Goal: Transaction & Acquisition: Book appointment/travel/reservation

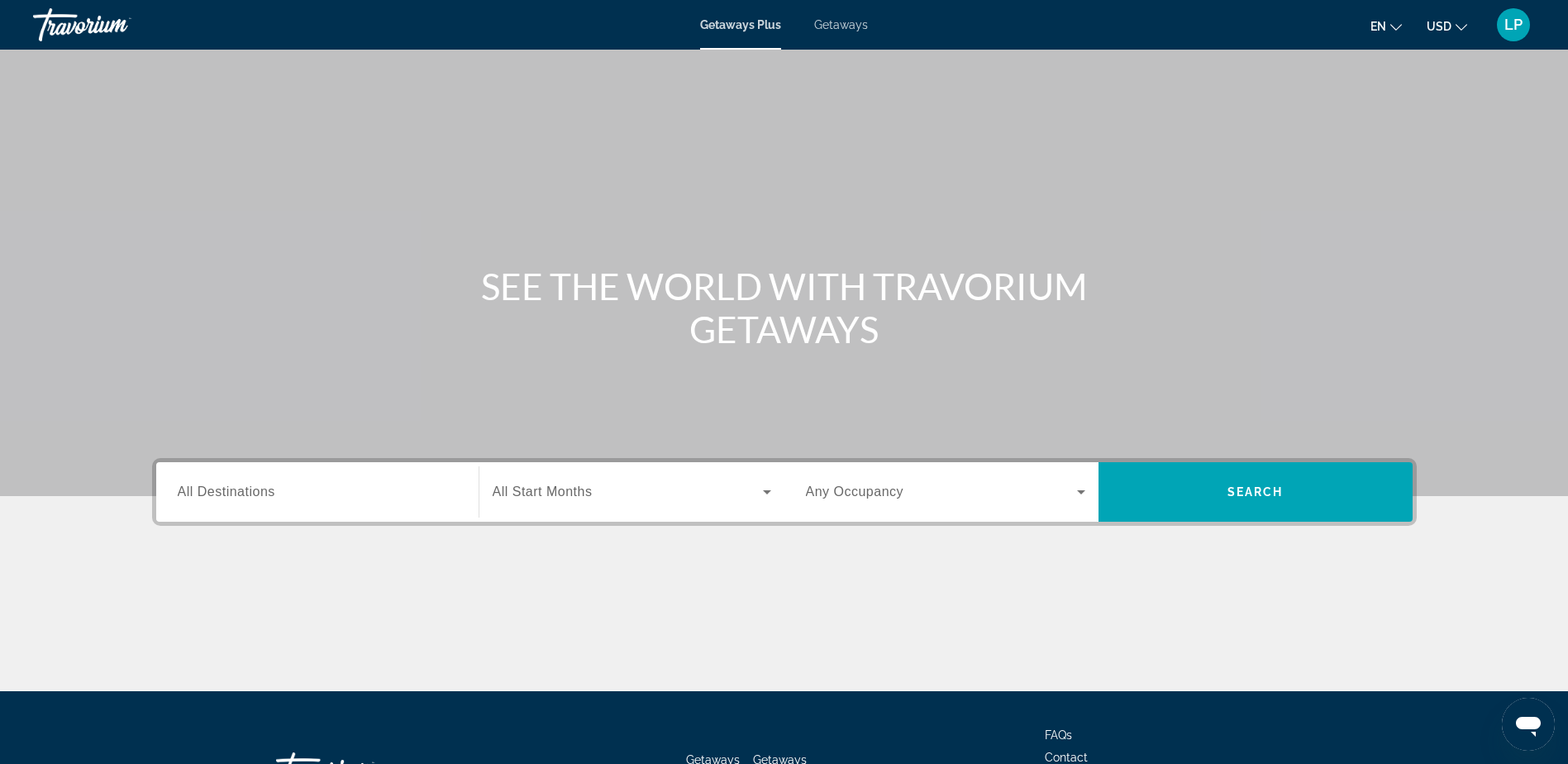
click at [255, 490] on span "All Destinations" at bounding box center [226, 491] width 97 height 14
click at [255, 490] on input "Destination All Destinations" at bounding box center [318, 492] width 280 height 19
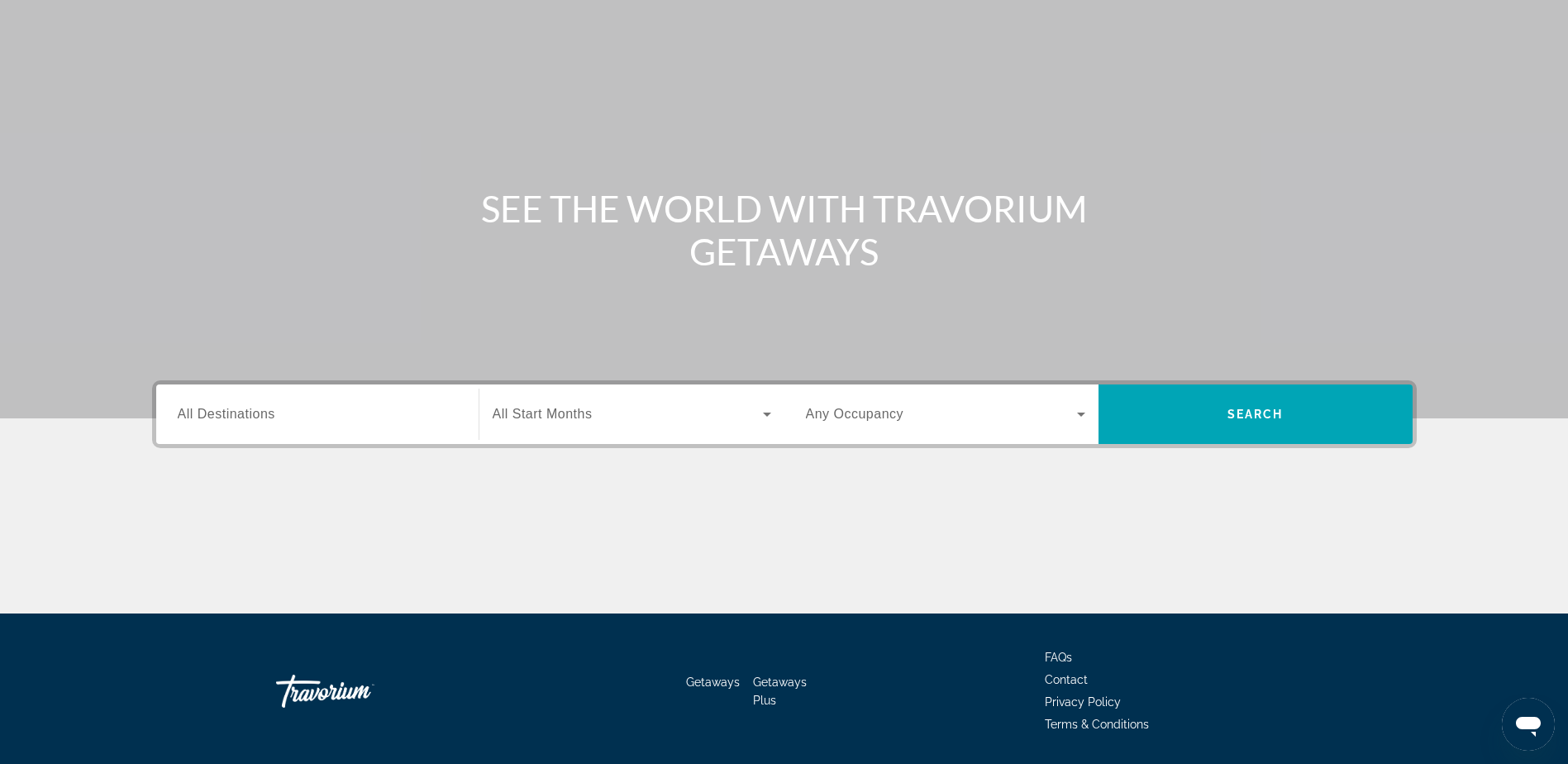
scroll to position [130, 0]
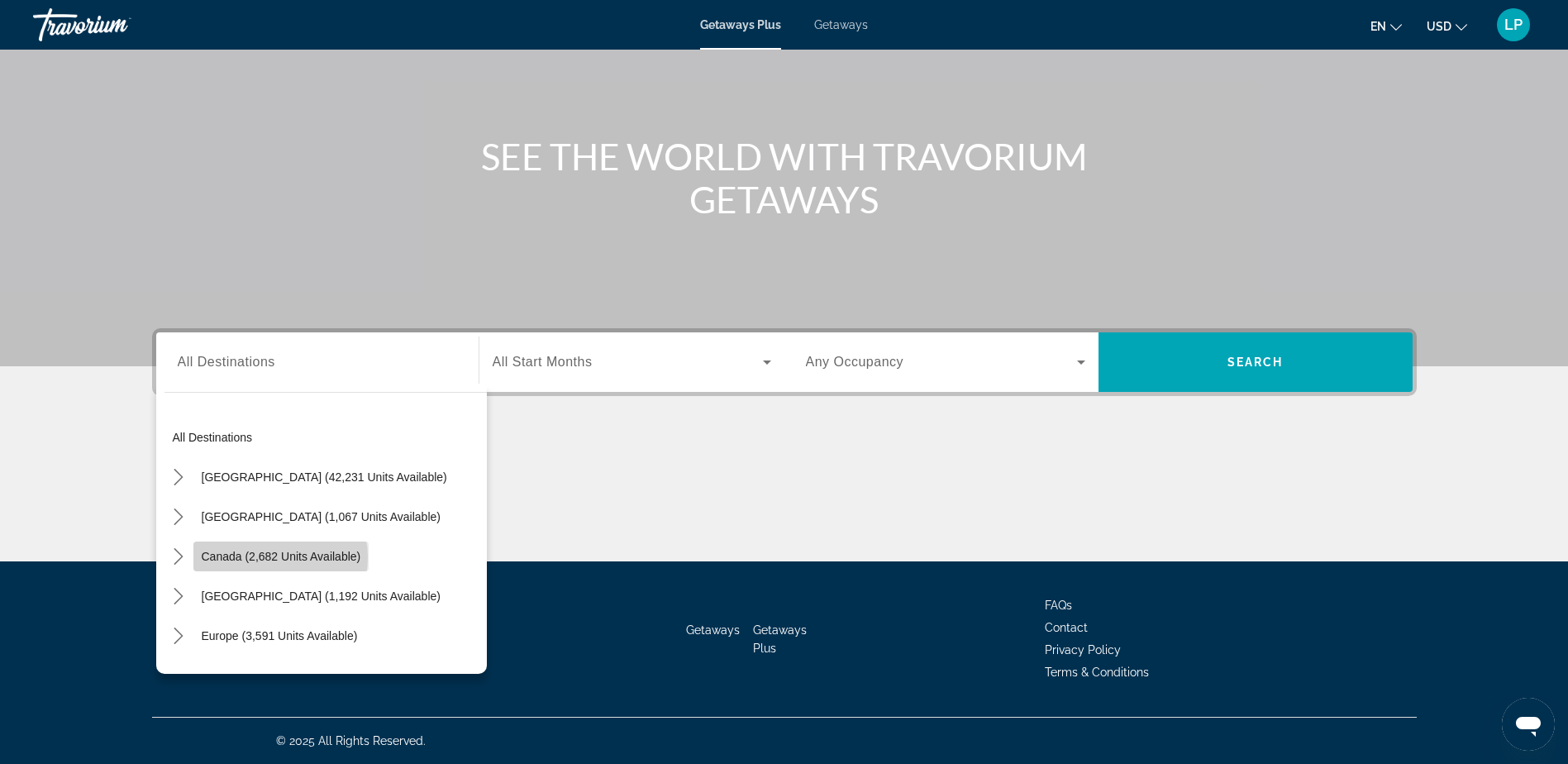
click at [274, 557] on span "Canada (2,682 units available)" at bounding box center [281, 556] width 159 height 14
type input "**********"
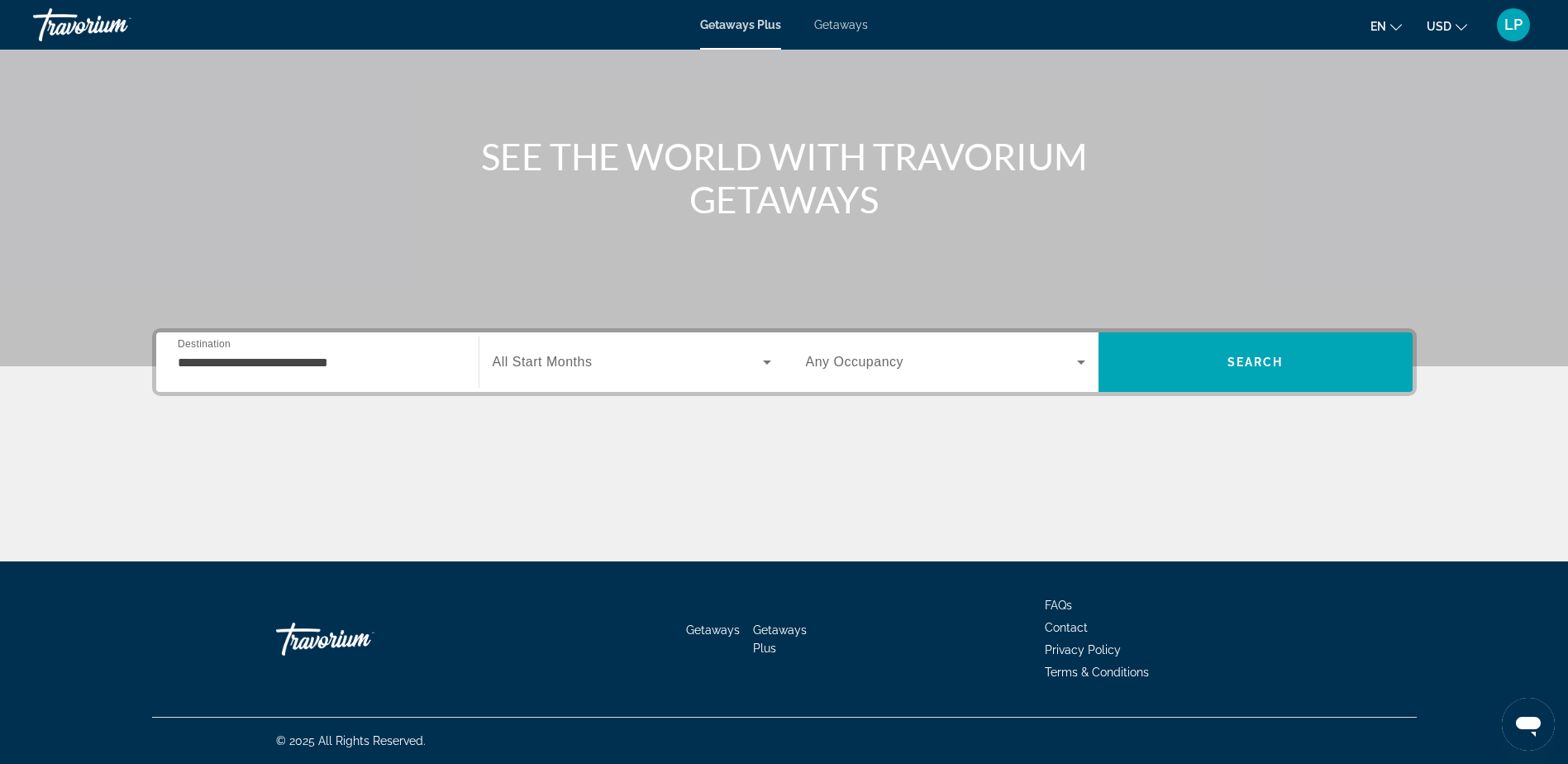
click at [578, 366] on span "All Start Months" at bounding box center [543, 362] width 100 height 14
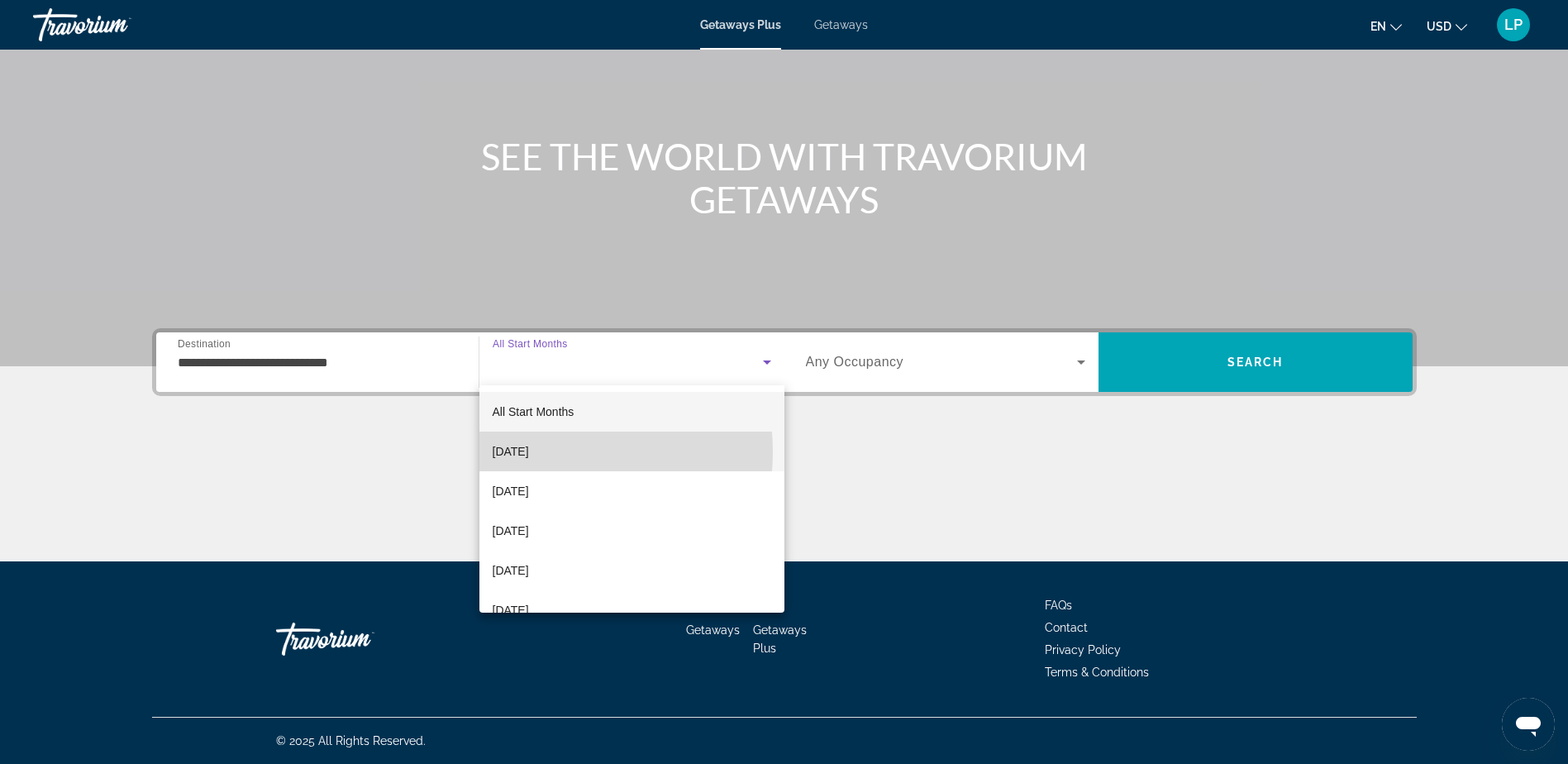
click at [529, 451] on span "October 2025" at bounding box center [511, 451] width 36 height 19
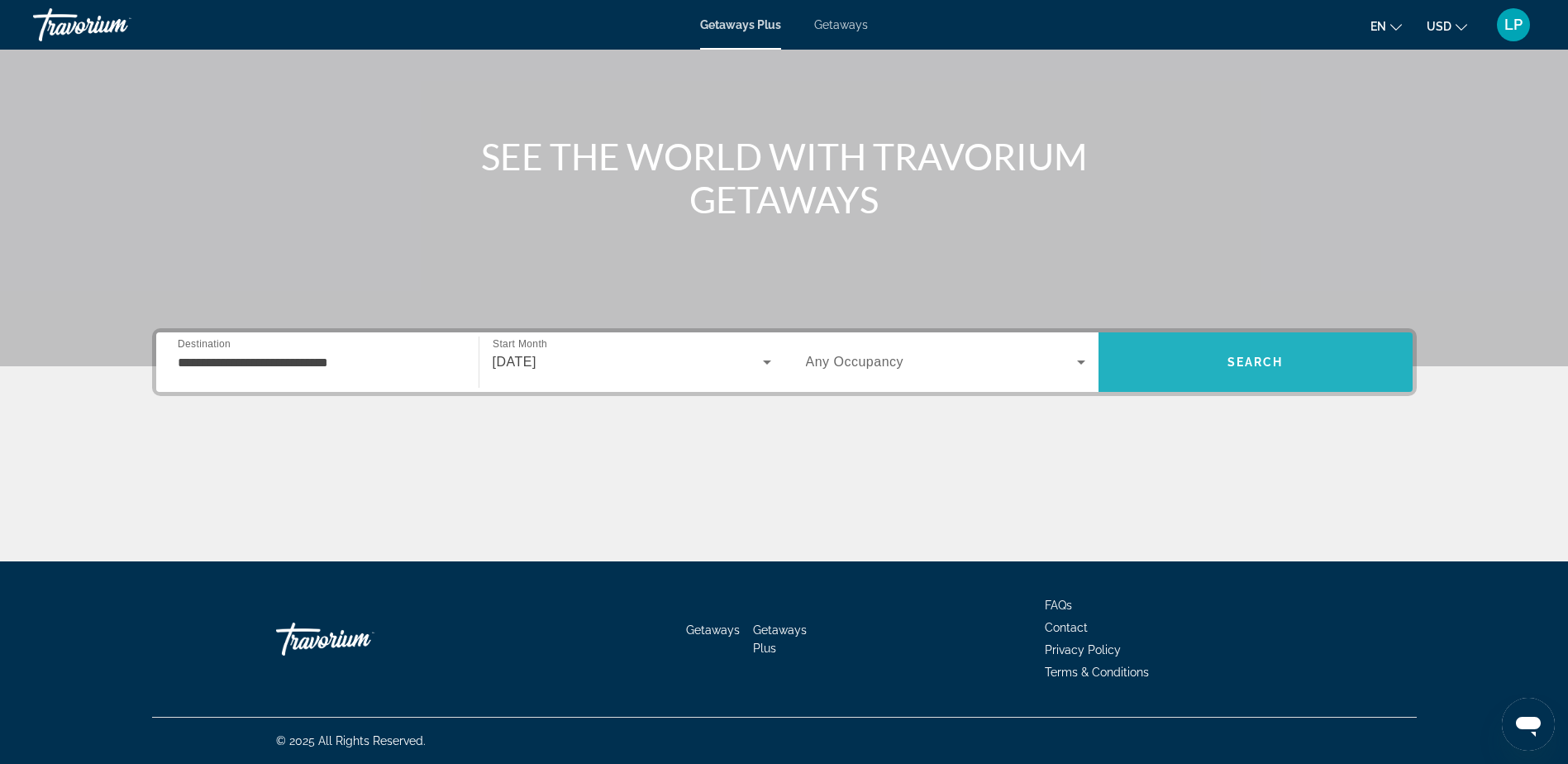
click at [1226, 359] on span "Search" at bounding box center [1255, 362] width 314 height 40
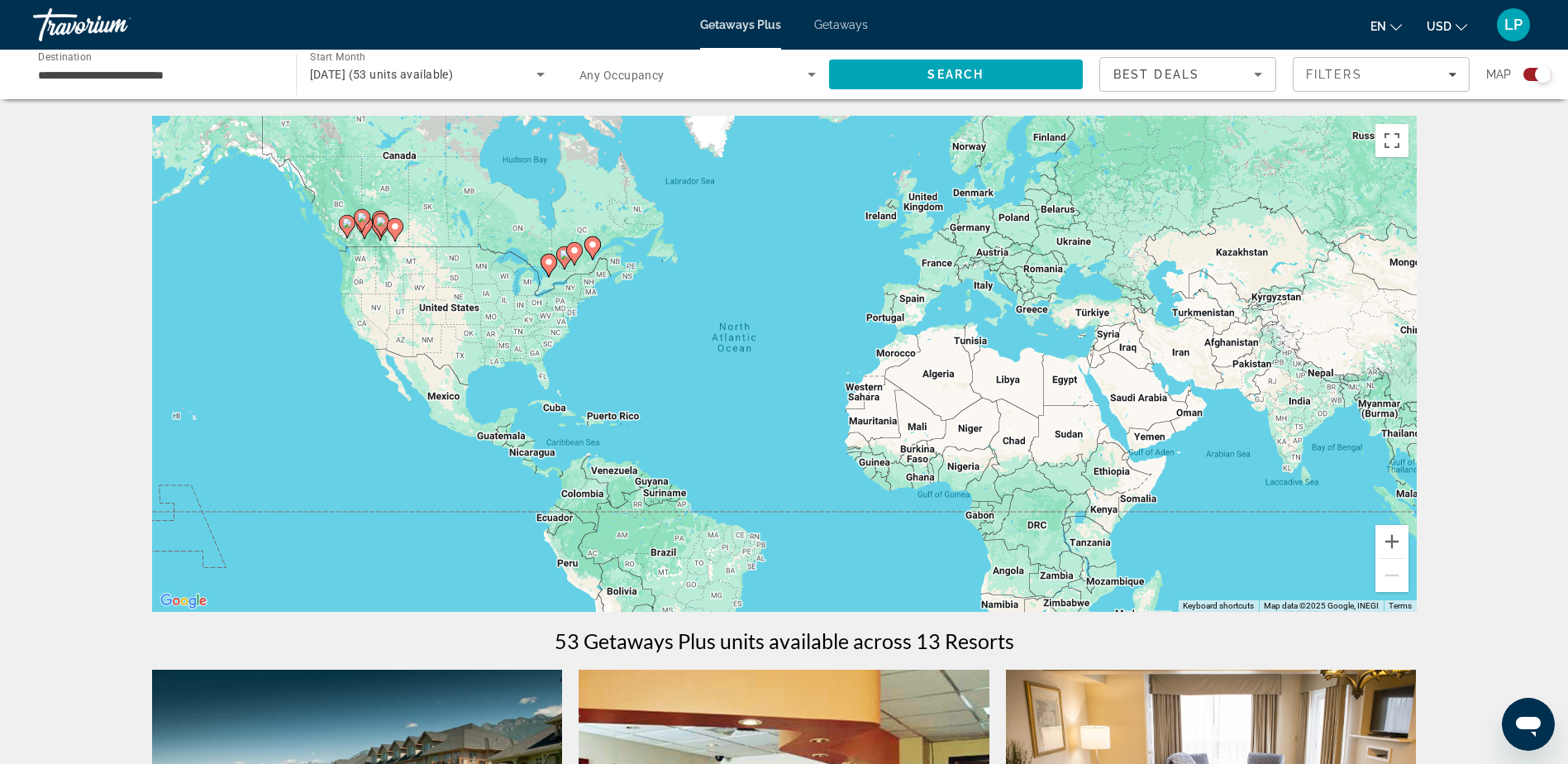
click at [345, 224] on image "Main content" at bounding box center [347, 224] width 10 height 10
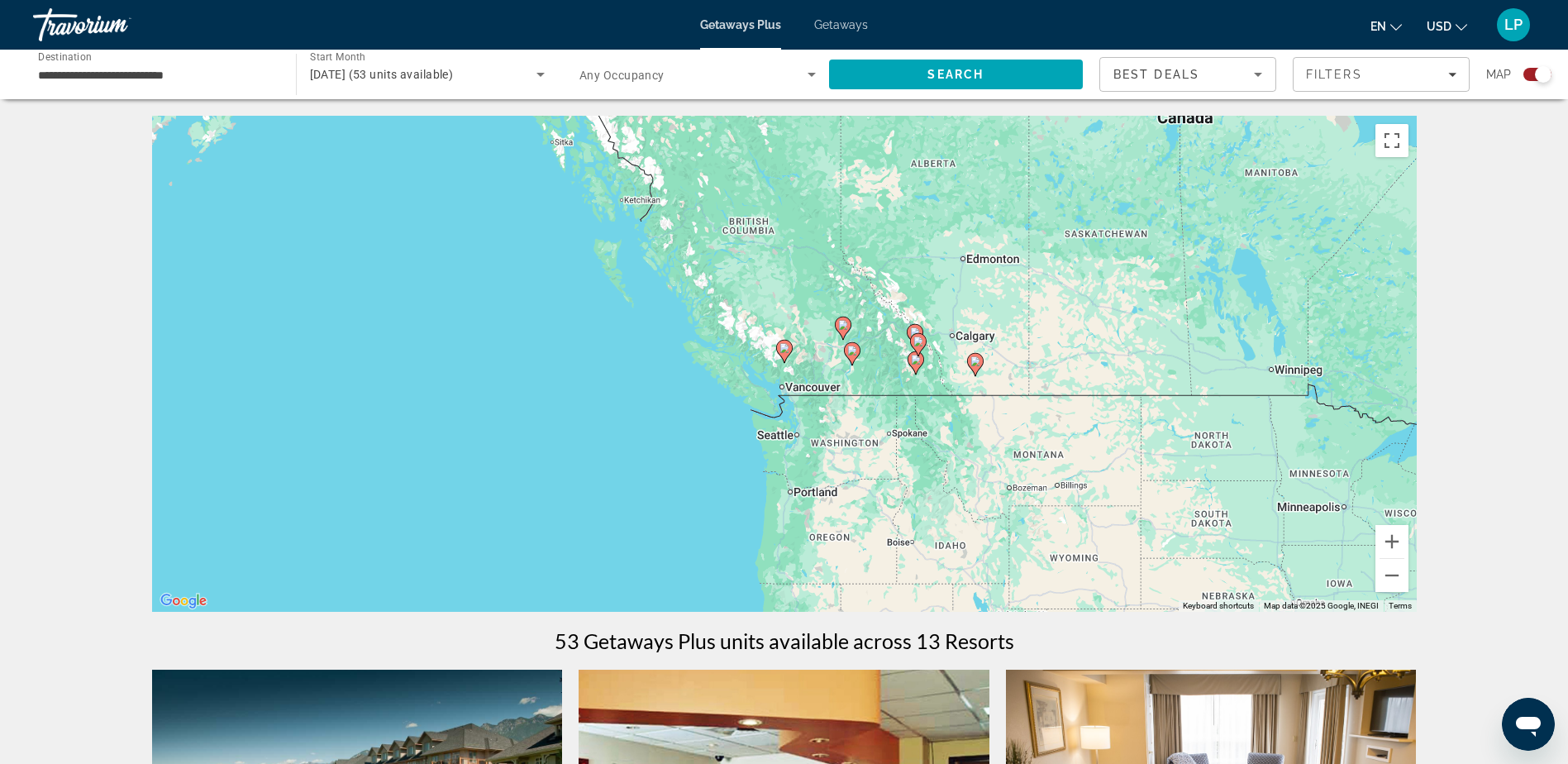
click at [854, 357] on icon "Main content" at bounding box center [851, 353] width 15 height 21
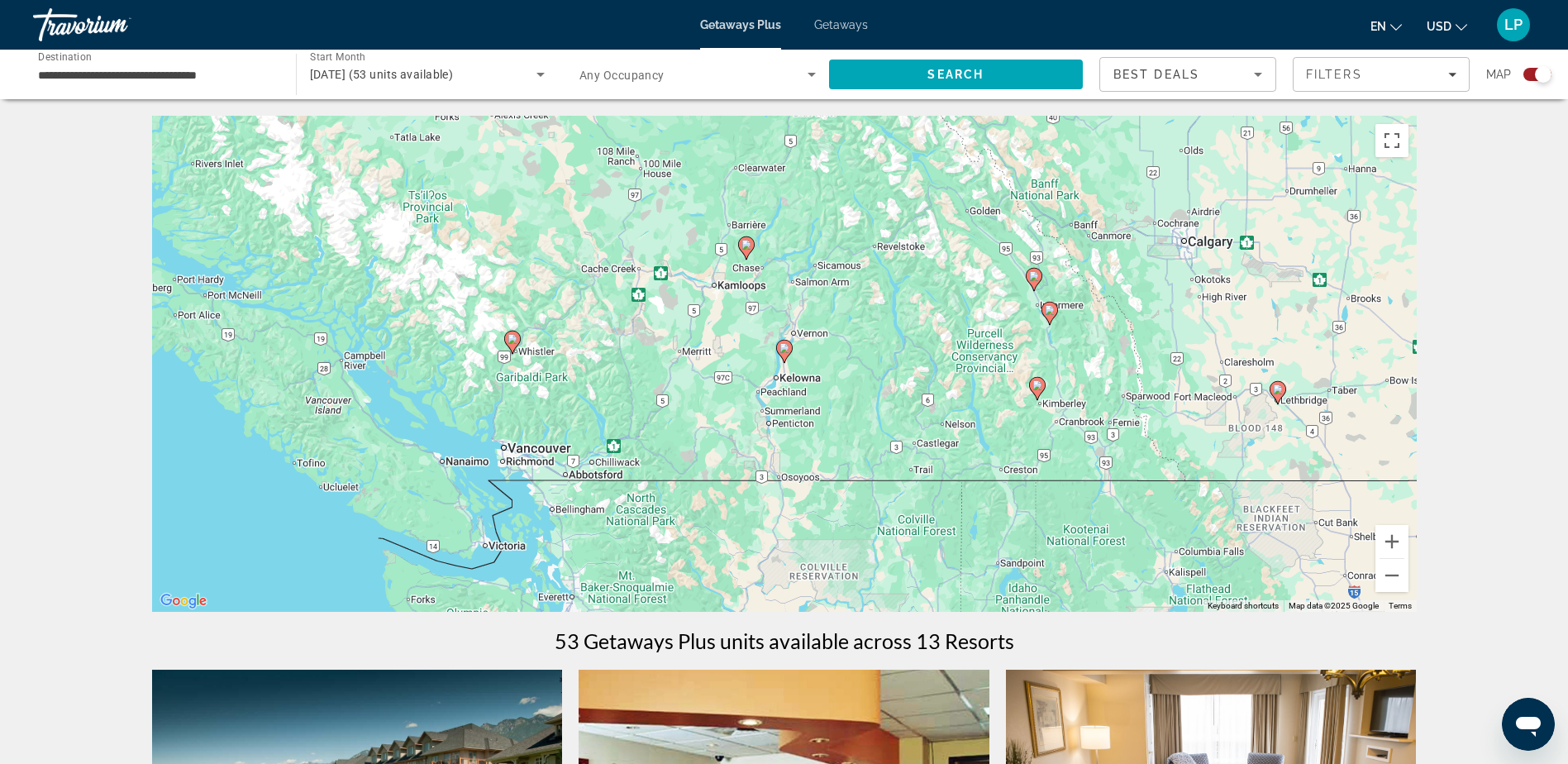
click at [514, 339] on image "Main content" at bounding box center [513, 339] width 10 height 10
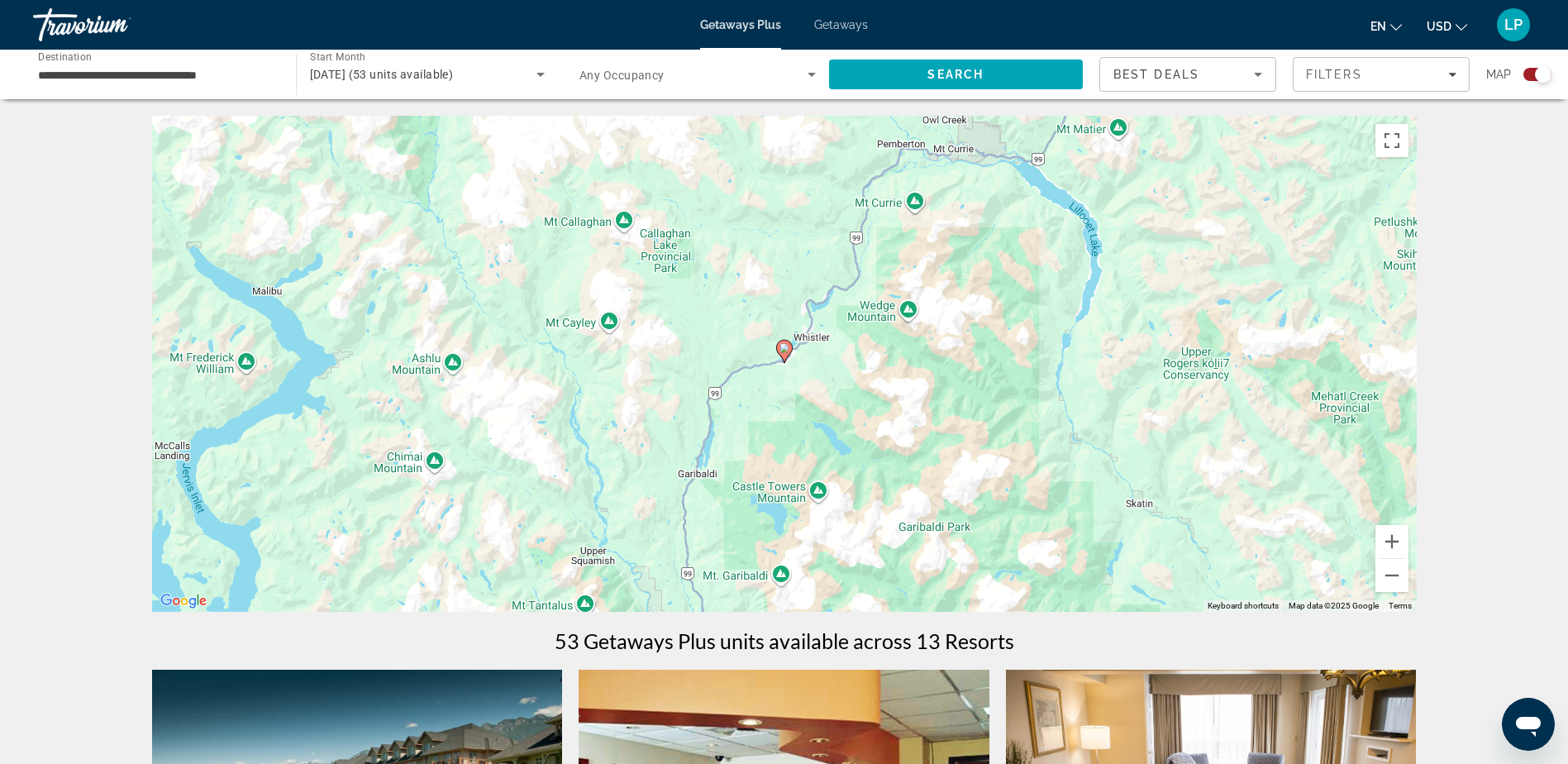
click at [785, 358] on icon "Main content" at bounding box center [784, 351] width 15 height 21
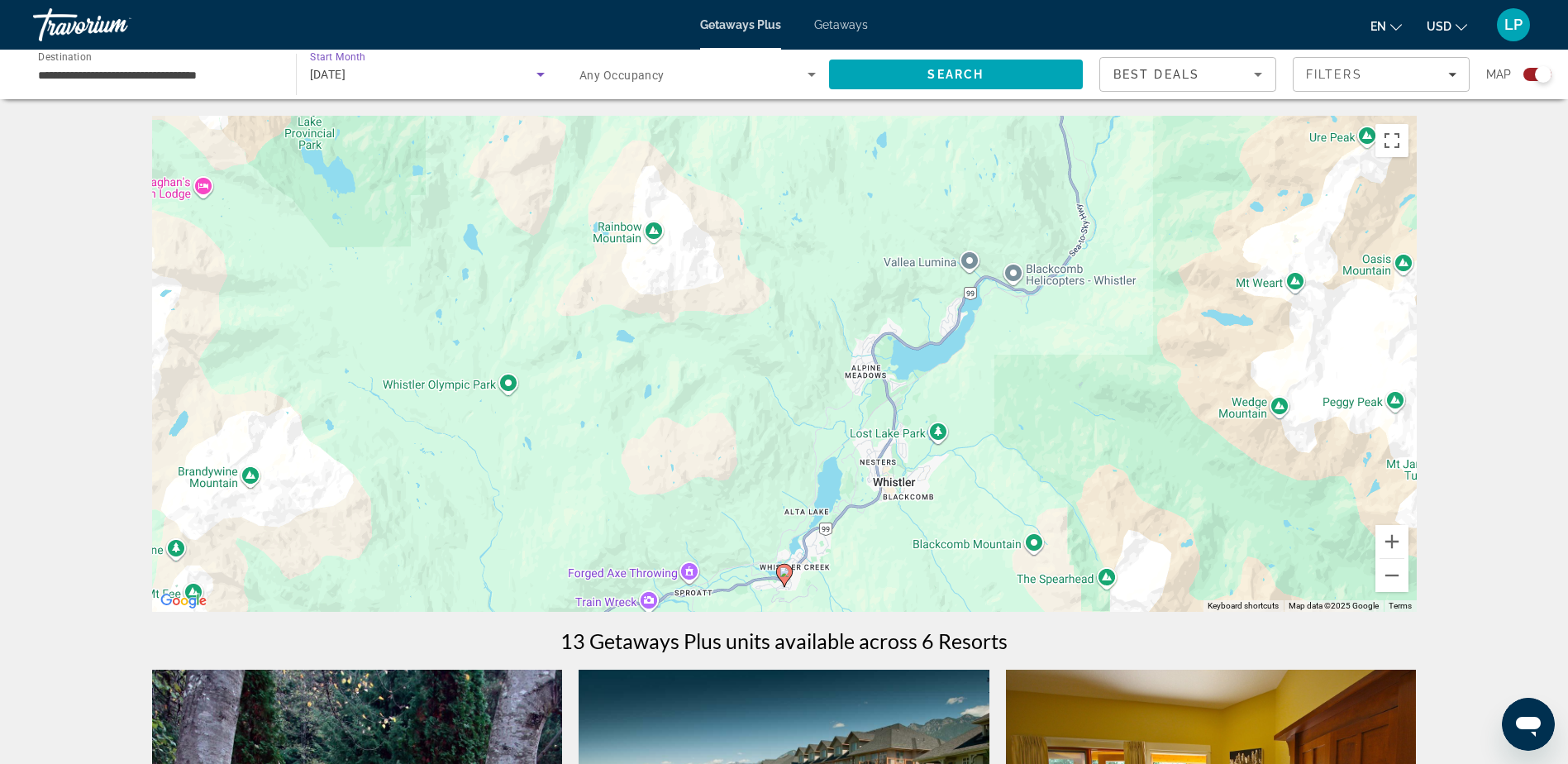
click at [536, 73] on icon "Search widget" at bounding box center [540, 75] width 8 height 4
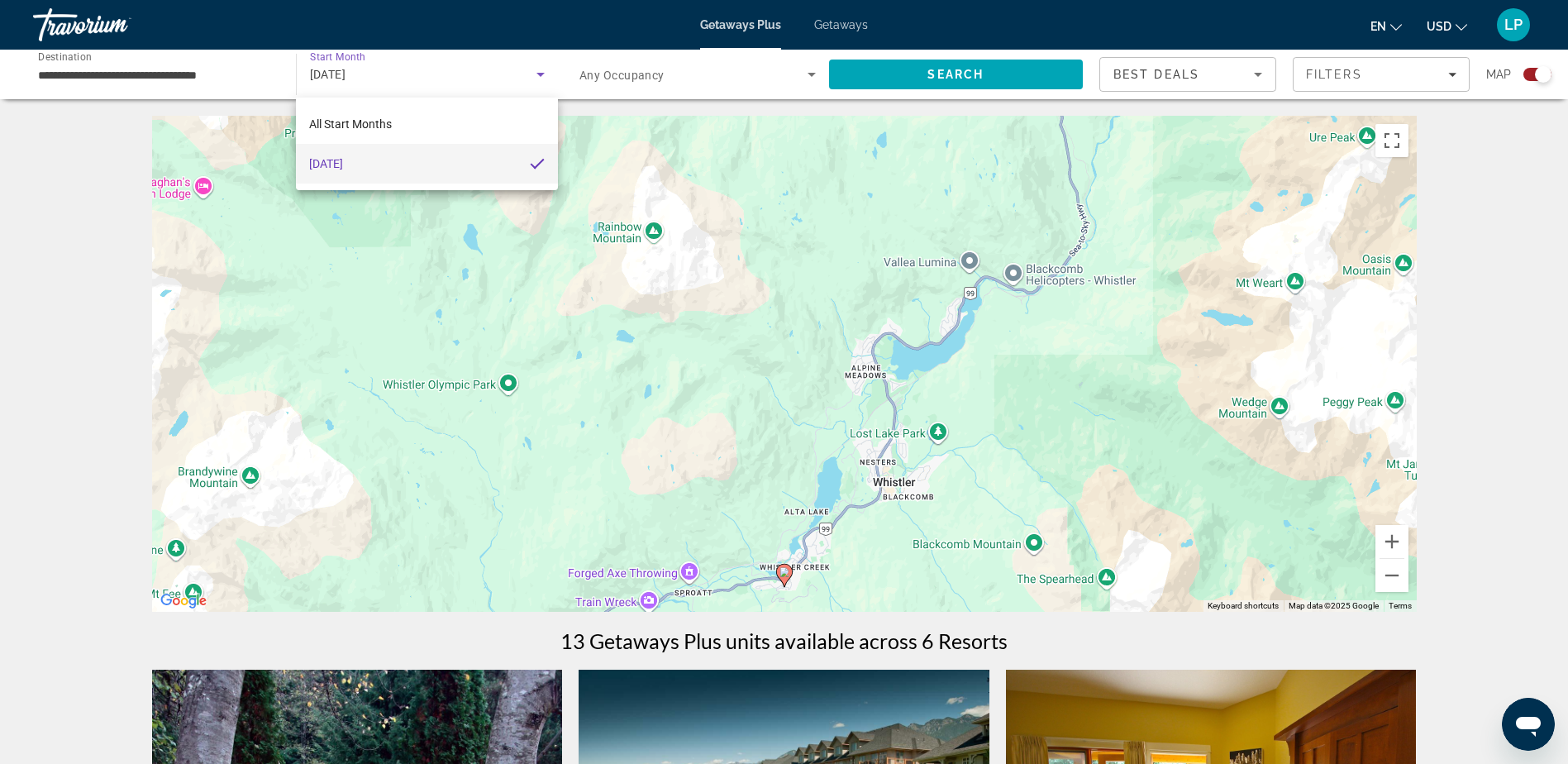
click at [330, 165] on span "October 2025" at bounding box center [326, 163] width 34 height 19
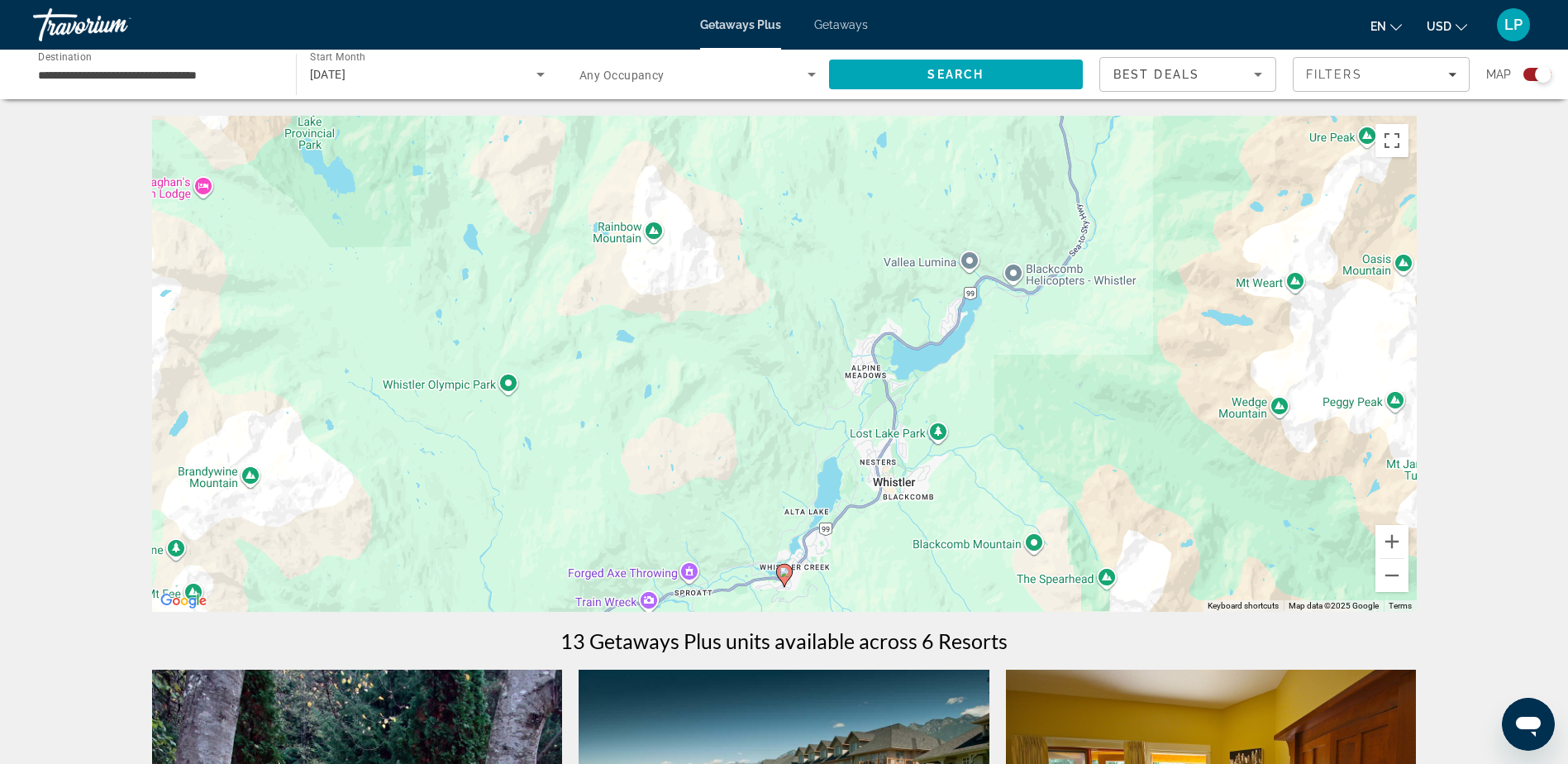
click at [338, 58] on span "Start Month" at bounding box center [337, 57] width 55 height 12
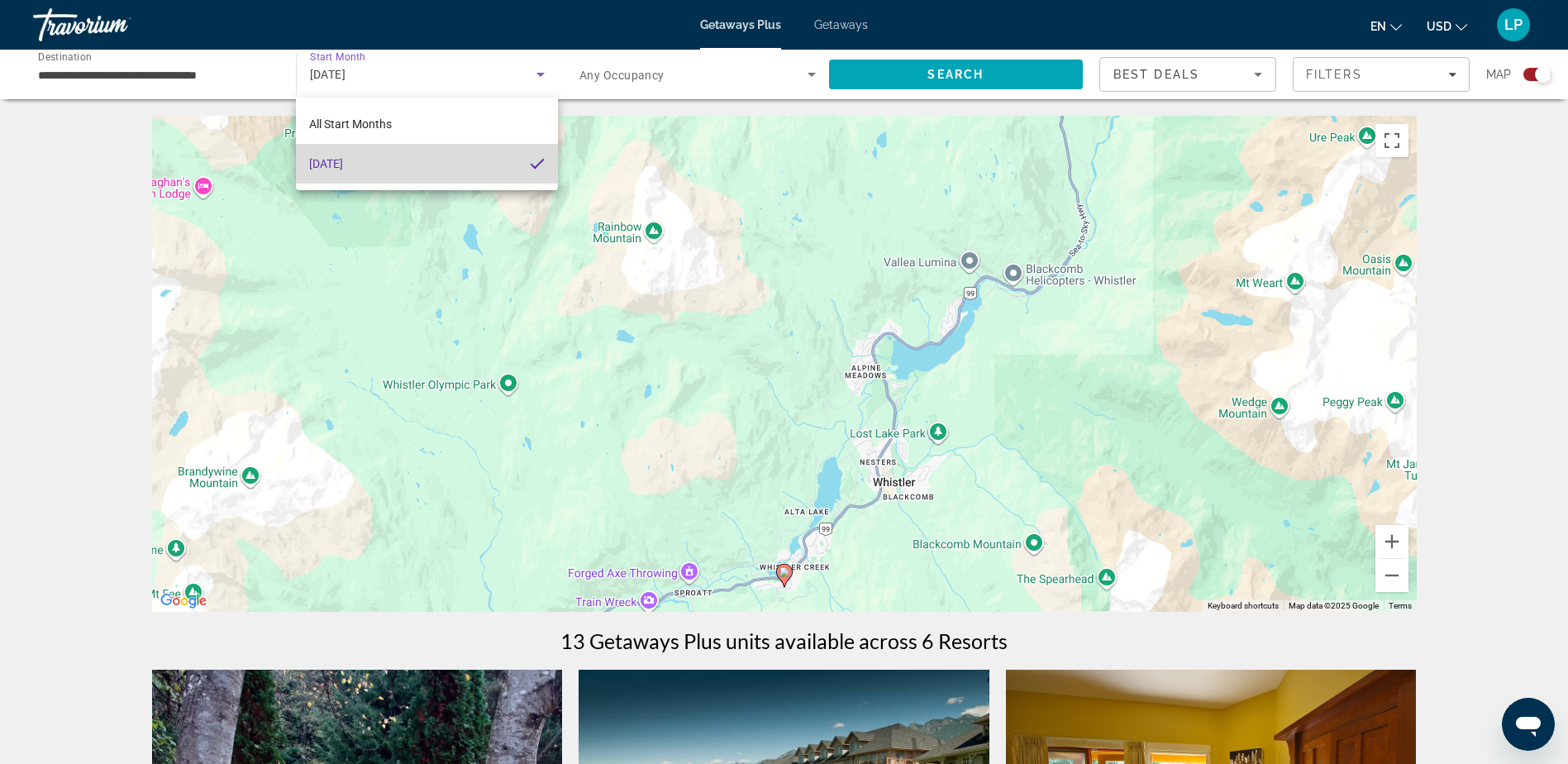
drag, startPoint x: 533, startPoint y: 164, endPoint x: 557, endPoint y: 169, distance: 24.5
click at [533, 163] on mat-pseudo-checkbox at bounding box center [537, 163] width 15 height 15
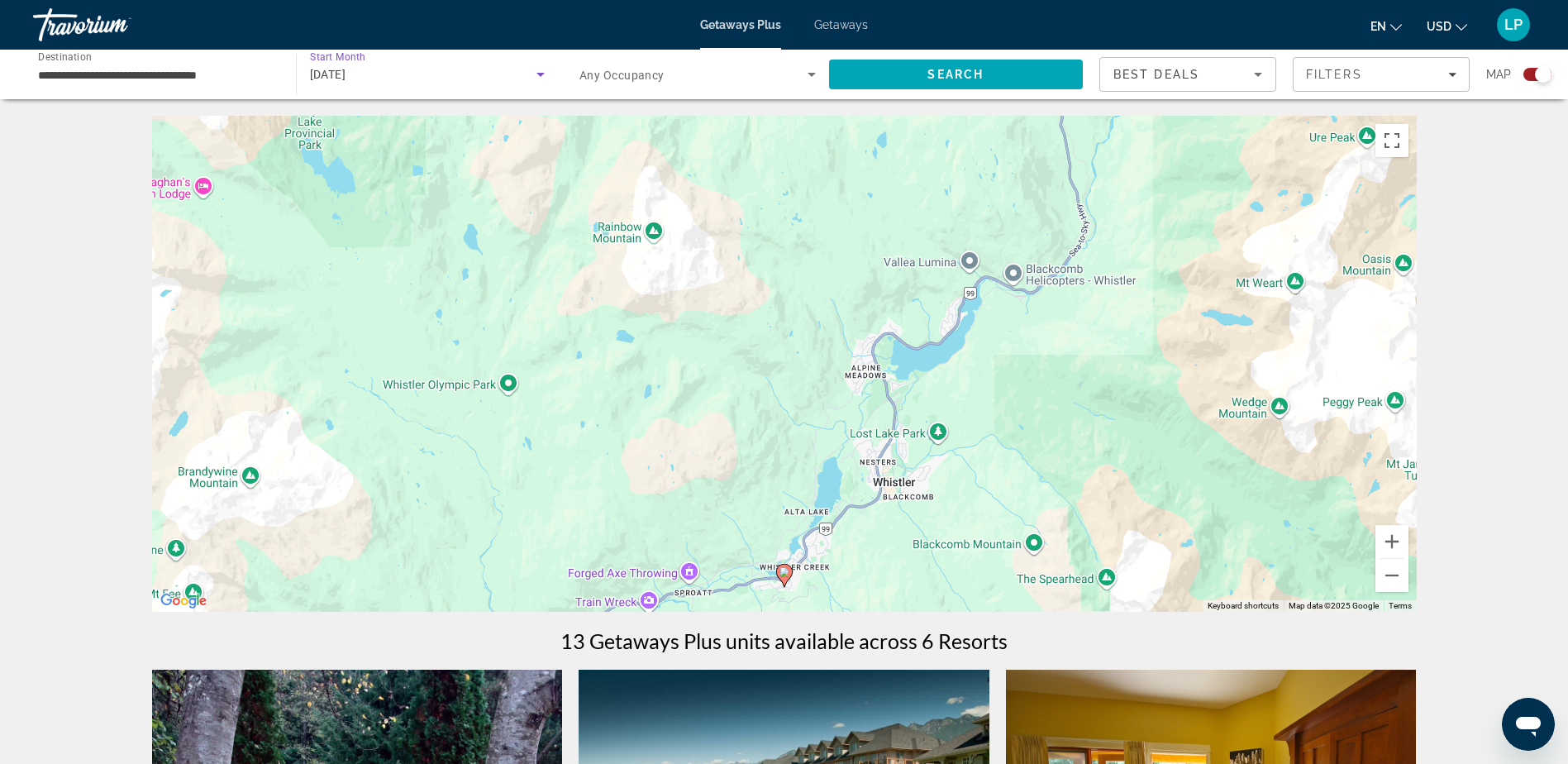
click at [537, 73] on icon "Search widget" at bounding box center [540, 75] width 8 height 4
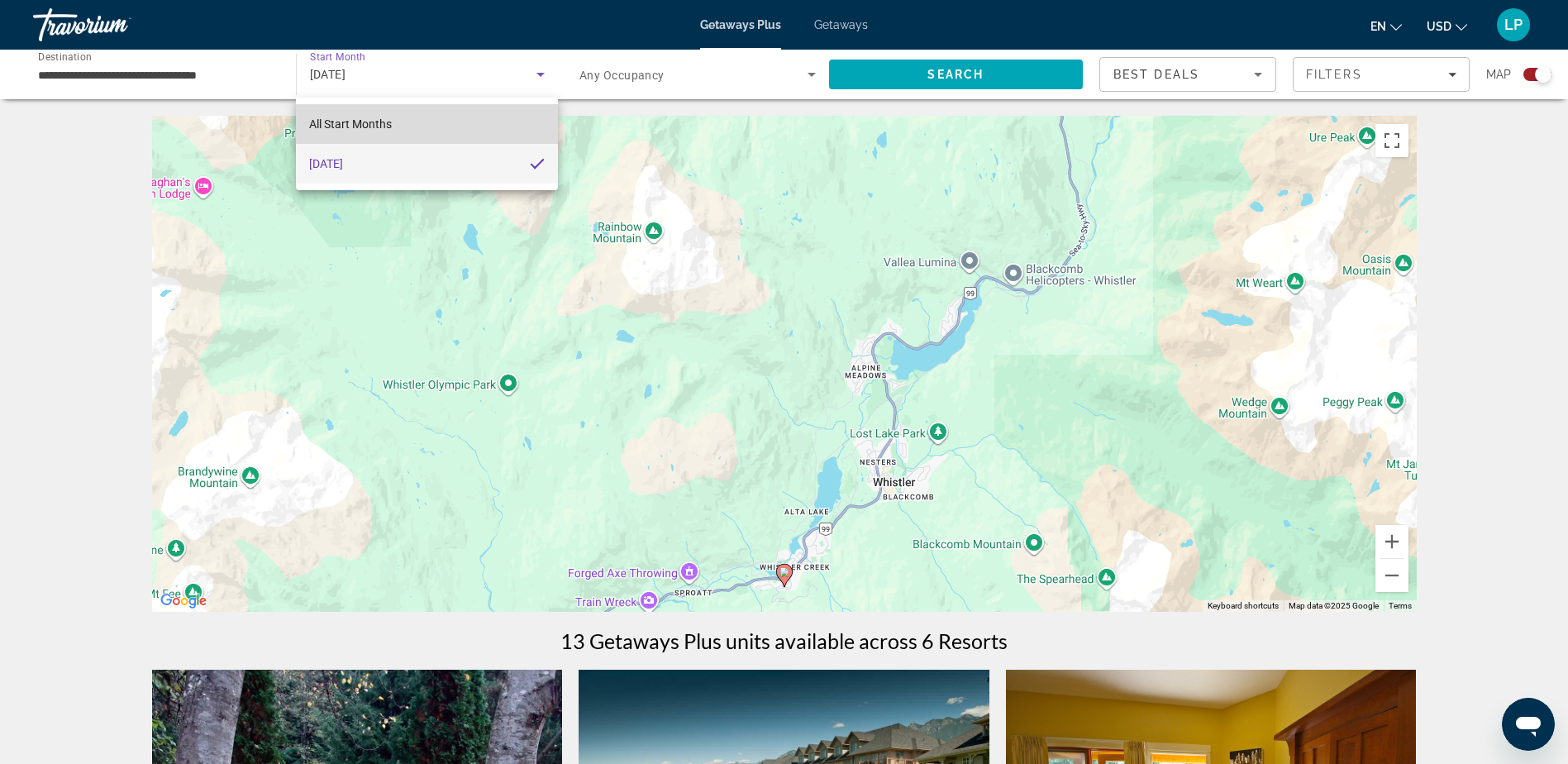
click at [369, 119] on span "All Start Months" at bounding box center [351, 125] width 83 height 14
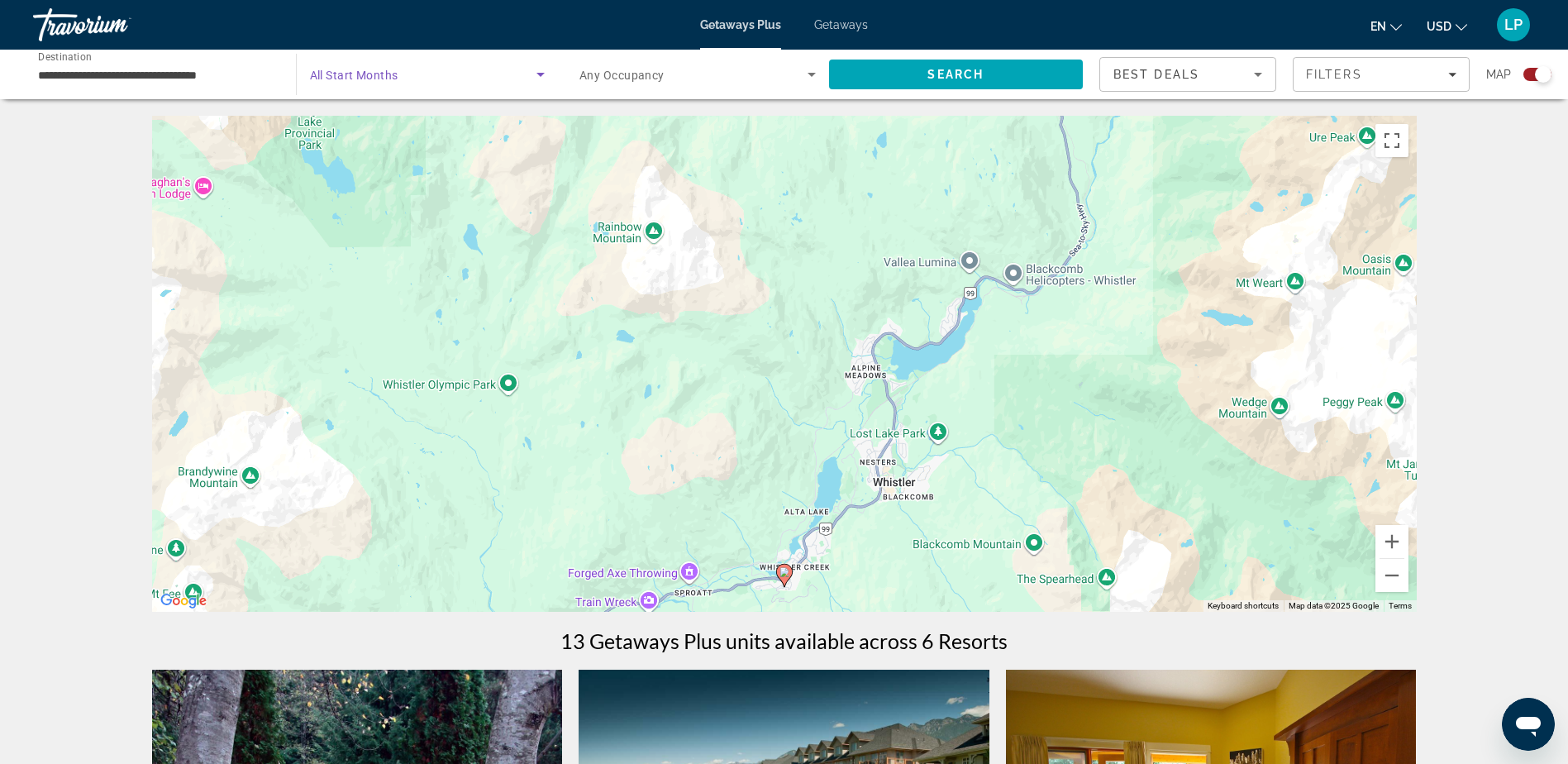
click at [142, 80] on input "**********" at bounding box center [156, 75] width 236 height 19
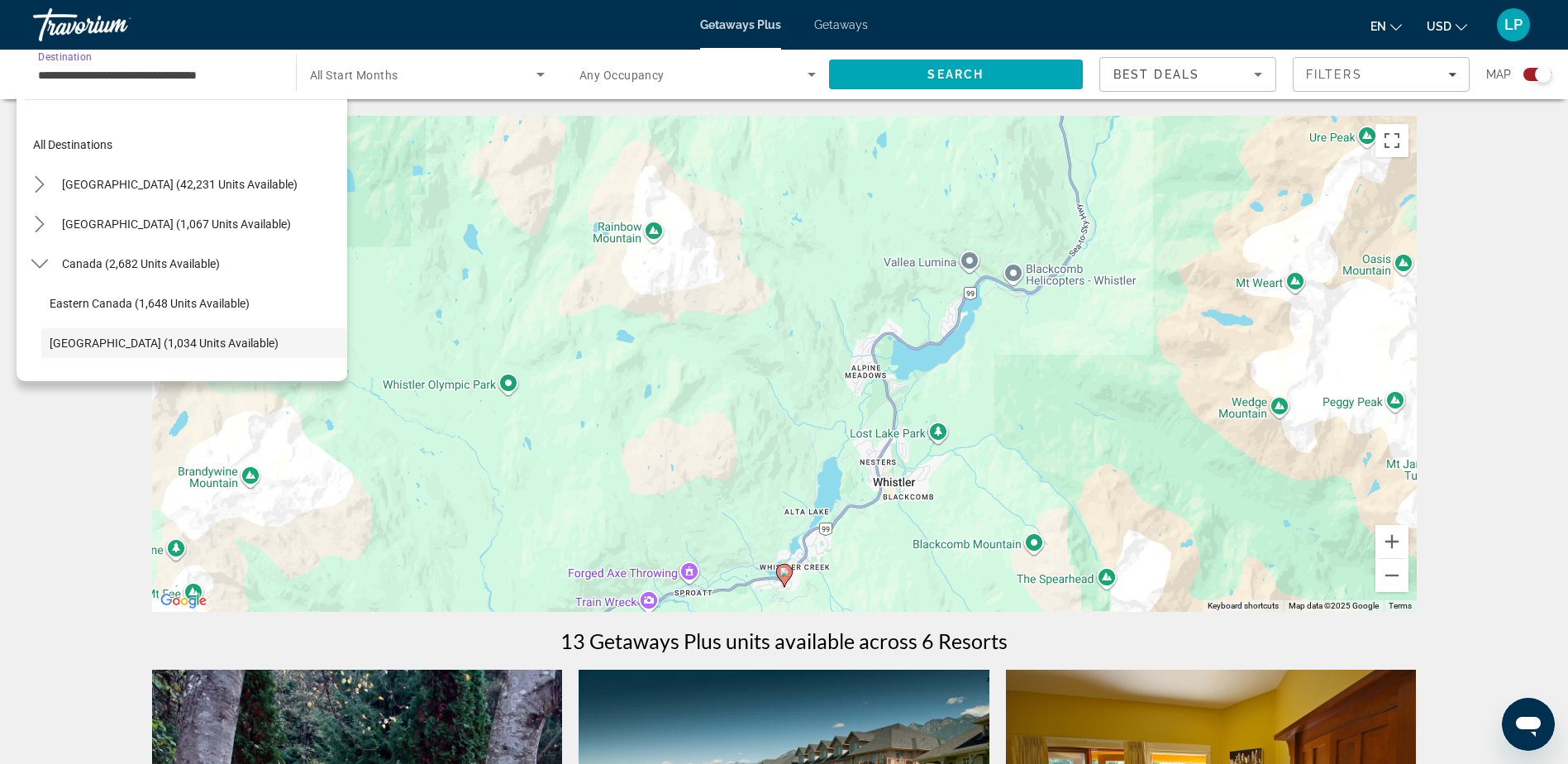
scroll to position [98, 0]
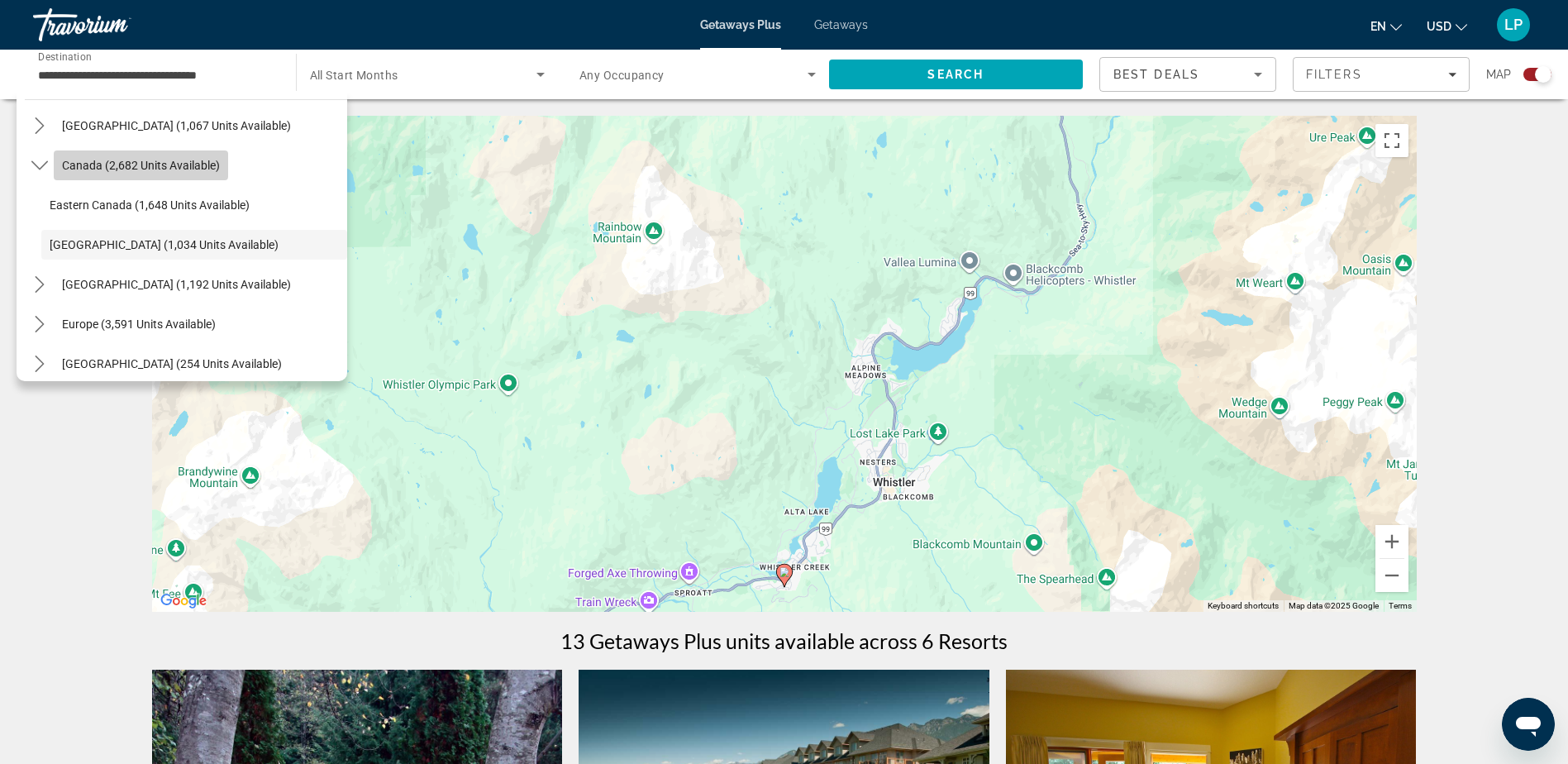
click at [118, 163] on span "Canada (2,682 units available)" at bounding box center [141, 165] width 158 height 14
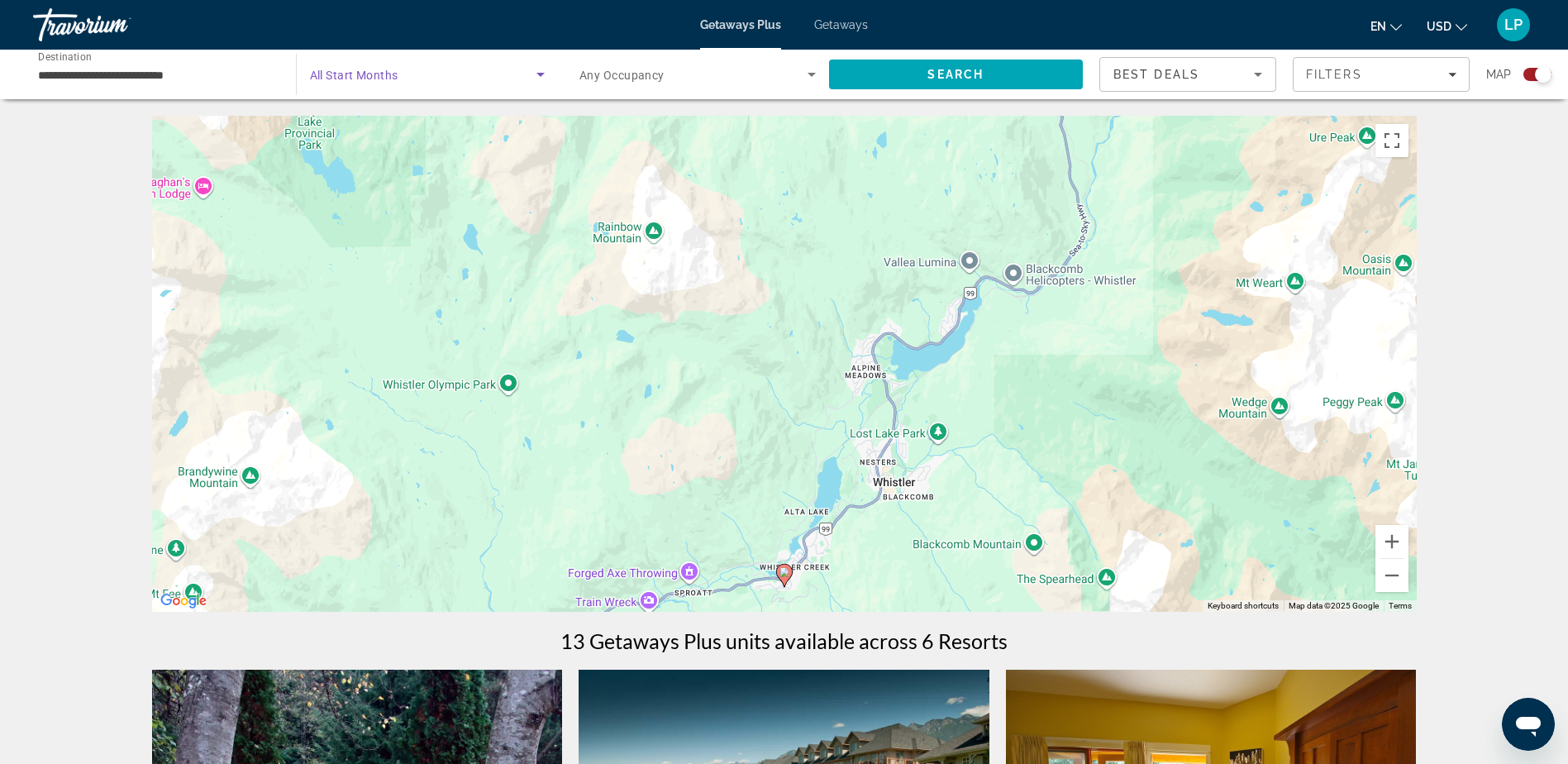
click at [545, 75] on icon "Search widget" at bounding box center [540, 74] width 19 height 19
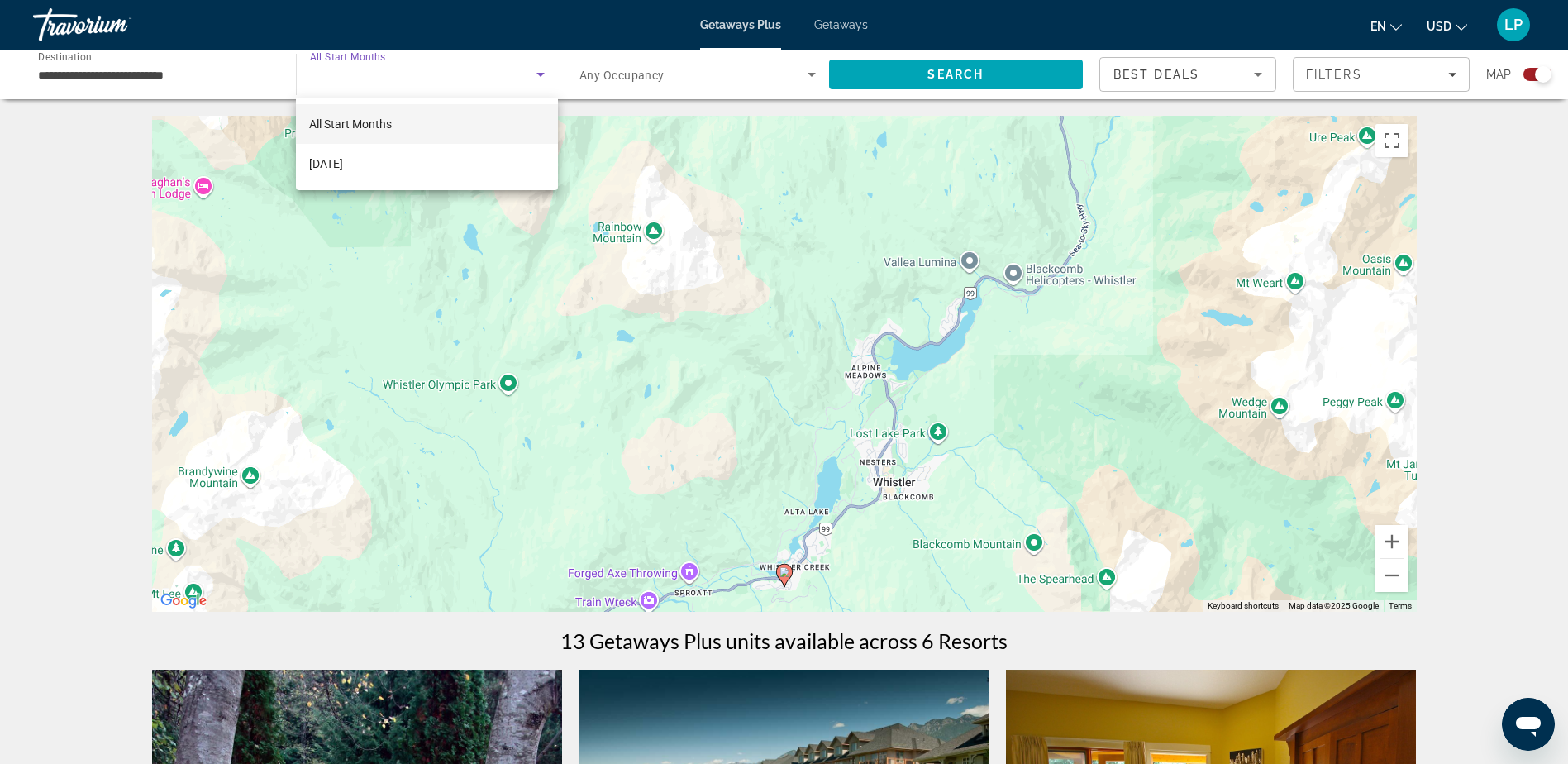
click at [124, 78] on div at bounding box center [784, 382] width 1568 height 764
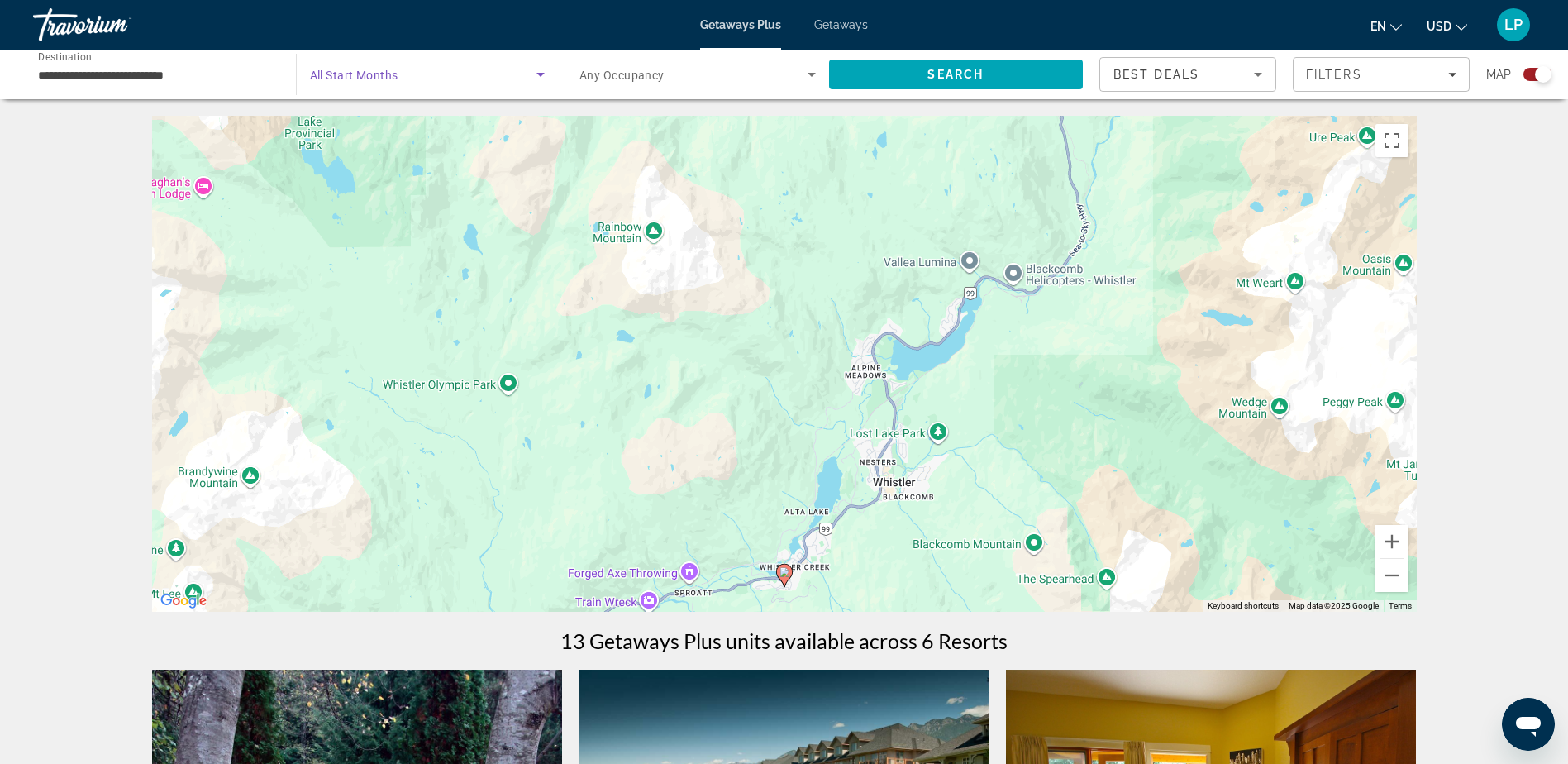
click at [539, 75] on icon "Search widget" at bounding box center [540, 75] width 8 height 4
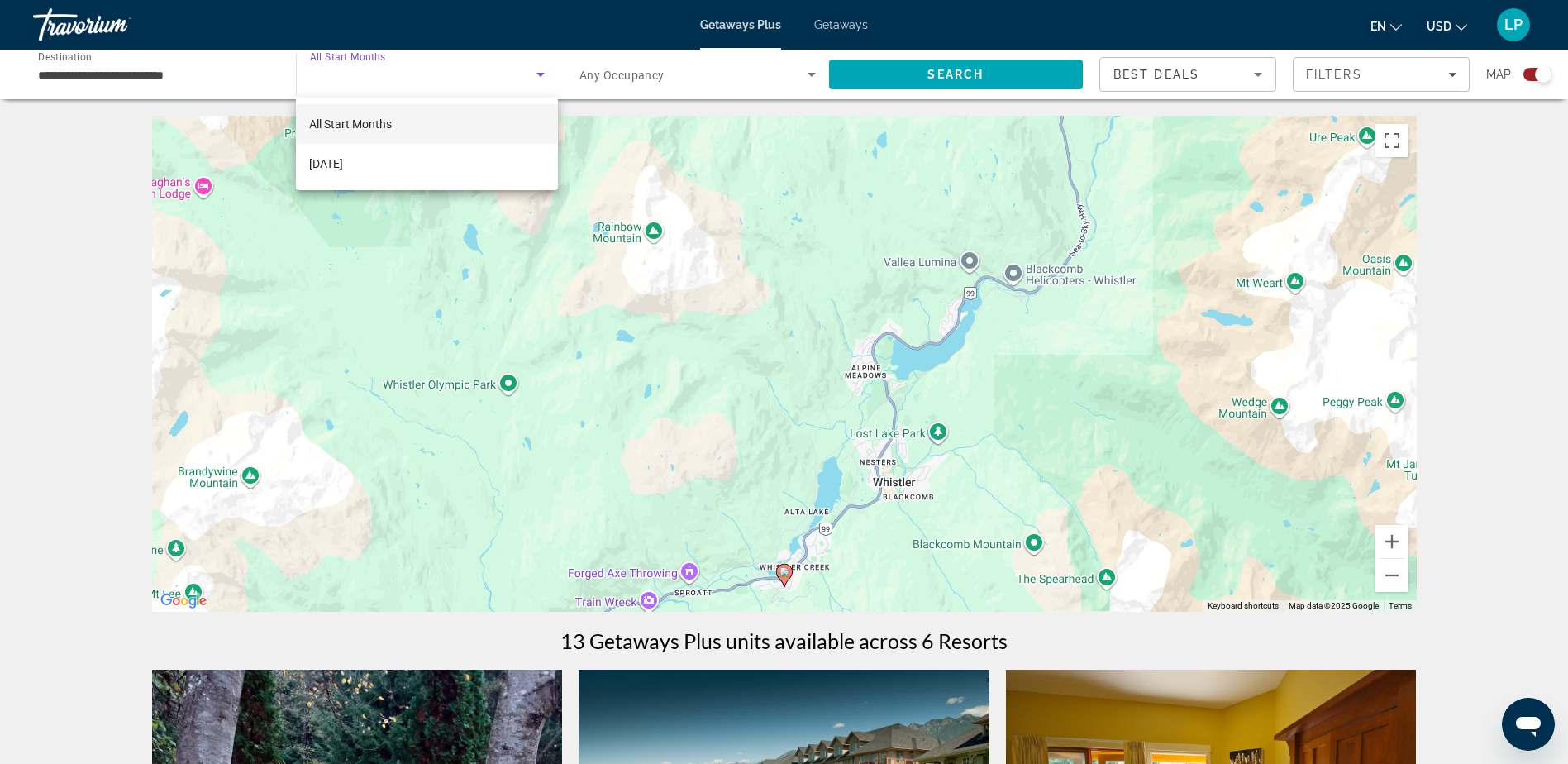
click at [669, 70] on div at bounding box center [784, 382] width 1568 height 764
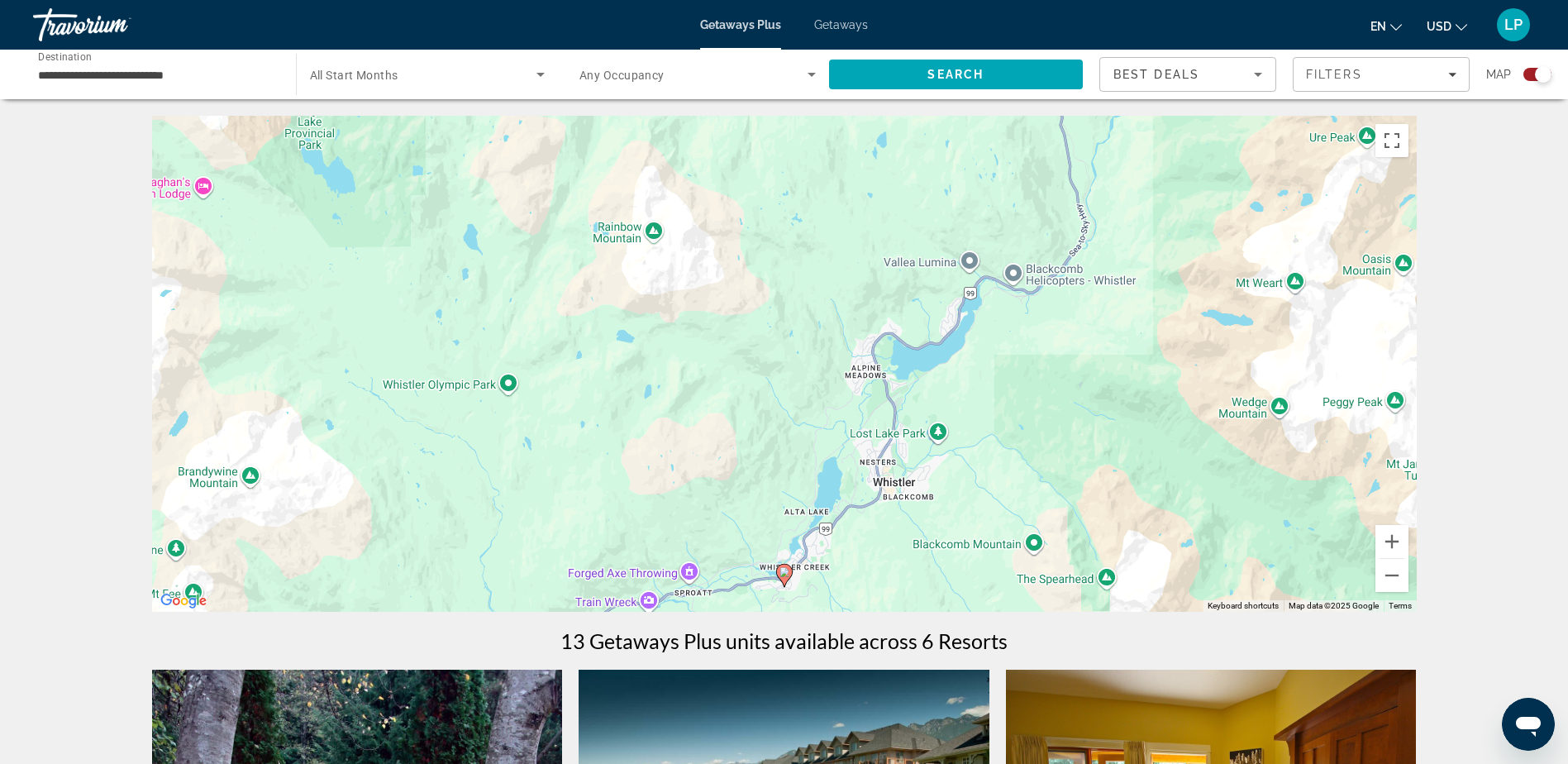
click at [662, 73] on span "Any Occupancy" at bounding box center [622, 75] width 86 height 14
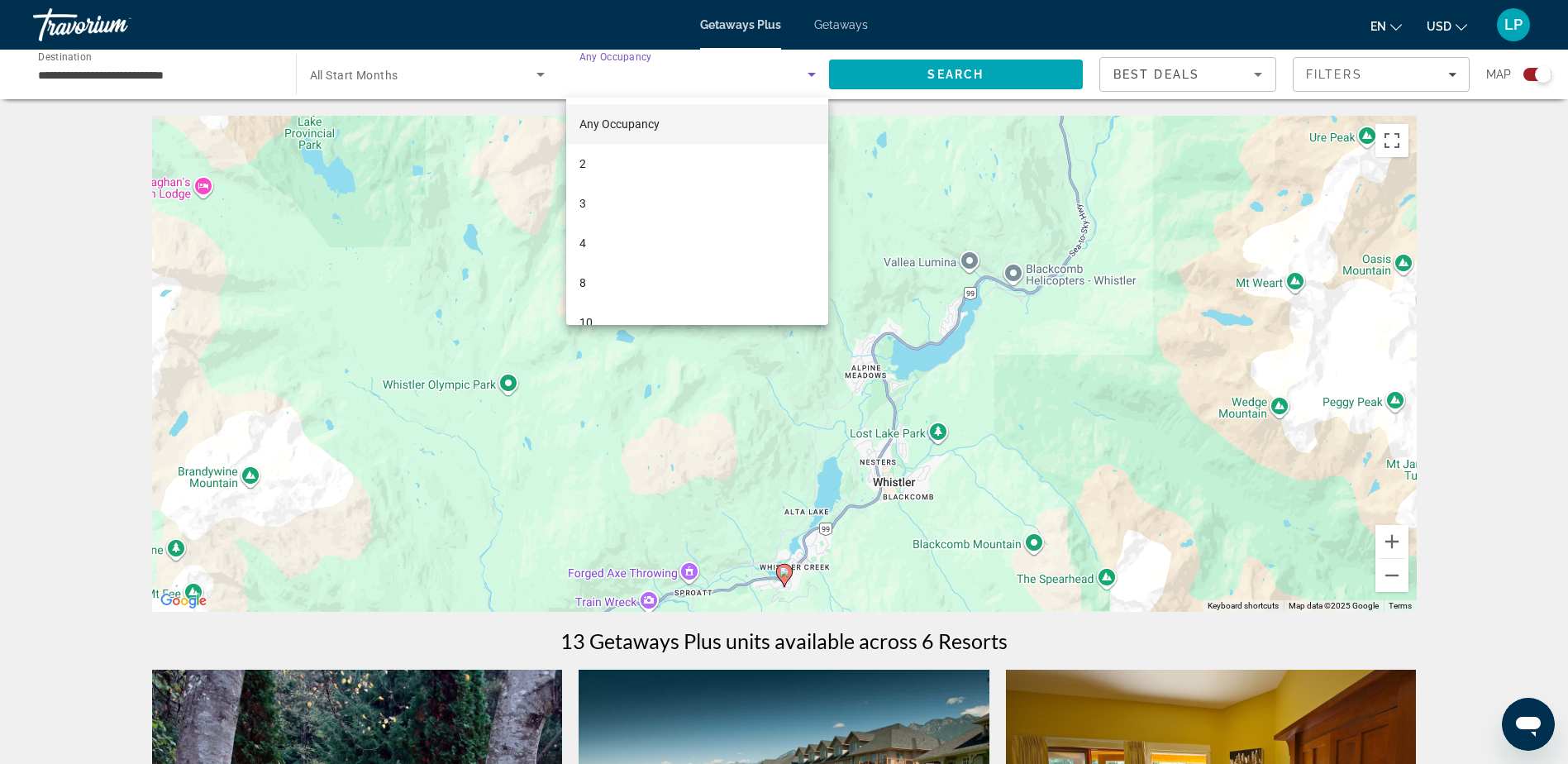
scroll to position [24, 0]
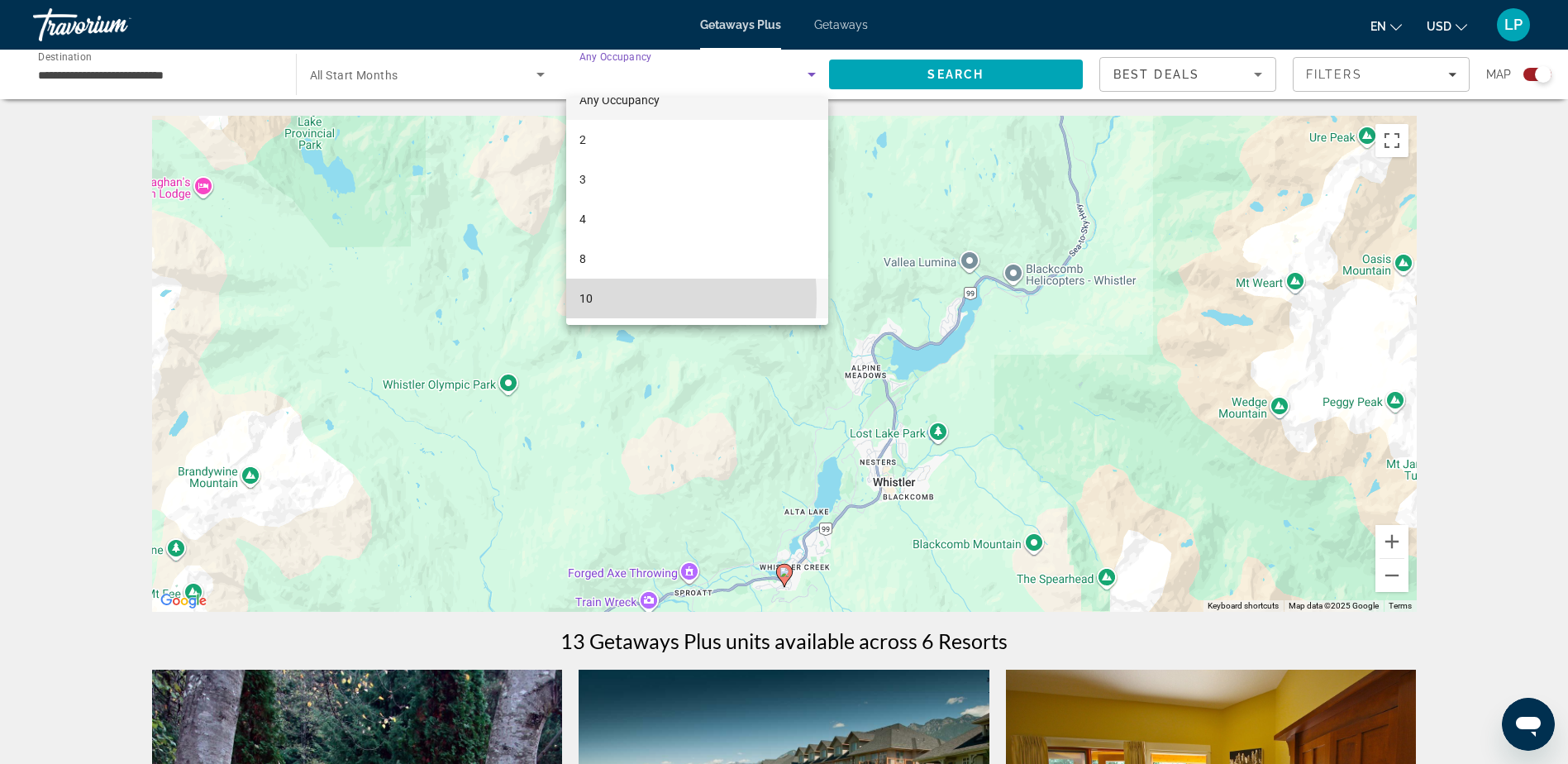
click at [589, 297] on span "10" at bounding box center [586, 298] width 14 height 19
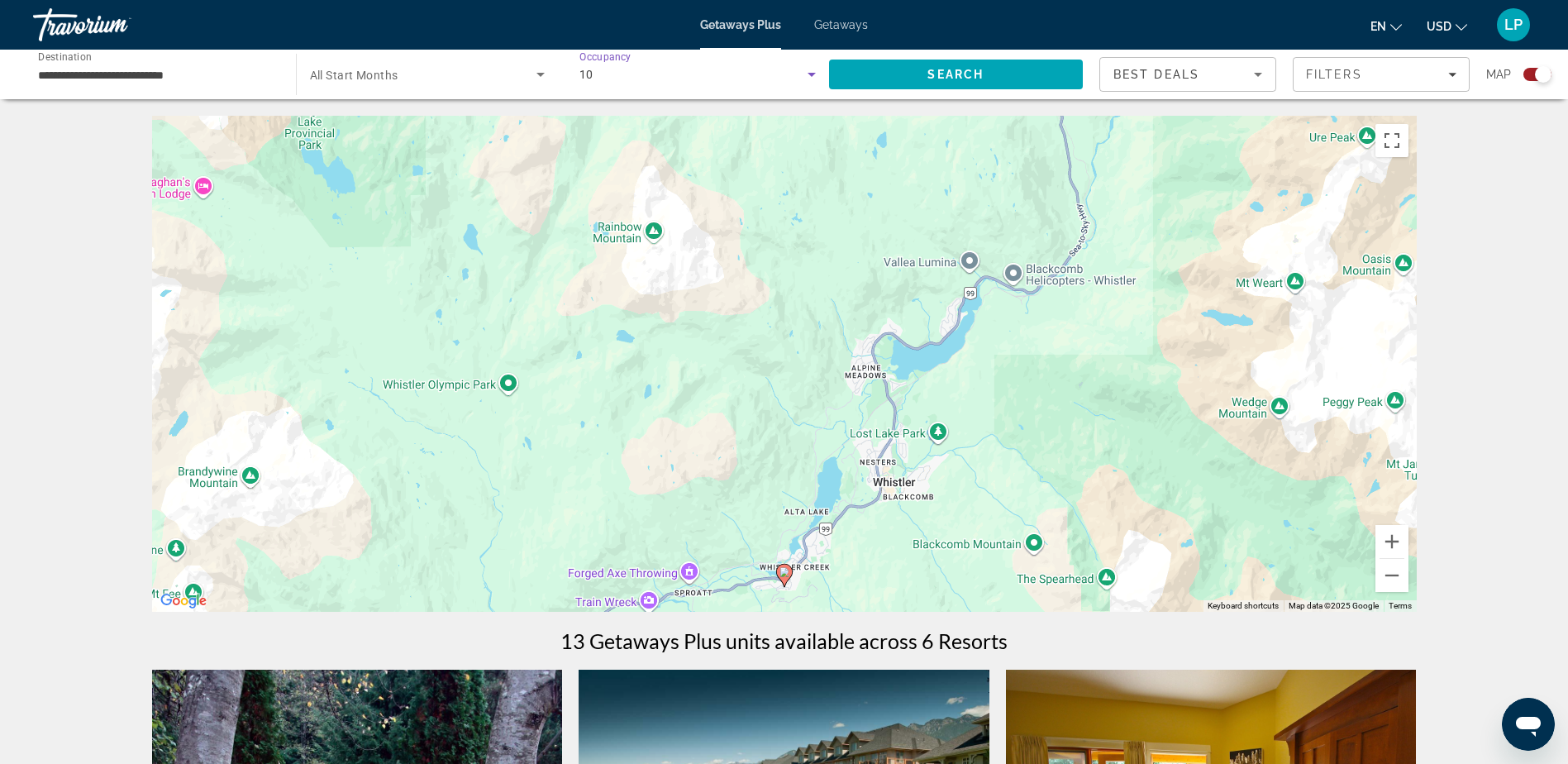
click at [812, 76] on icon "Search widget" at bounding box center [812, 74] width 19 height 19
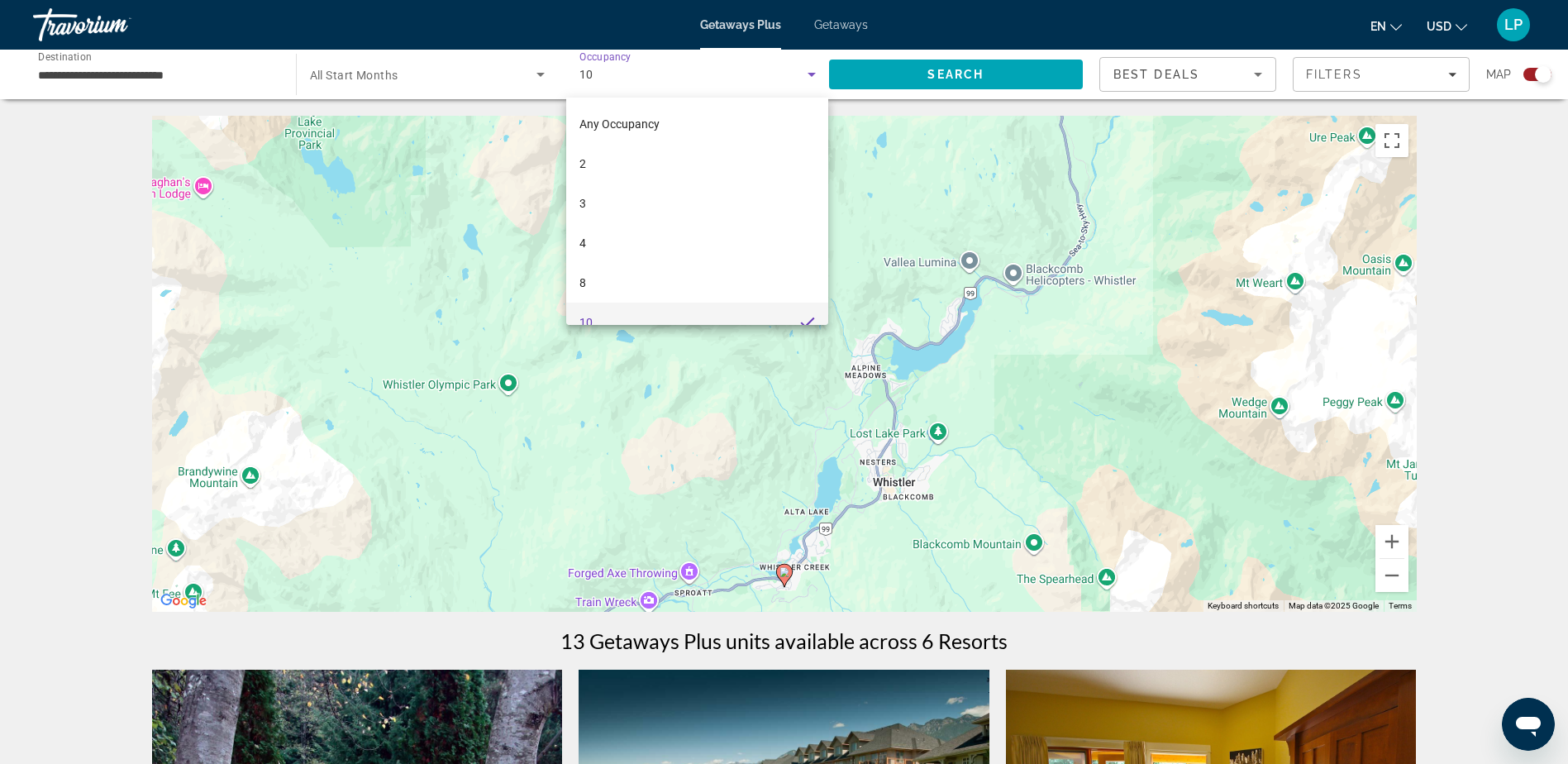
scroll to position [17, 0]
click at [160, 75] on div at bounding box center [784, 382] width 1568 height 764
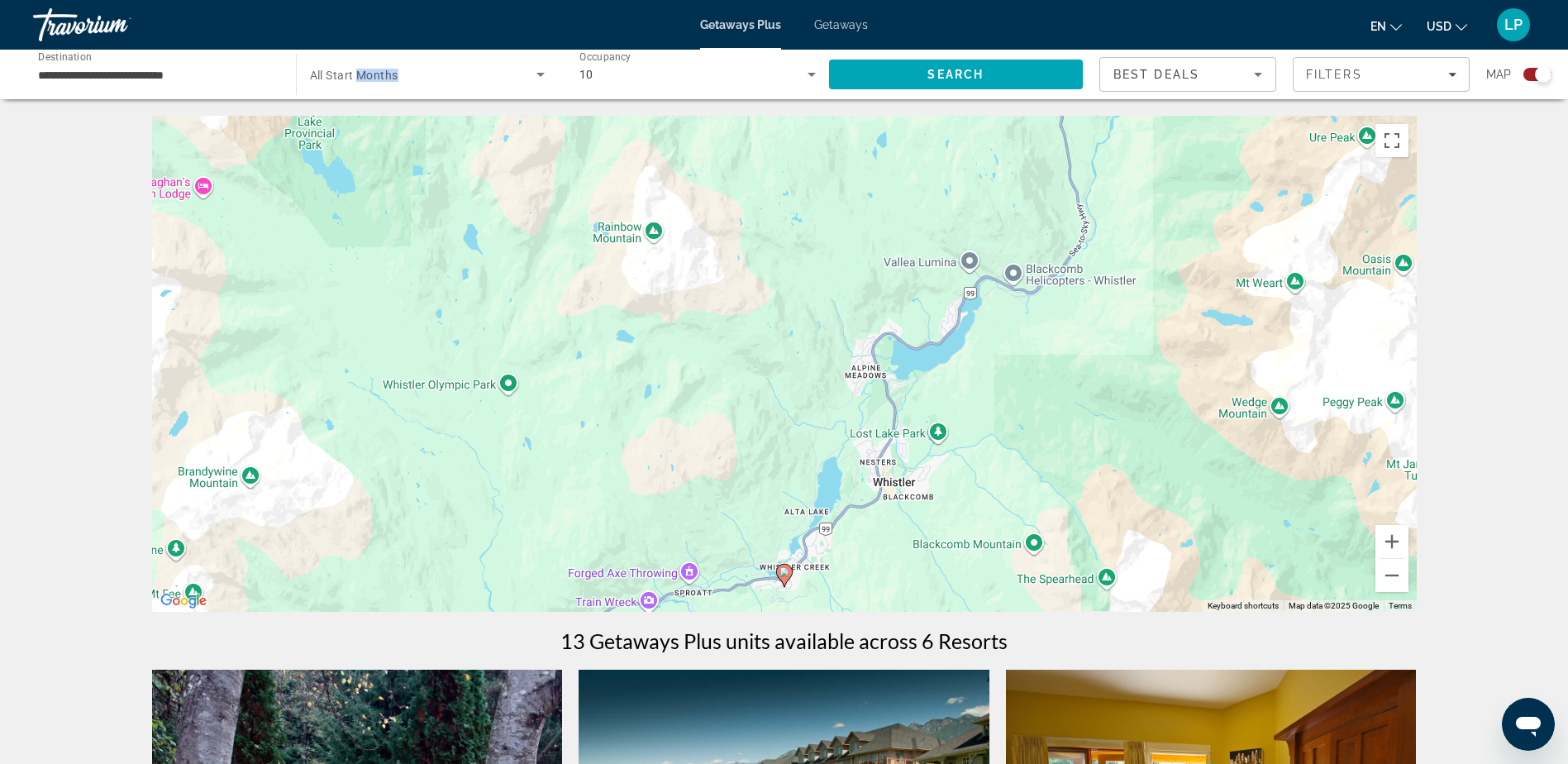
click at [360, 81] on div "Start Month All Start Months" at bounding box center [428, 74] width 235 height 47
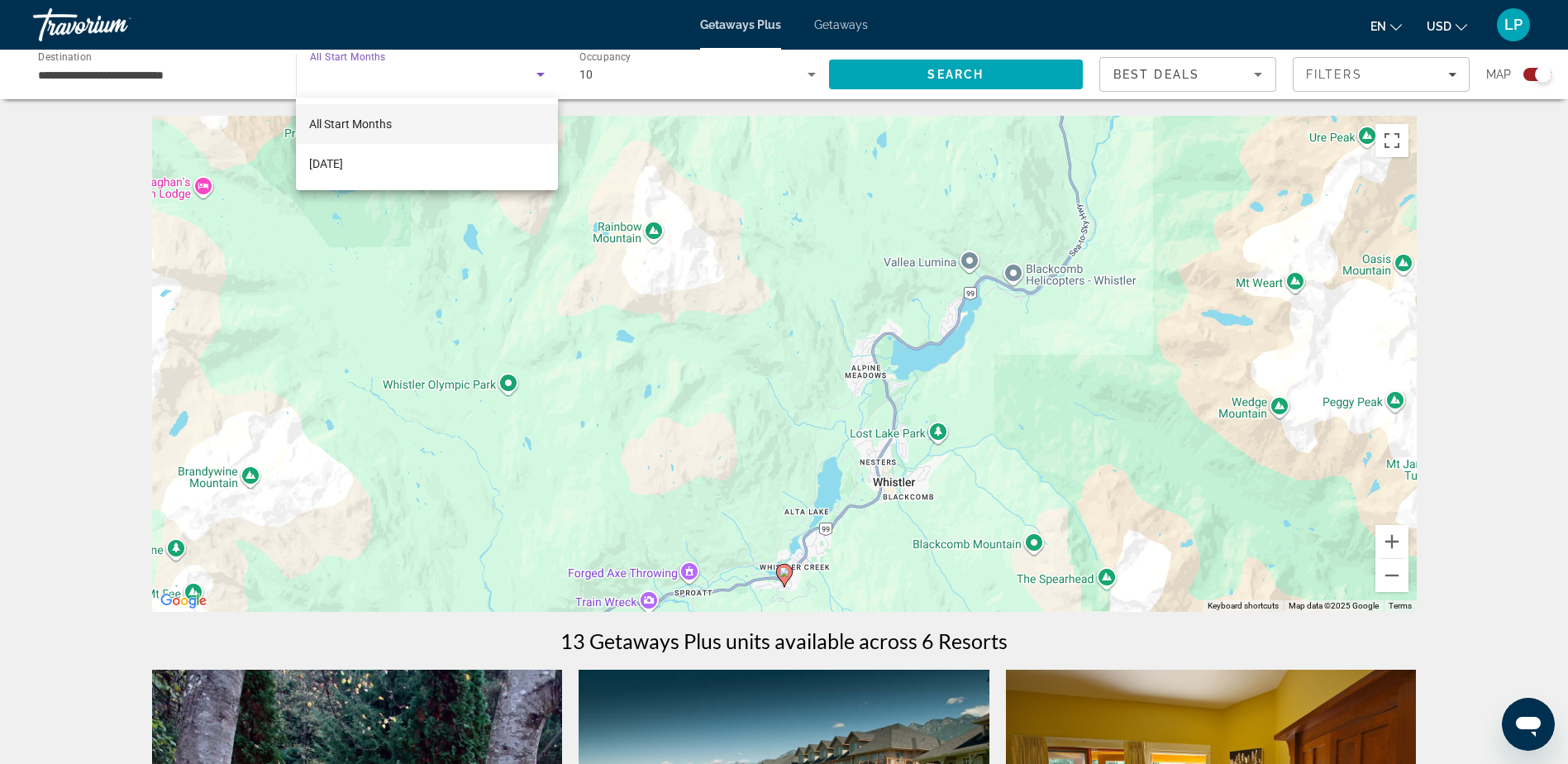
drag, startPoint x: 360, startPoint y: 81, endPoint x: 394, endPoint y: 192, distance: 116.1
click at [349, 187] on div "All Start Months October 2025" at bounding box center [784, 382] width 1568 height 764
click at [350, 119] on span "All Start Months" at bounding box center [351, 125] width 83 height 14
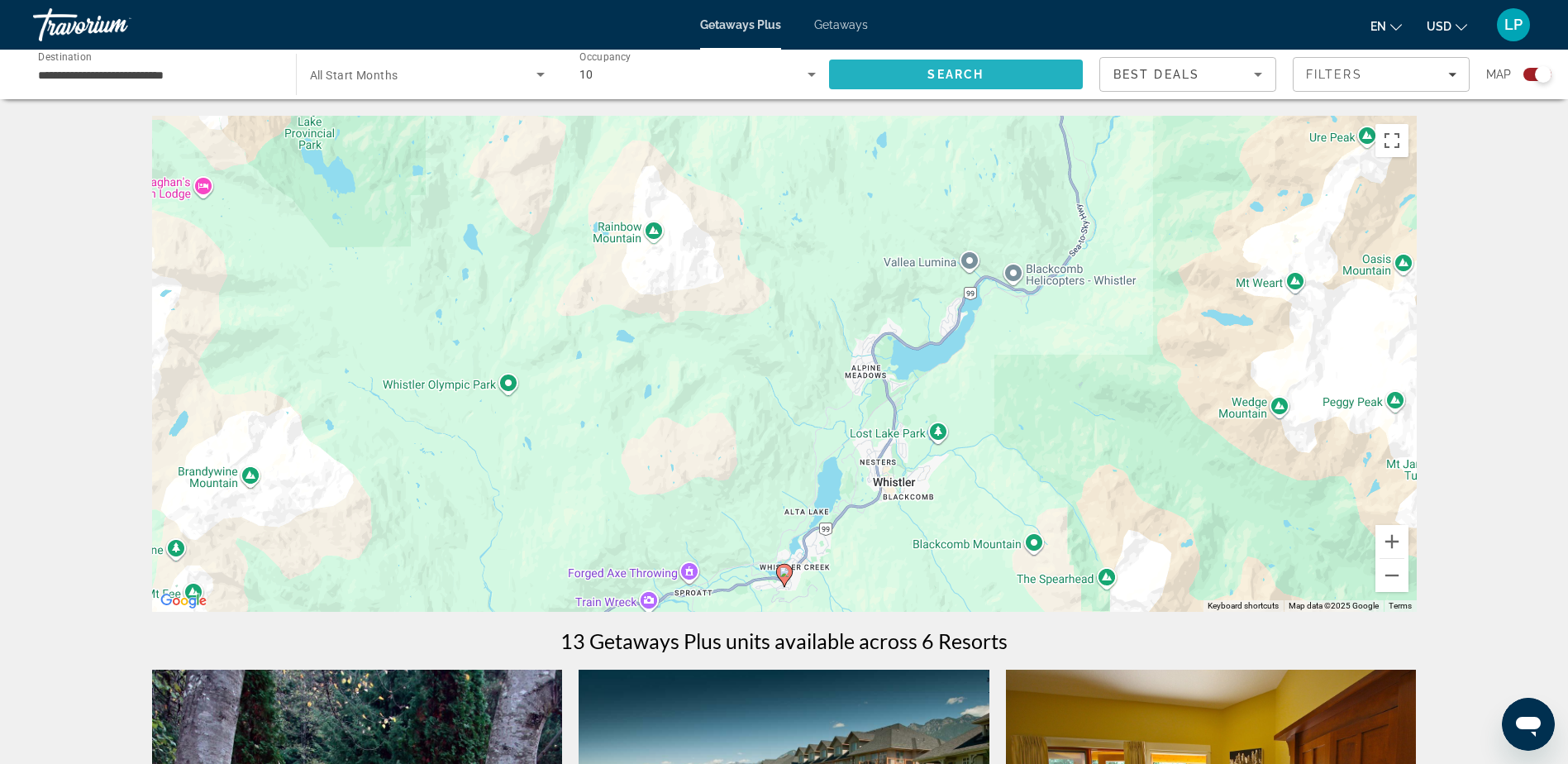
click at [964, 75] on span "Search" at bounding box center [956, 75] width 56 height 14
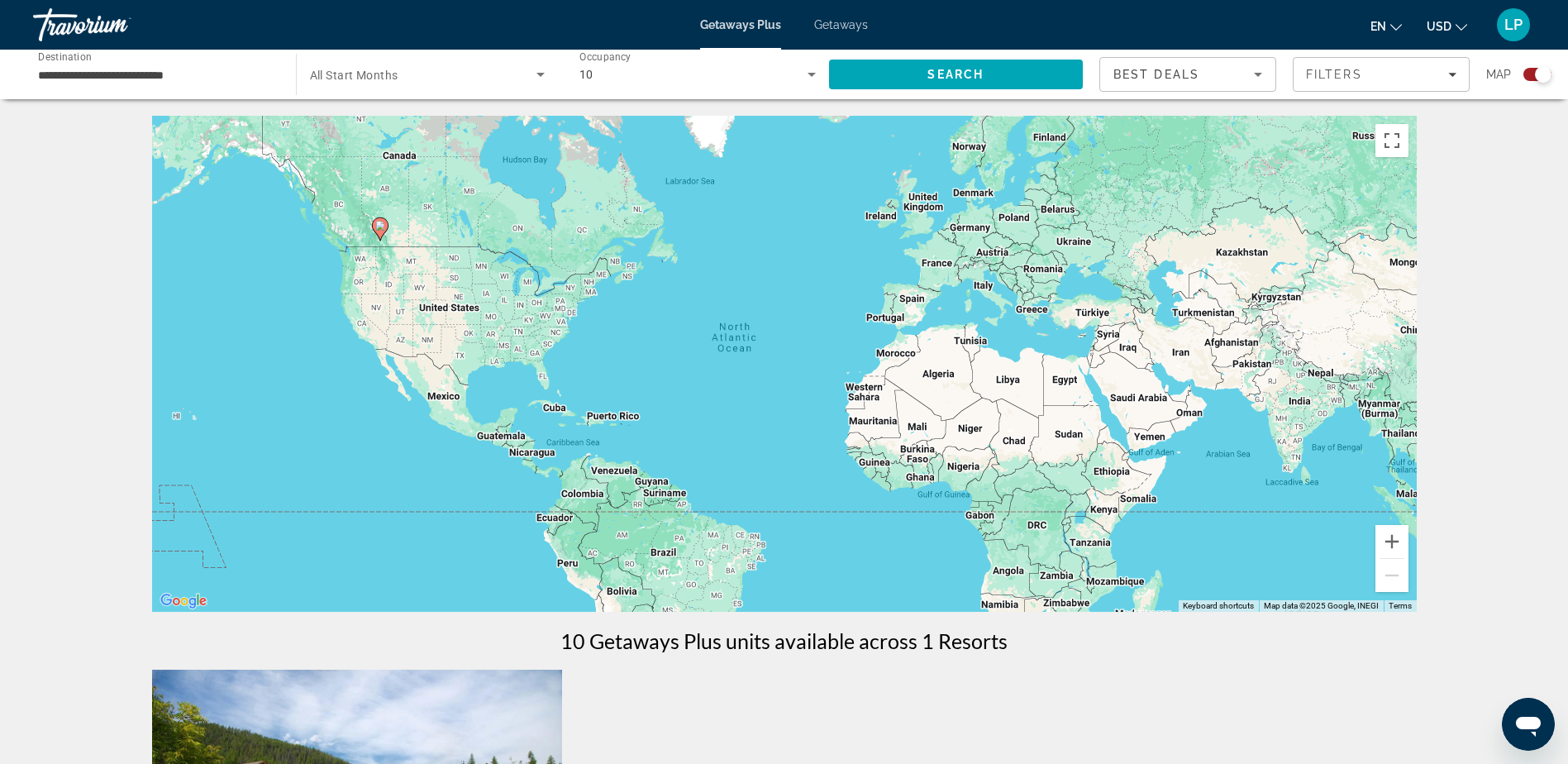
click at [383, 231] on icon "Main content" at bounding box center [380, 229] width 15 height 21
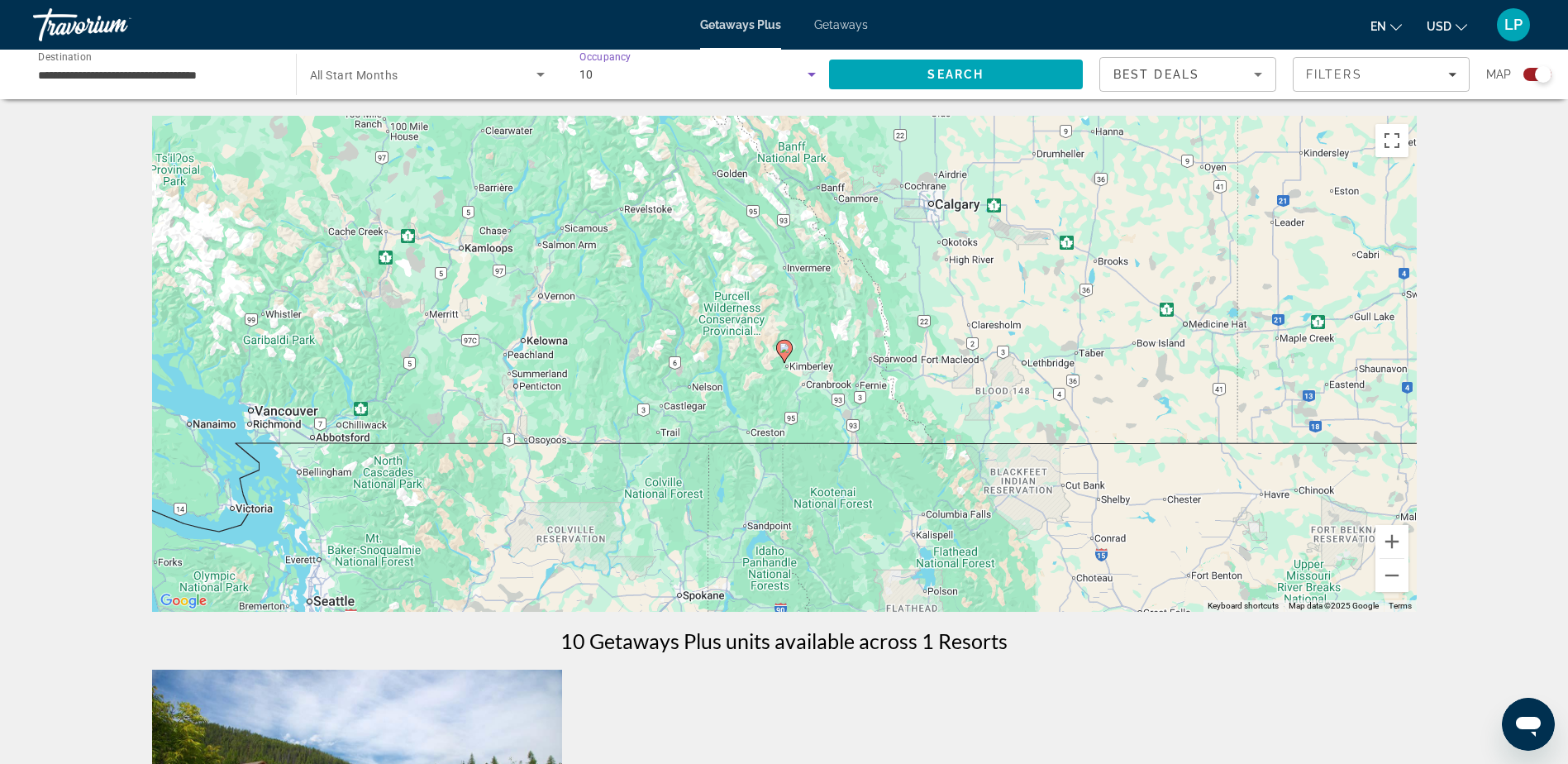
click at [806, 73] on icon "Search widget" at bounding box center [812, 74] width 19 height 19
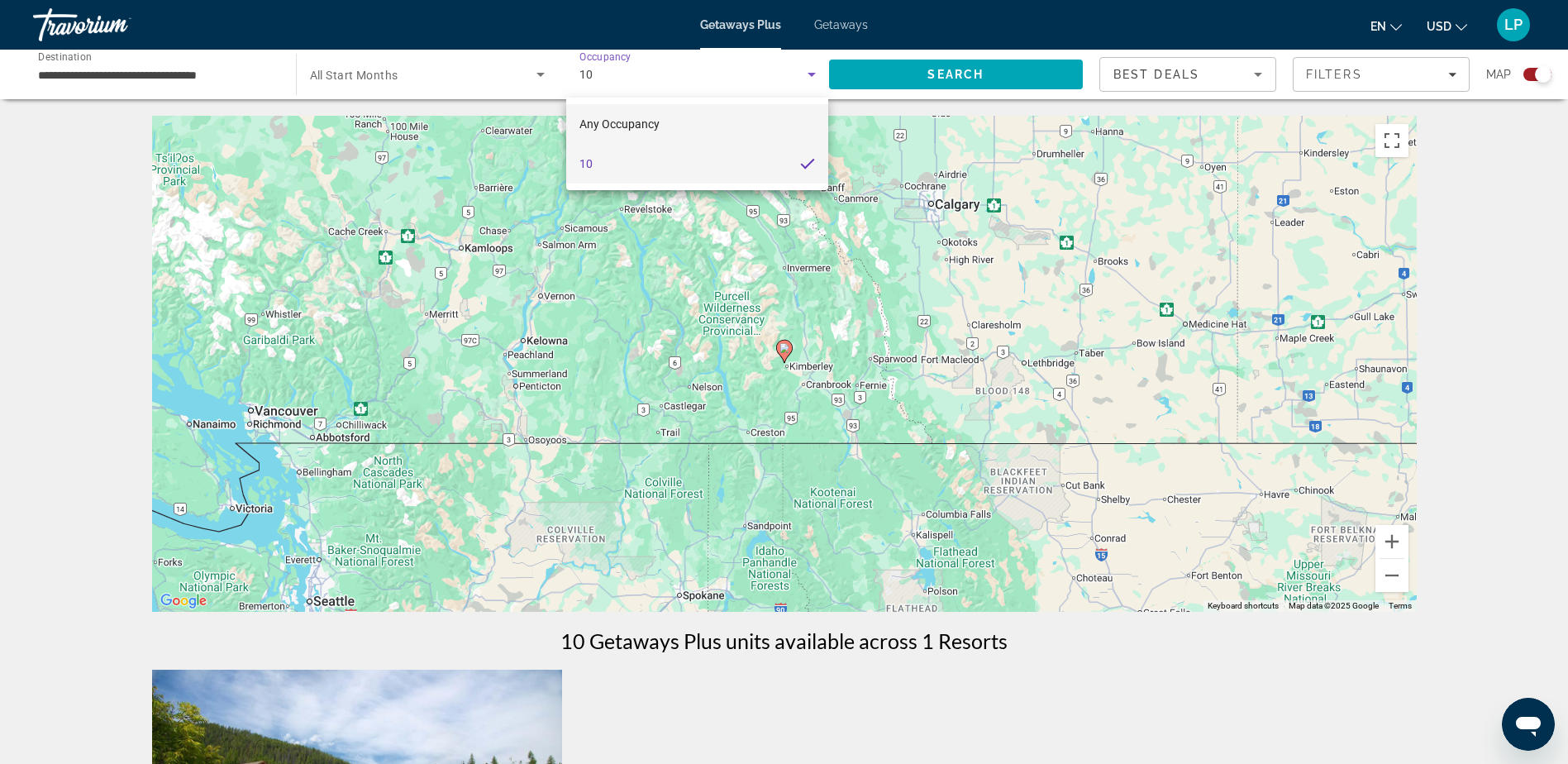
click at [603, 121] on span "Any Occupancy" at bounding box center [619, 125] width 80 height 14
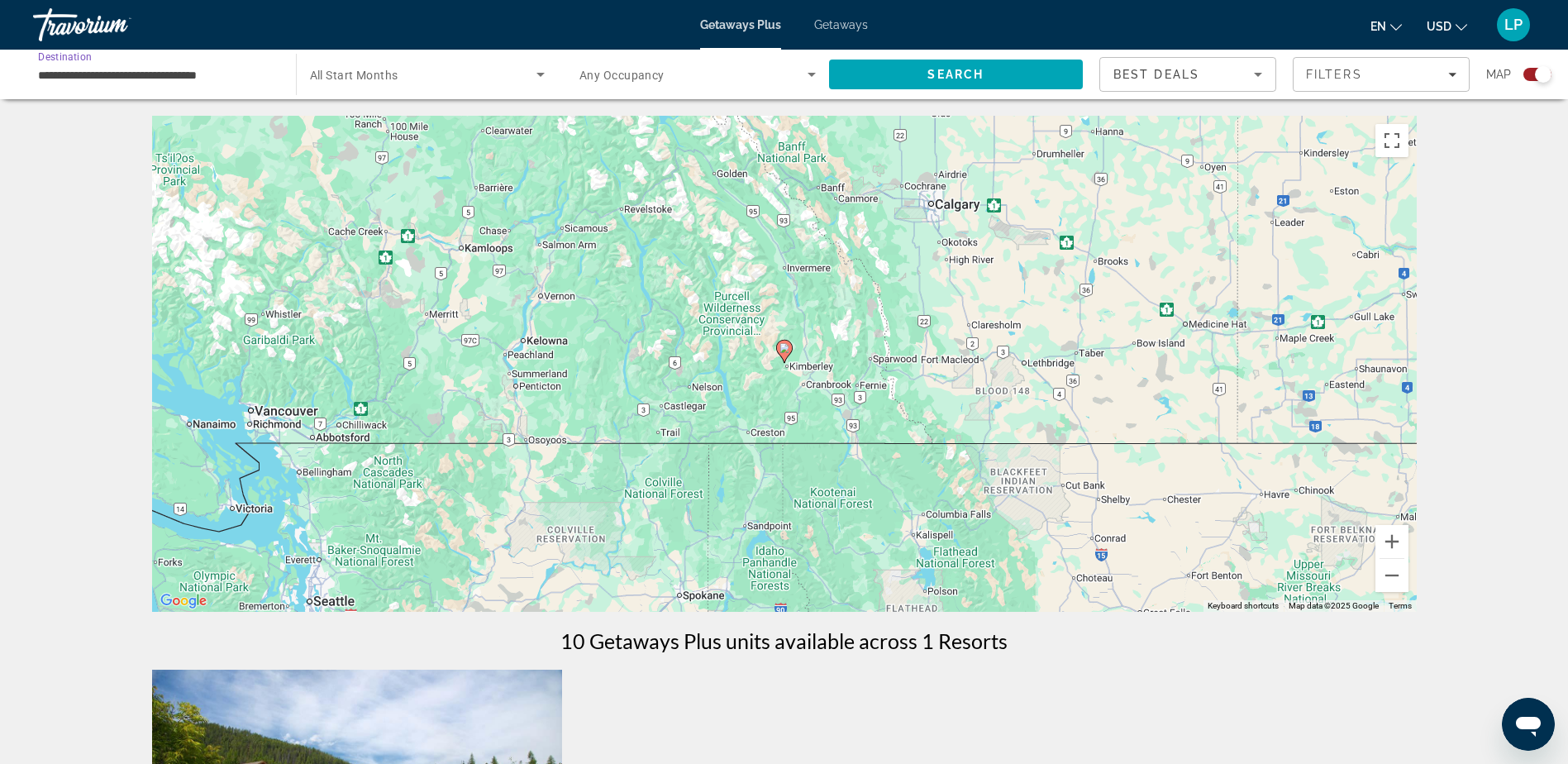
click at [138, 81] on input "**********" at bounding box center [156, 75] width 236 height 19
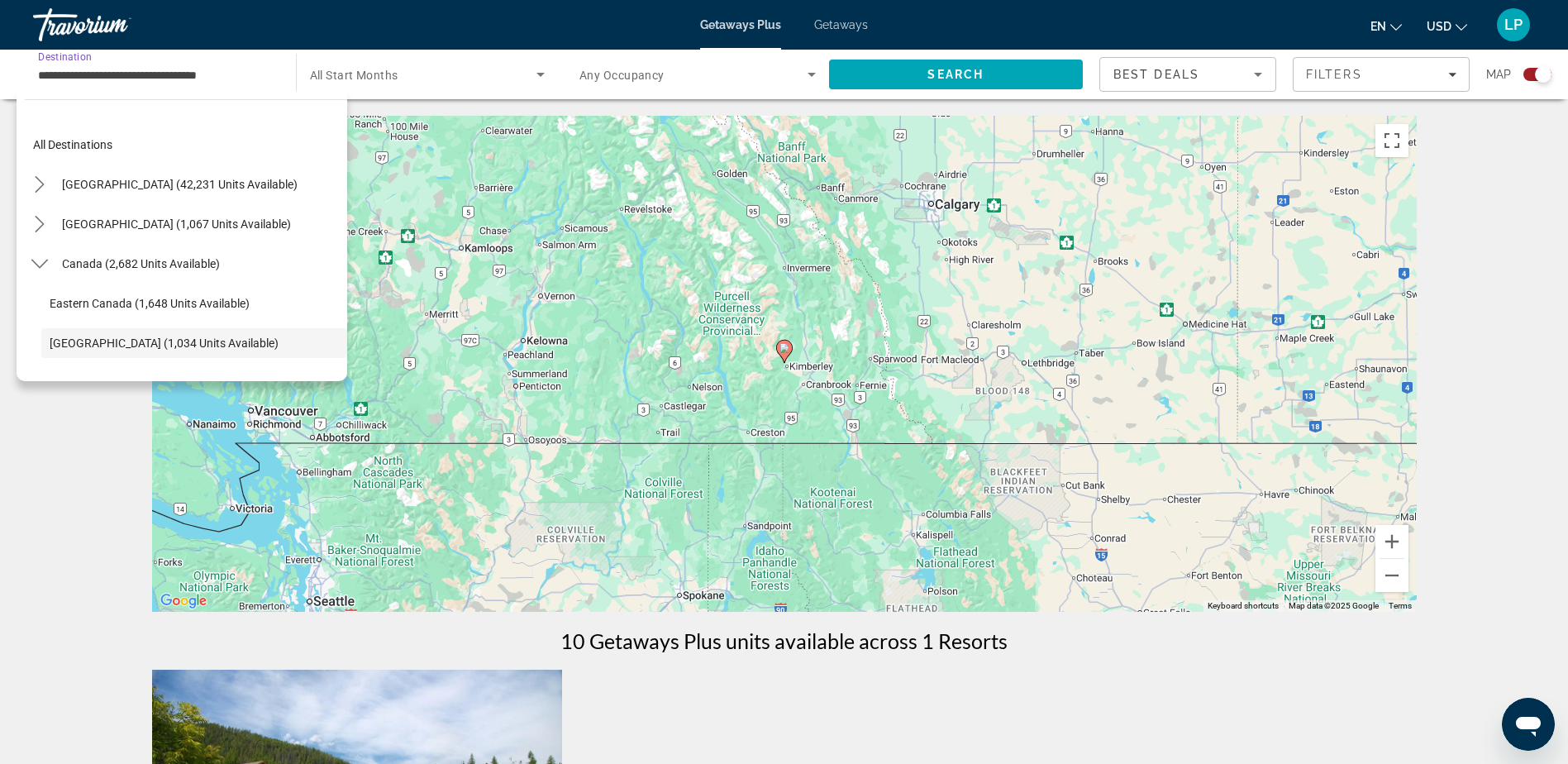
scroll to position [98, 0]
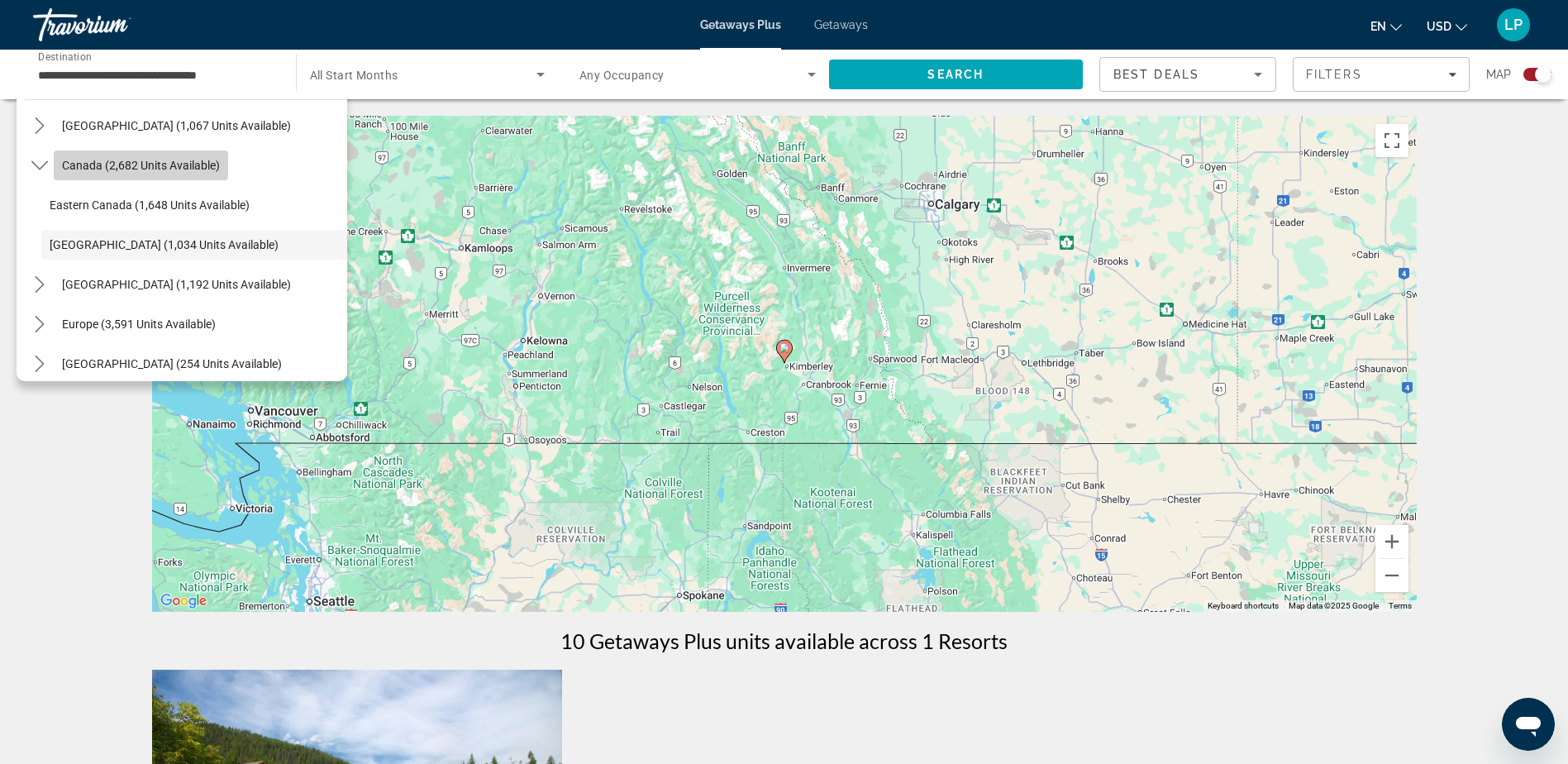
click at [136, 163] on span "Canada (2,682 units available)" at bounding box center [141, 165] width 158 height 14
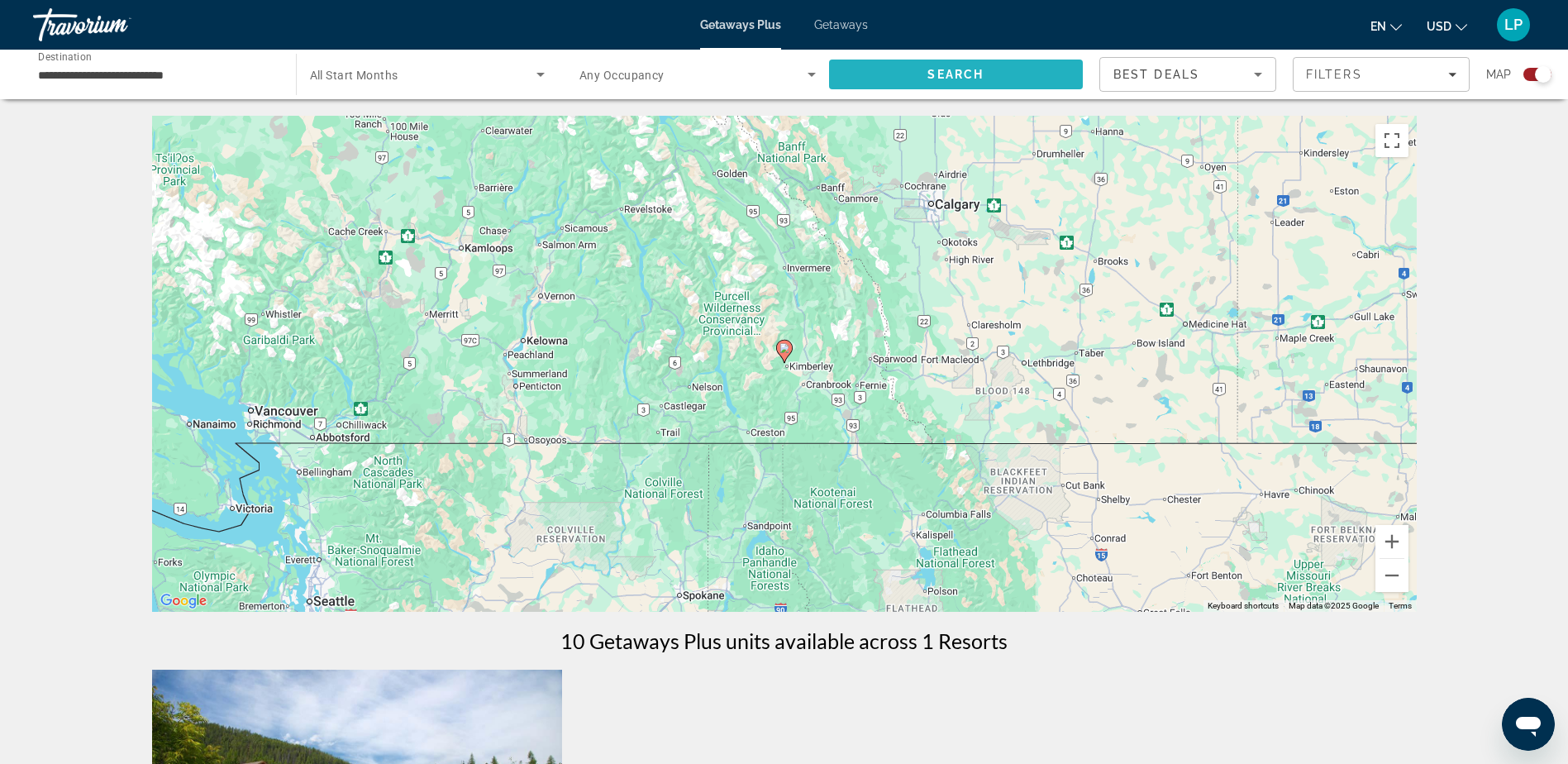
click at [972, 80] on span "Search" at bounding box center [956, 75] width 56 height 14
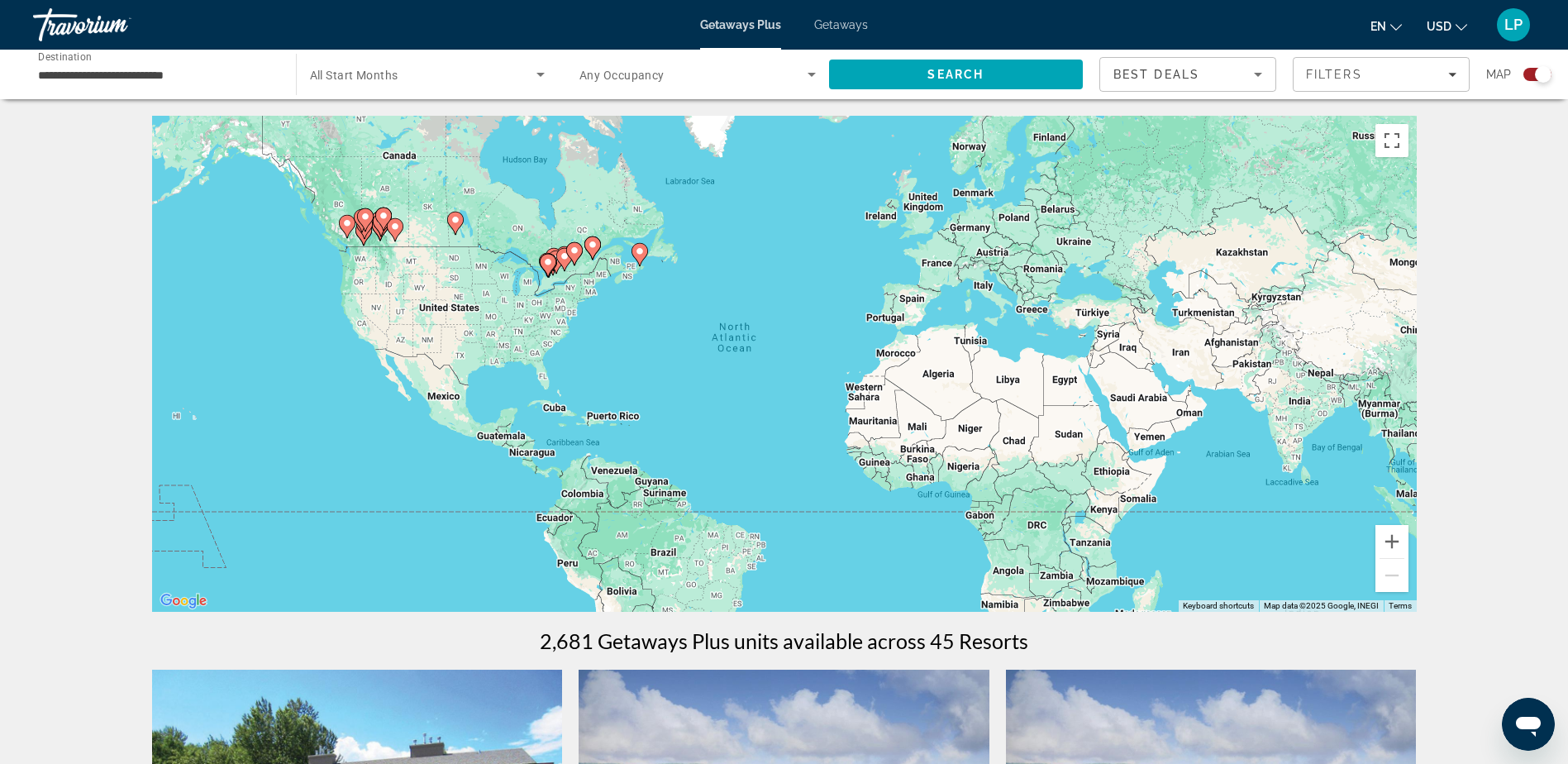
click at [347, 219] on image "Main content" at bounding box center [347, 224] width 10 height 10
type input "**********"
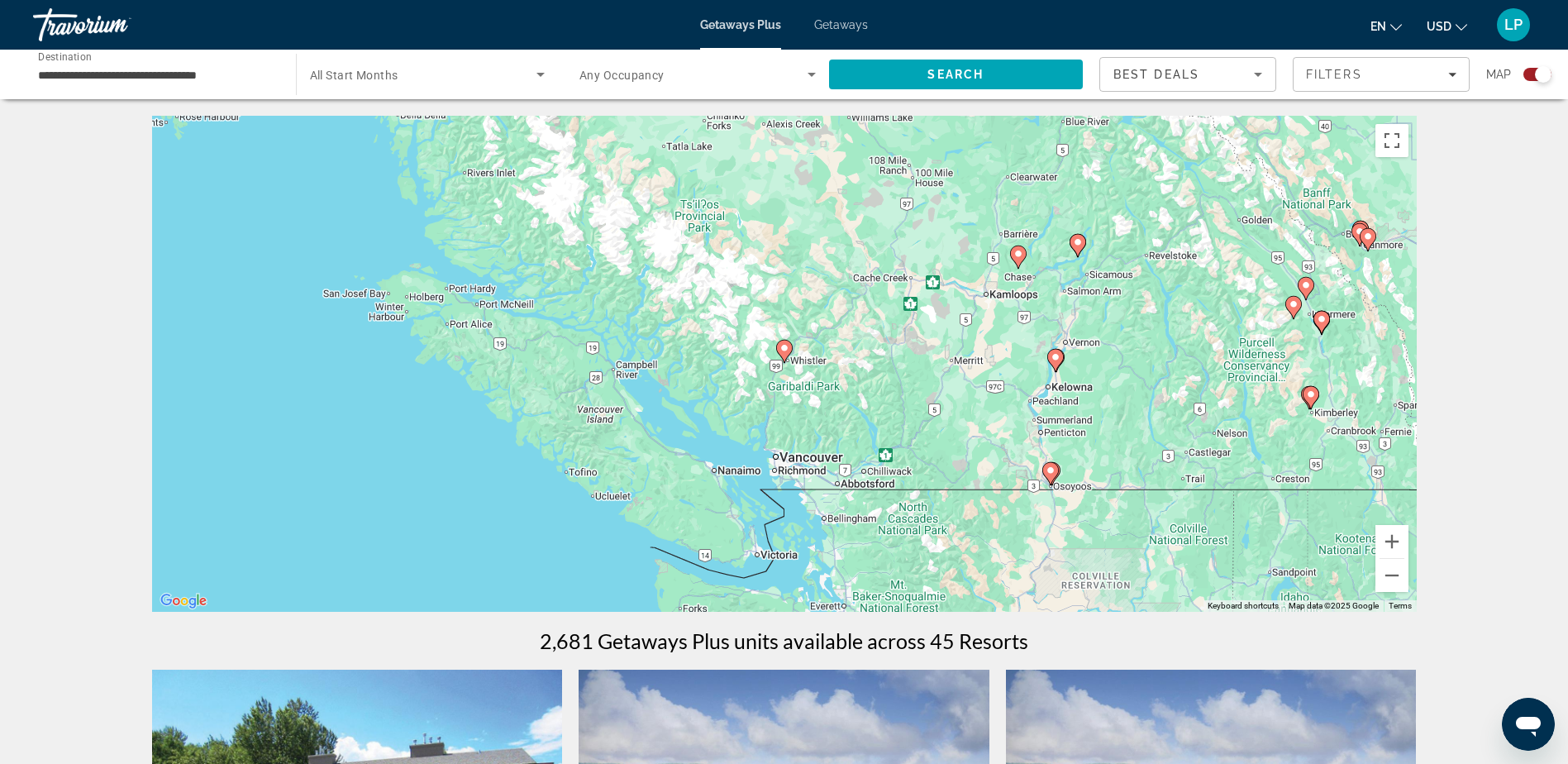
click at [785, 346] on image "Main content" at bounding box center [784, 348] width 10 height 10
click at [770, 346] on div "To activate drag with keyboard, press Alt + Enter. Once in keyboard drag state,…" at bounding box center [784, 363] width 1265 height 495
click at [787, 346] on image "Main content" at bounding box center [784, 348] width 10 height 10
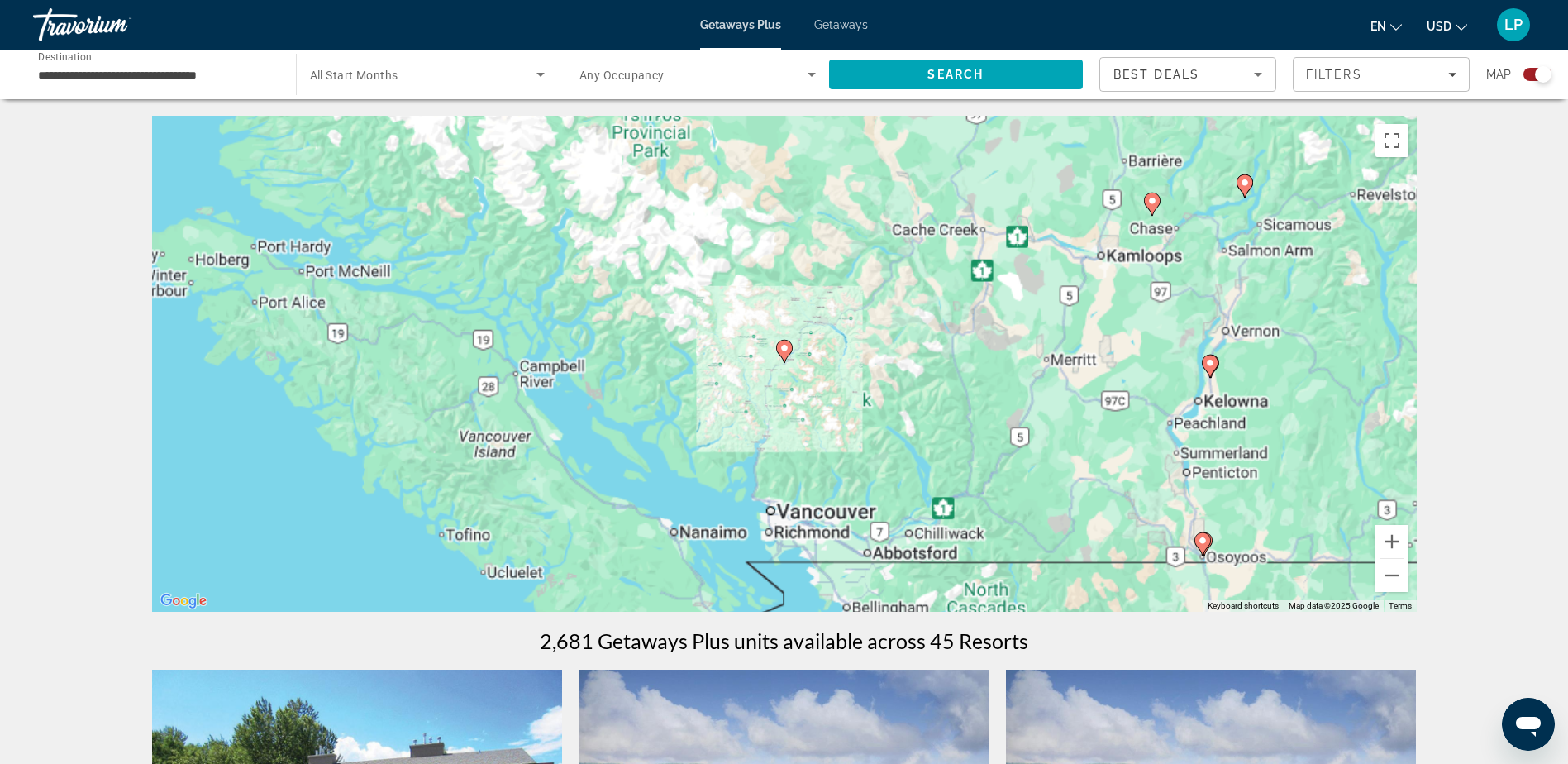
click at [787, 345] on image "Main content" at bounding box center [784, 348] width 10 height 10
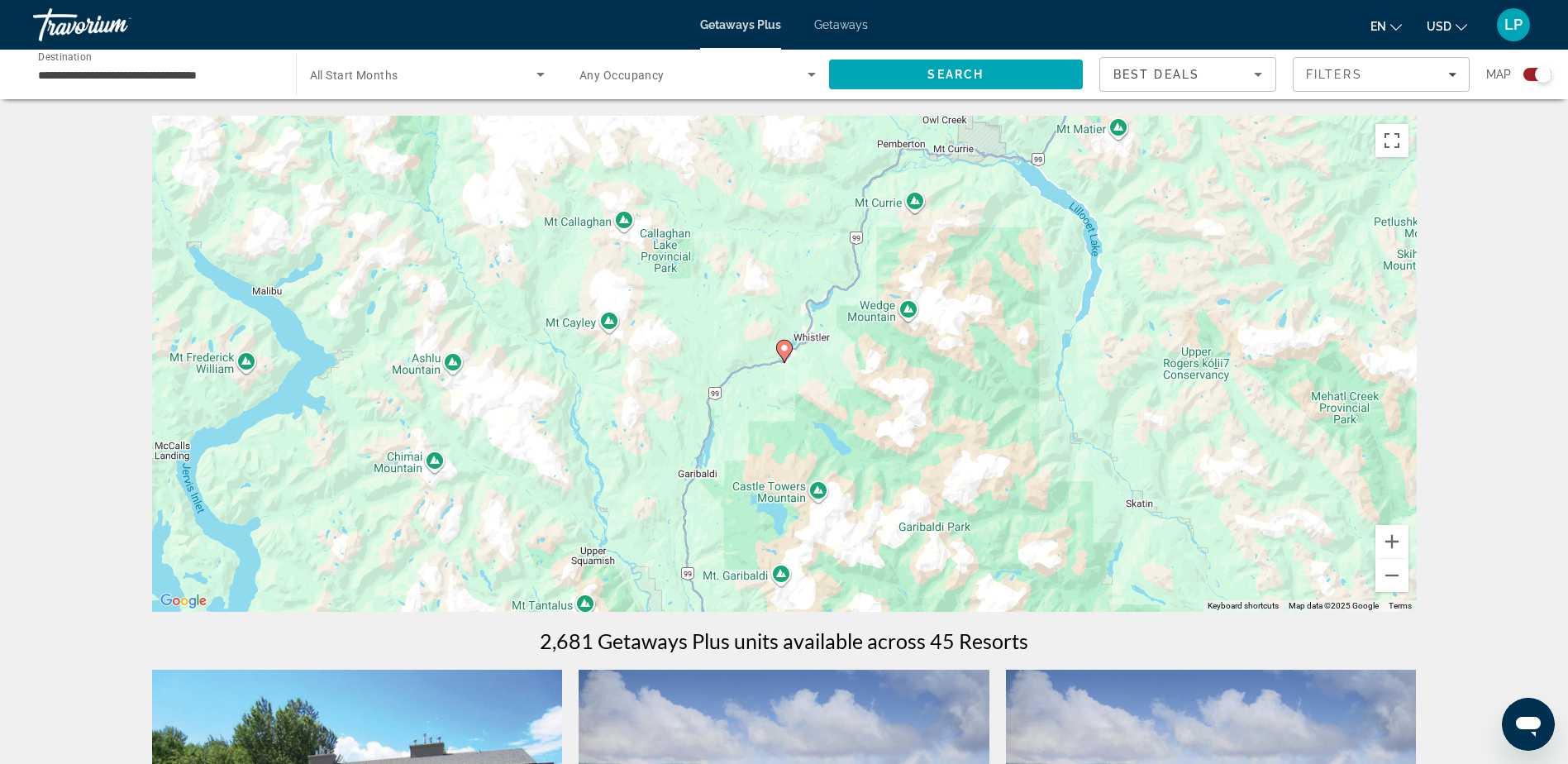
click at [784, 353] on icon "Main content" at bounding box center [784, 351] width 15 height 21
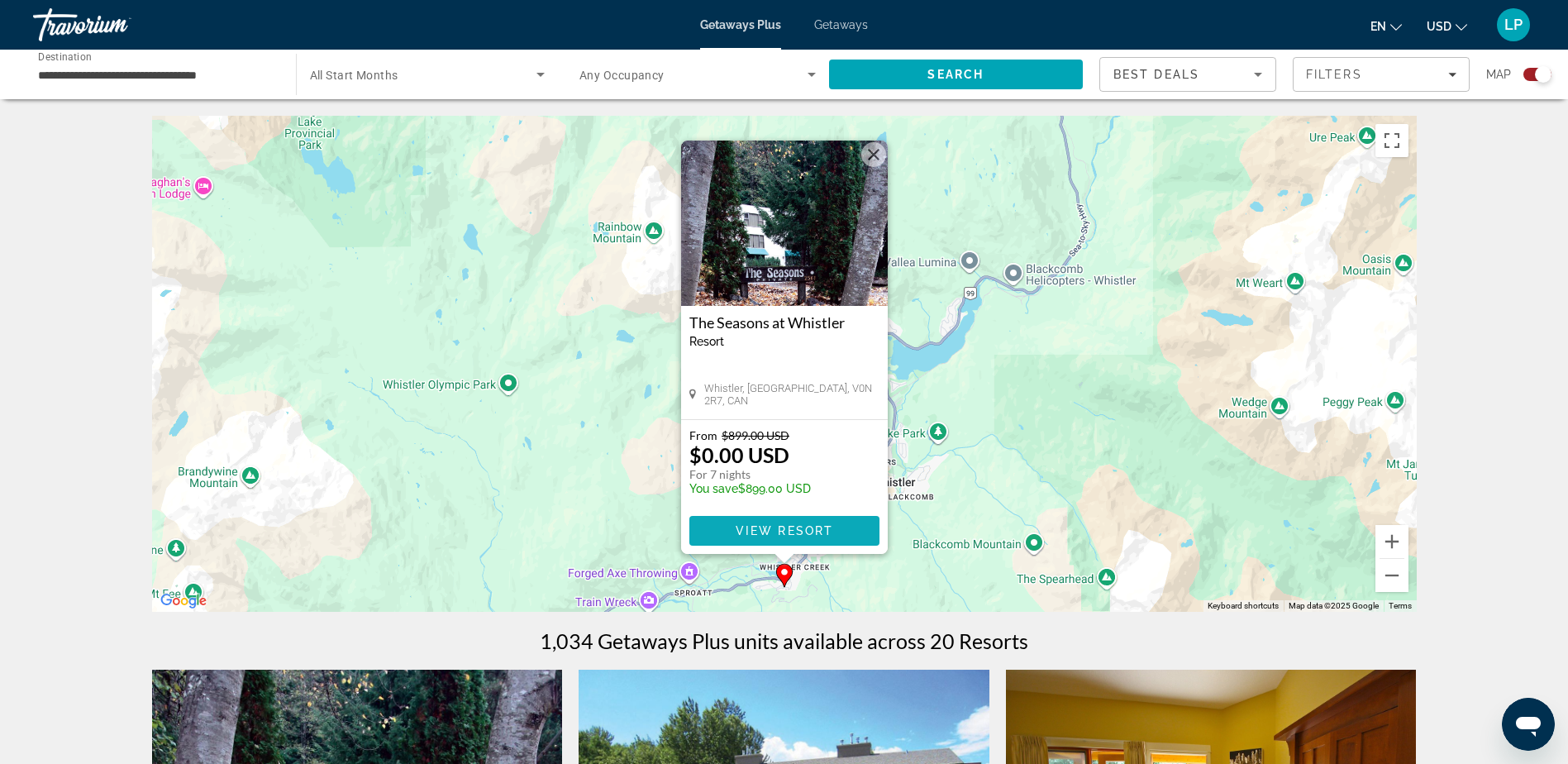
click at [791, 537] on span "Main content" at bounding box center [784, 530] width 190 height 40
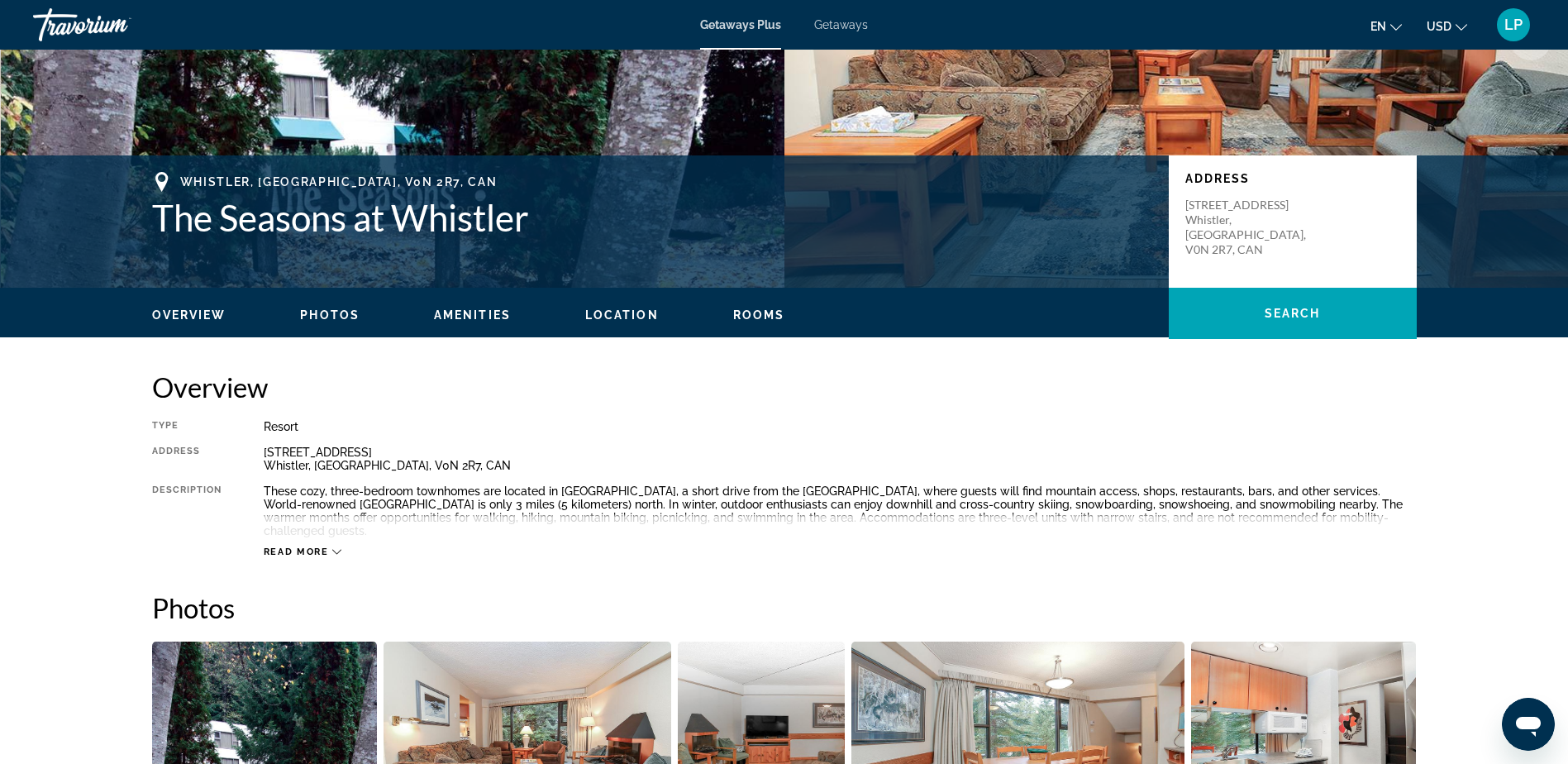
scroll to position [248, 0]
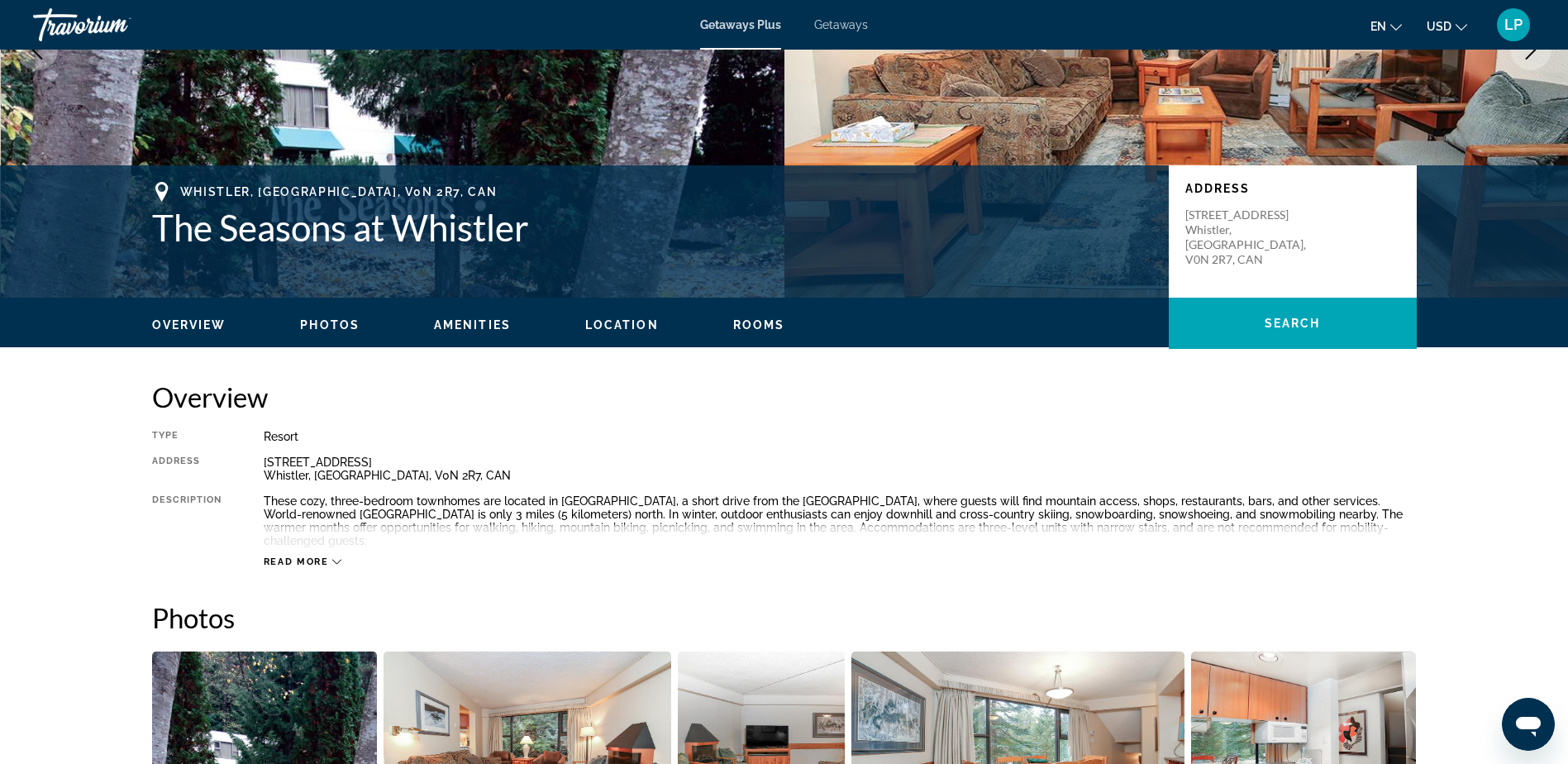
click at [278, 564] on span "Read more" at bounding box center [296, 562] width 65 height 11
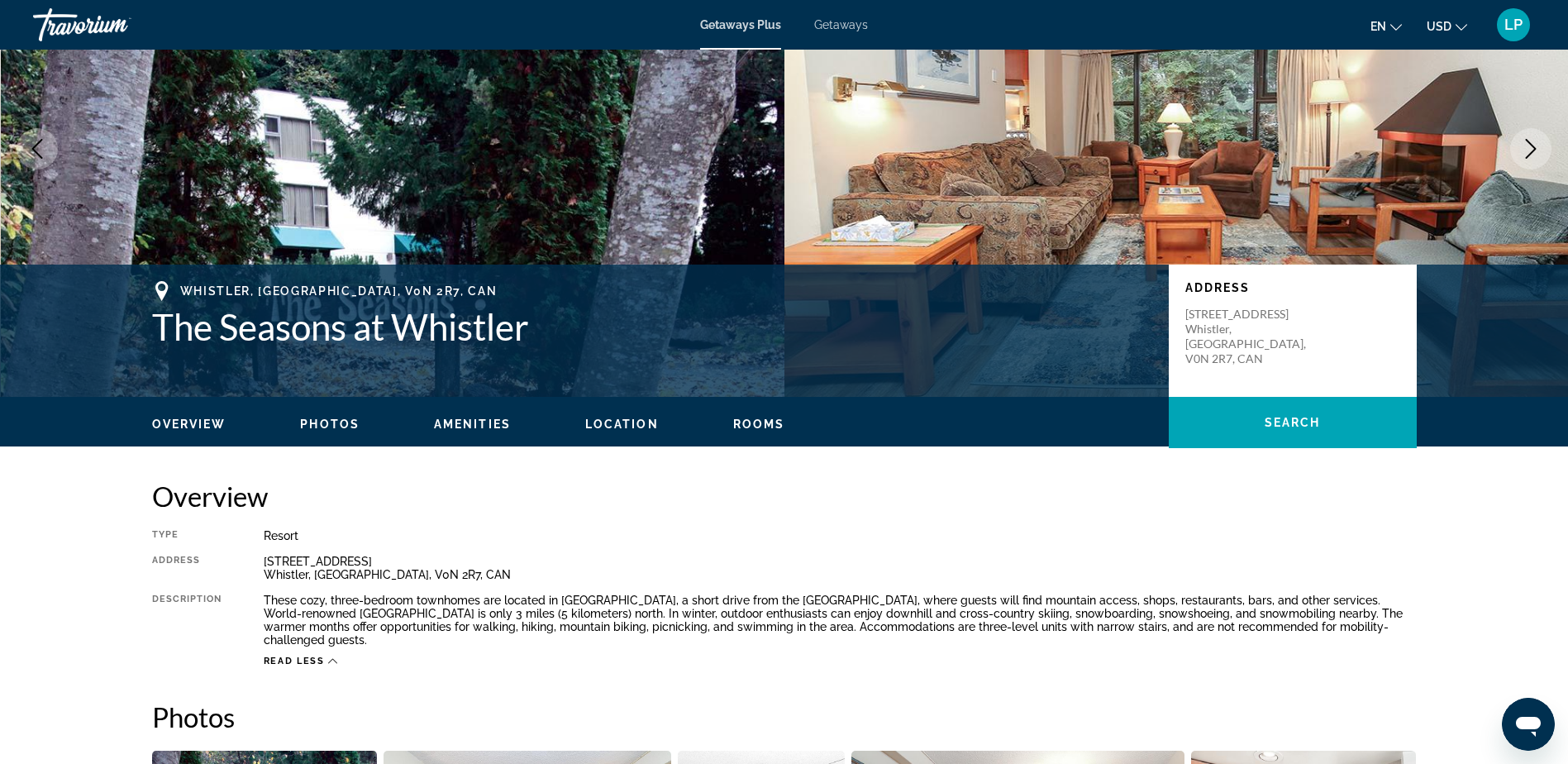
scroll to position [0, 0]
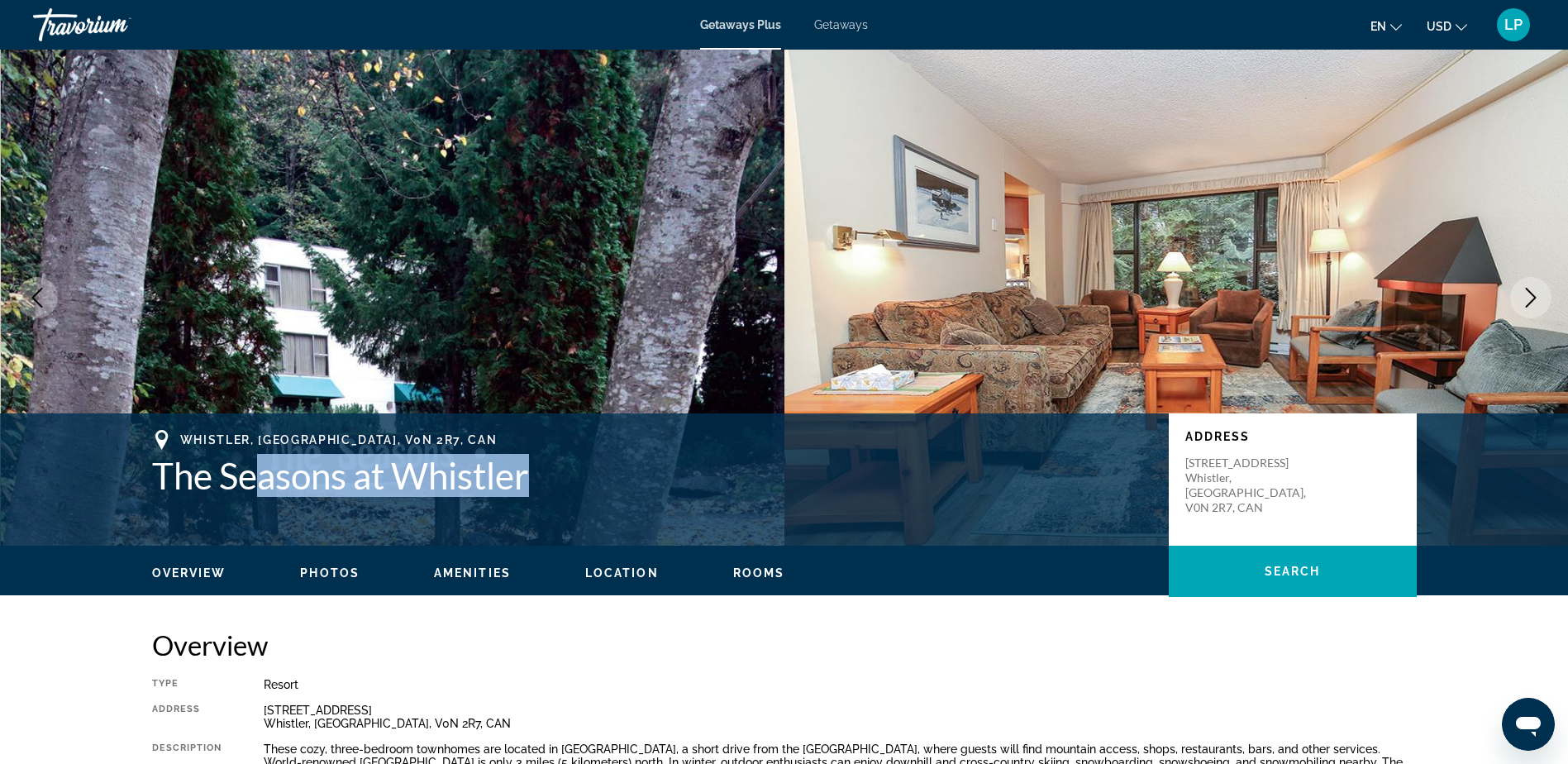
drag, startPoint x: 544, startPoint y: 478, endPoint x: 263, endPoint y: 479, distance: 281.0
click at [263, 479] on h1 "The Seasons at Whistler" at bounding box center [652, 475] width 1000 height 43
drag, startPoint x: 175, startPoint y: 435, endPoint x: 548, endPoint y: 485, distance: 376.3
click at [548, 485] on div "Whistler, BC, V0N 2R7, CAN The Seasons at Whistler" at bounding box center [652, 462] width 1000 height 67
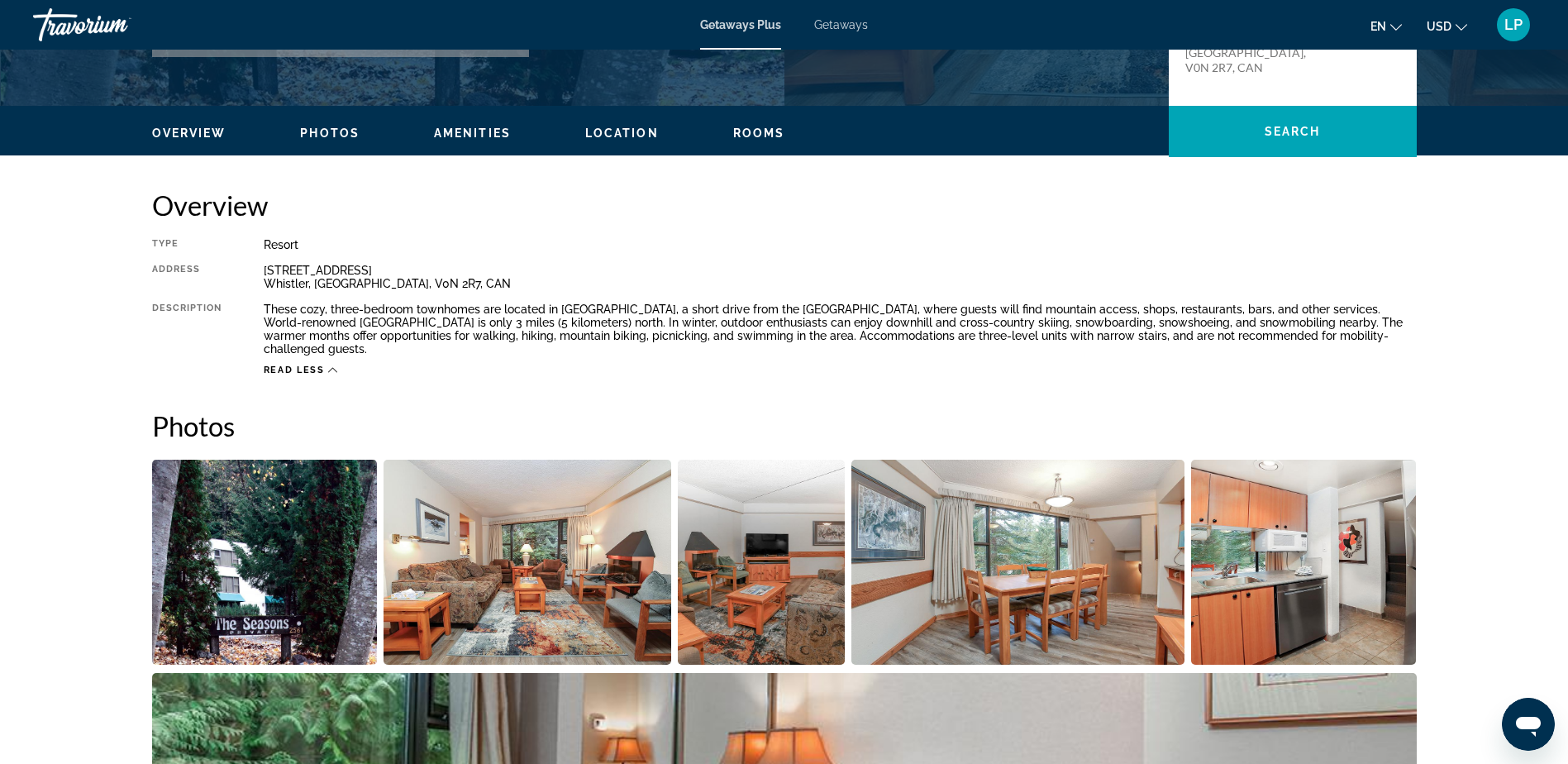
scroll to position [413, 0]
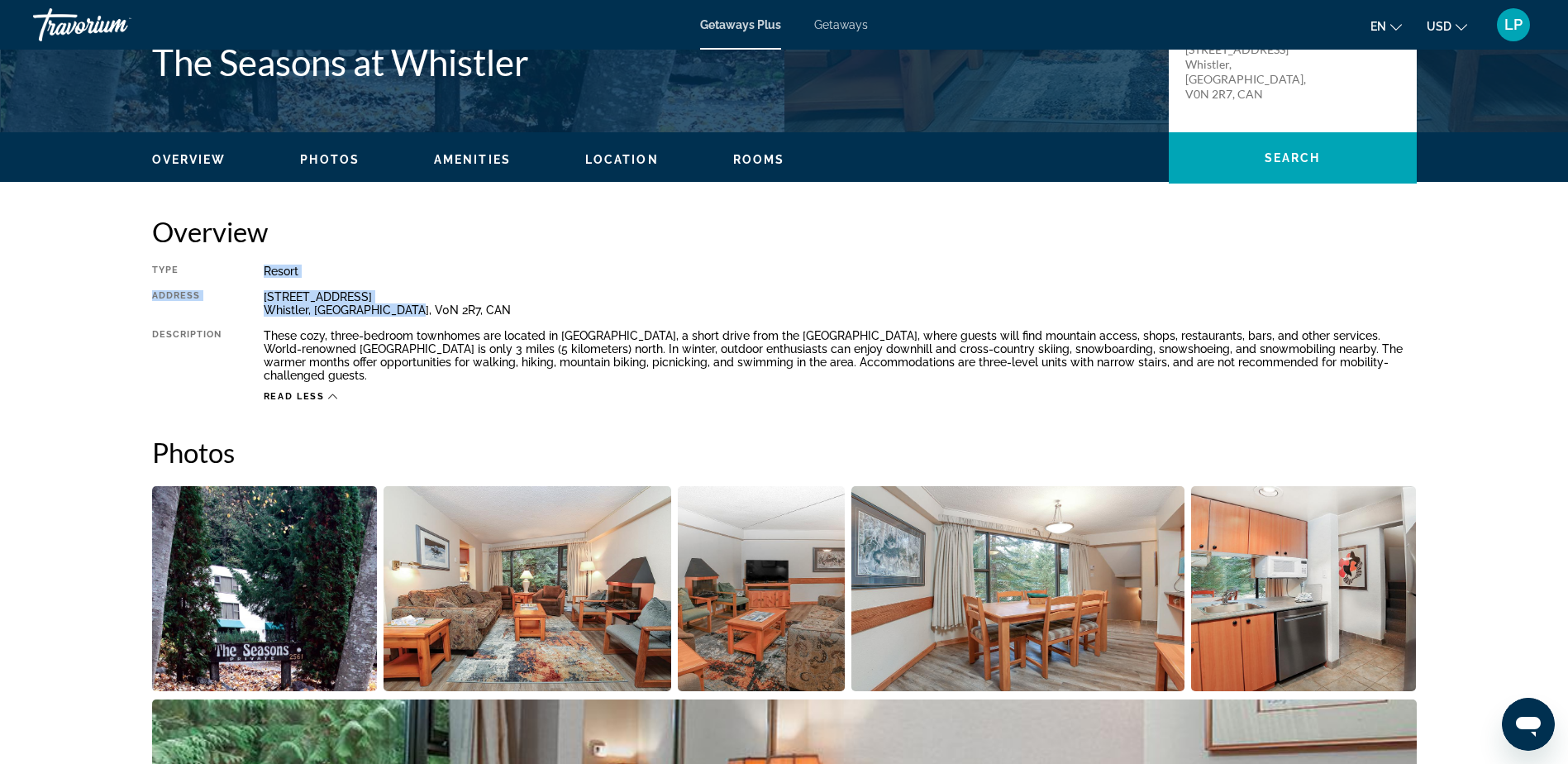
drag, startPoint x: 429, startPoint y: 310, endPoint x: 233, endPoint y: 254, distance: 203.8
click at [233, 254] on div "Overview Type Resort All-Inclusive No All-Inclusive Address 2561 Tricouni Place…" at bounding box center [784, 309] width 1265 height 188
click at [306, 378] on div "These cozy, three-bedroom townhomes are located in Whistler Creekside, a short …" at bounding box center [839, 355] width 1153 height 53
drag, startPoint x: 323, startPoint y: 380, endPoint x: 142, endPoint y: 249, distance: 223.4
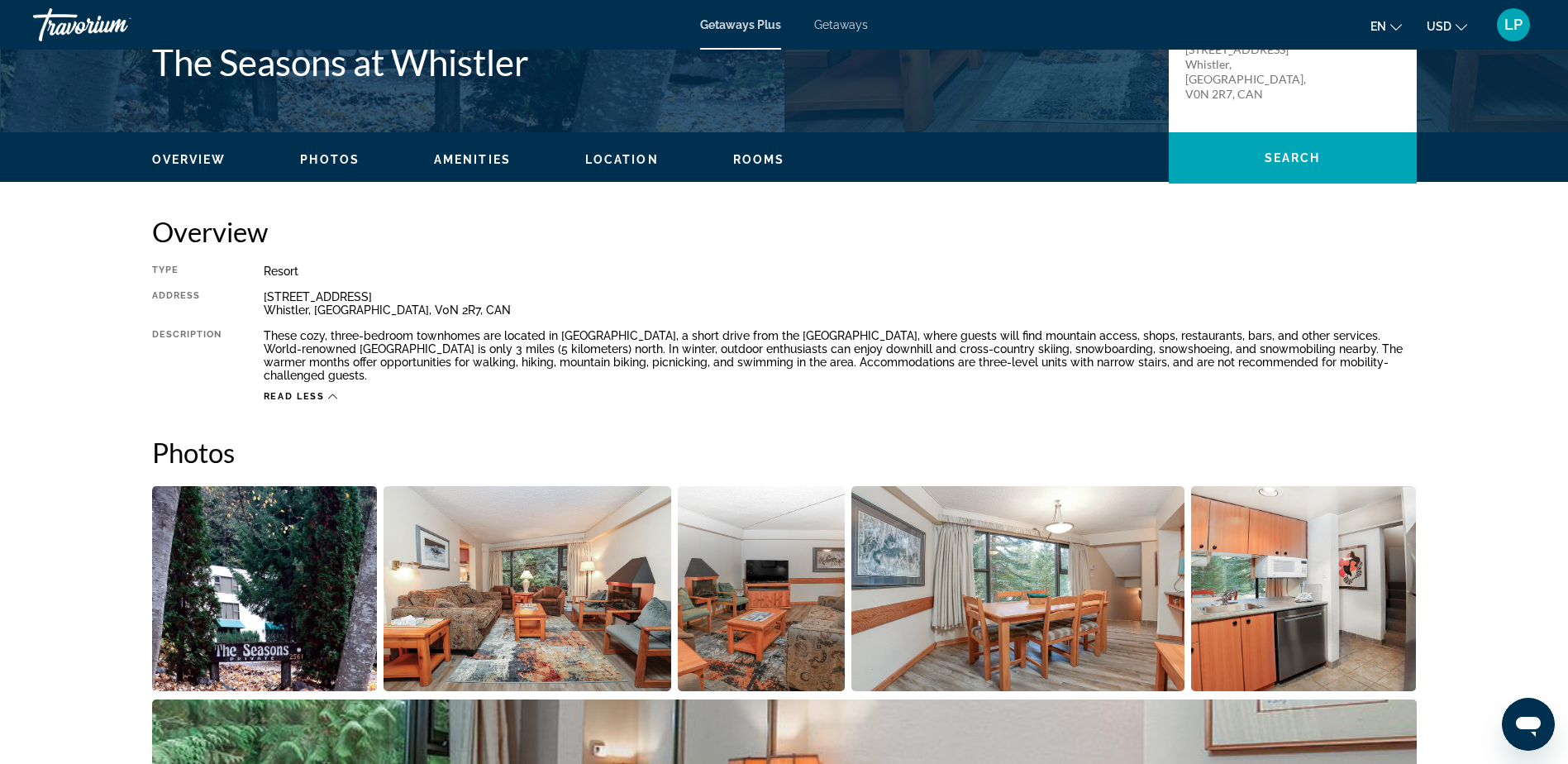
copy div "Type Resort All-Inclusive No All-Inclusive Address 2561 Tricouni Place Whistler…"
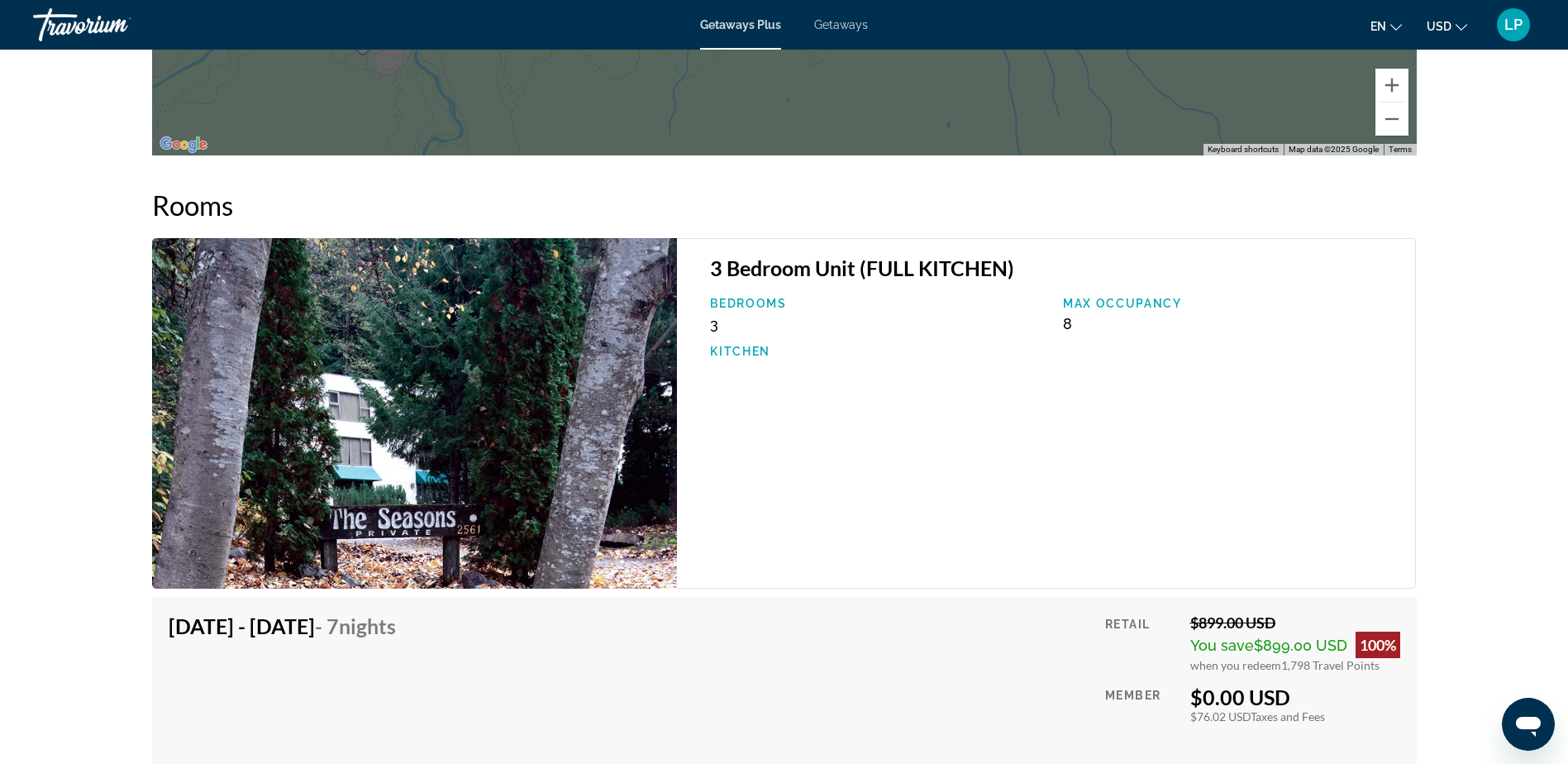
scroll to position [2562, 0]
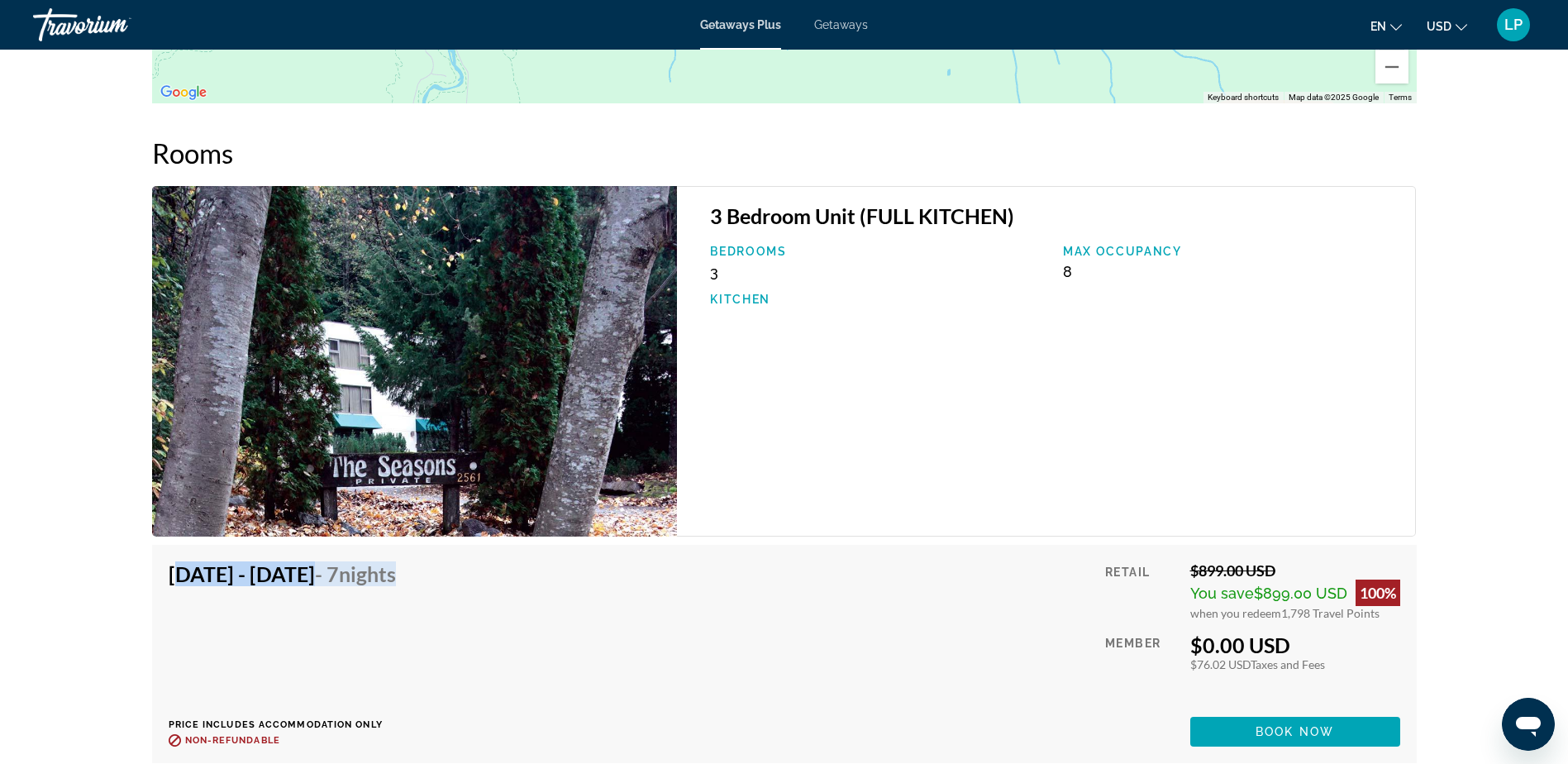
drag, startPoint x: 511, startPoint y: 602, endPoint x: 170, endPoint y: 605, distance: 341.0
click at [170, 605] on div "Oct 31, 2025 - Nov 7, 2025 - 7 Nights Price includes accommodation only Refunda…" at bounding box center [288, 654] width 240 height 185
copy h4 "Oct 31, 2025 - Nov 7, 2025 - 7 Nights"
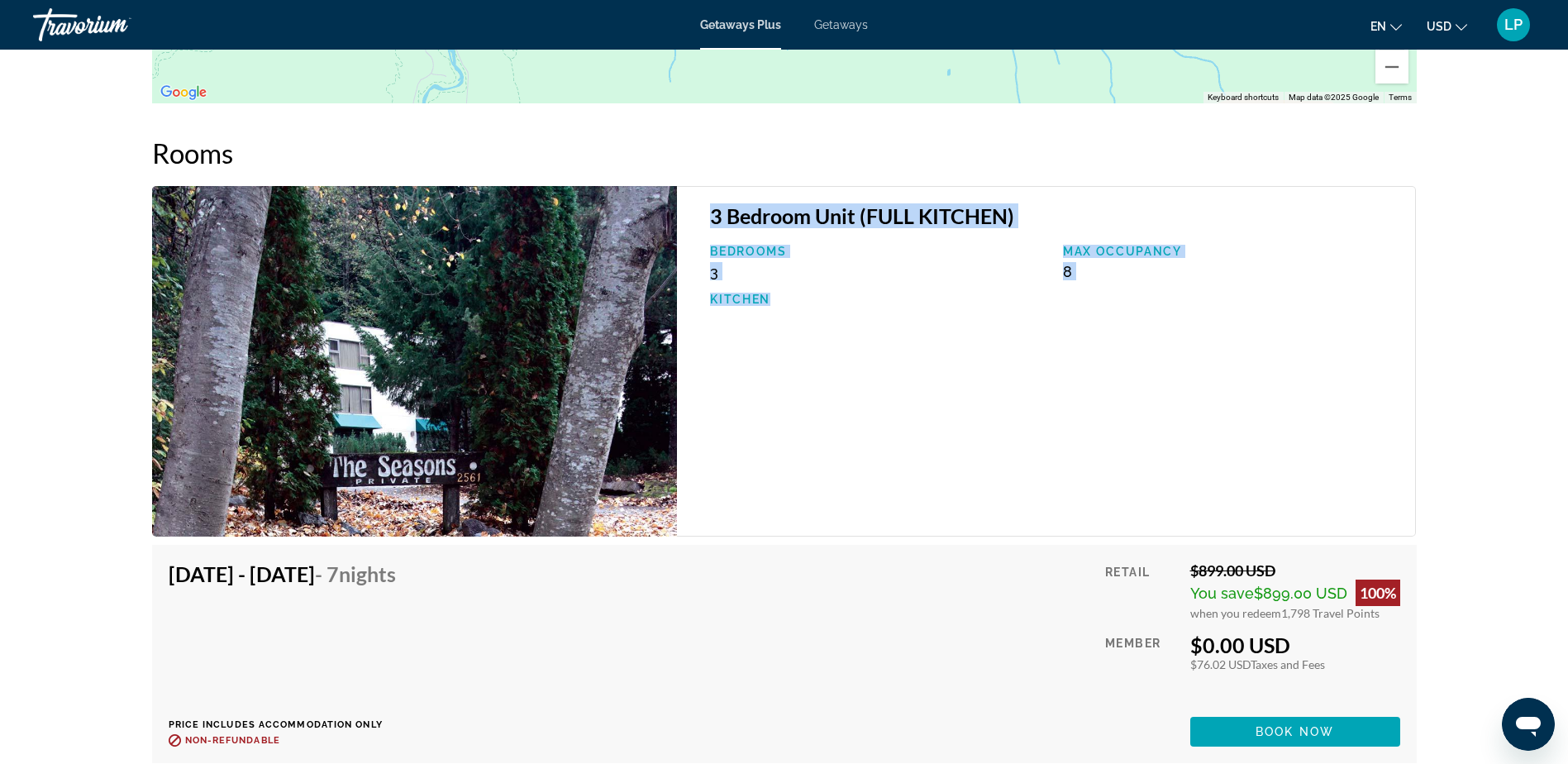
drag, startPoint x: 713, startPoint y: 235, endPoint x: 1023, endPoint y: 424, distance: 363.1
click at [1023, 424] on div "3 Bedroom Unit (FULL KITCHEN) Bedrooms 3 Max Occupancy 8 Kitchen" at bounding box center [1046, 362] width 739 height 351
copy div "3 Bedroom Unit (FULL KITCHEN) Bedrooms 3 Max Occupancy 8 Kitchen"
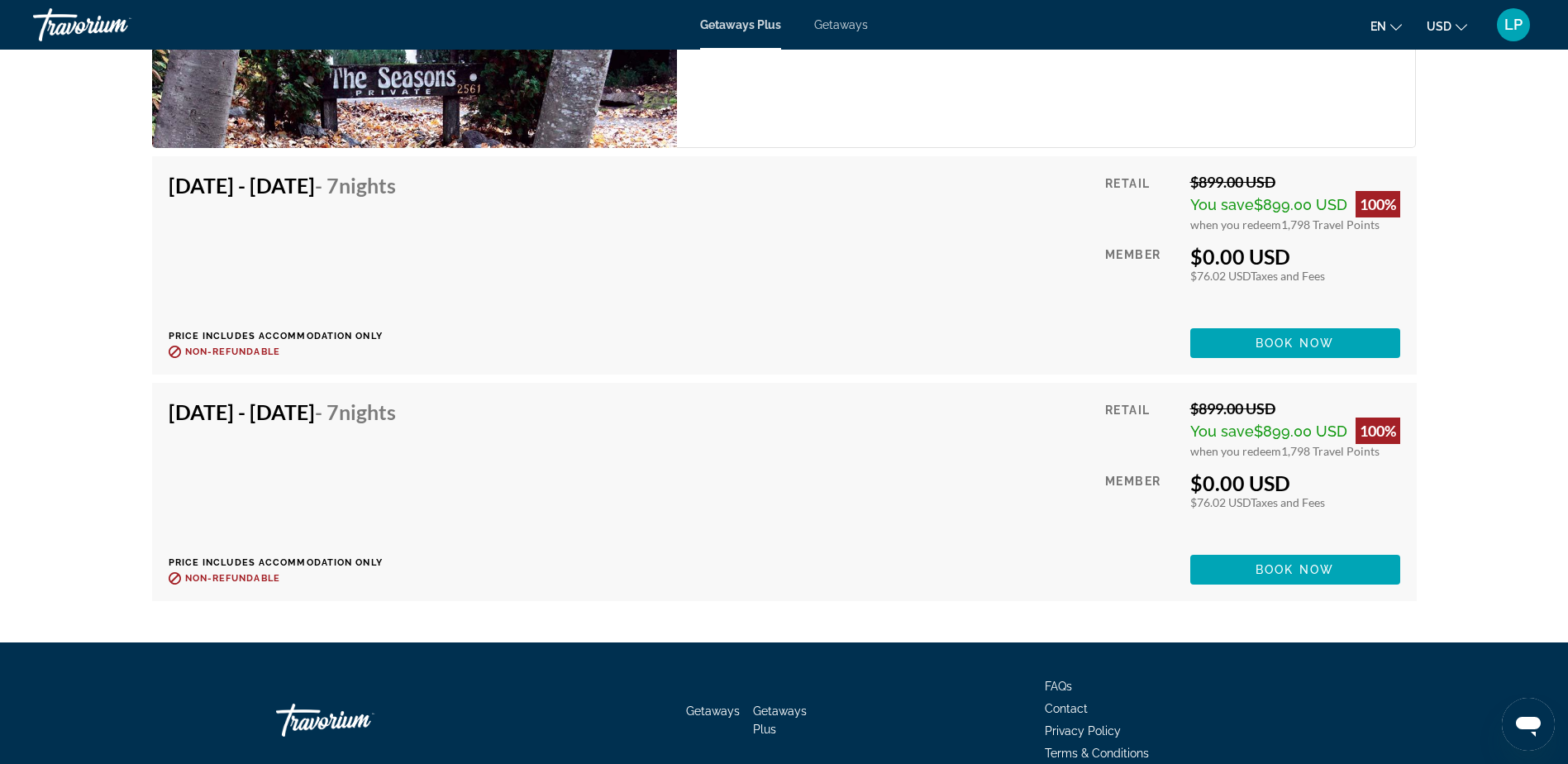
scroll to position [2976, 0]
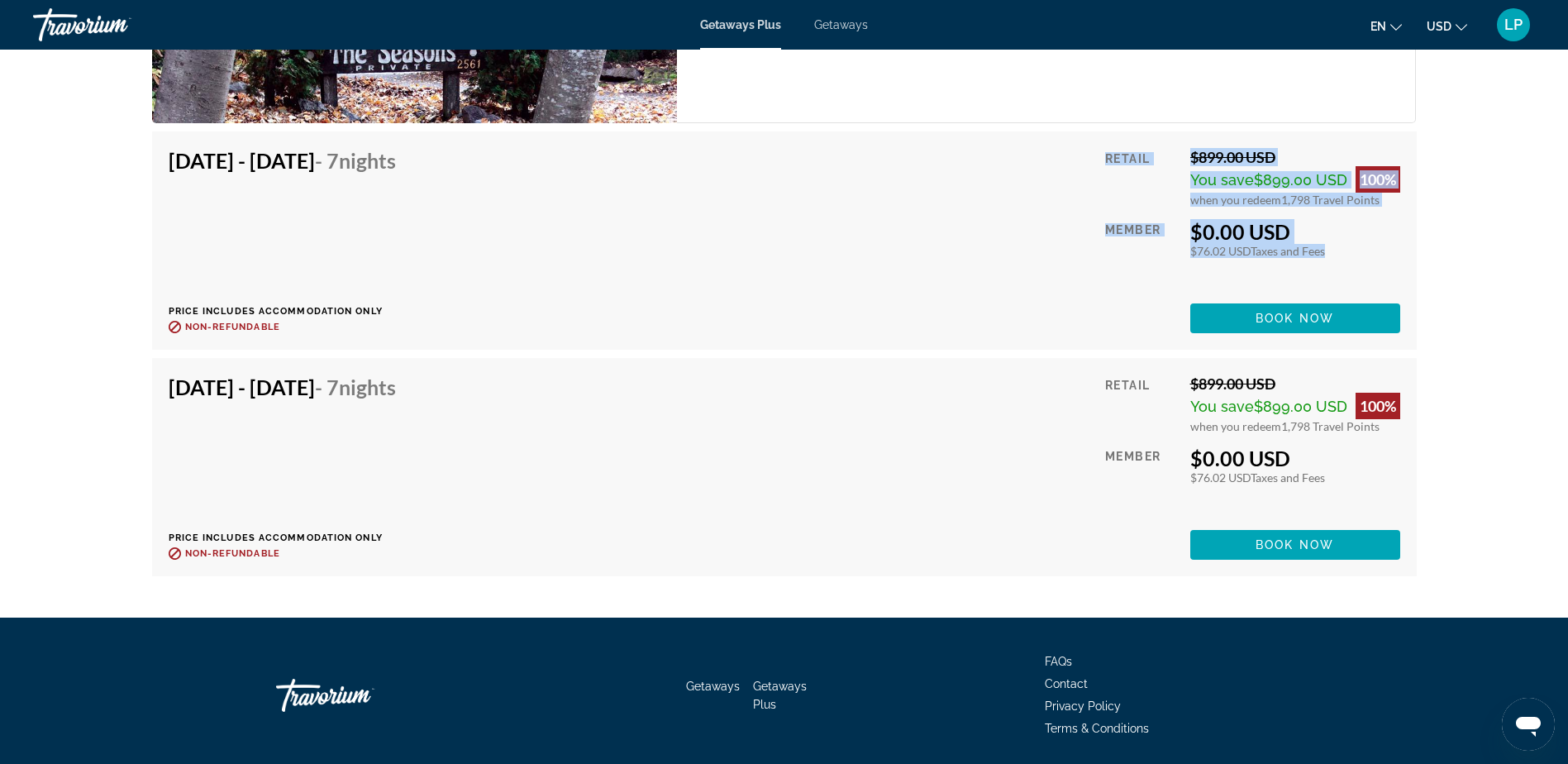
drag, startPoint x: 1098, startPoint y: 171, endPoint x: 1417, endPoint y: 289, distance: 340.1
click at [1417, 289] on div "Oct 31, 2025 - Nov 7, 2025 - 7 Nights Price includes accommodation only Refunda…" at bounding box center [784, 357] width 1281 height 453
copy div "Retail $899.00 USD You save $899.00 USD 100% when you redeem 1,798 Travel Point…"
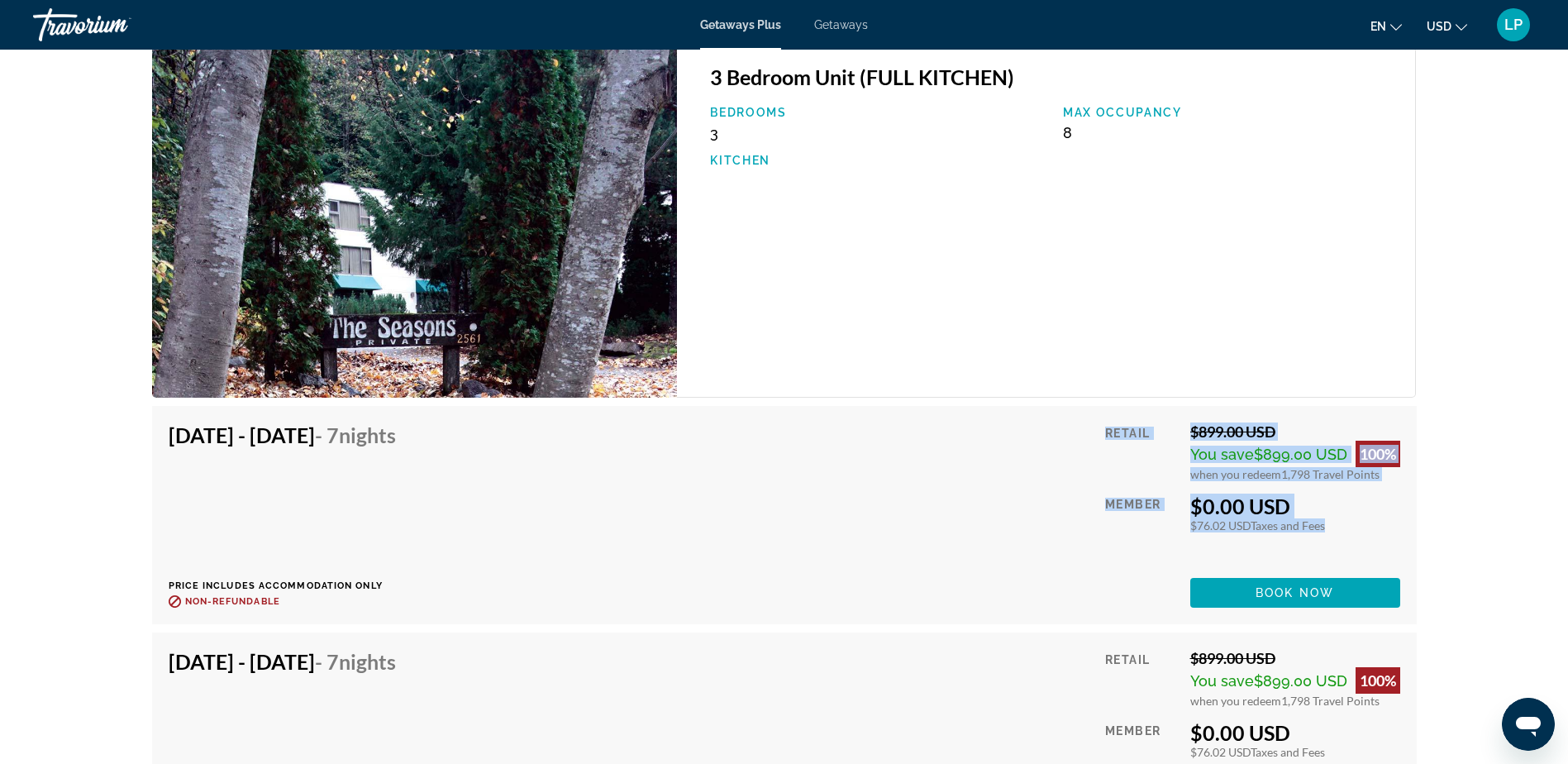
scroll to position [2479, 0]
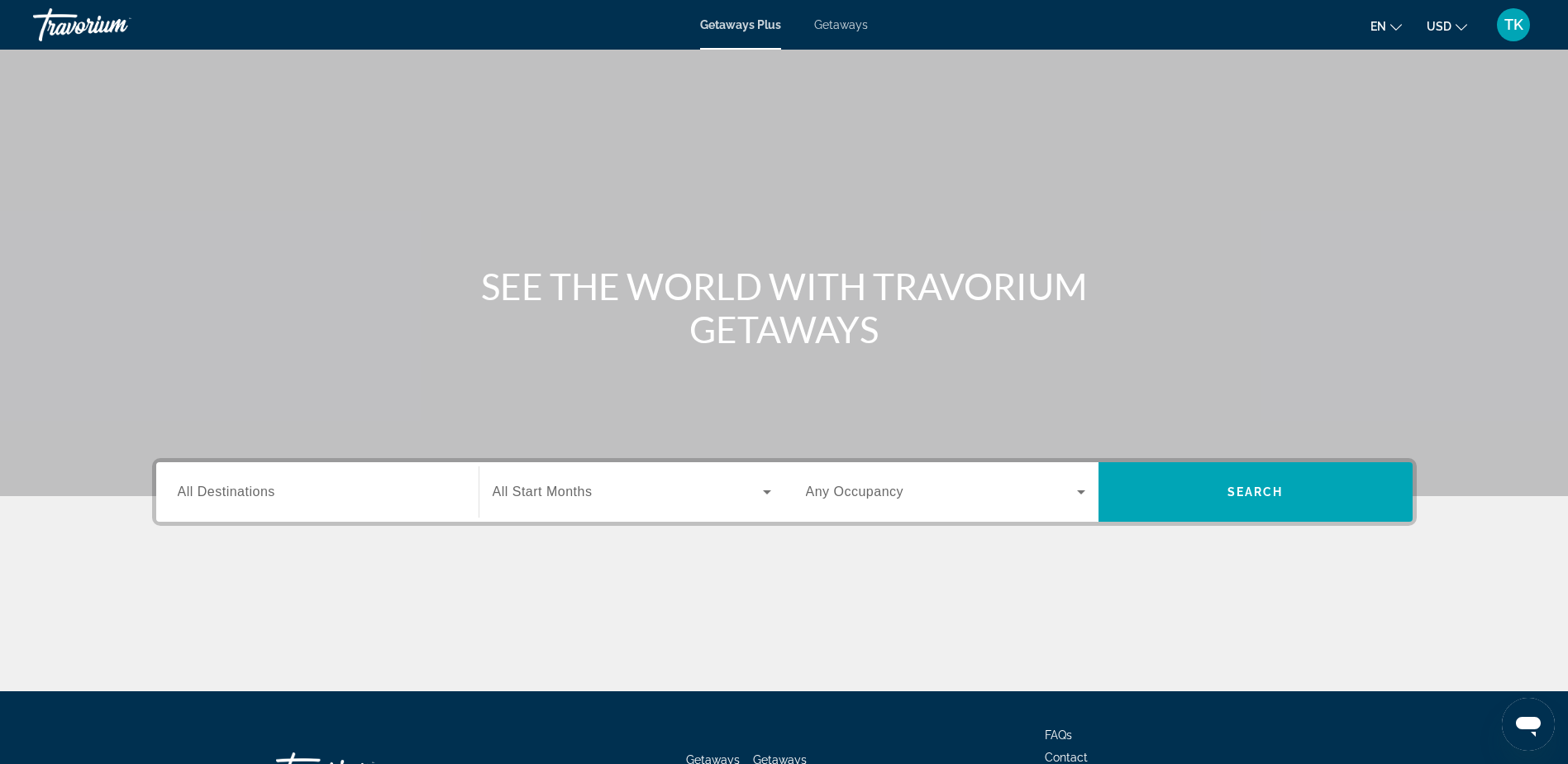
click at [274, 501] on div "Search widget" at bounding box center [318, 492] width 280 height 47
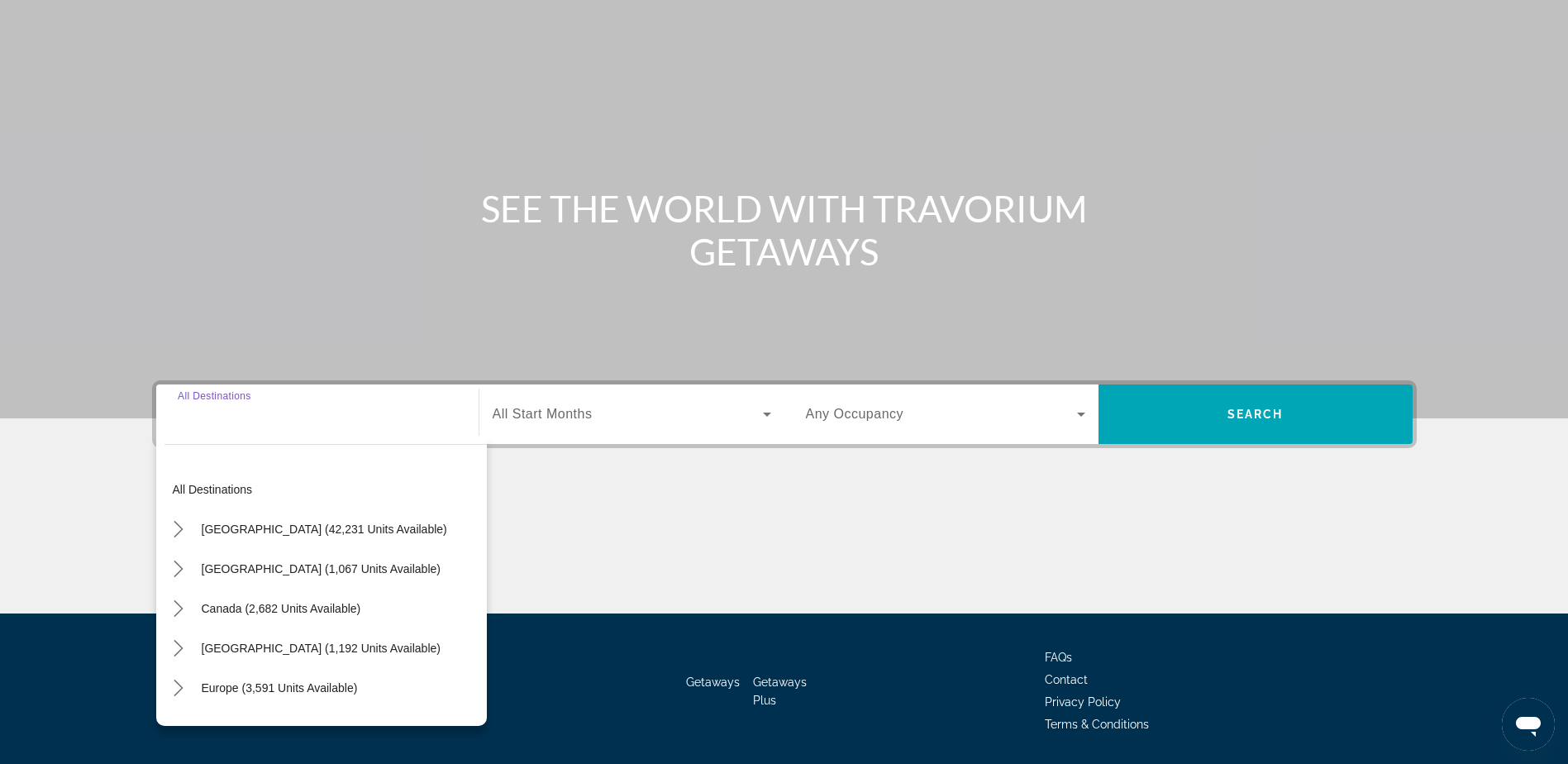
scroll to position [130, 0]
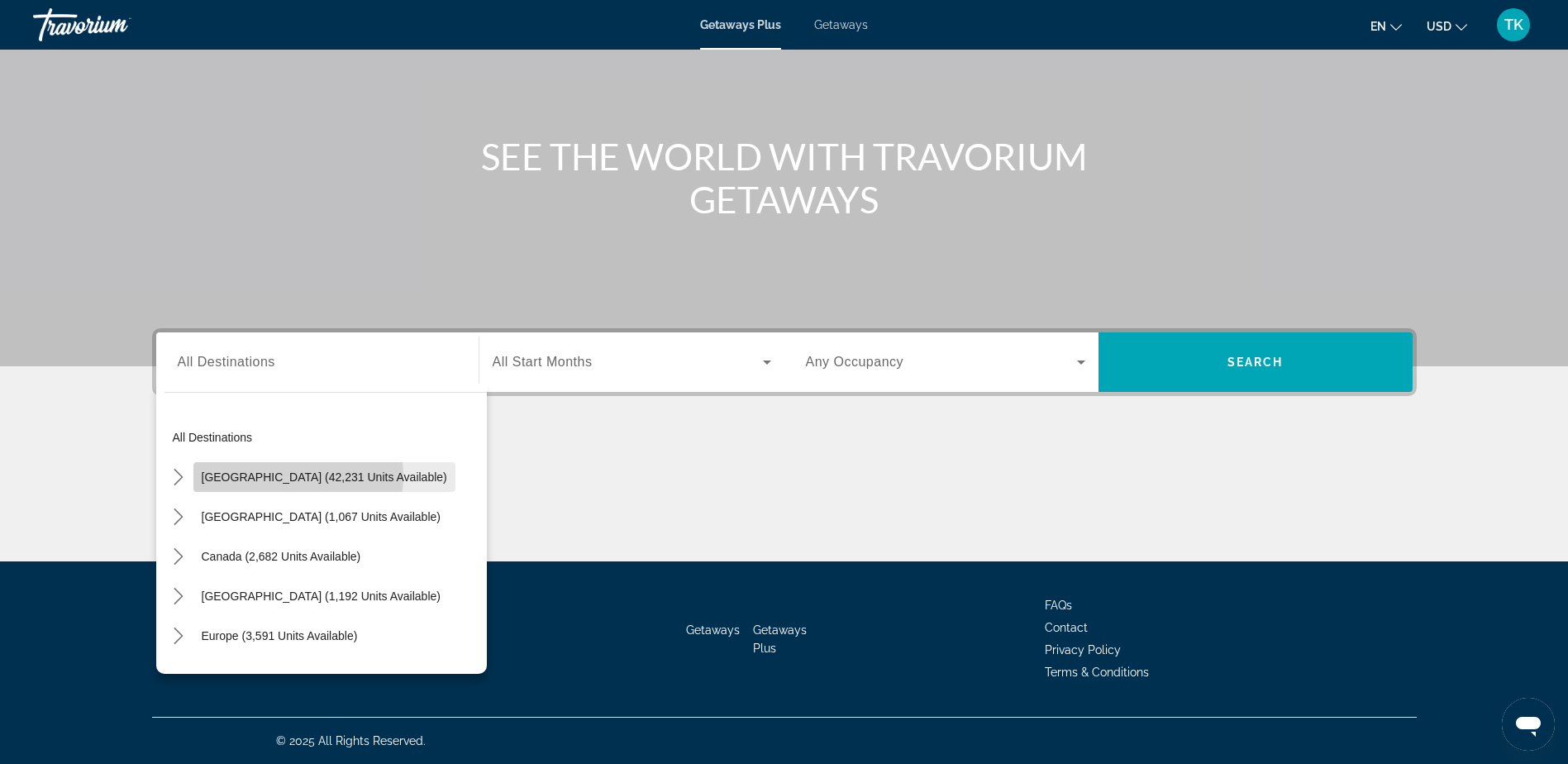
click at [287, 475] on span "[GEOGRAPHIC_DATA] (42,231 units available)" at bounding box center [324, 477] width 246 height 14
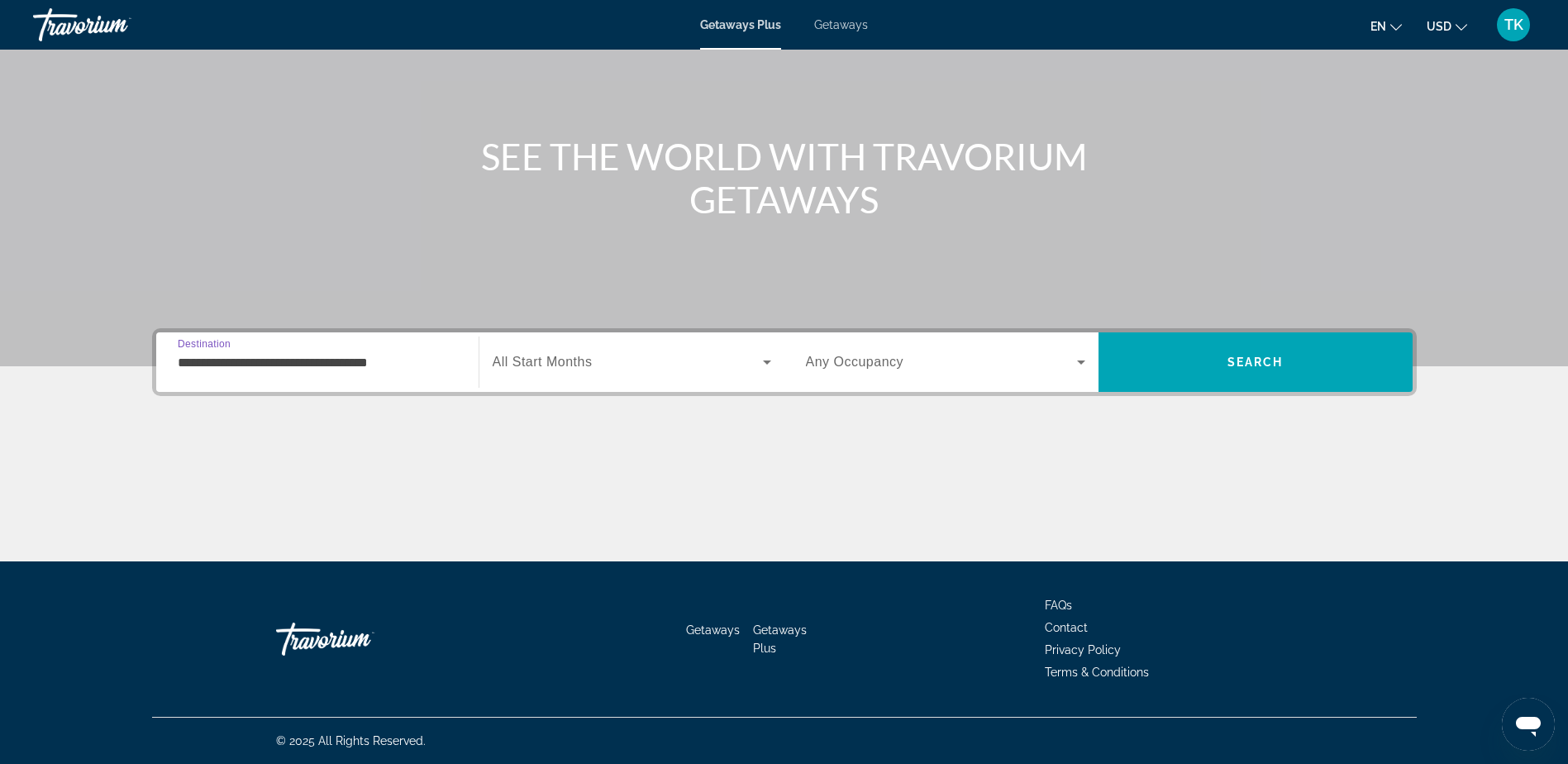
click at [314, 369] on input "**********" at bounding box center [318, 363] width 280 height 19
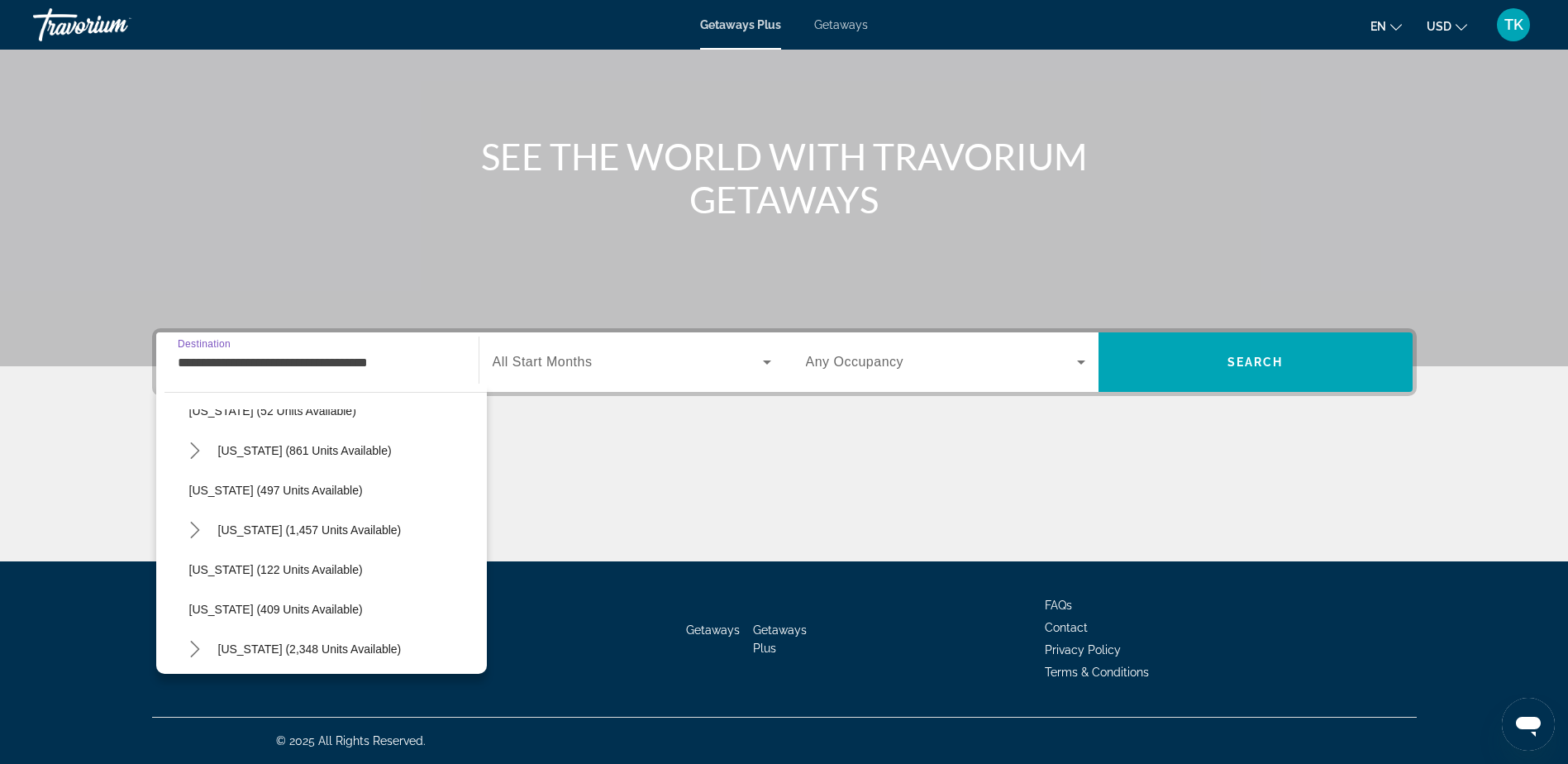
scroll to position [579, 0]
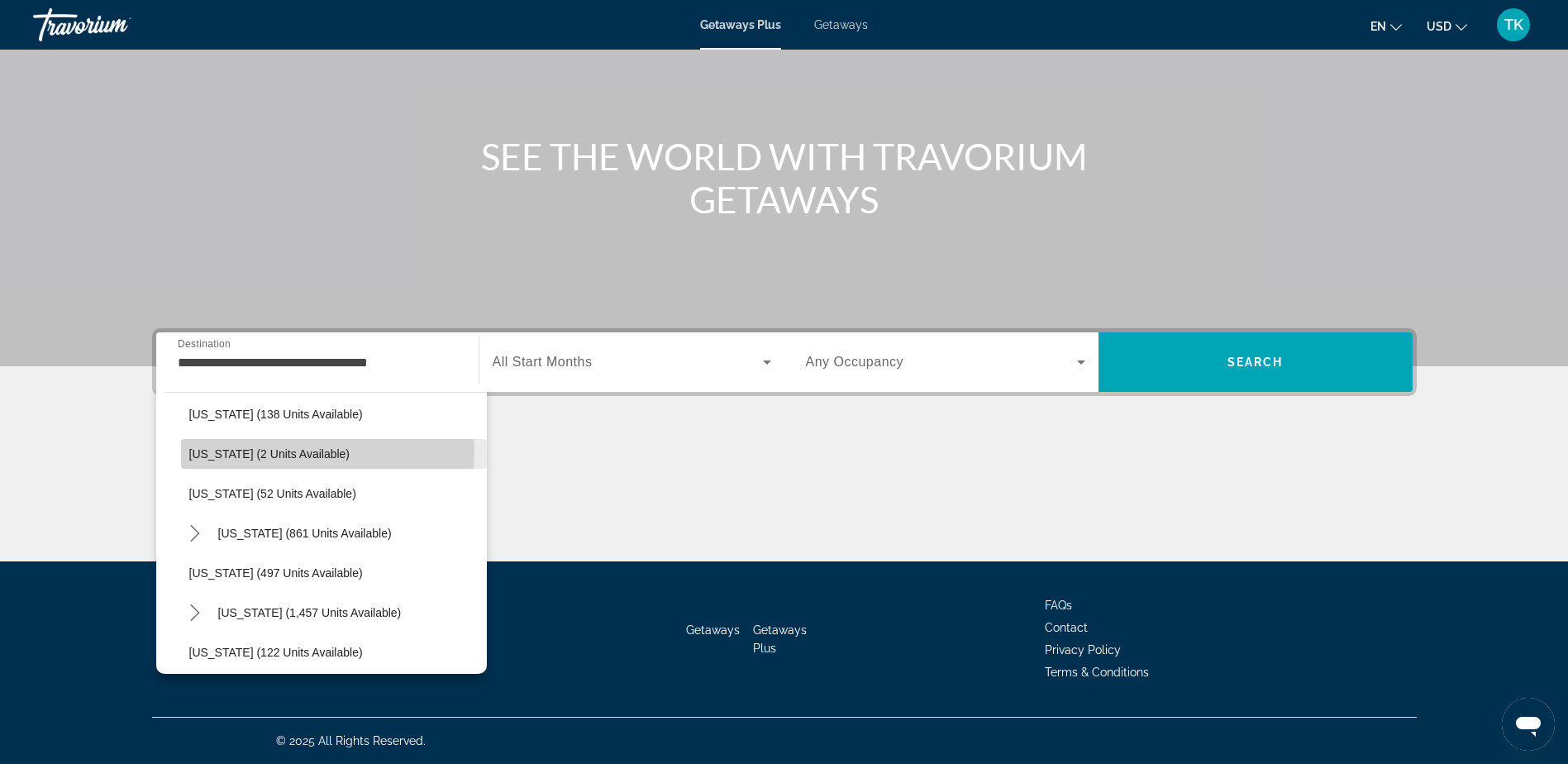
click at [285, 451] on span "[US_STATE] (2 units available)" at bounding box center [269, 454] width 161 height 14
type input "**********"
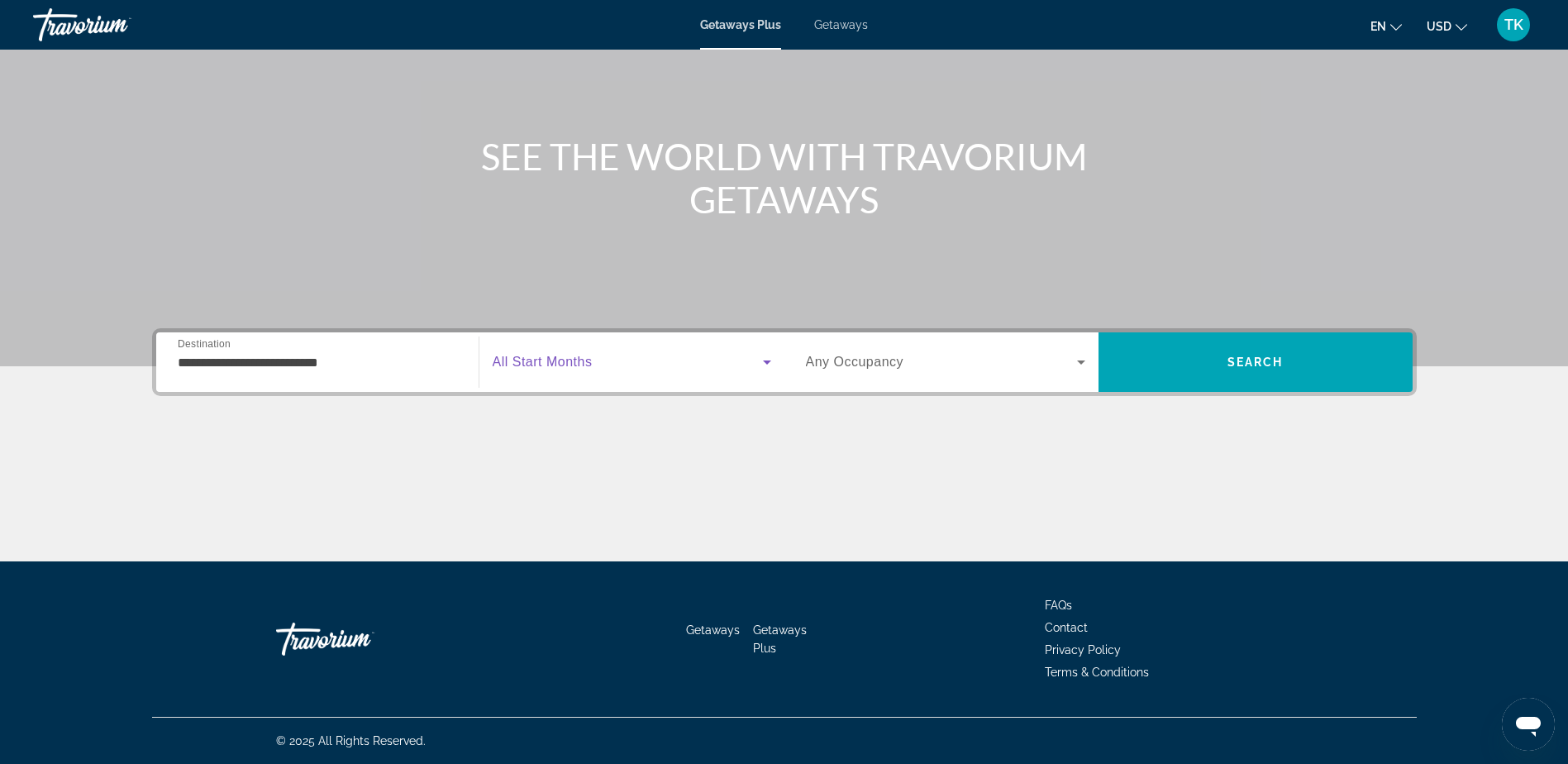
click at [603, 367] on span "Search widget" at bounding box center [628, 362] width 270 height 19
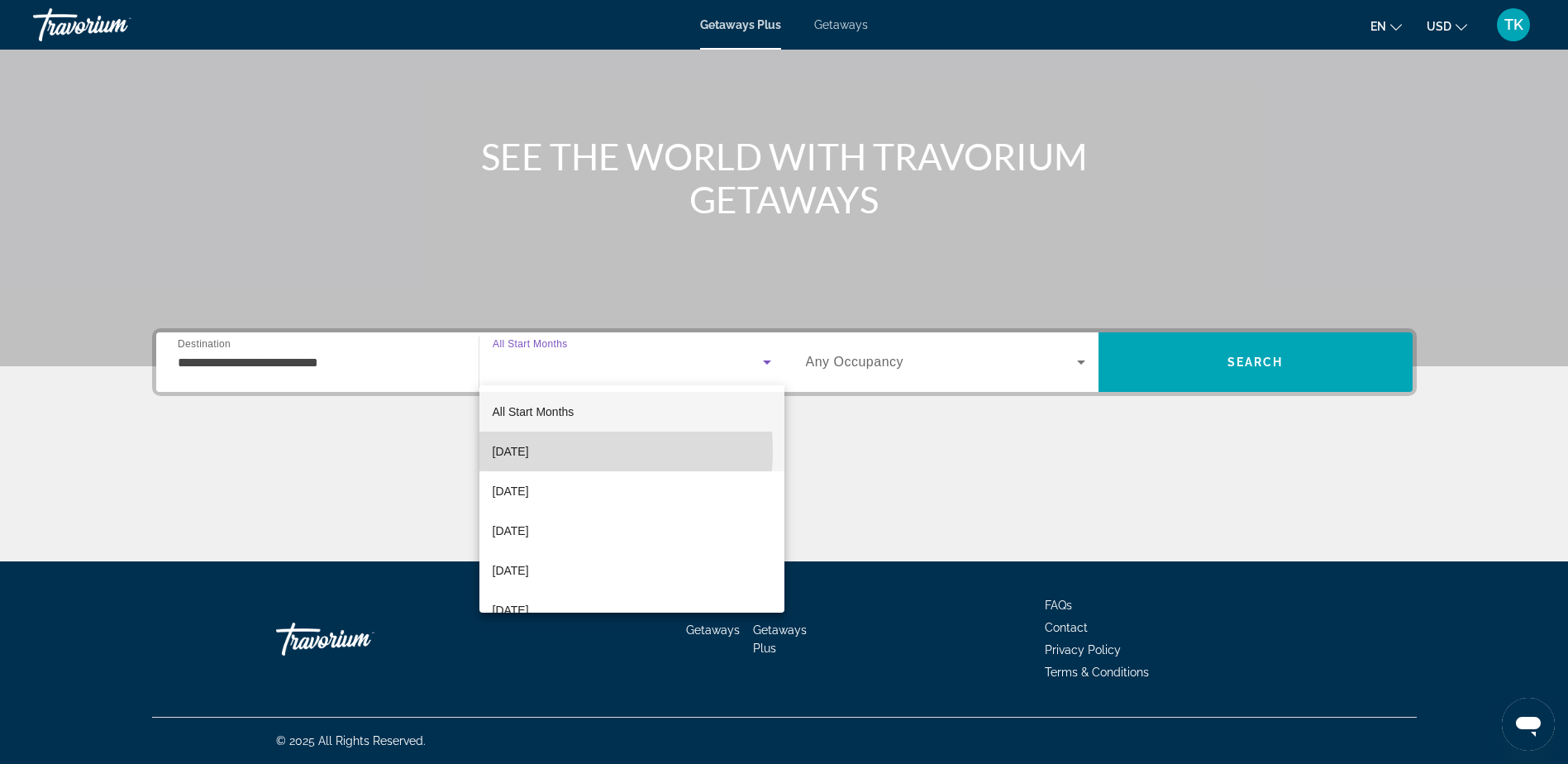
click at [529, 450] on span "October 2025" at bounding box center [511, 451] width 36 height 19
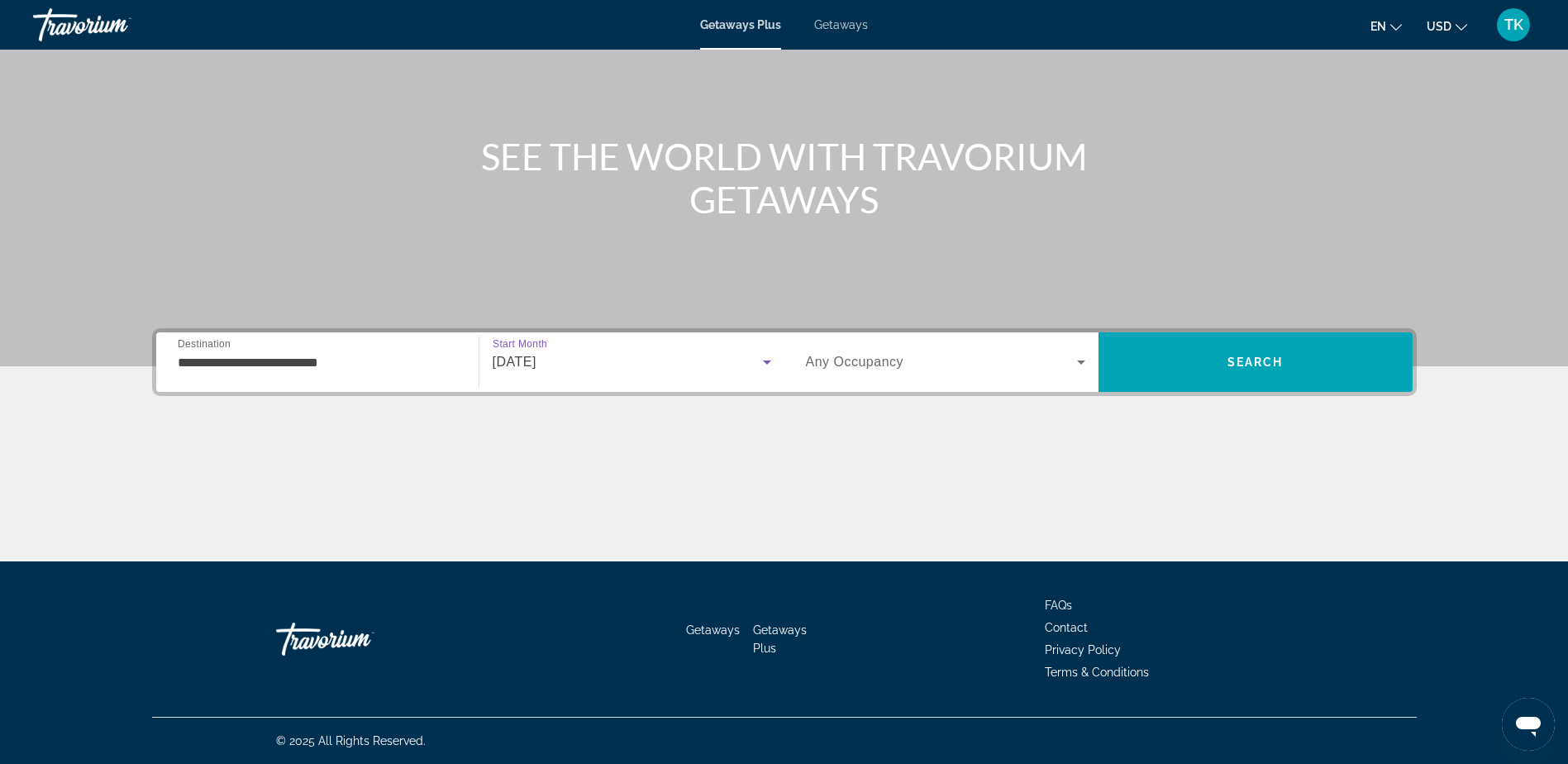
click at [1078, 365] on icon "Search widget" at bounding box center [1081, 362] width 19 height 19
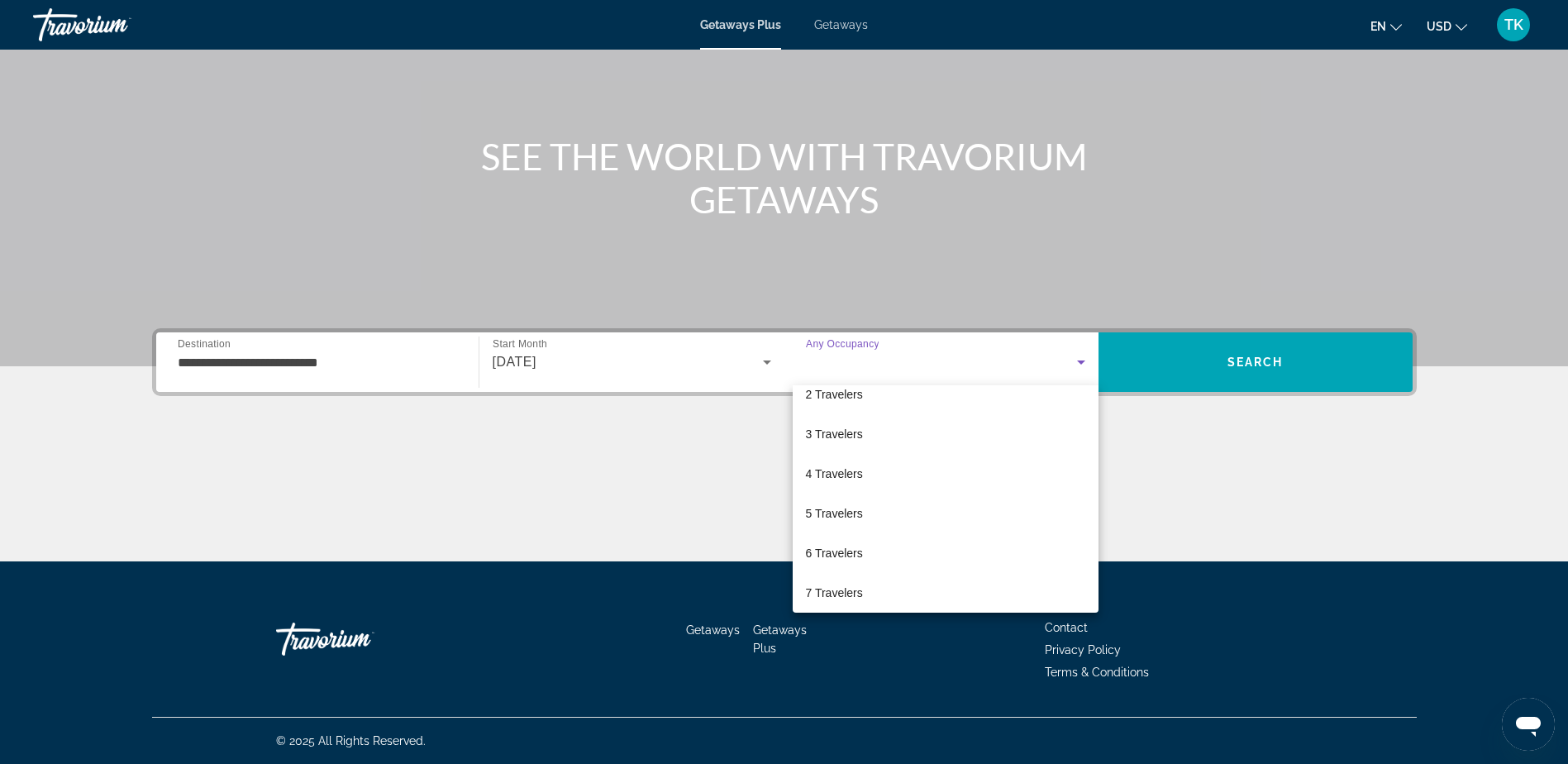
scroll to position [59, 0]
click at [834, 547] on span "6 Travelers" at bounding box center [834, 550] width 57 height 19
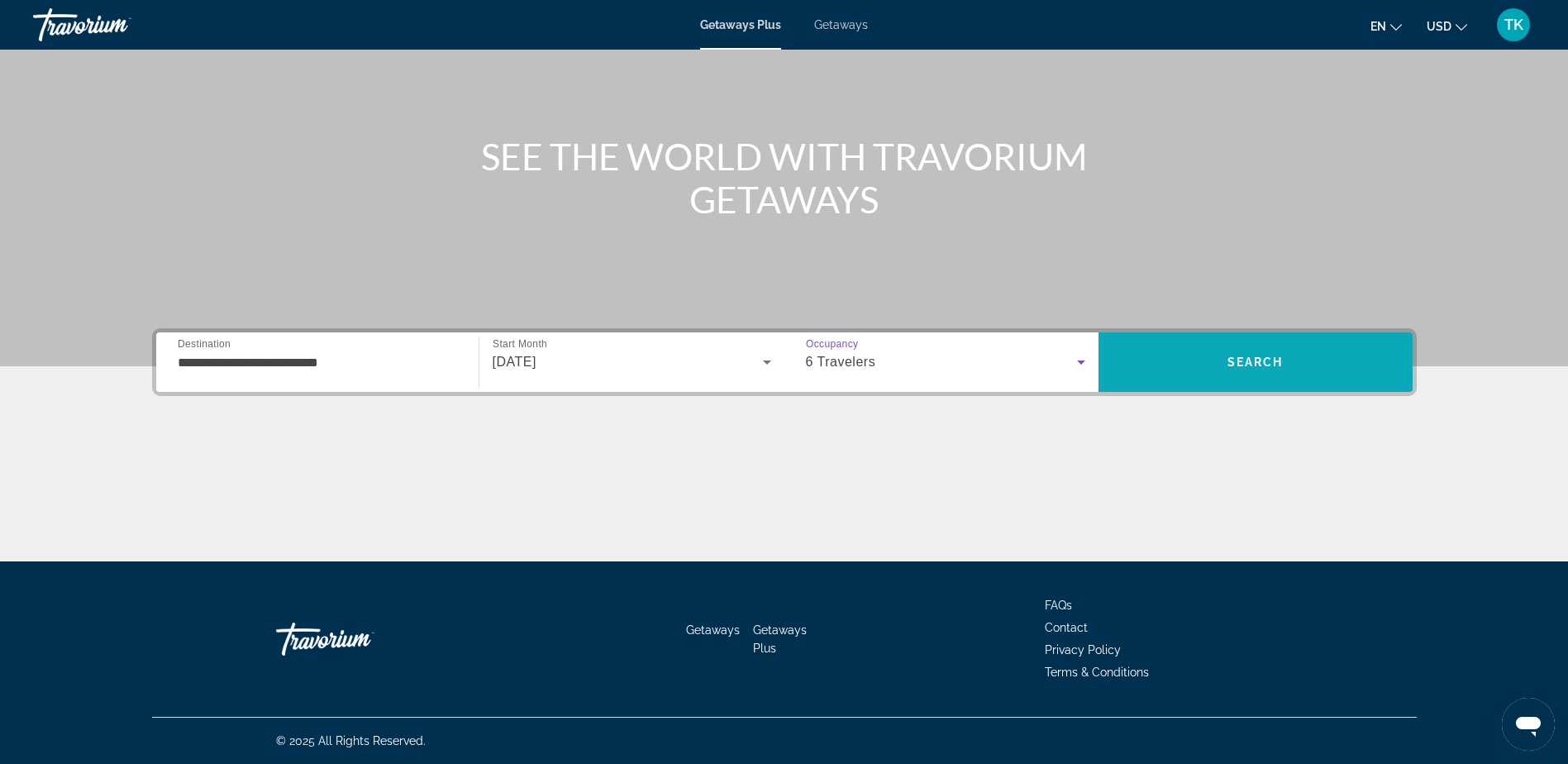
click at [1252, 363] on span "Search" at bounding box center [1255, 363] width 56 height 14
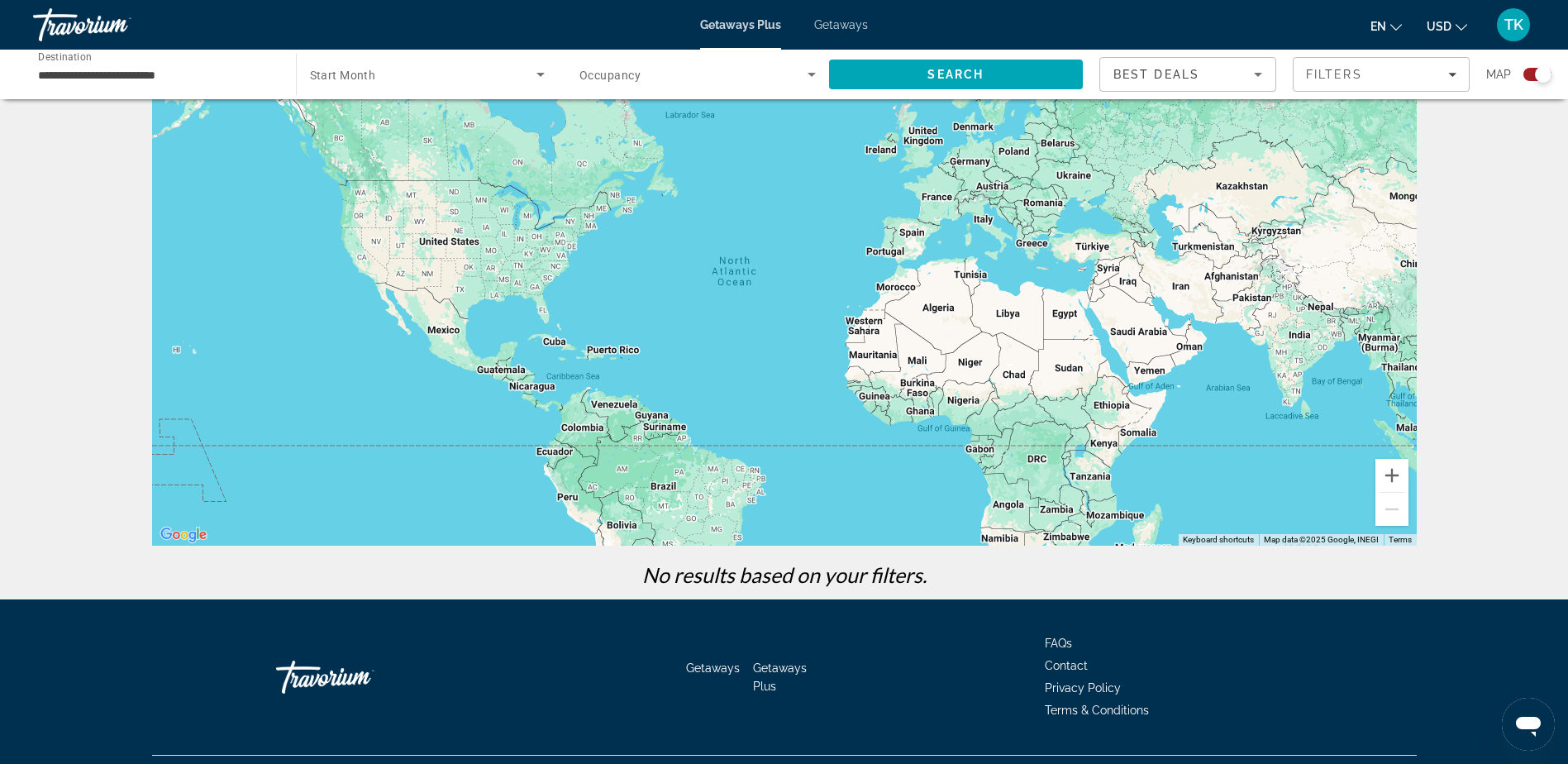
scroll to position [21, 0]
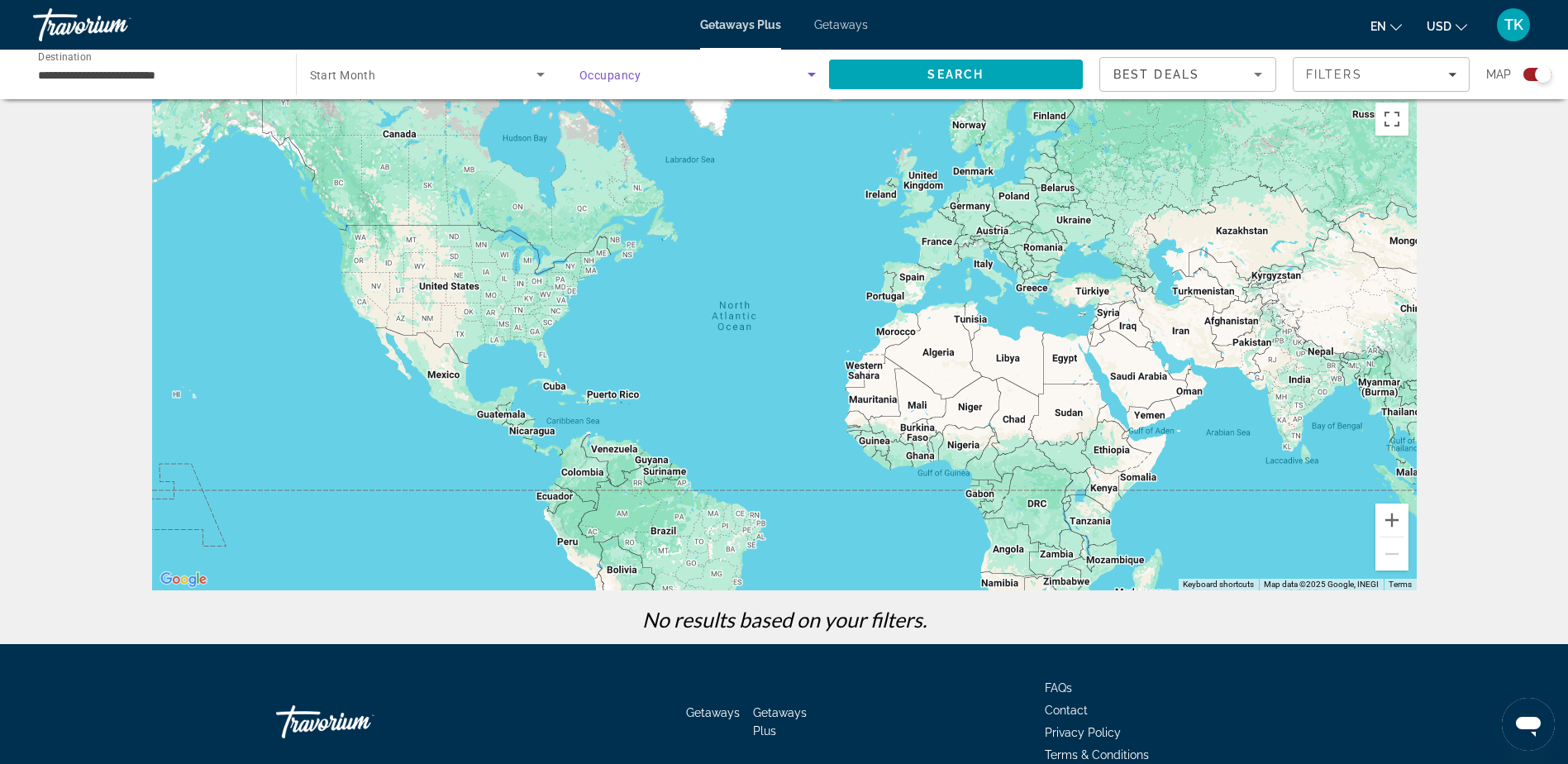
click at [808, 75] on icon "Search widget" at bounding box center [812, 74] width 19 height 19
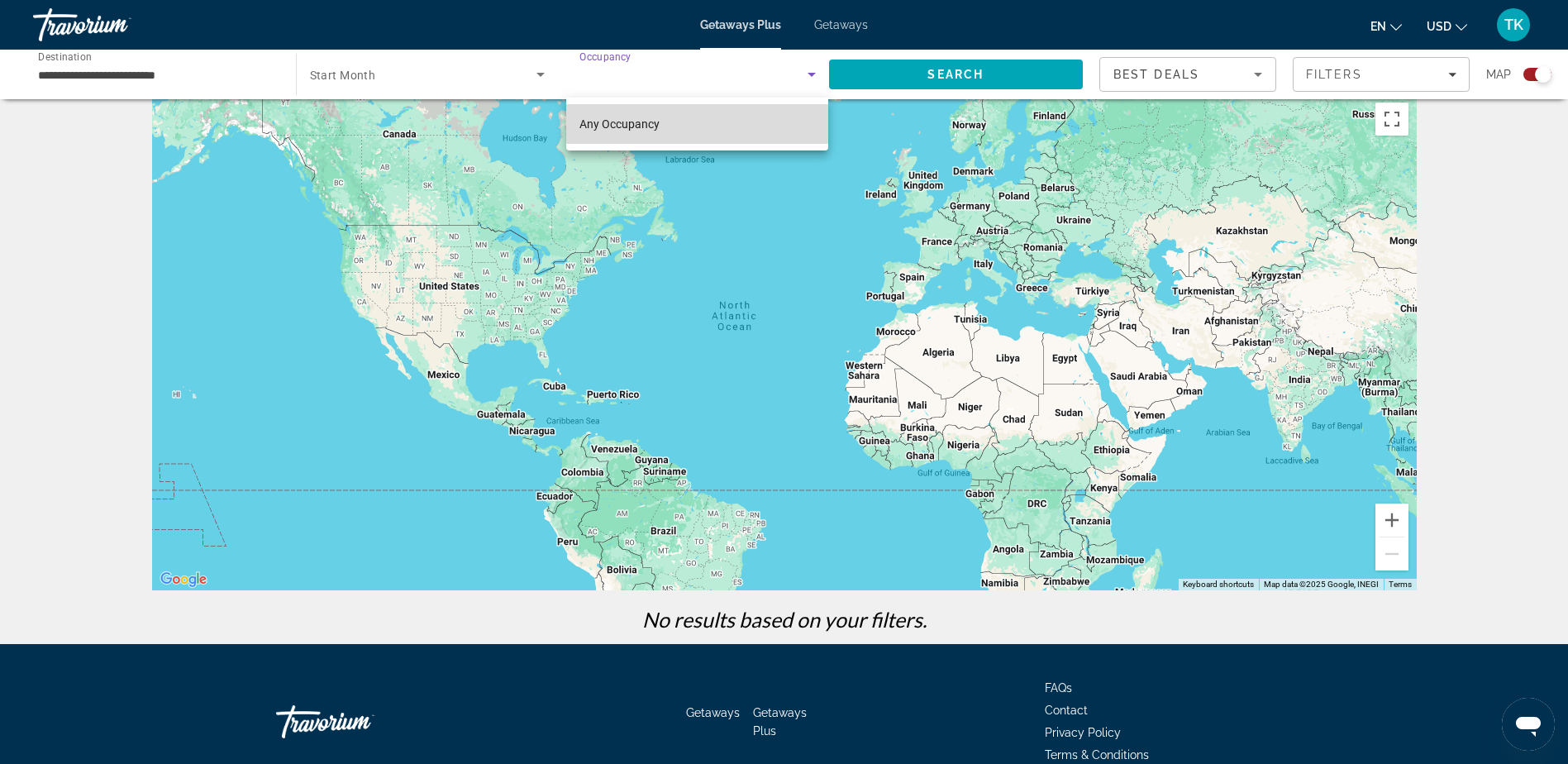
click at [634, 121] on span "Any Occupancy" at bounding box center [619, 125] width 80 height 14
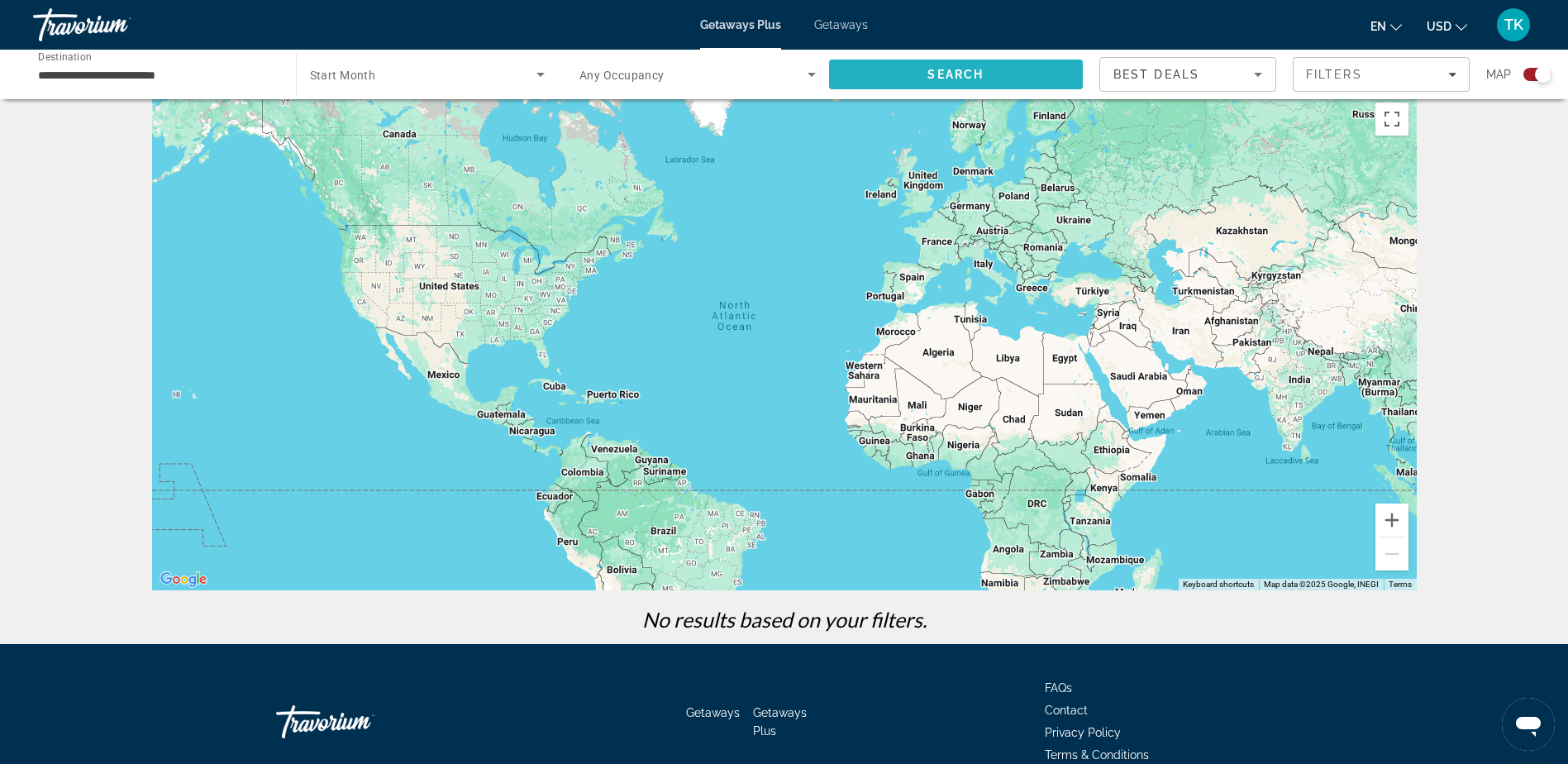
click at [929, 78] on span "Search" at bounding box center [956, 75] width 56 height 14
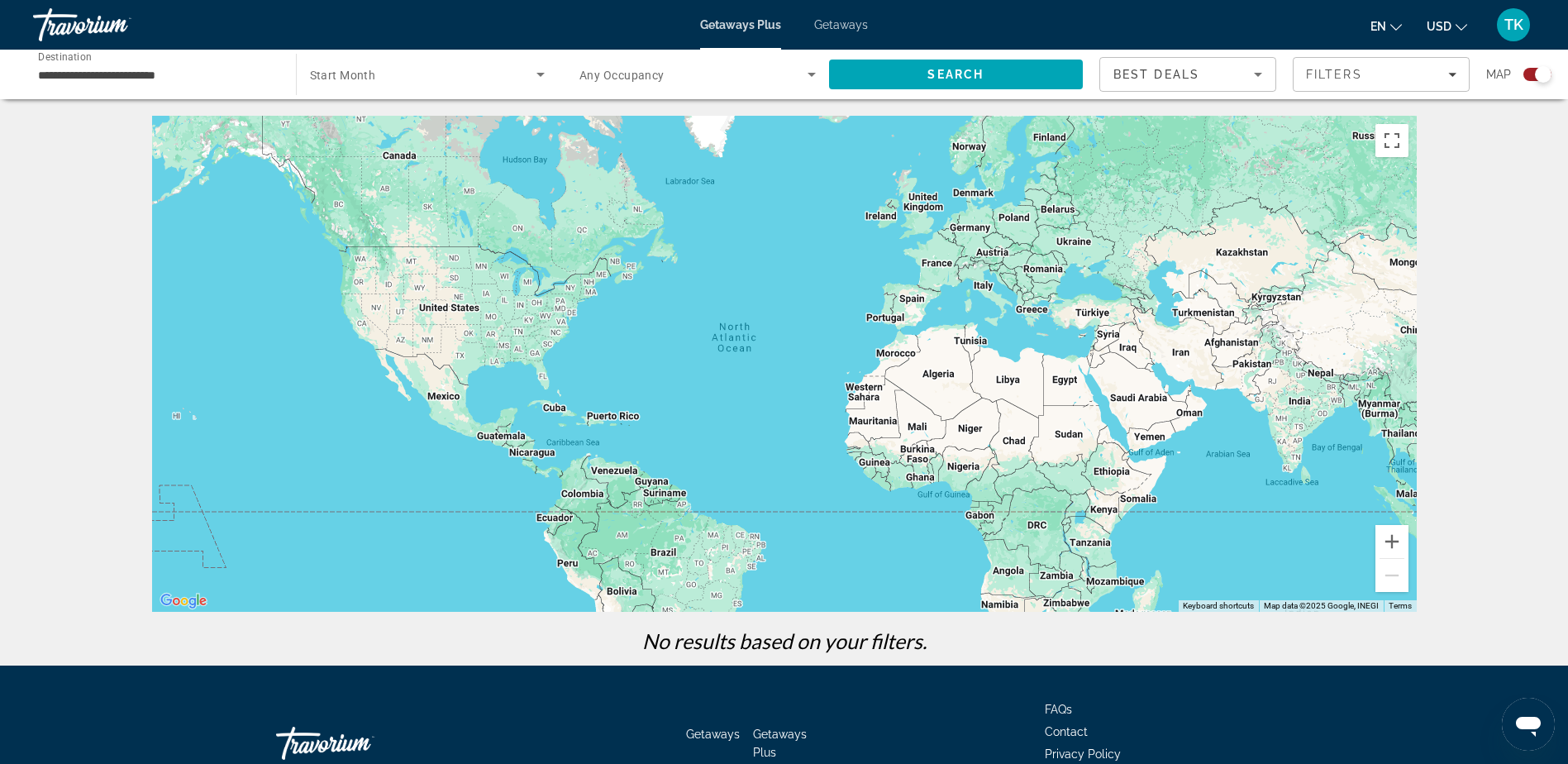
click at [358, 78] on span "Start Month" at bounding box center [343, 75] width 66 height 14
click at [369, 116] on span "All Start Months" at bounding box center [351, 124] width 83 height 19
click at [893, 91] on span "Search" at bounding box center [956, 74] width 255 height 40
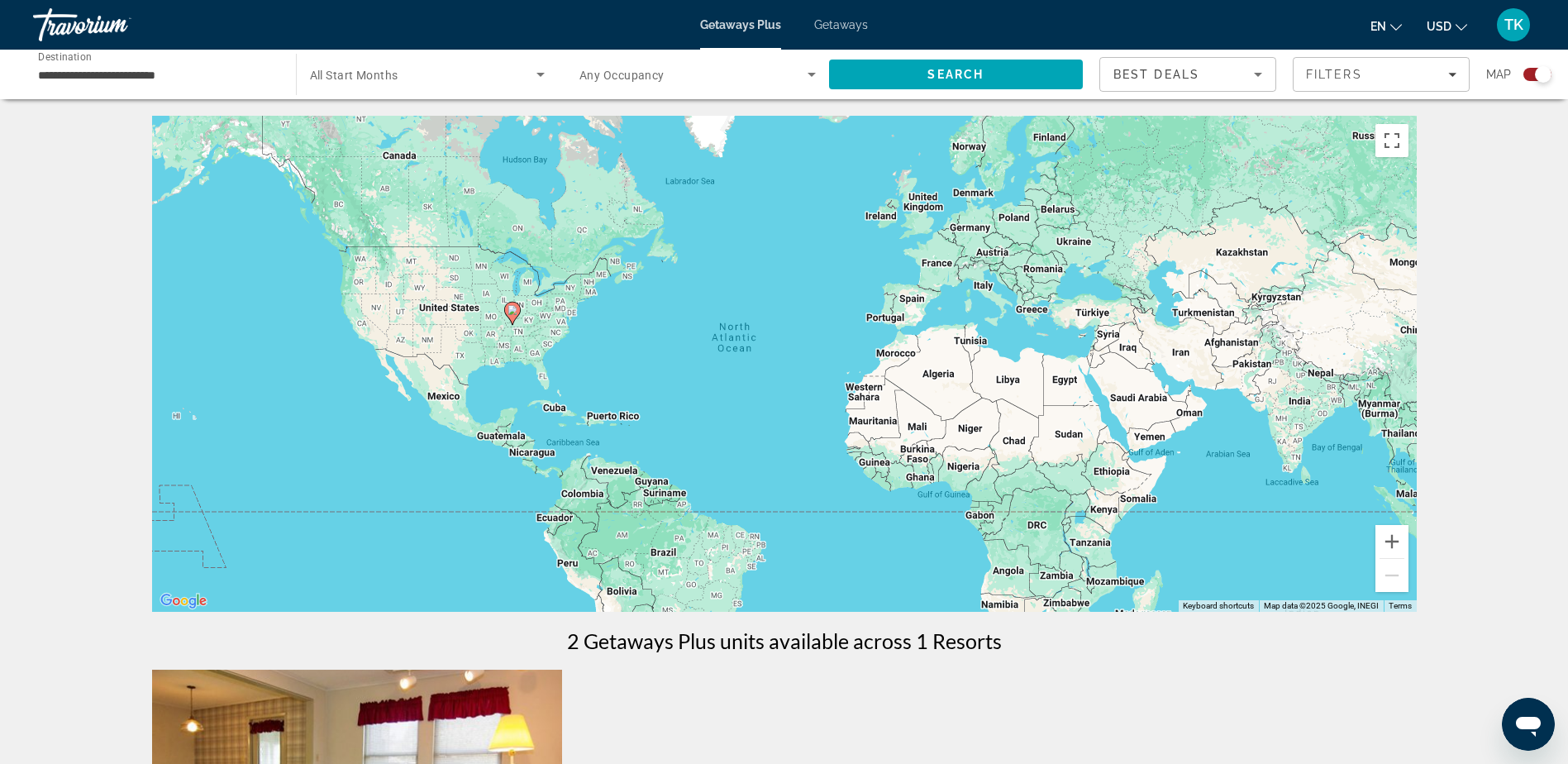
click at [513, 315] on icon "Main content" at bounding box center [512, 313] width 15 height 21
type input "**********"
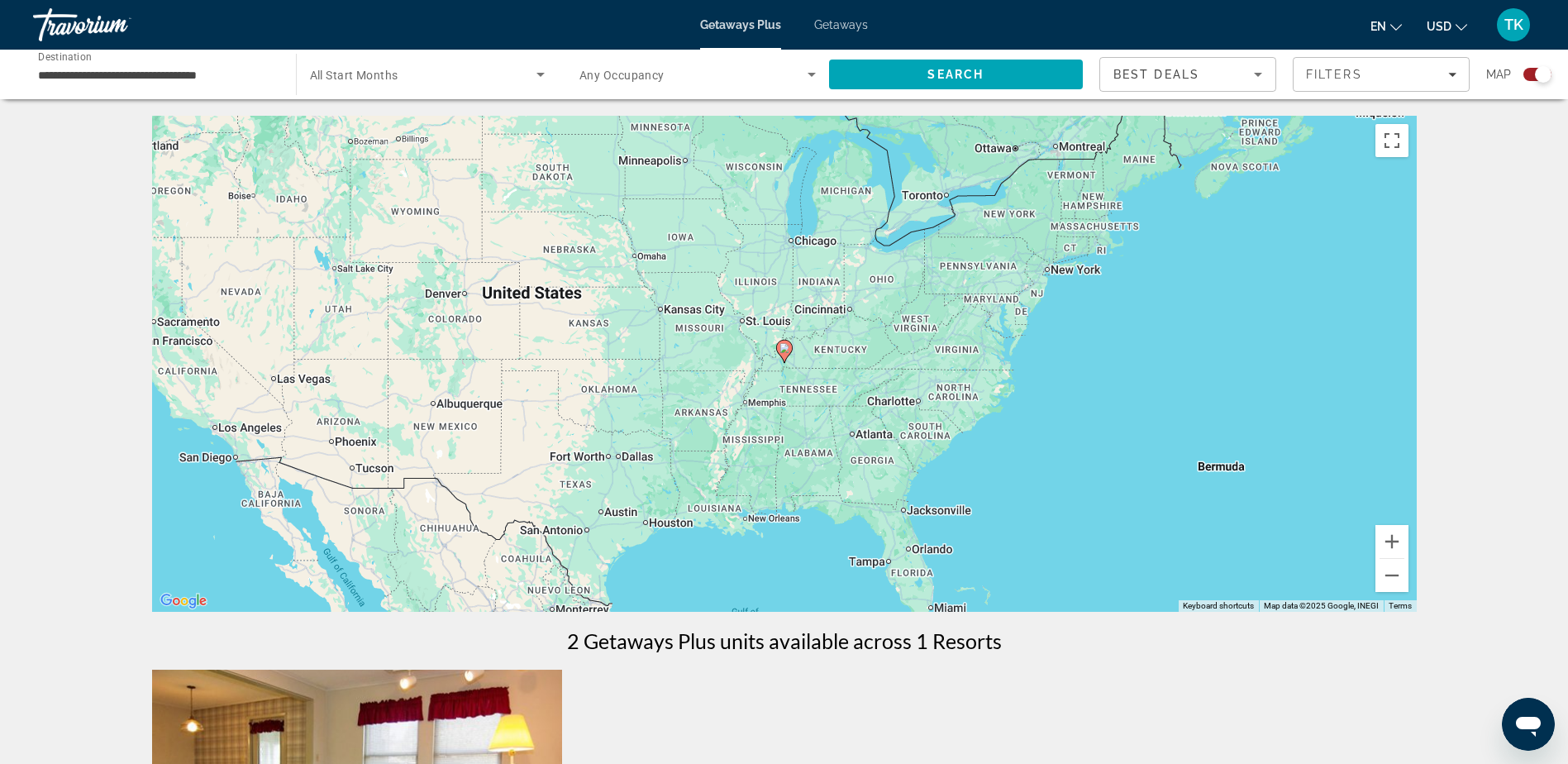
click at [777, 363] on div "To navigate, press the arrow keys. To activate drag with keyboard, press Alt + …" at bounding box center [784, 363] width 1265 height 495
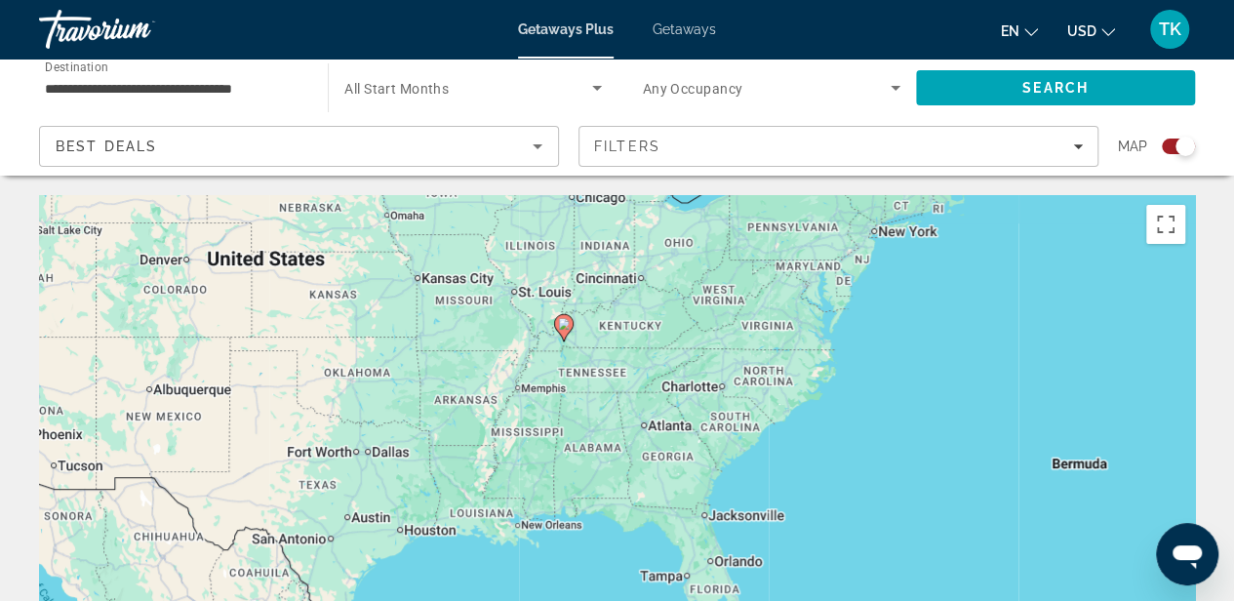
drag, startPoint x: 686, startPoint y: 504, endPoint x: 632, endPoint y: 358, distance: 155.9
click at [632, 358] on div "To activate drag with keyboard, press Alt + Enter. Once in keyboard drag state,…" at bounding box center [617, 487] width 1156 height 585
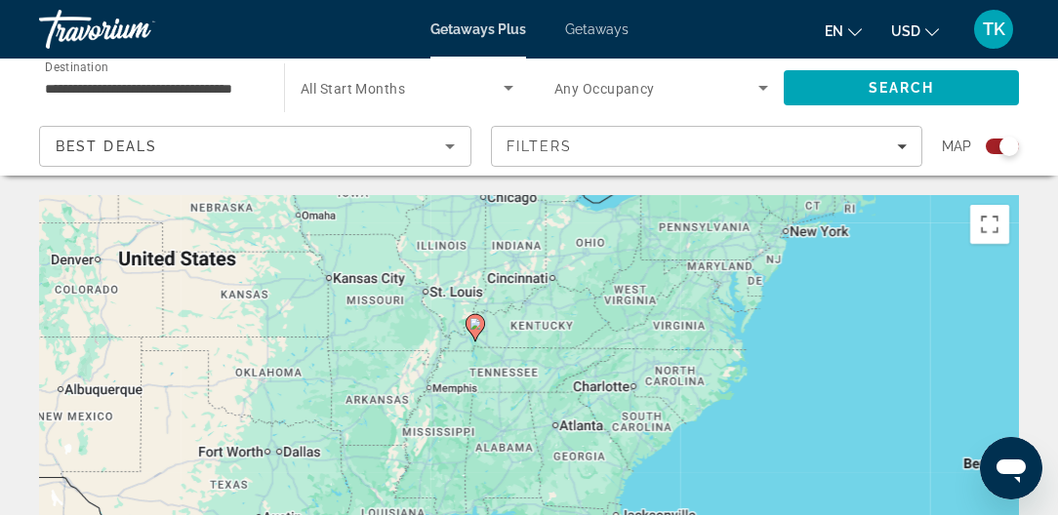
click at [498, 318] on div "To activate drag with keyboard, press Alt + Enter. Once in keyboard drag state,…" at bounding box center [529, 487] width 980 height 585
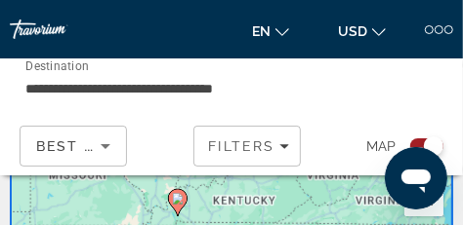
scroll to position [24, 0]
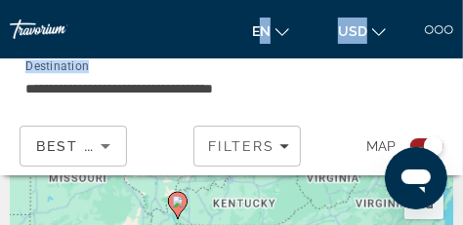
drag, startPoint x: 245, startPoint y: 66, endPoint x: 258, endPoint y: 44, distance: 25.8
click at [258, 44] on div "**********" at bounding box center [231, 88] width 463 height 225
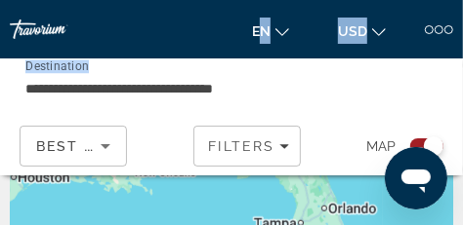
scroll to position [244, 0]
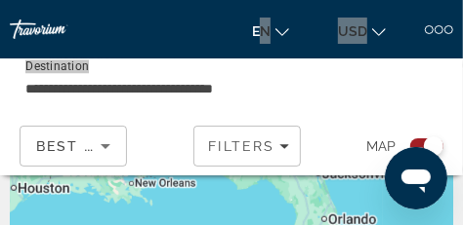
click at [413, 177] on icon "Open messaging window" at bounding box center [414, 180] width 29 height 23
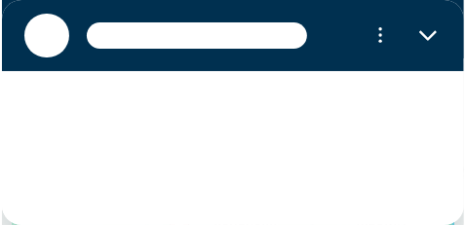
scroll to position [0, 0]
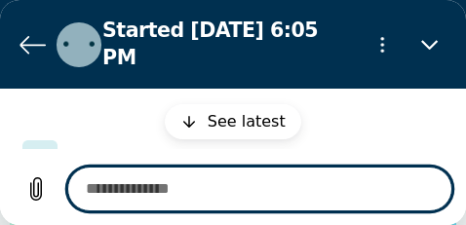
type textarea "*"
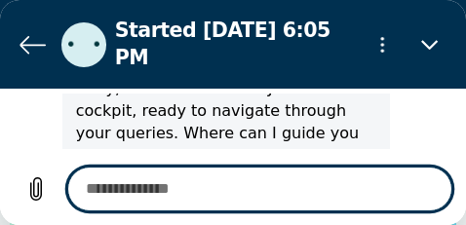
scroll to position [75, 0]
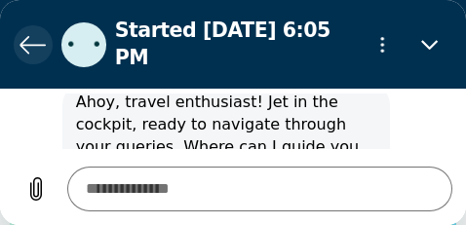
click at [30, 34] on icon "Back to the conversation list" at bounding box center [33, 44] width 26 height 26
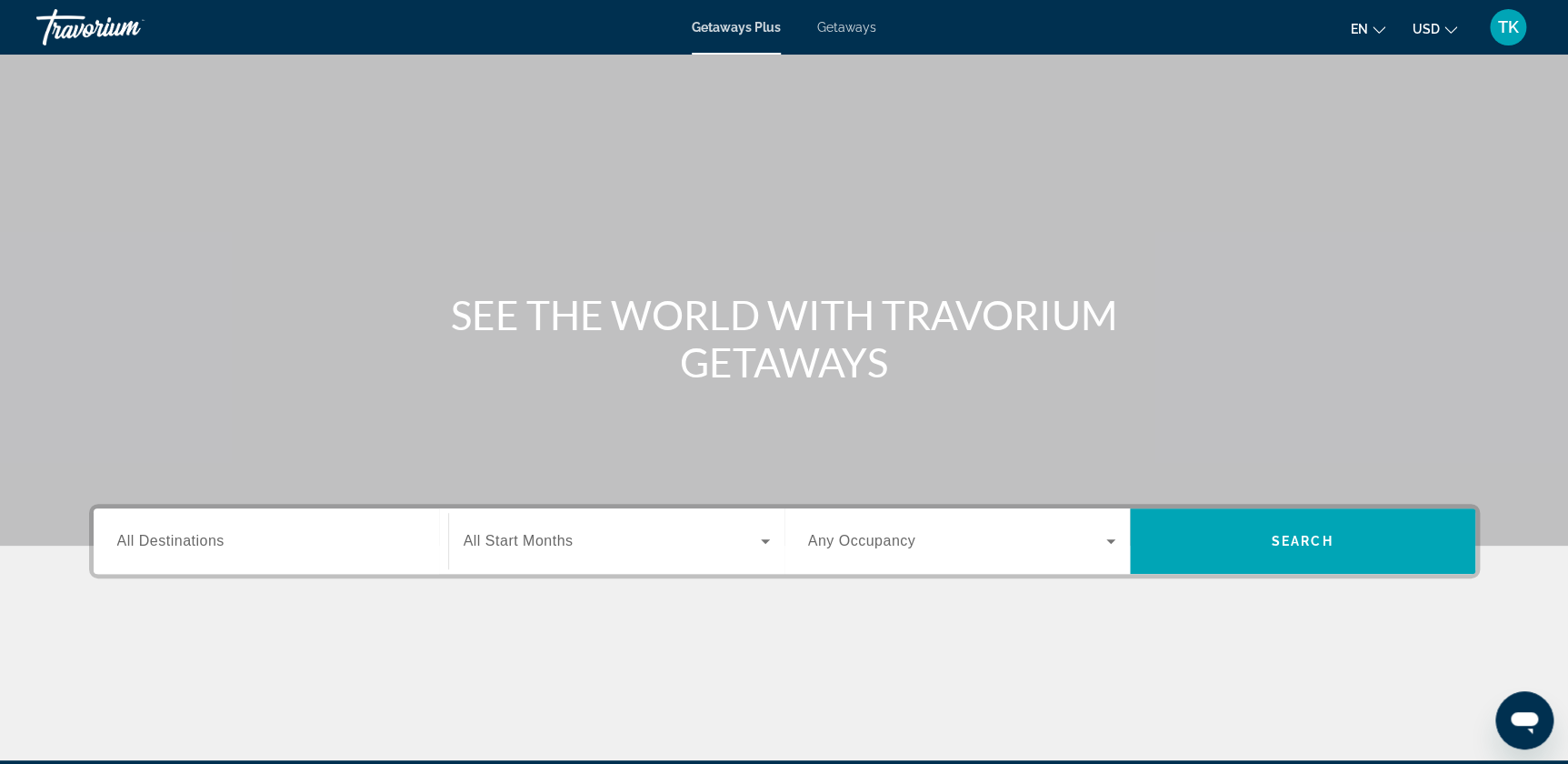
click at [188, 209] on span "All Destinations" at bounding box center [170, 540] width 107 height 16
click at [188, 209] on input "Destination All Destinations" at bounding box center [271, 541] width 307 height 21
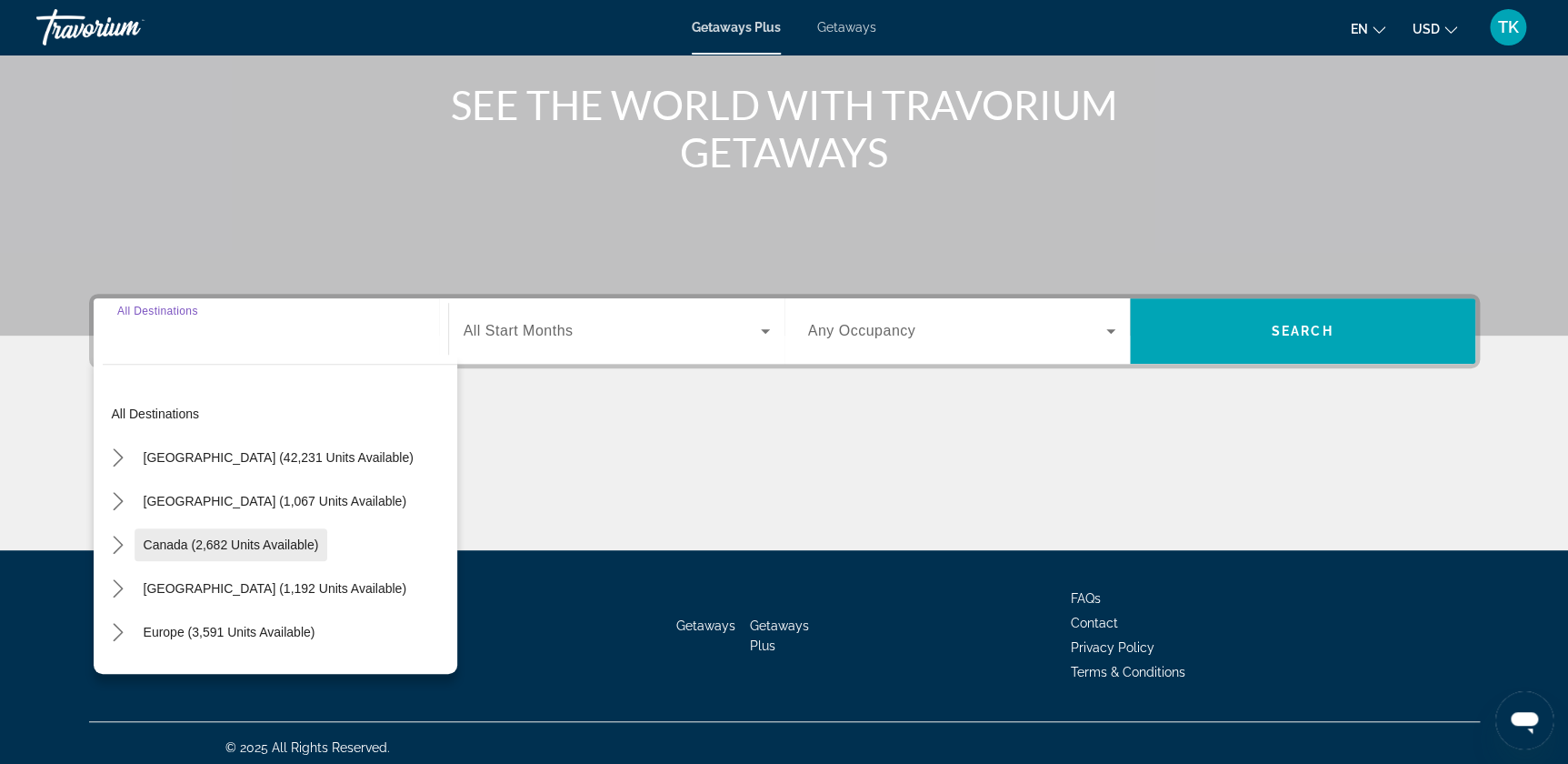
scroll to position [219, 0]
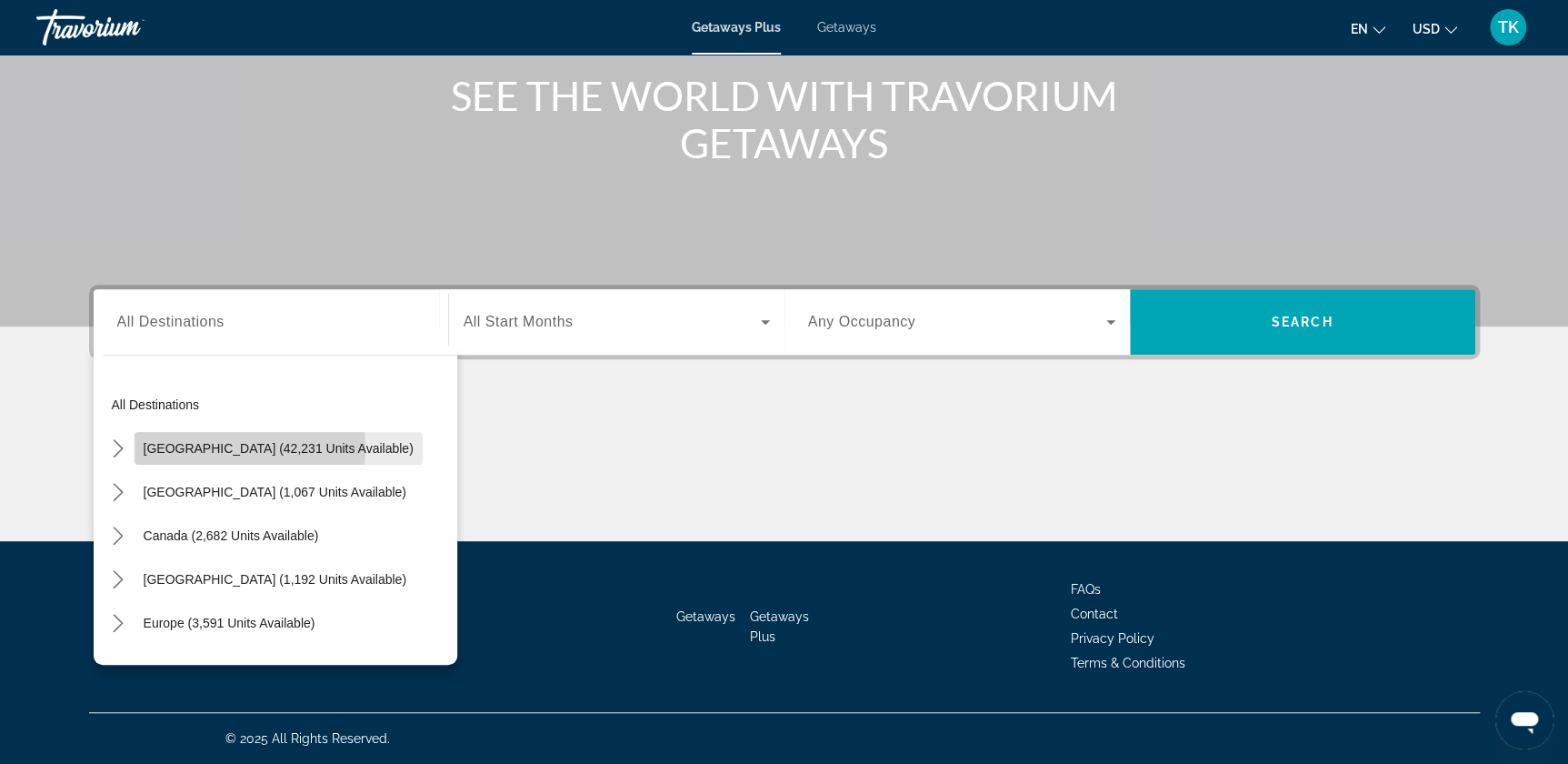
click at [191, 209] on span "[GEOGRAPHIC_DATA] (42,231 units available)" at bounding box center [279, 448] width 270 height 15
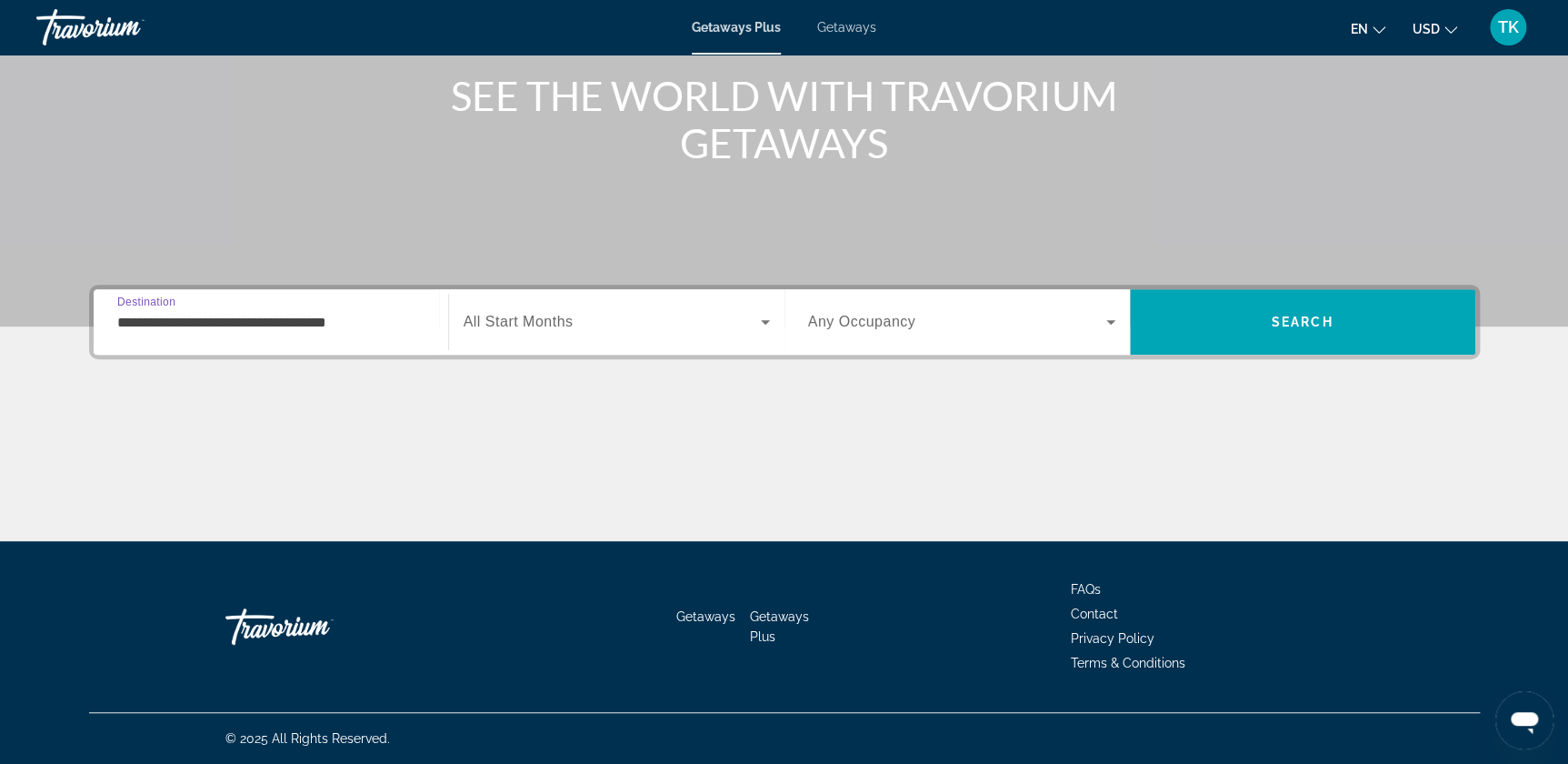
click at [182, 209] on input "**********" at bounding box center [271, 322] width 307 height 21
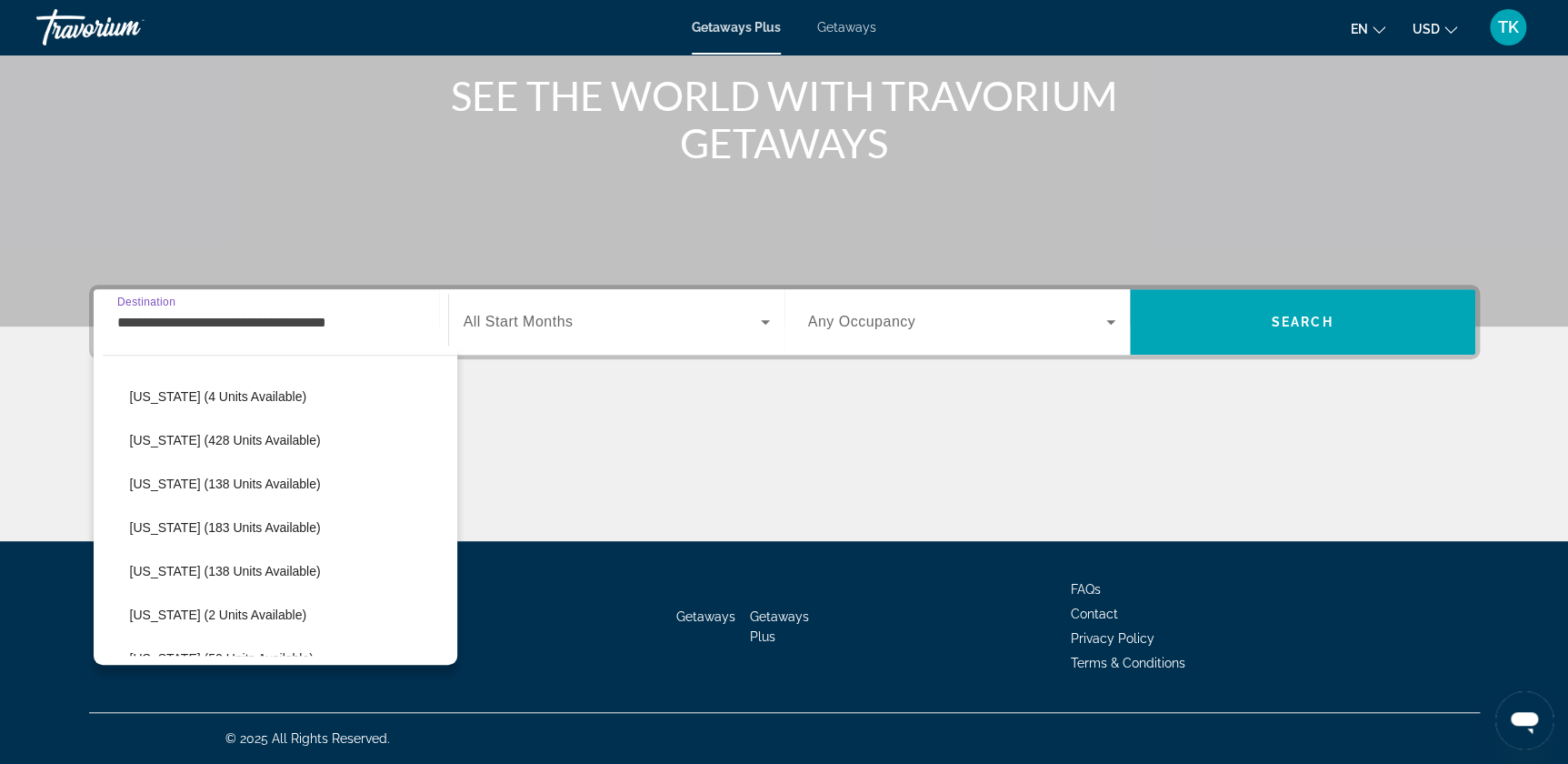
scroll to position [496, 0]
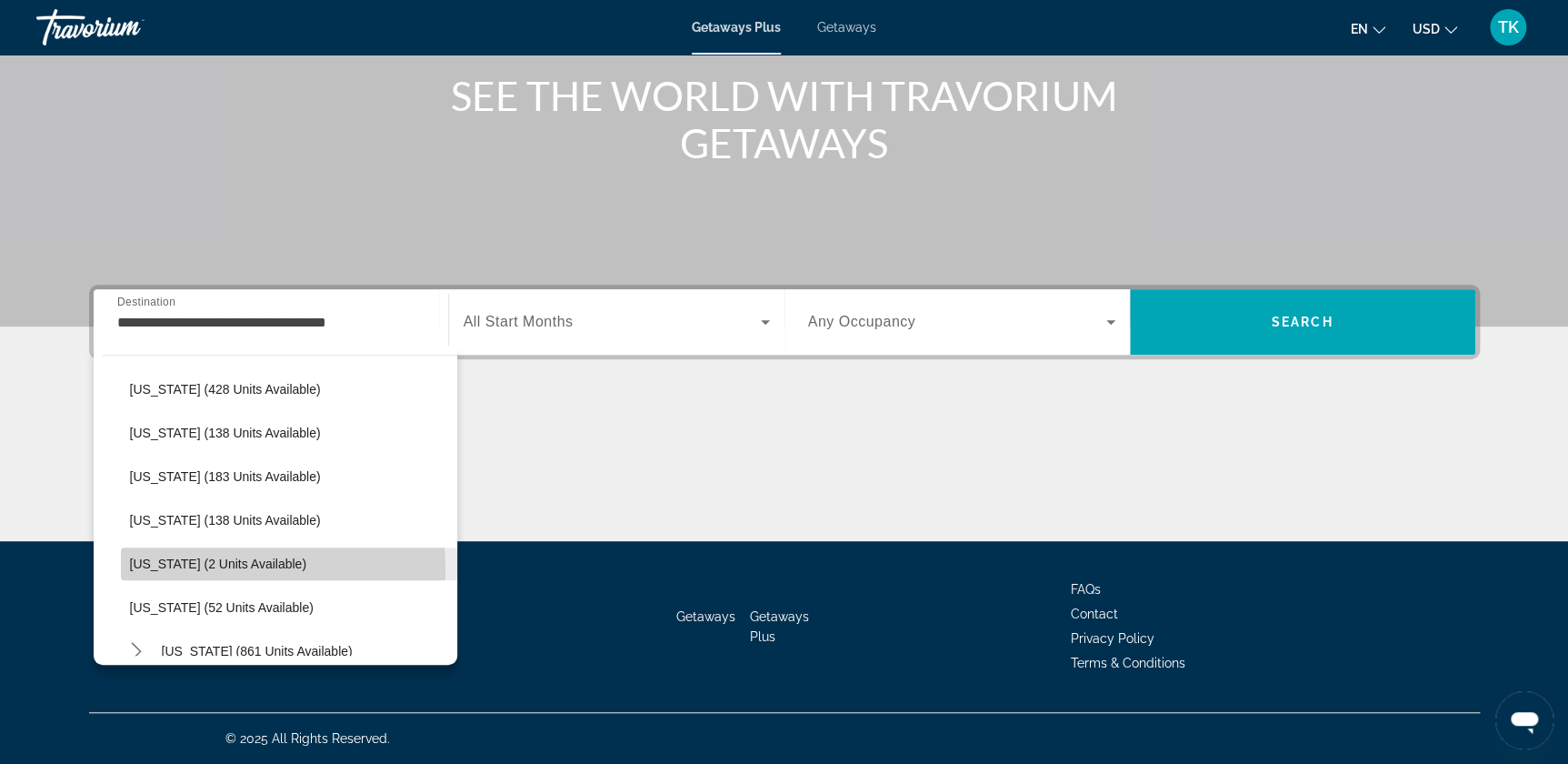
click at [215, 209] on span "[US_STATE] (2 units available)" at bounding box center [219, 564] width 177 height 15
type input "**********"
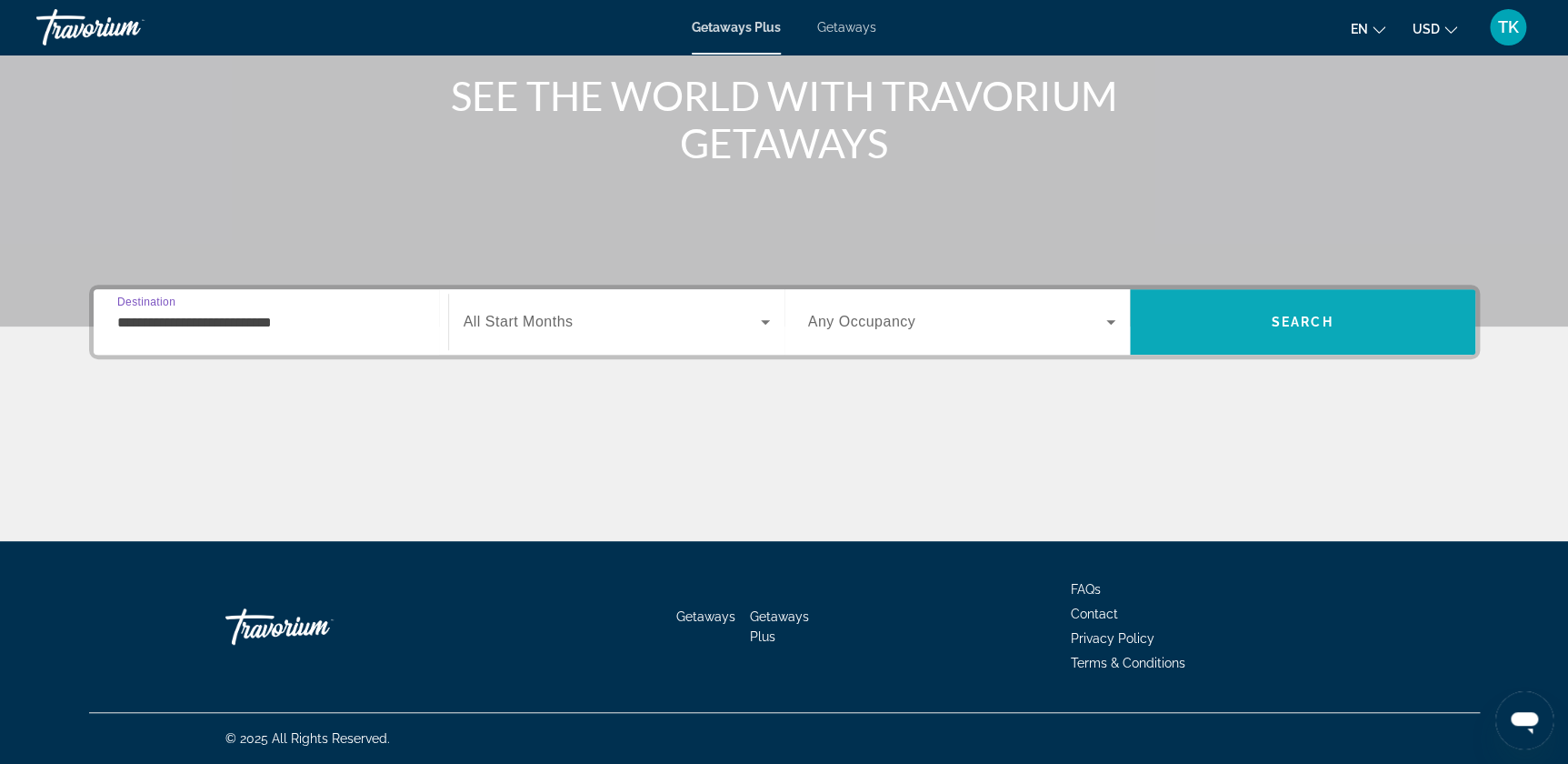
click at [433, 209] on span "Search" at bounding box center [1302, 322] width 61 height 15
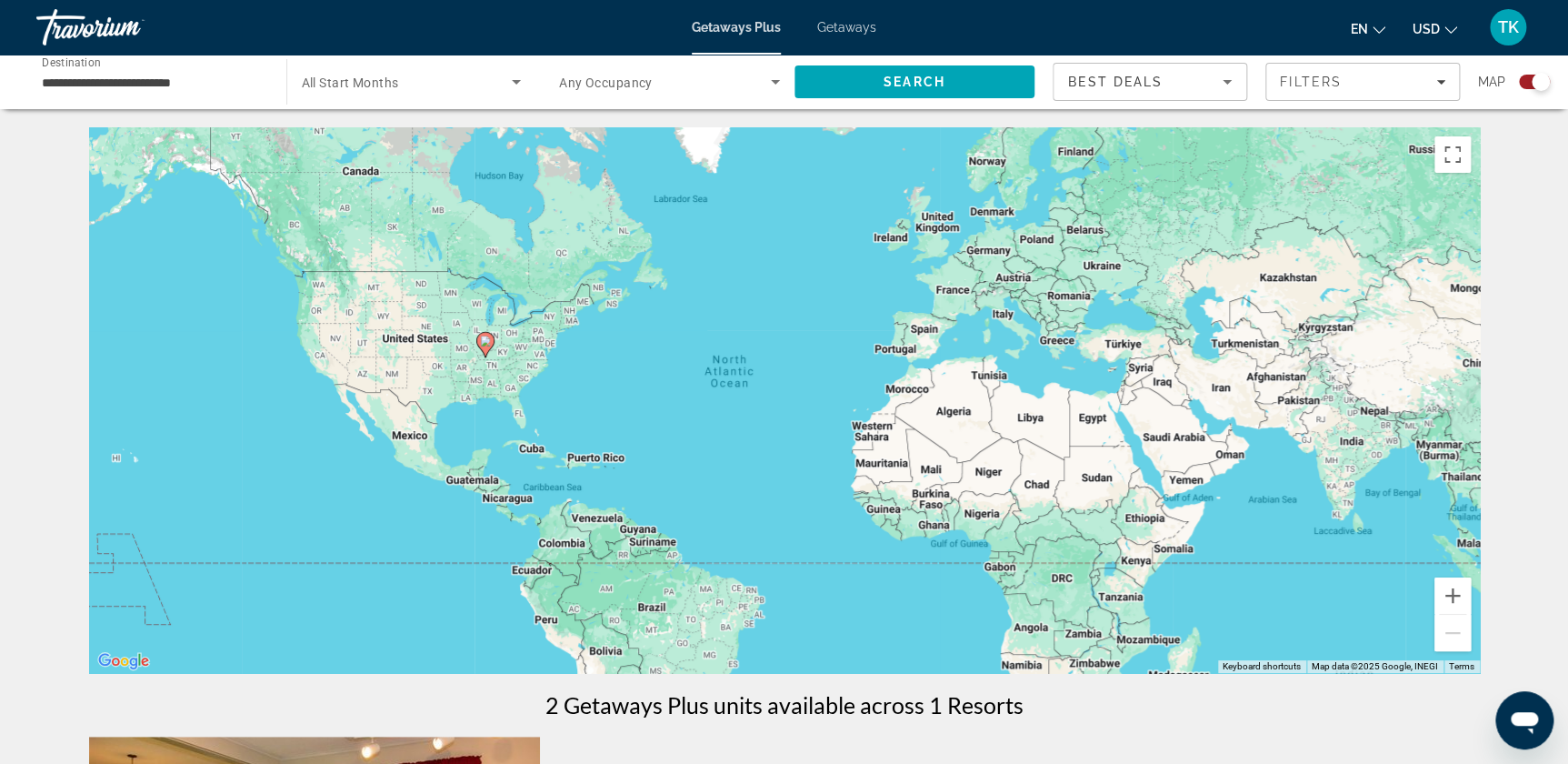
click at [433, 209] on image "Main content" at bounding box center [485, 341] width 11 height 11
type input "**********"
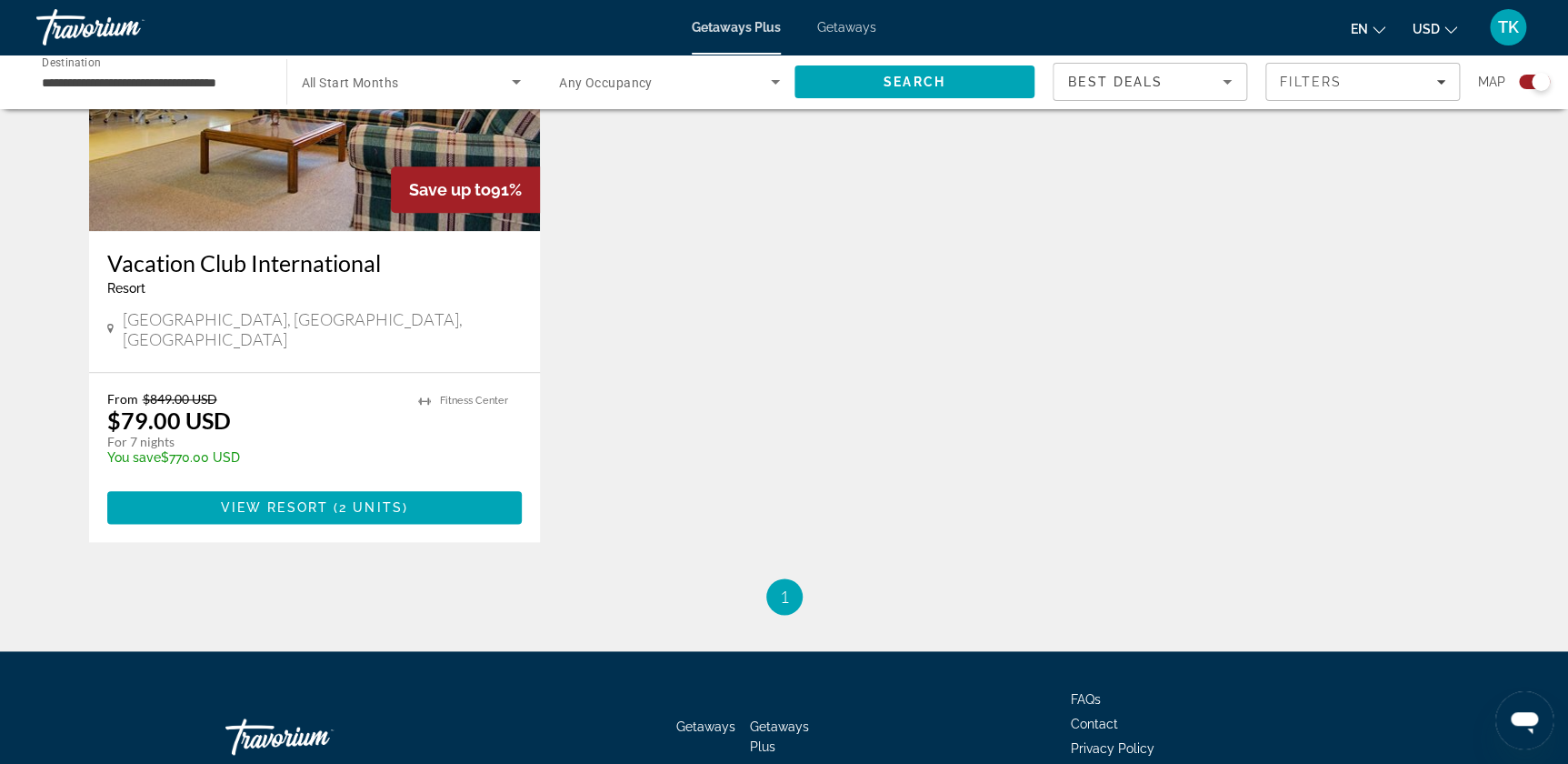
scroll to position [826, 0]
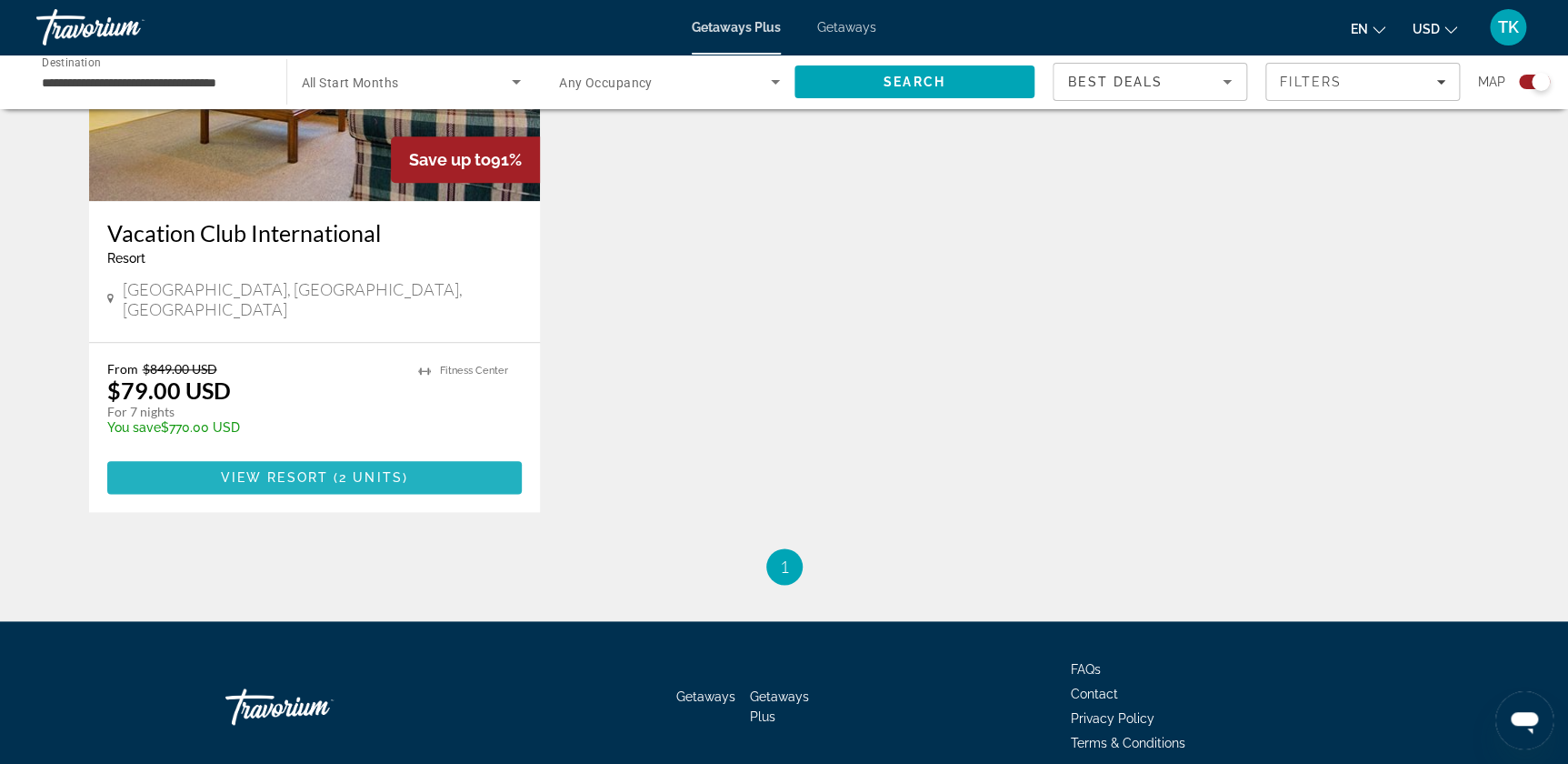
click at [355, 209] on span "2 units" at bounding box center [371, 477] width 63 height 15
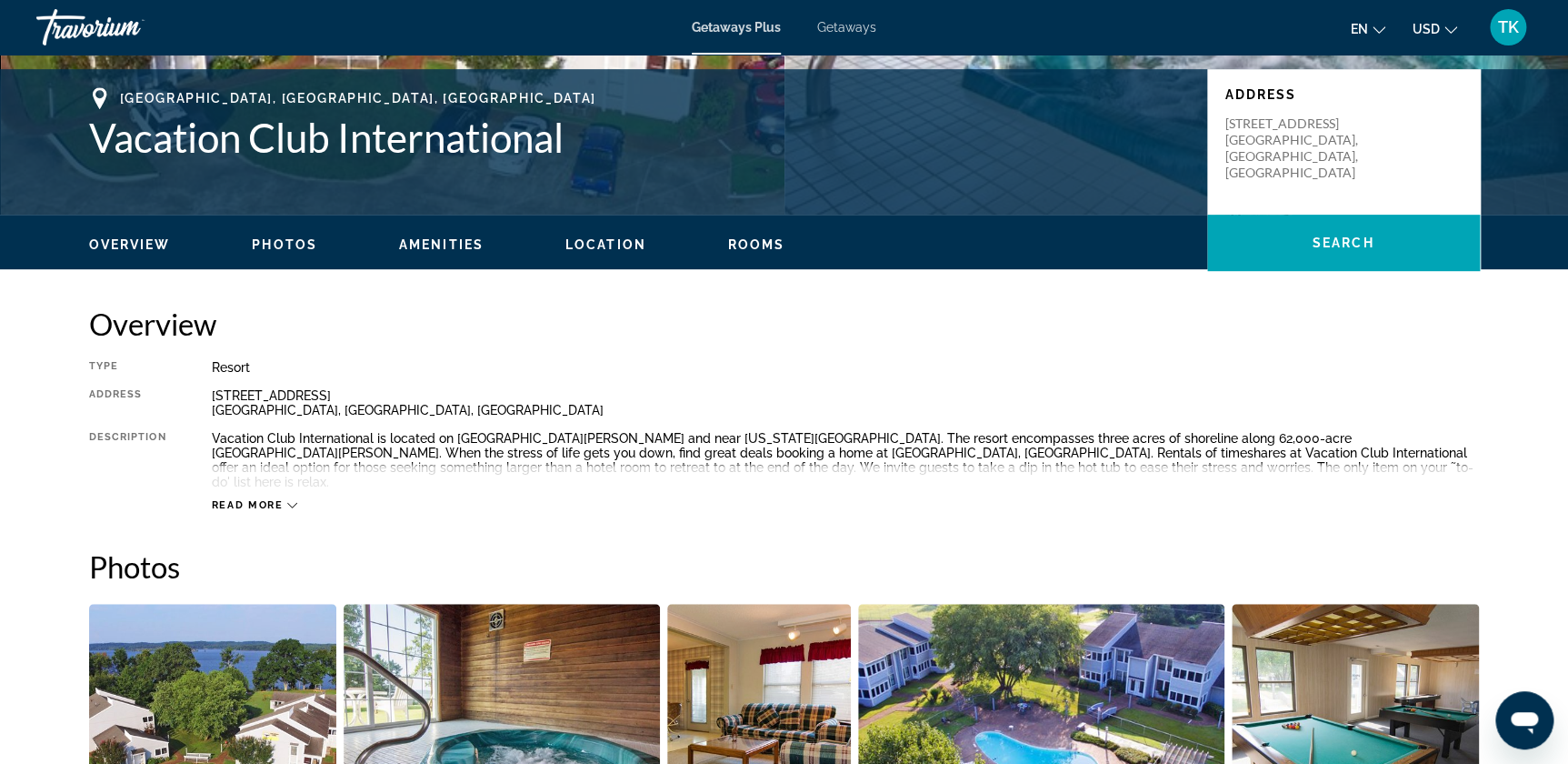
scroll to position [413, 0]
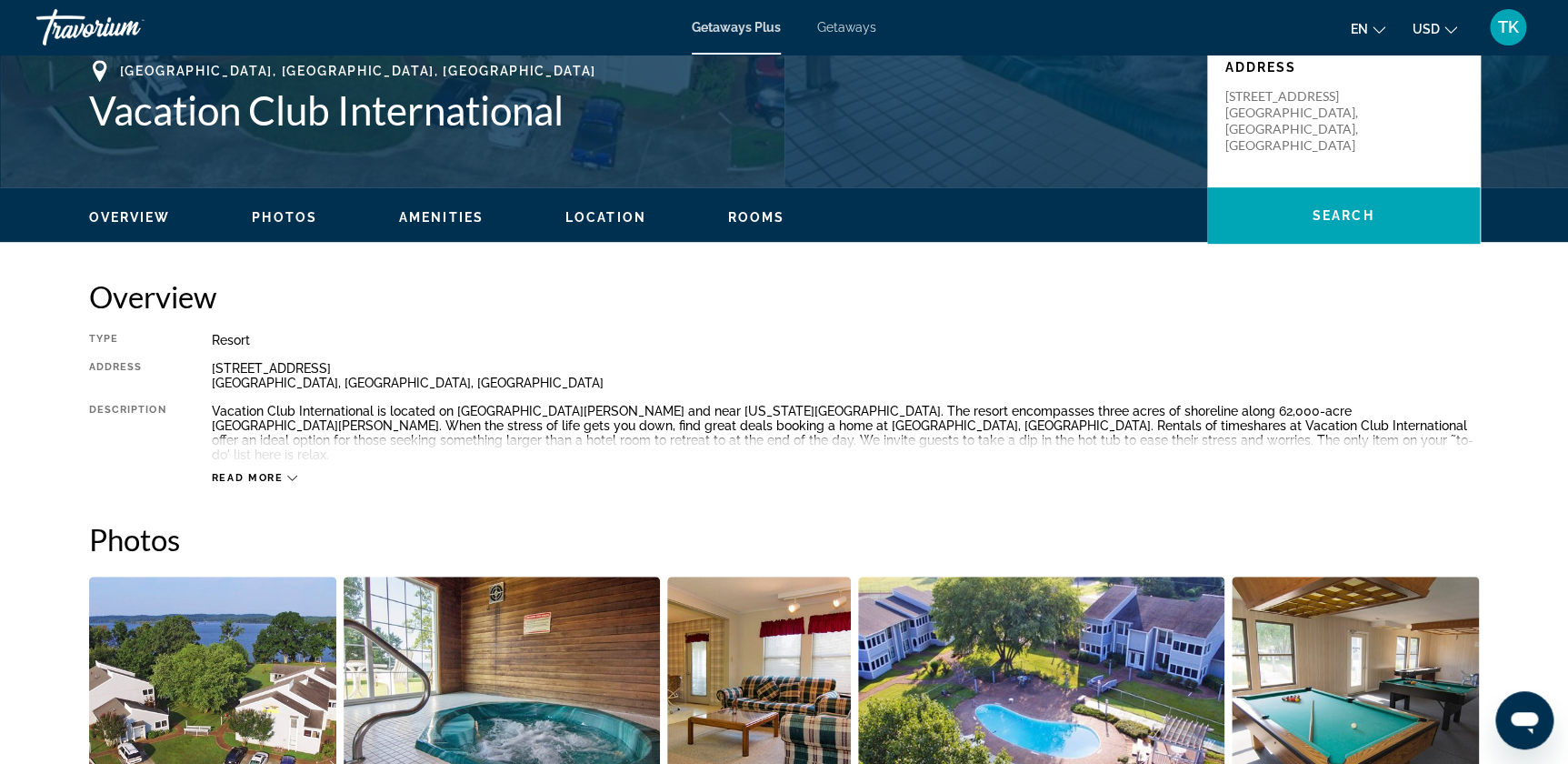
click at [287, 209] on icon "Main content" at bounding box center [292, 477] width 10 height 10
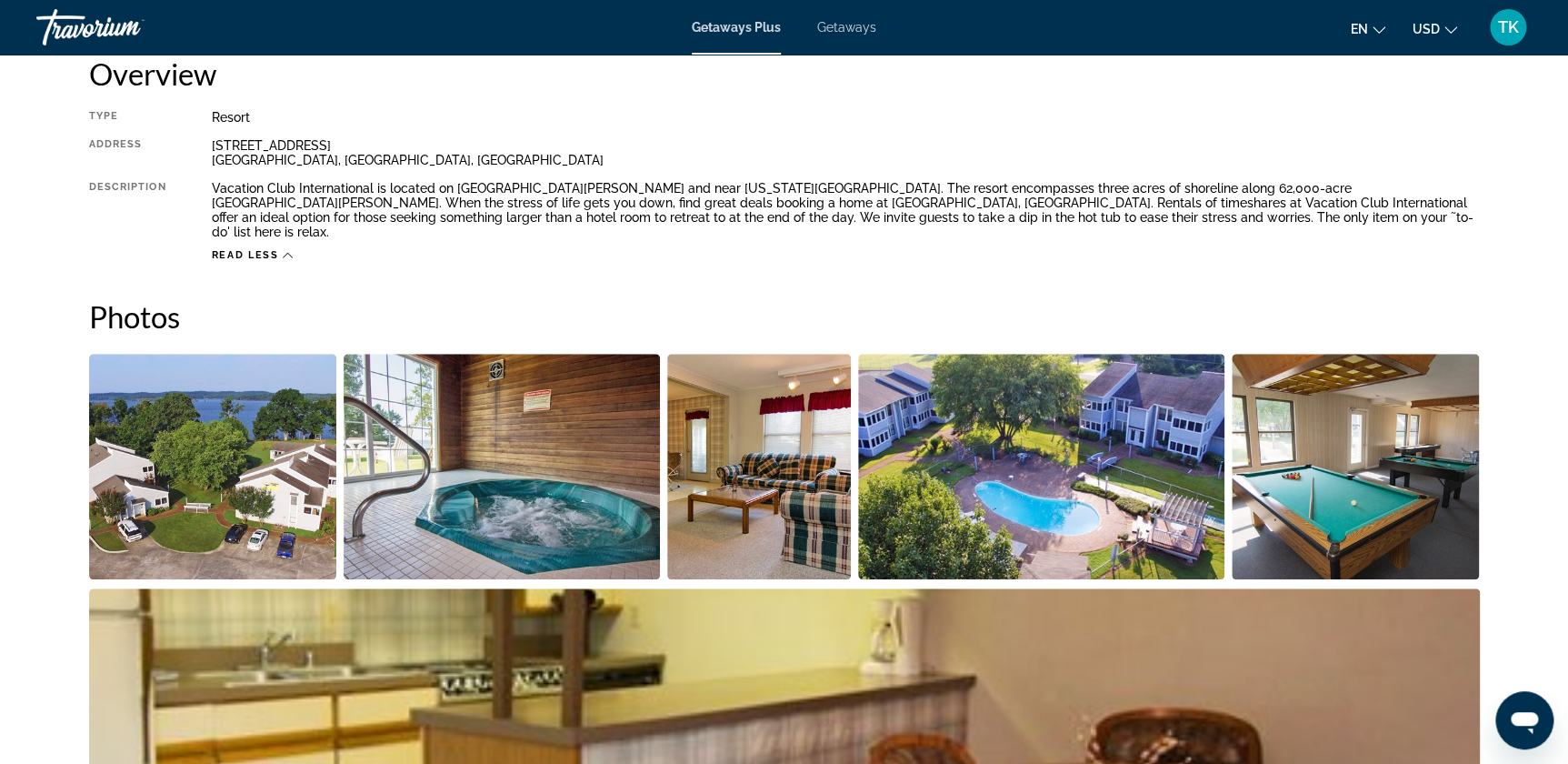
scroll to position [661, 0]
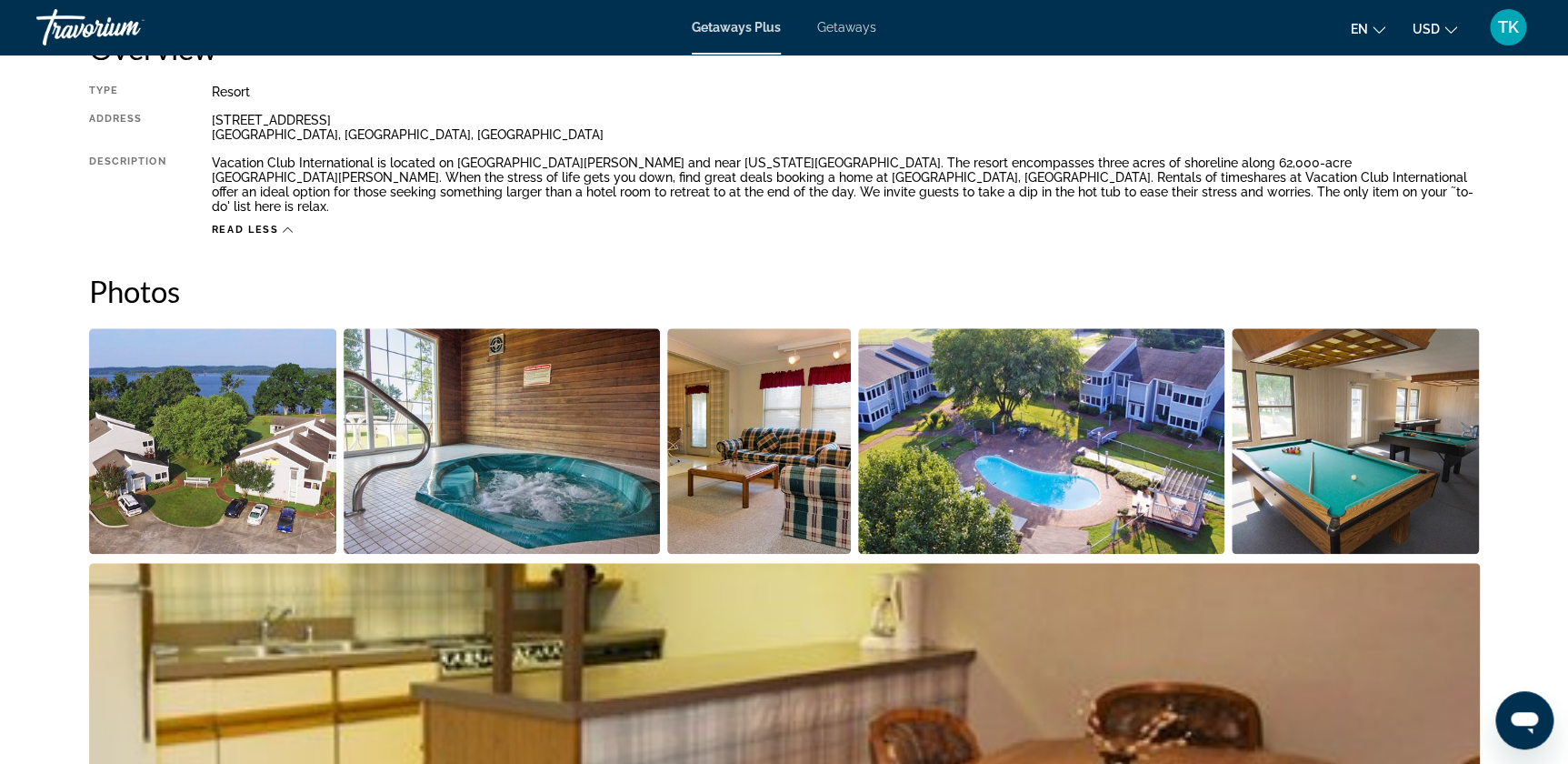
click at [254, 209] on img "Open full-screen image slider" at bounding box center [213, 441] width 248 height 225
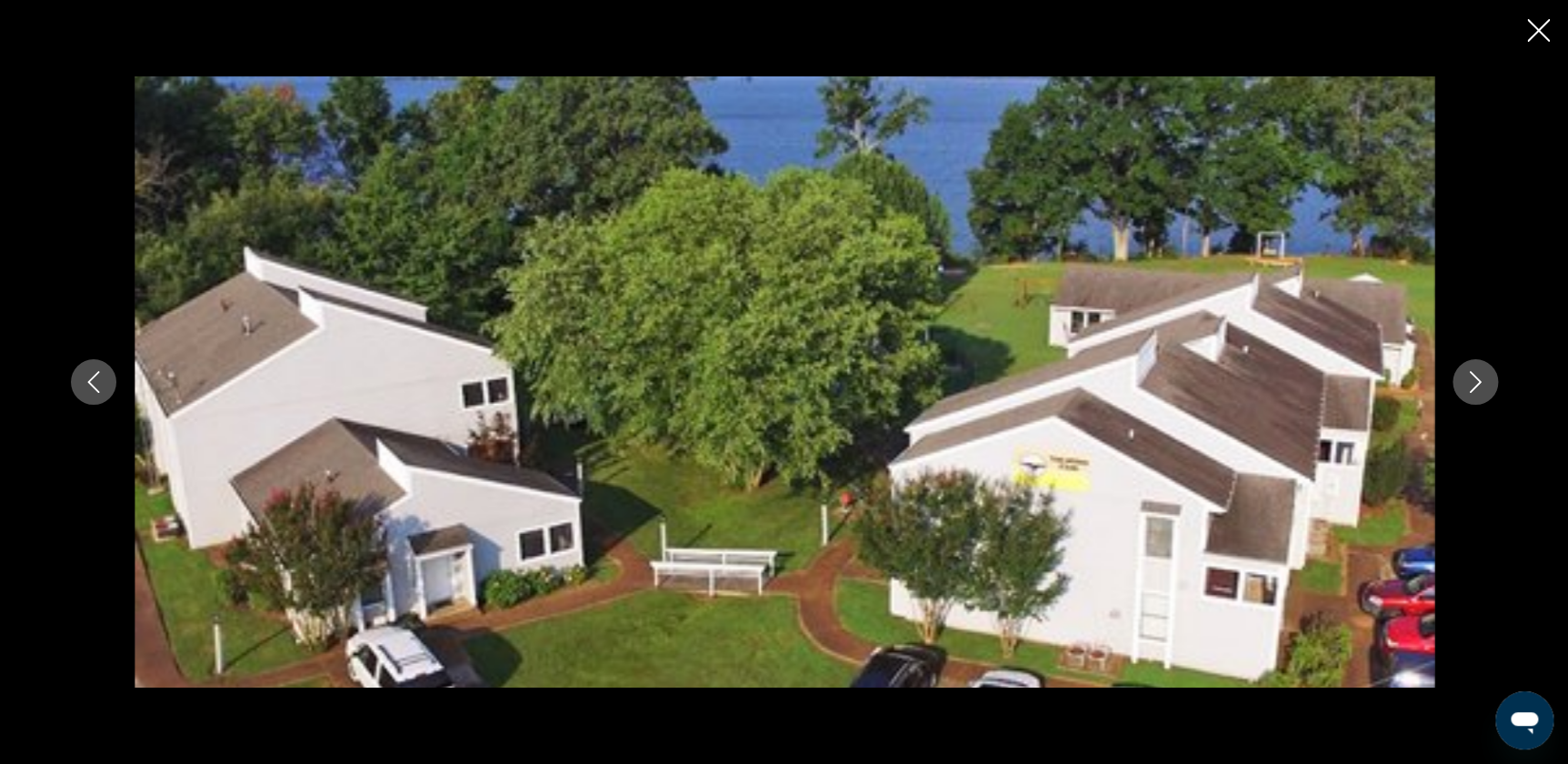
click at [433, 209] on icon "Next image" at bounding box center [1475, 381] width 21 height 21
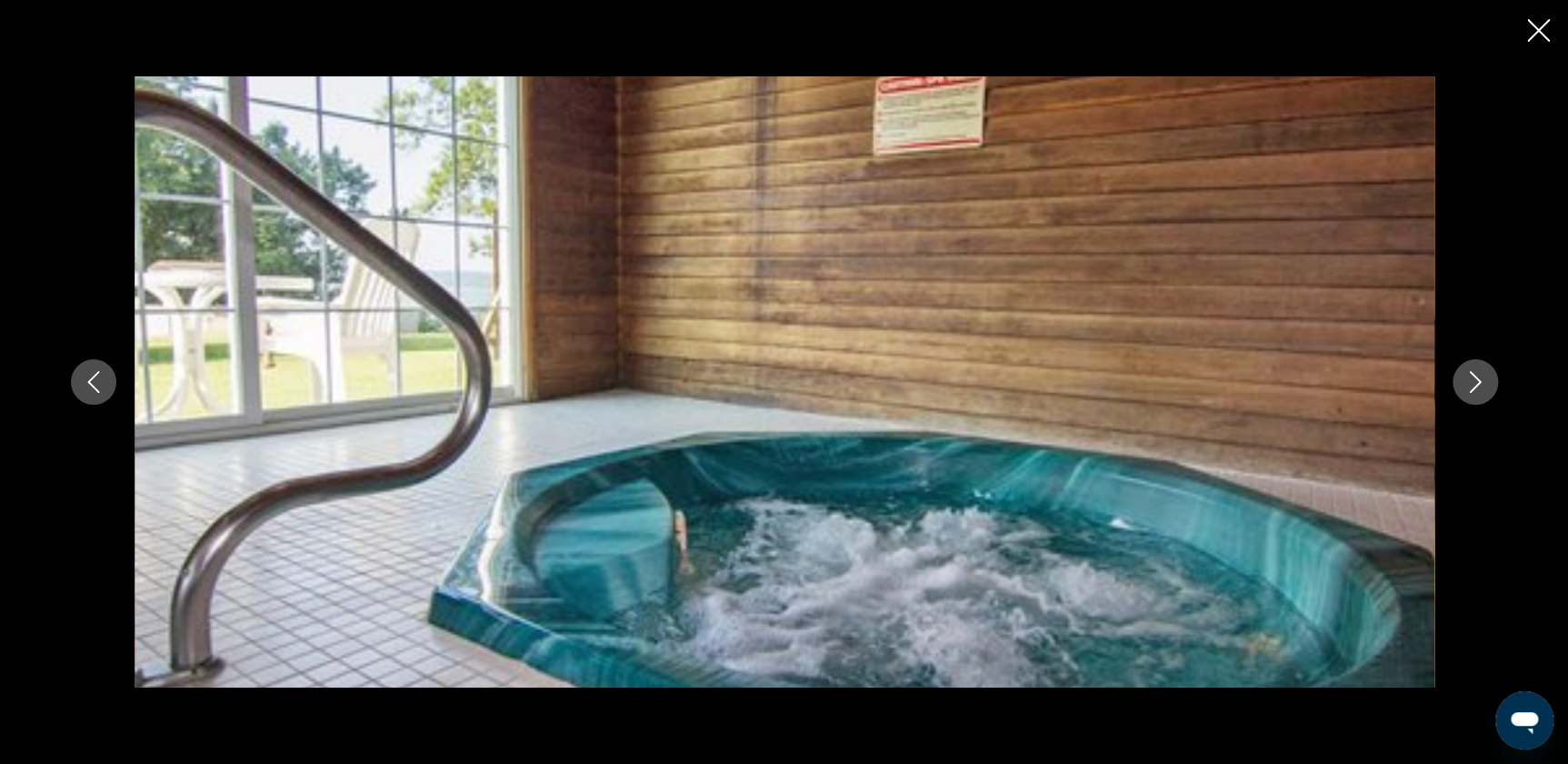
click at [433, 209] on button "Next image" at bounding box center [1475, 381] width 46 height 46
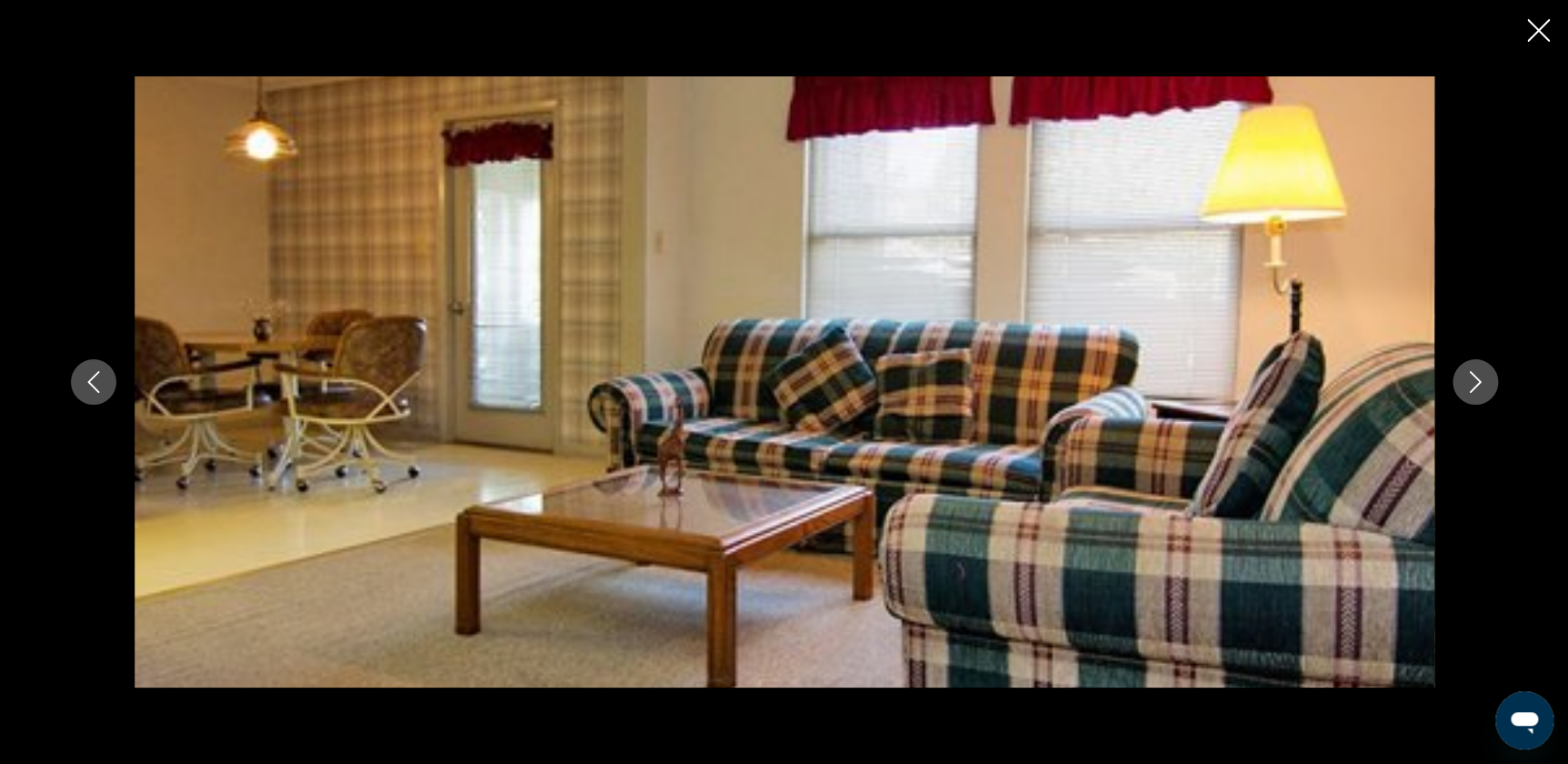
click at [433, 209] on button "Next image" at bounding box center [1475, 381] width 46 height 46
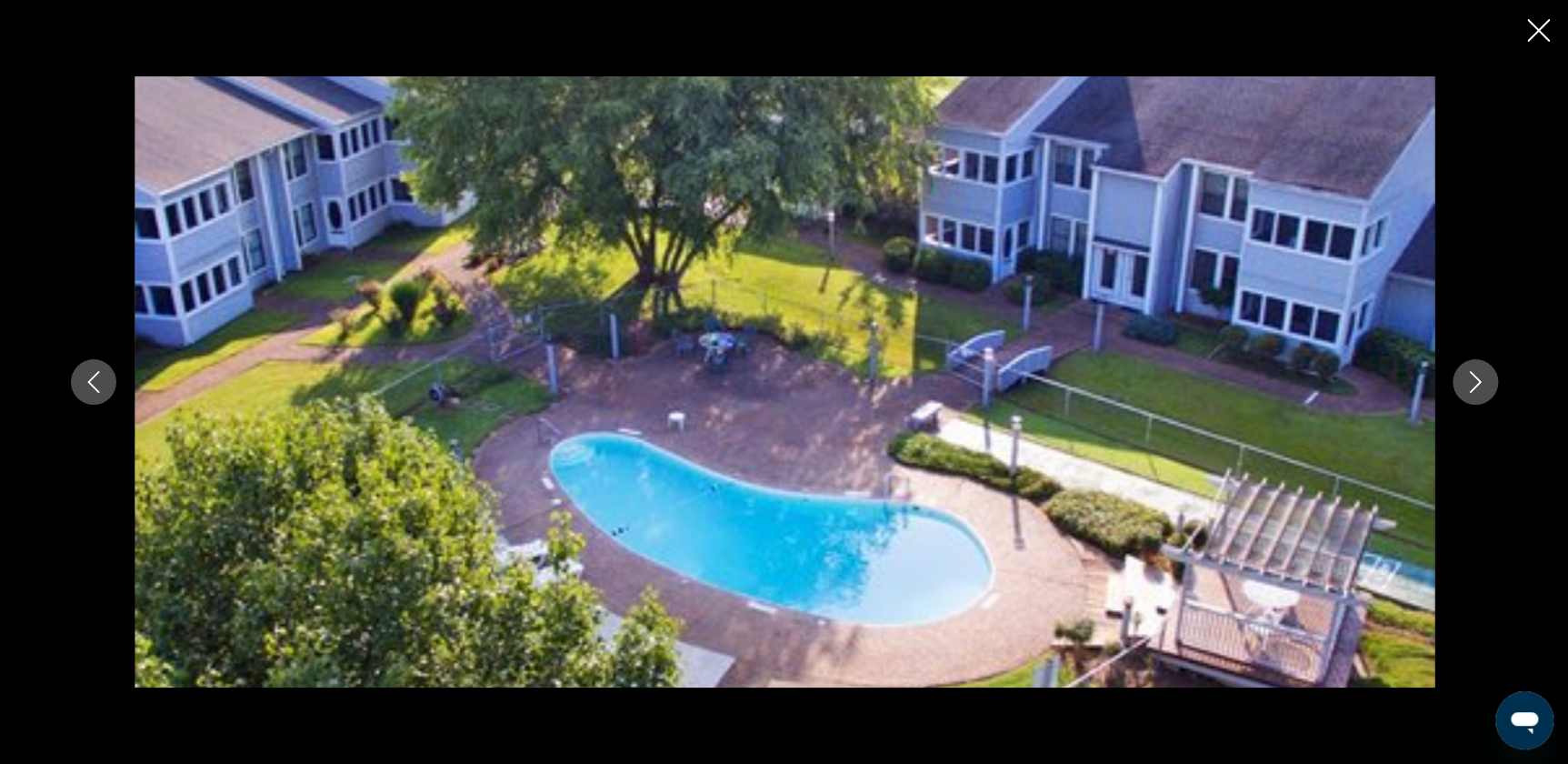
click at [433, 209] on button "Next image" at bounding box center [1475, 381] width 46 height 46
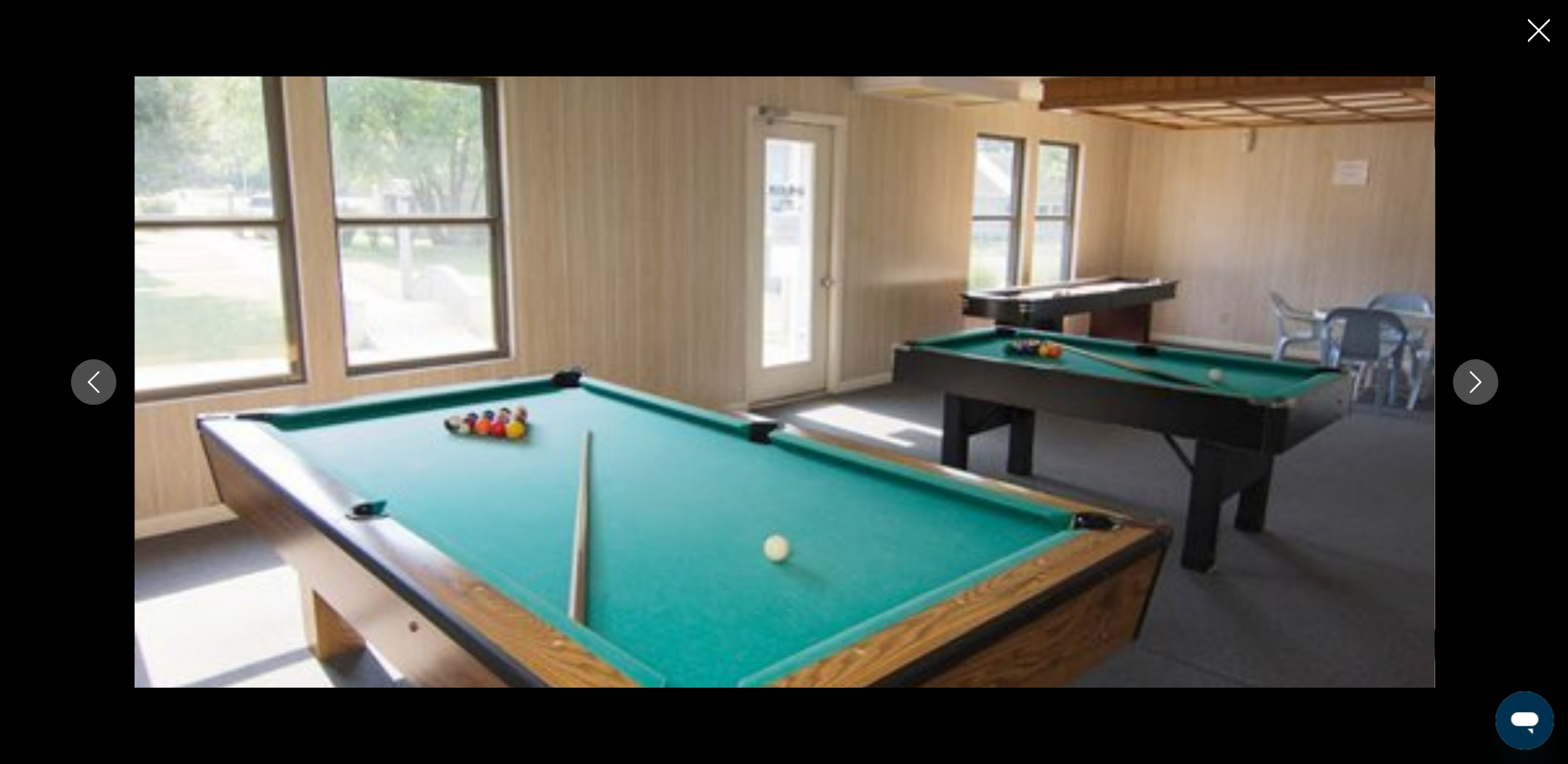
click at [433, 209] on button "Next image" at bounding box center [1475, 381] width 46 height 46
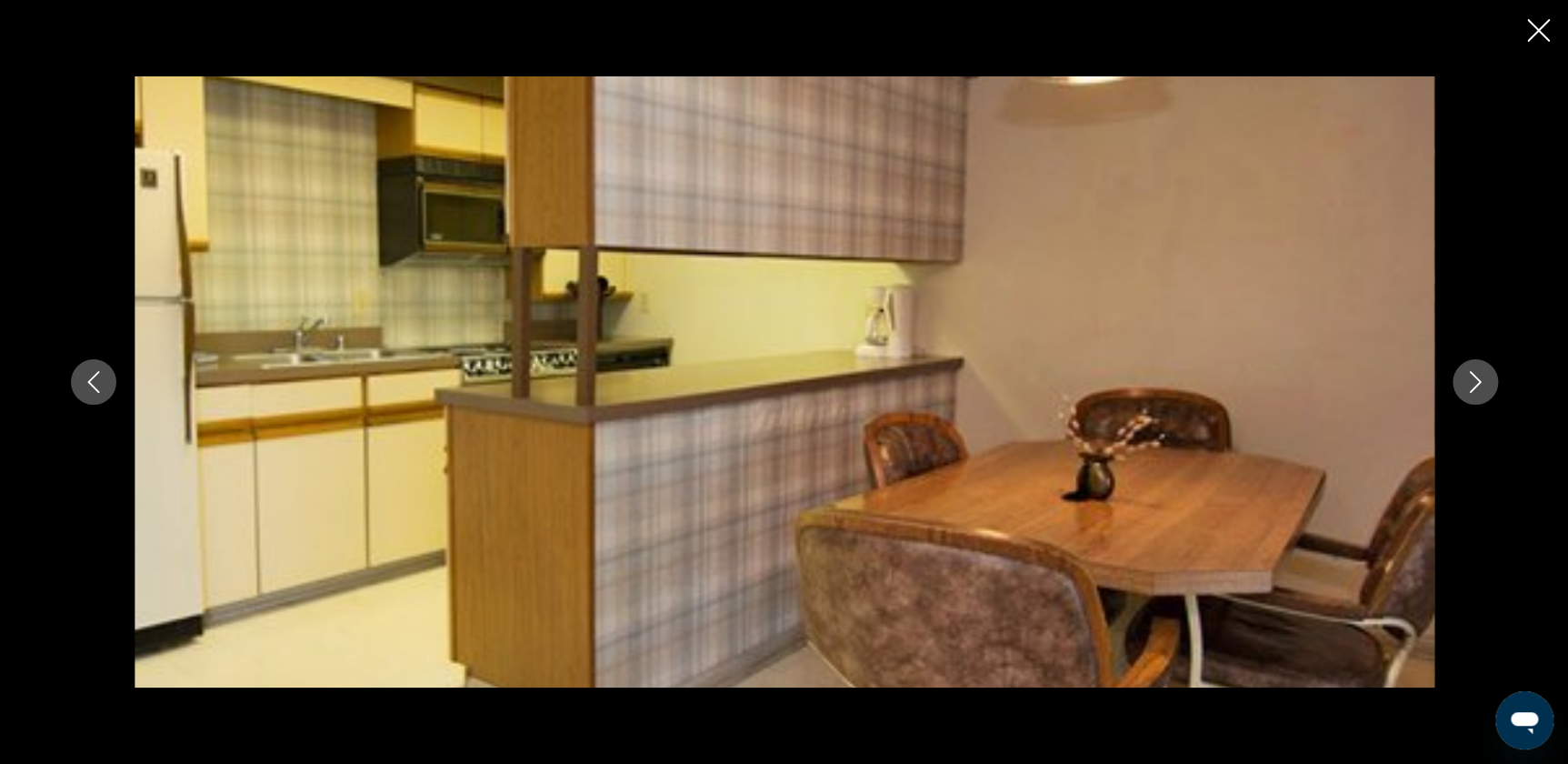
click at [433, 209] on button "Next image" at bounding box center [1475, 381] width 46 height 46
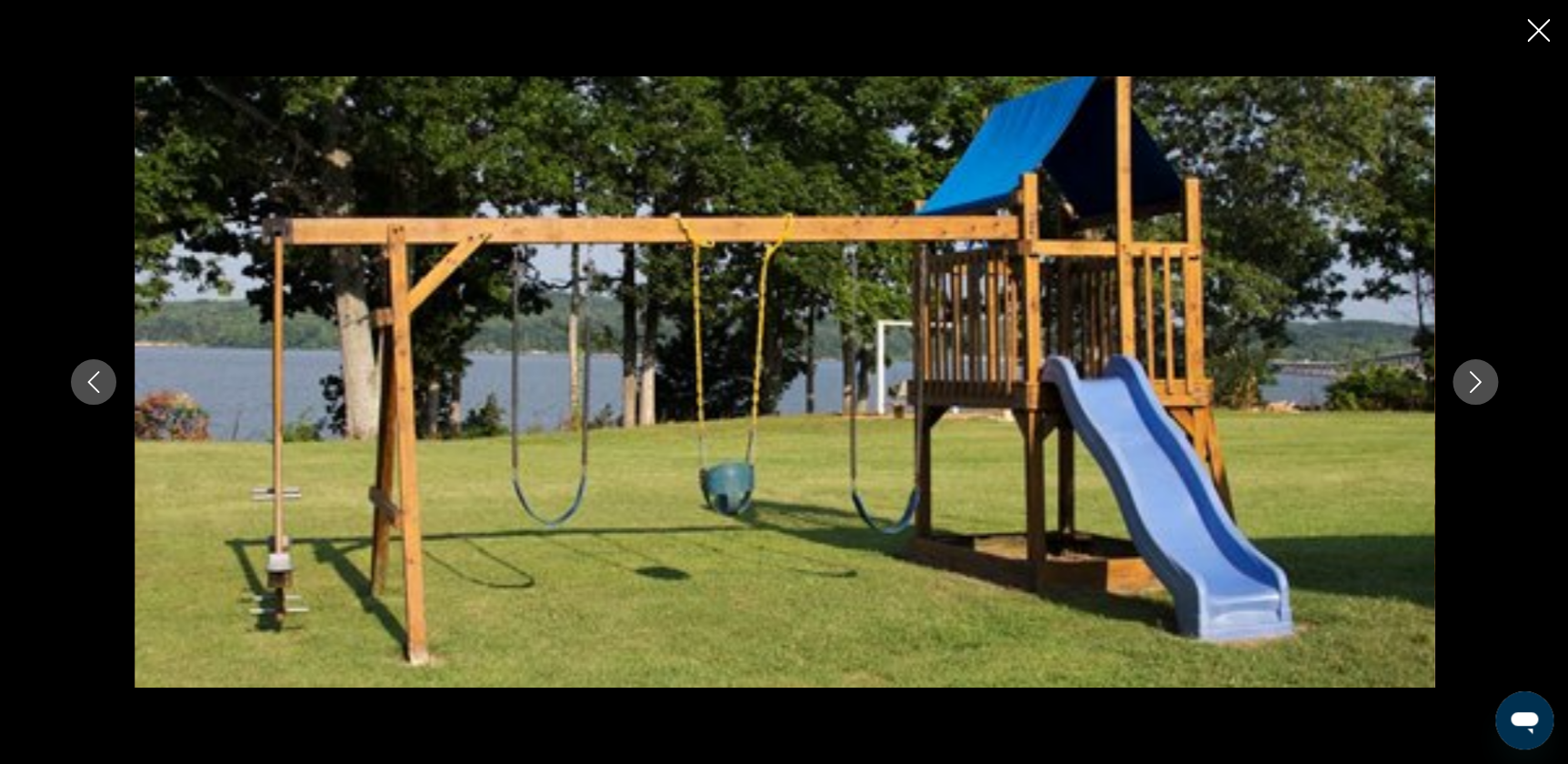
click at [433, 209] on button "Next image" at bounding box center [1475, 381] width 46 height 46
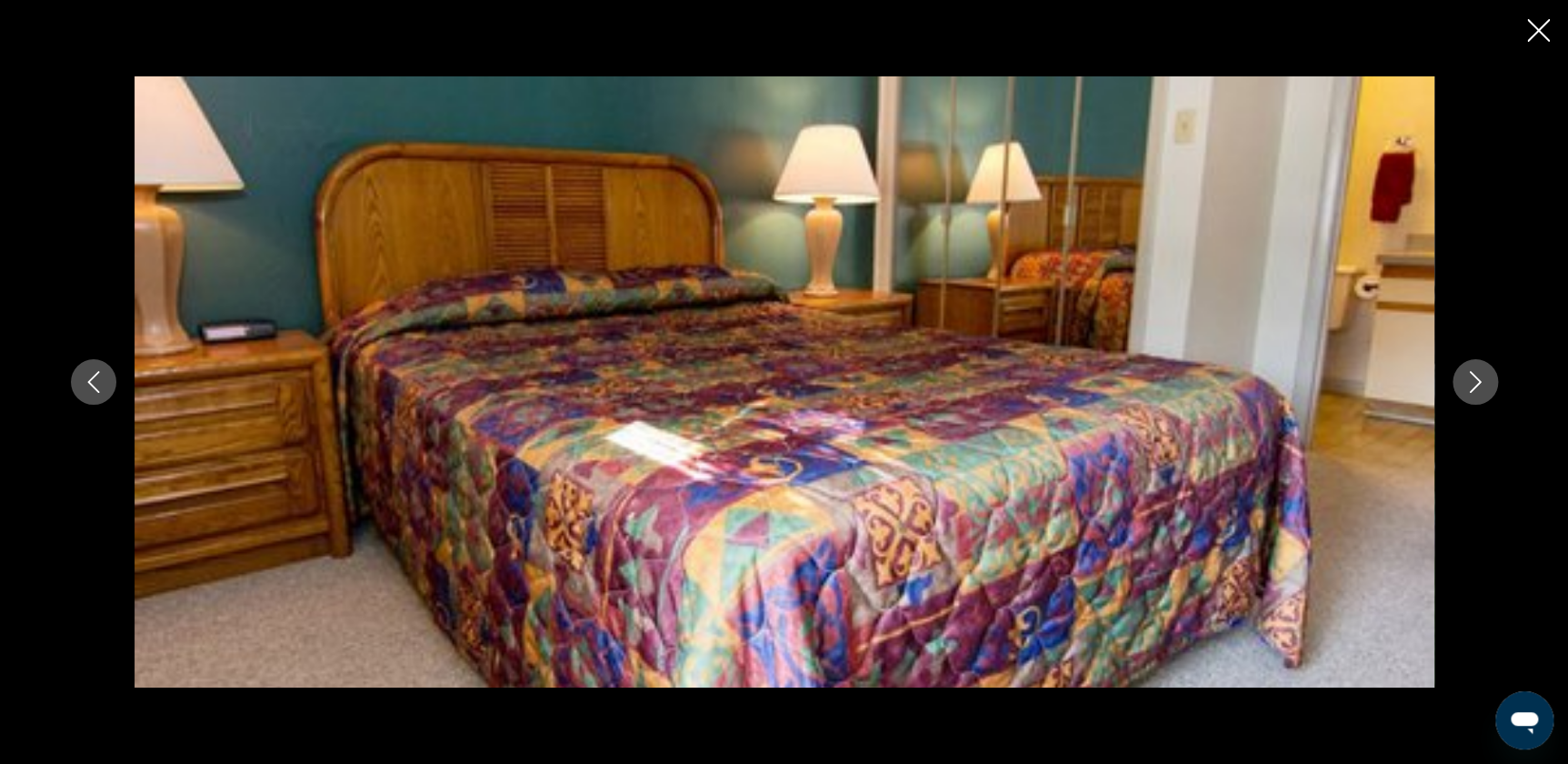
click at [433, 209] on button "Next image" at bounding box center [1475, 381] width 46 height 46
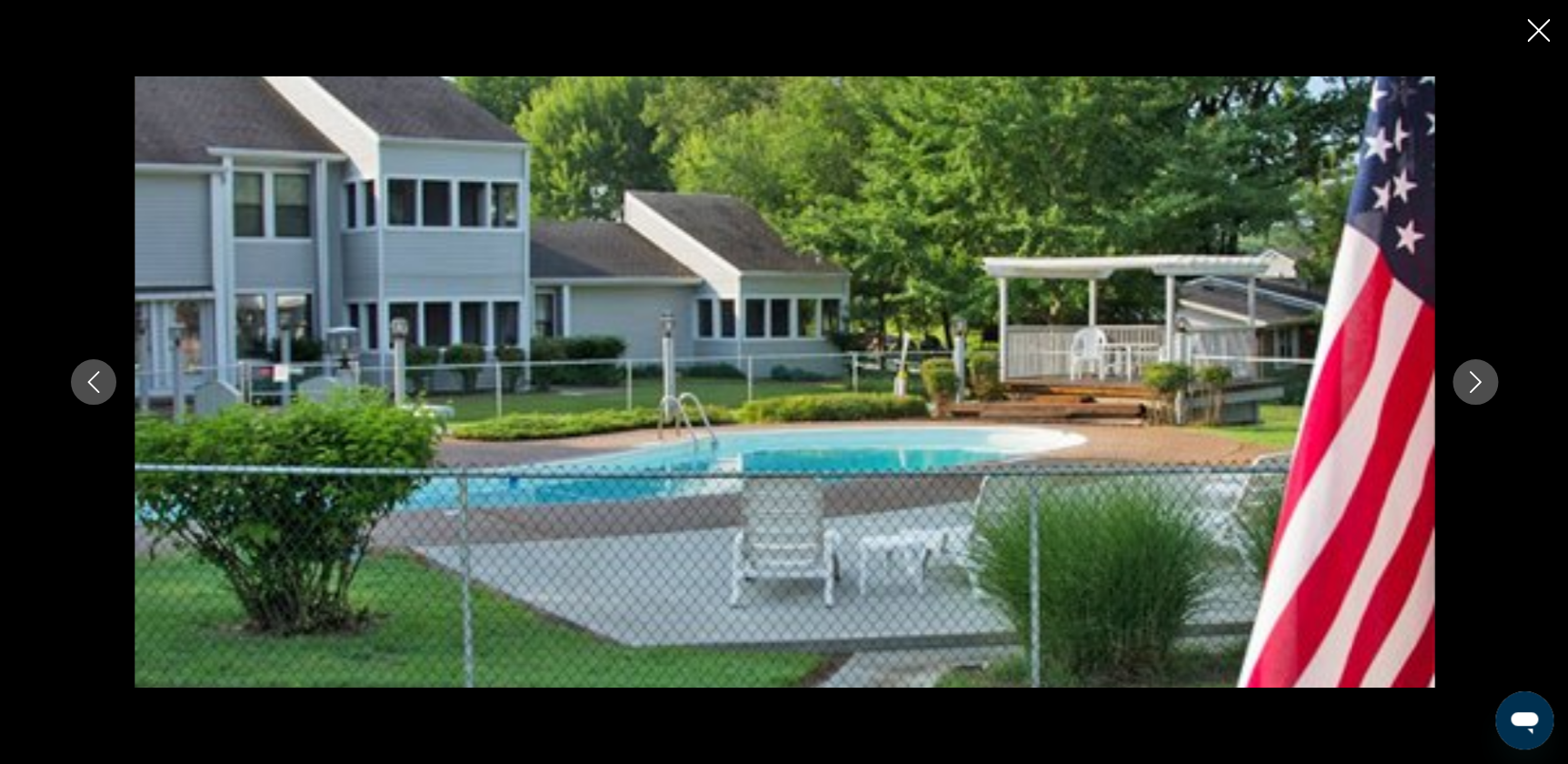
click at [433, 209] on button "Next image" at bounding box center [1475, 381] width 46 height 46
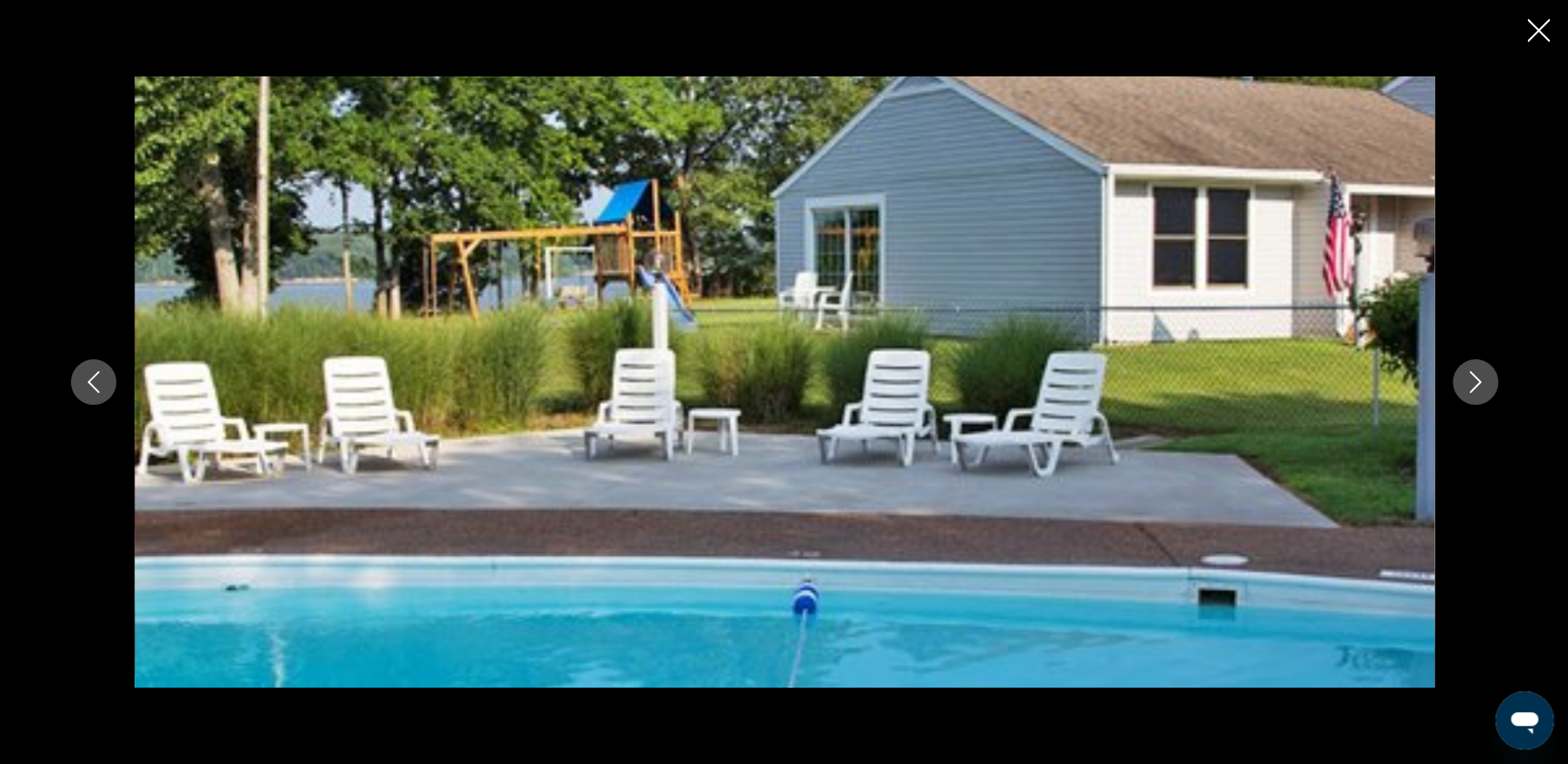
click at [433, 209] on button "Next image" at bounding box center [1475, 381] width 46 height 46
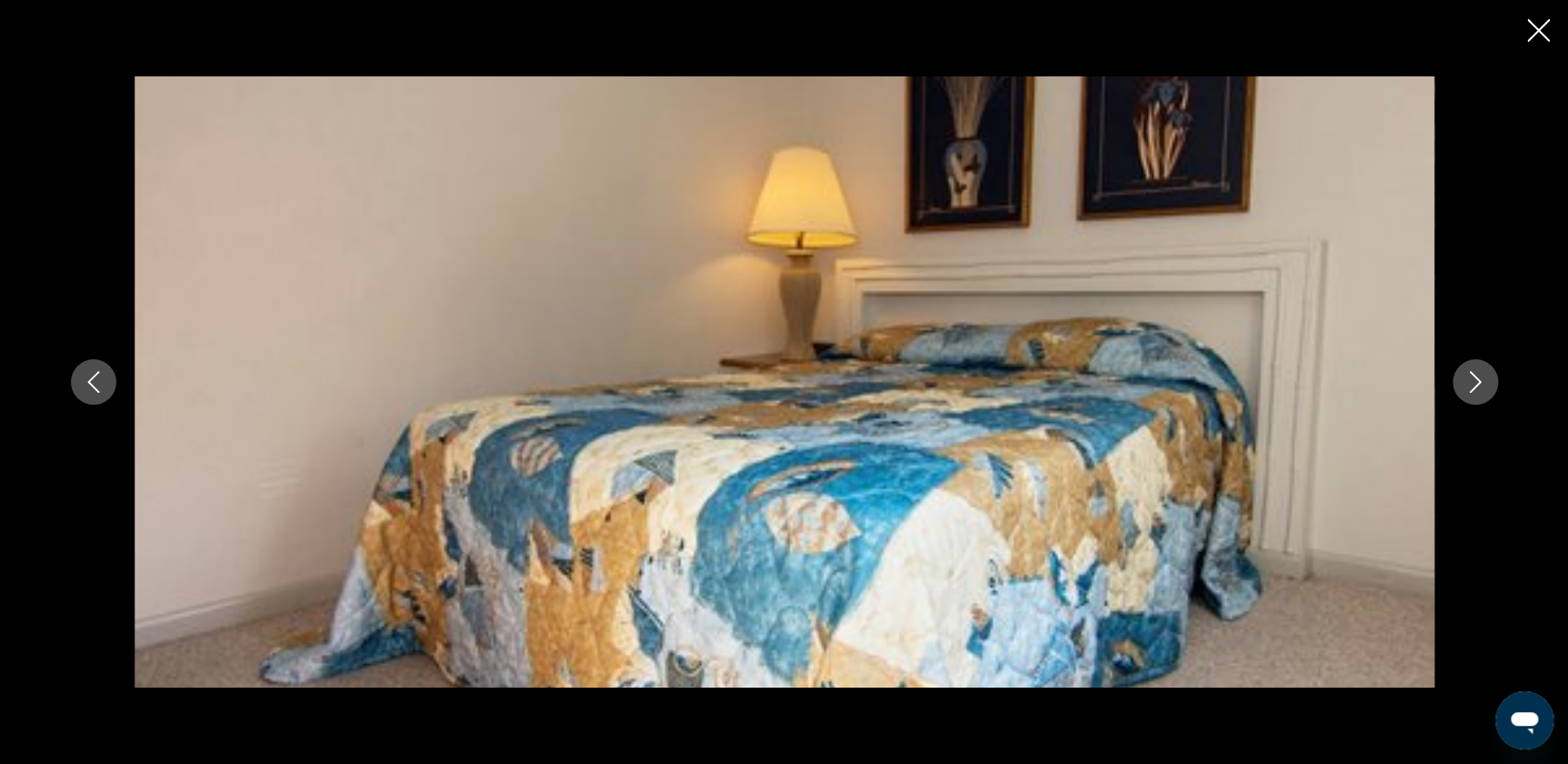
click at [433, 209] on button "Next image" at bounding box center [1475, 381] width 46 height 46
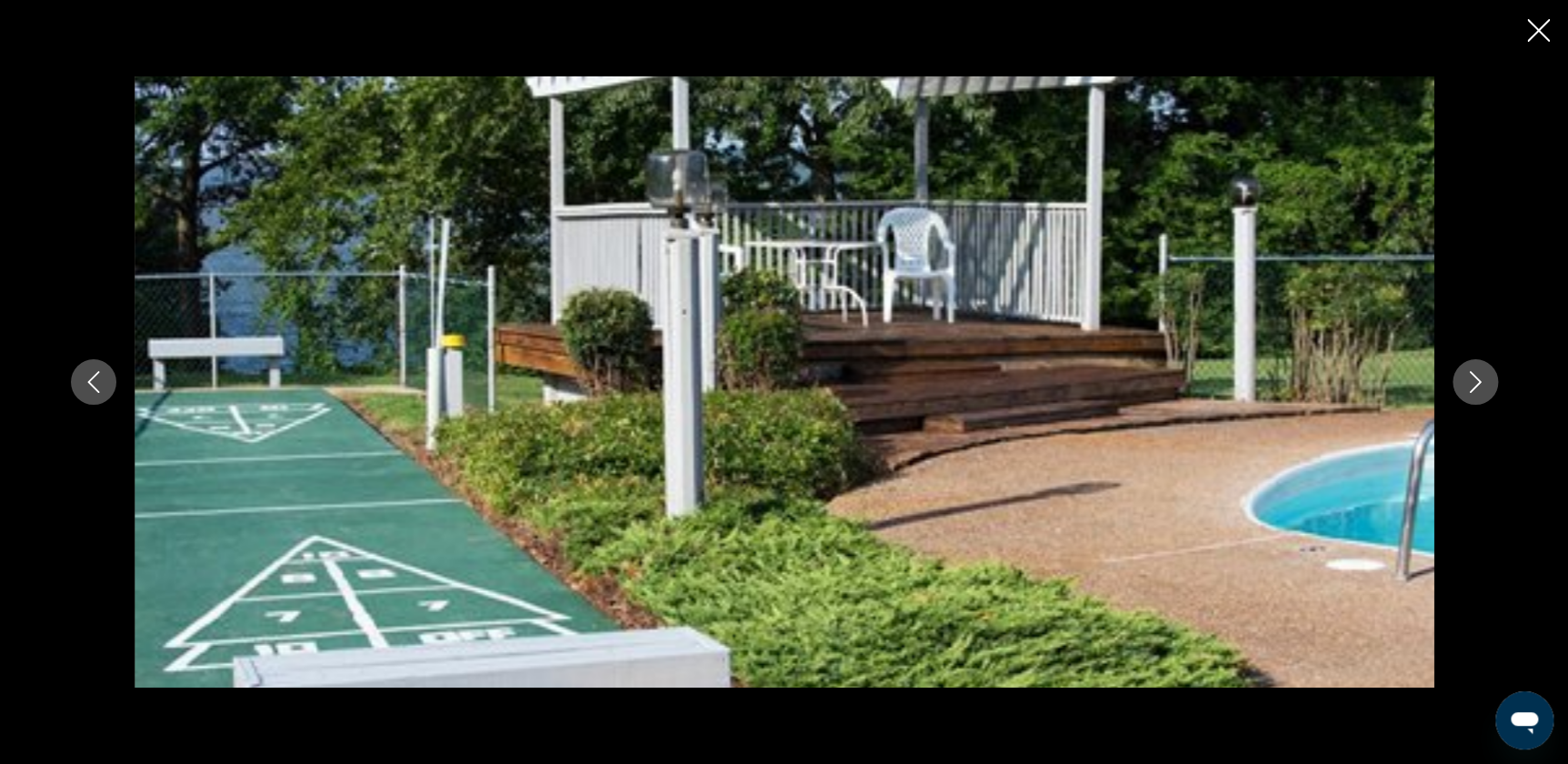
click at [433, 209] on button "Next image" at bounding box center [1475, 381] width 46 height 46
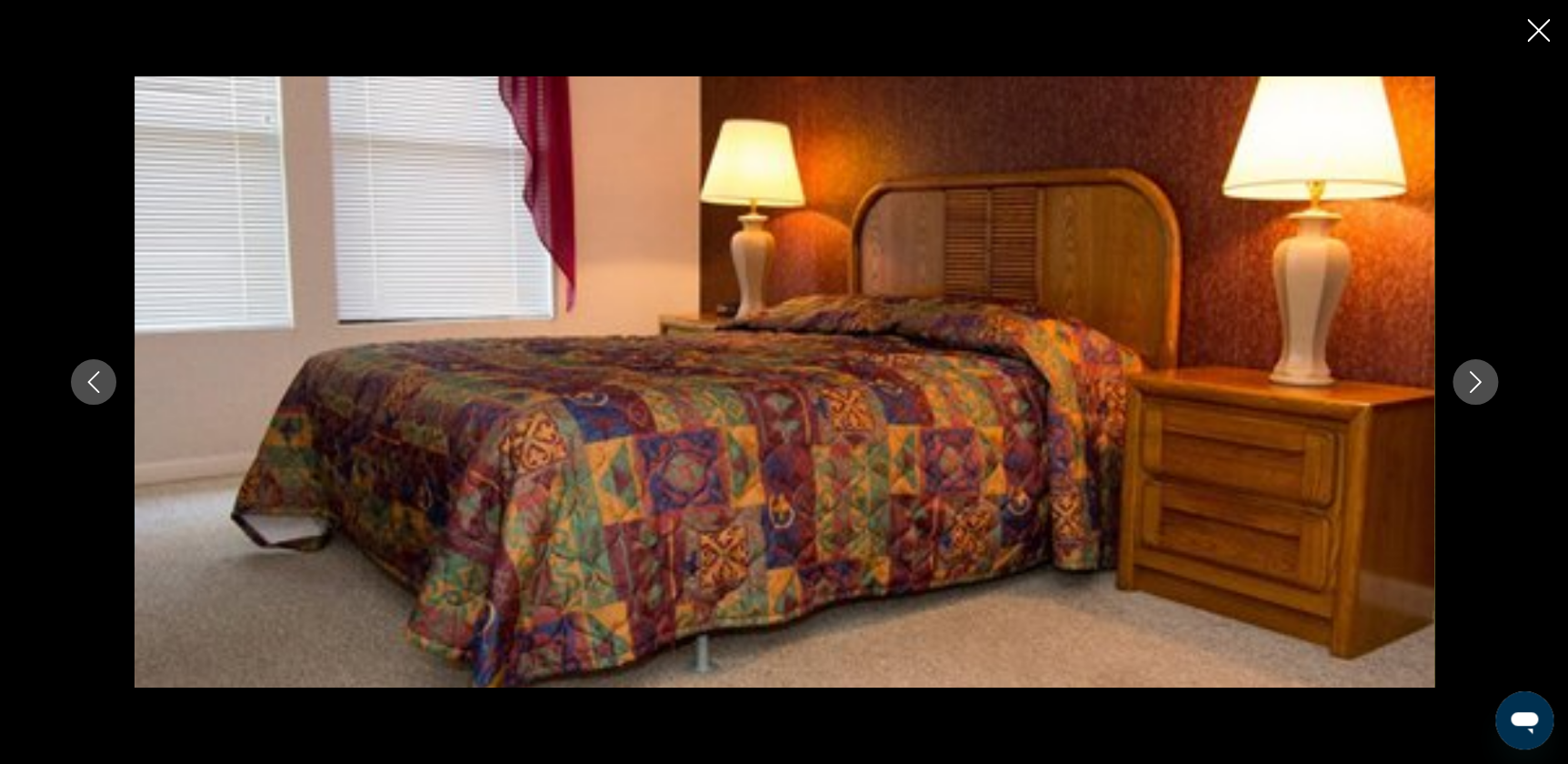
click at [433, 209] on button "Next image" at bounding box center [1475, 381] width 46 height 46
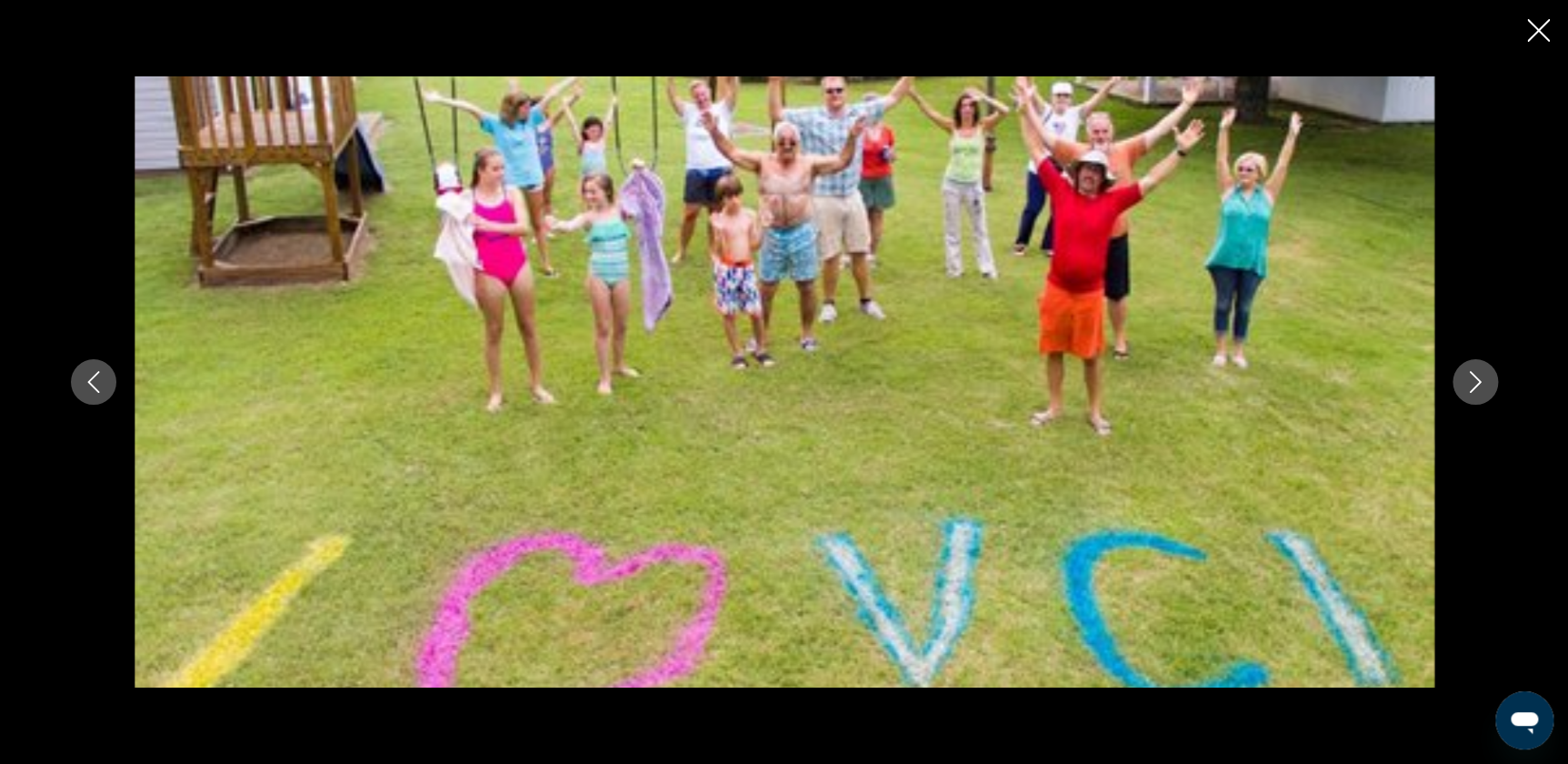
click at [433, 209] on button "Next image" at bounding box center [1475, 381] width 46 height 46
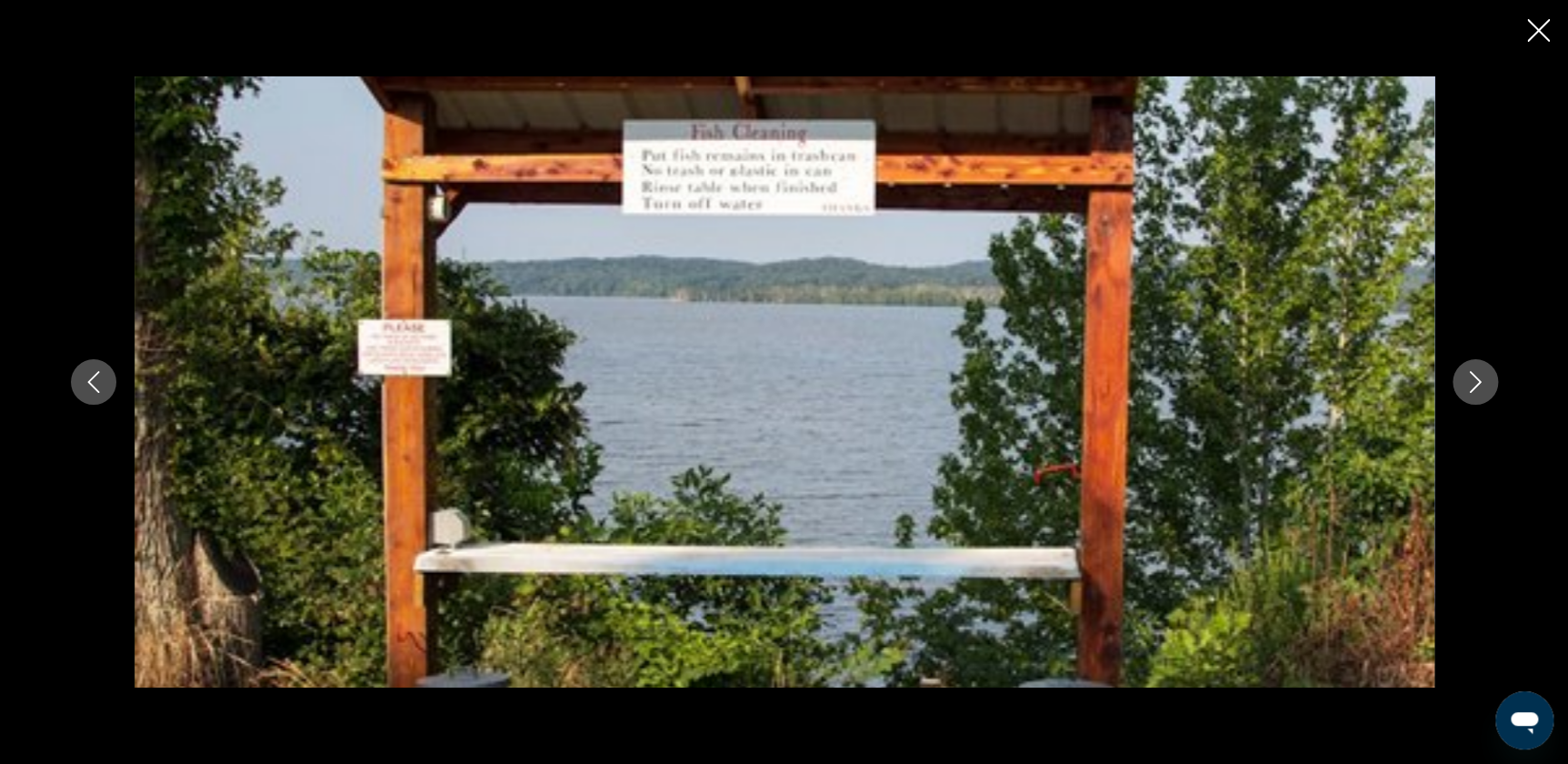
click at [433, 209] on button "Next image" at bounding box center [1475, 381] width 46 height 46
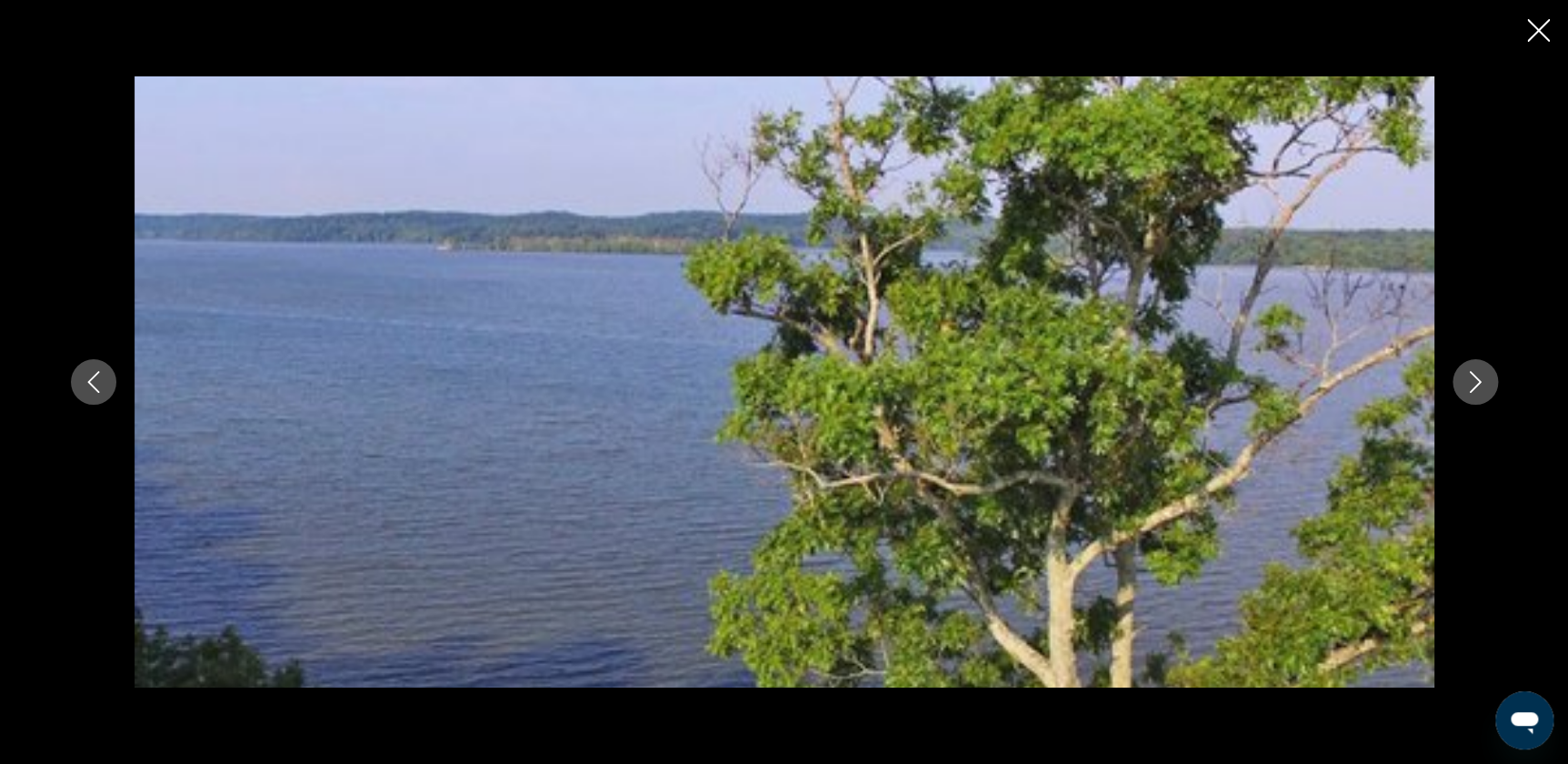
click at [433, 209] on button "Next image" at bounding box center [1475, 381] width 46 height 46
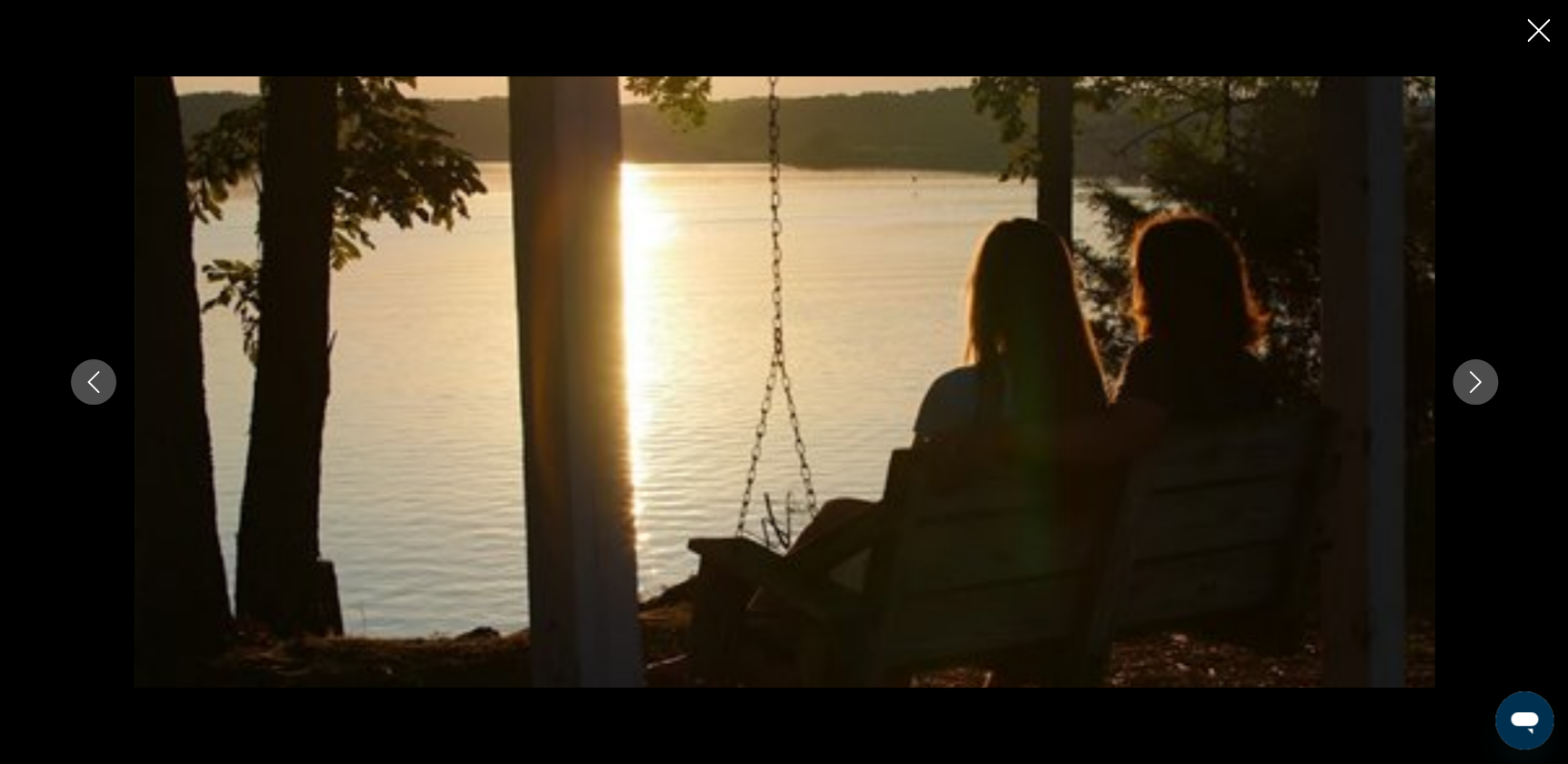
click at [433, 209] on button "Next image" at bounding box center [1475, 381] width 46 height 46
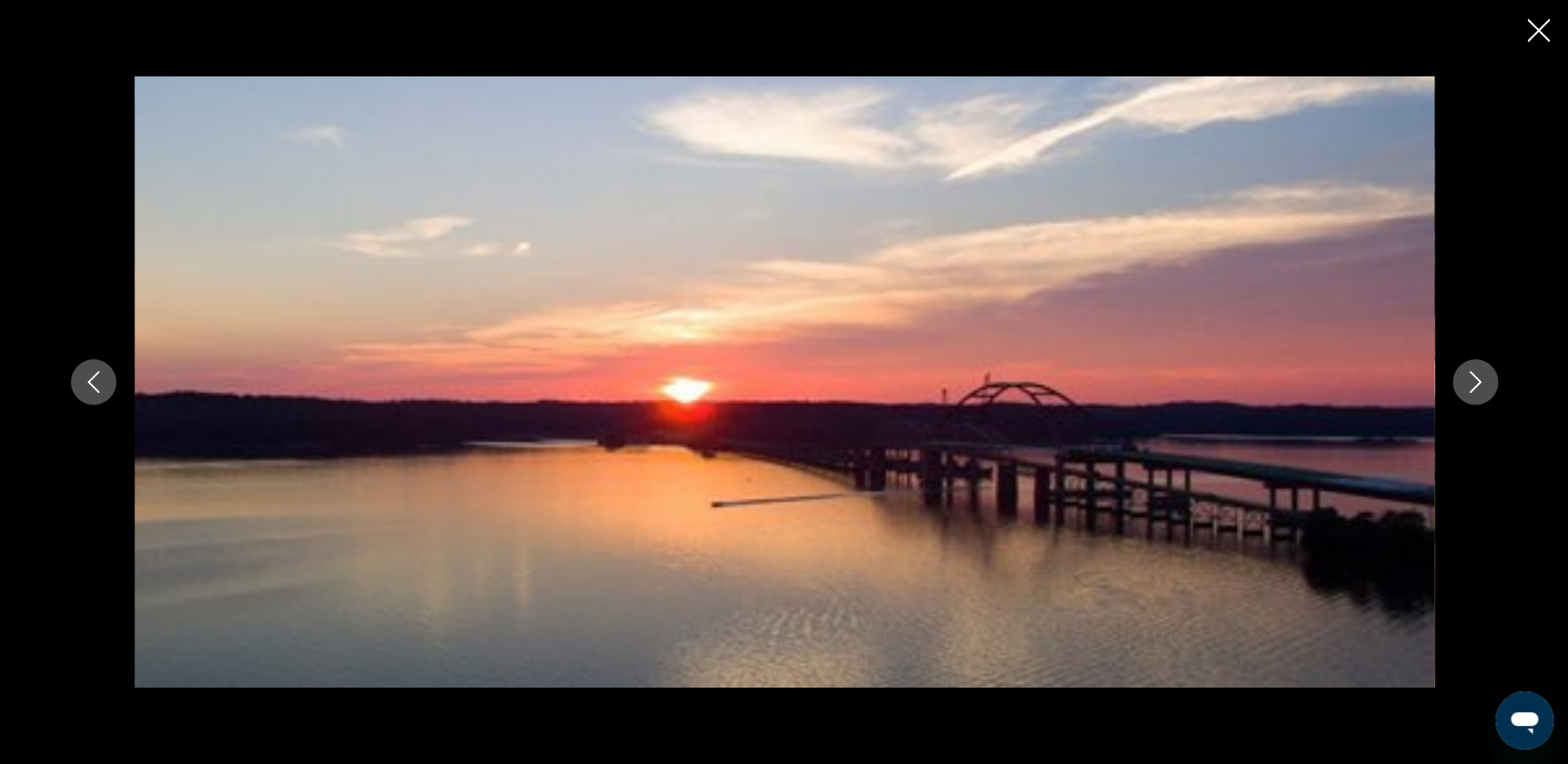
click at [433, 209] on button "Next image" at bounding box center [1475, 381] width 46 height 46
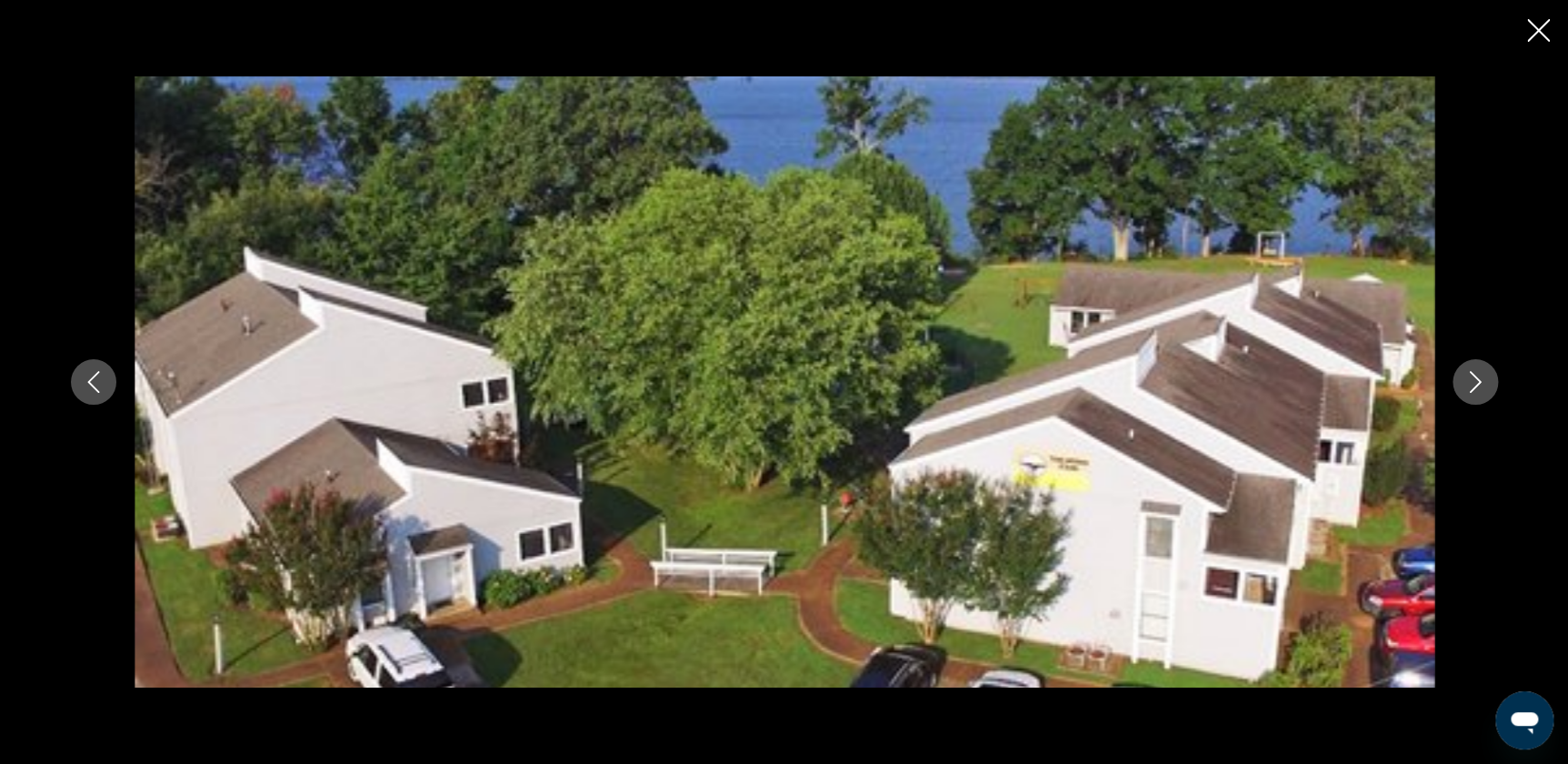
click at [433, 34] on icon "Close slideshow" at bounding box center [1538, 30] width 22 height 22
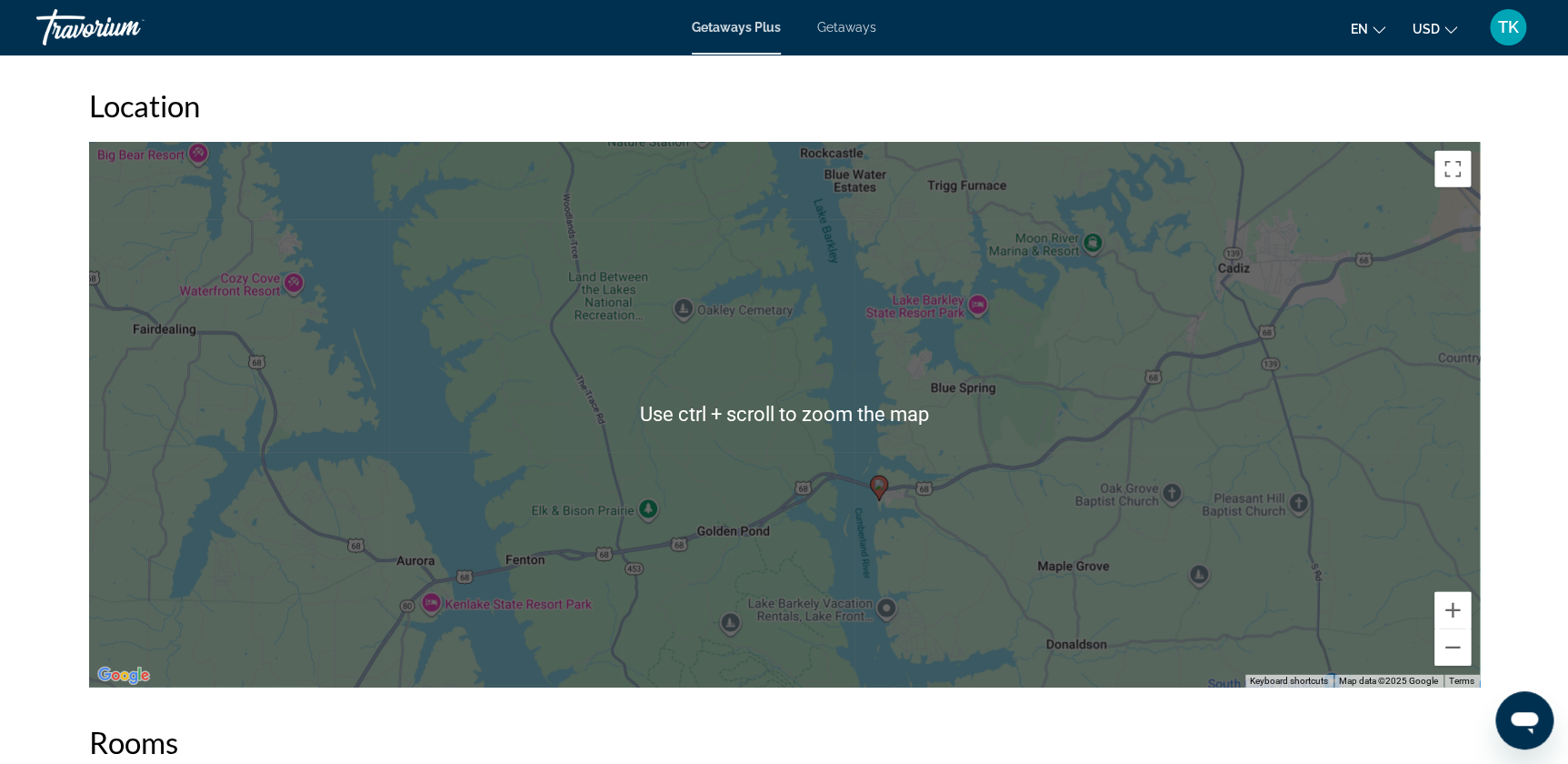
scroll to position [2299, 0]
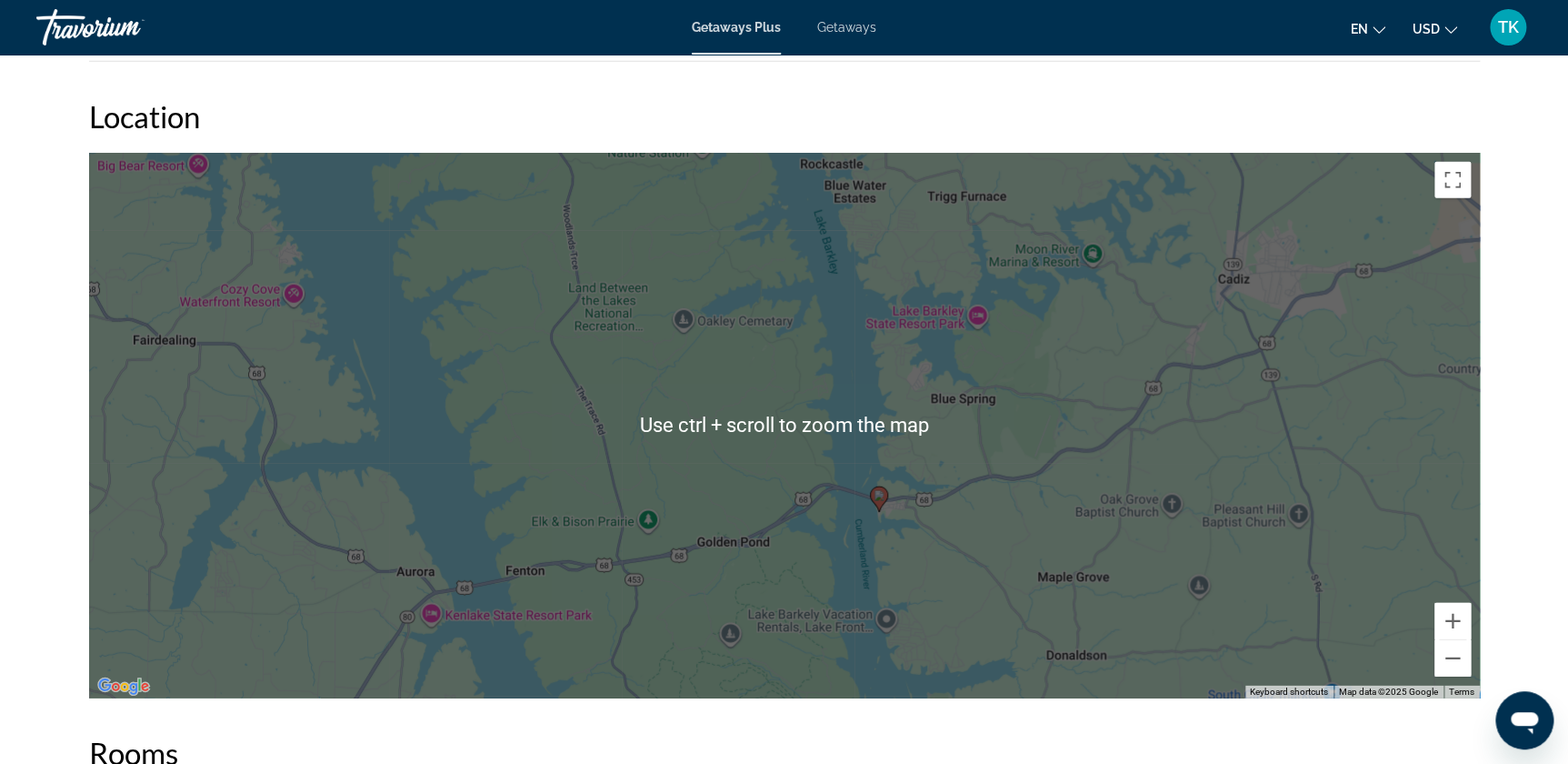
click at [433, 209] on div "To activate drag with keyboard, press Alt + Enter. Once in keyboard drag state,…" at bounding box center [784, 425] width 1391 height 545
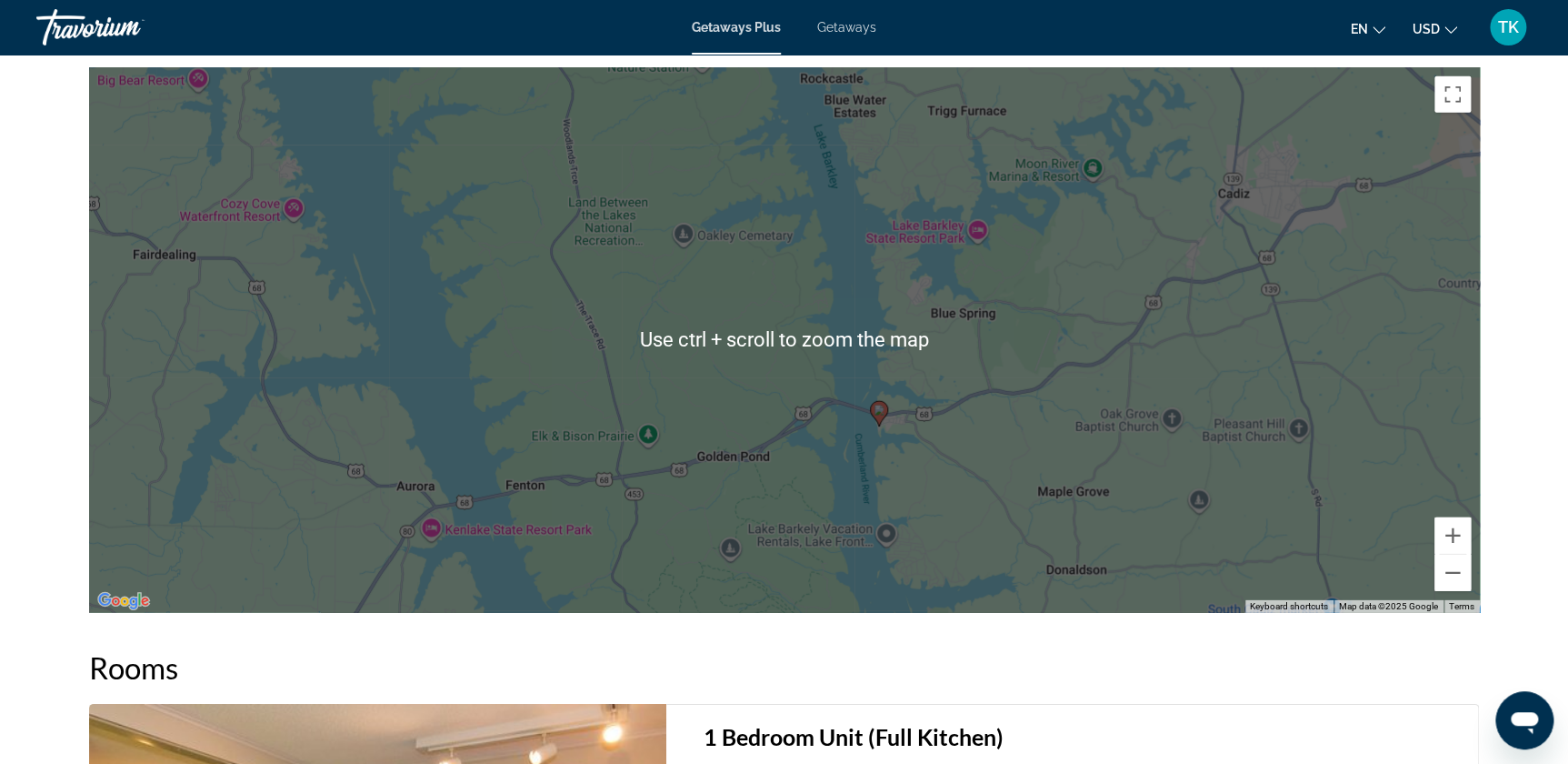
scroll to position [2463, 0]
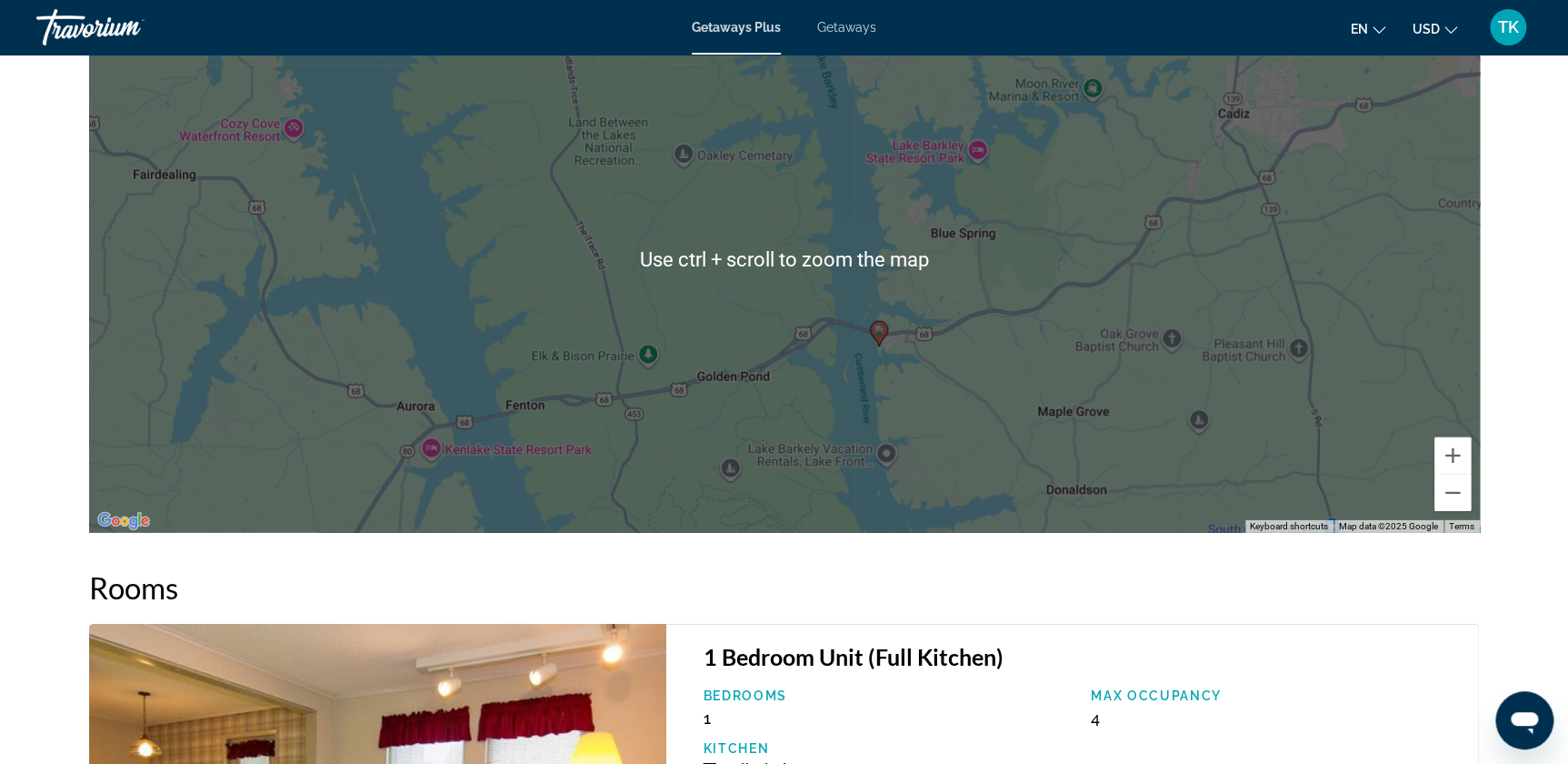
click at [433, 209] on div "To activate drag with keyboard, press Alt + Enter. Once in keyboard drag state,…" at bounding box center [784, 259] width 1391 height 545
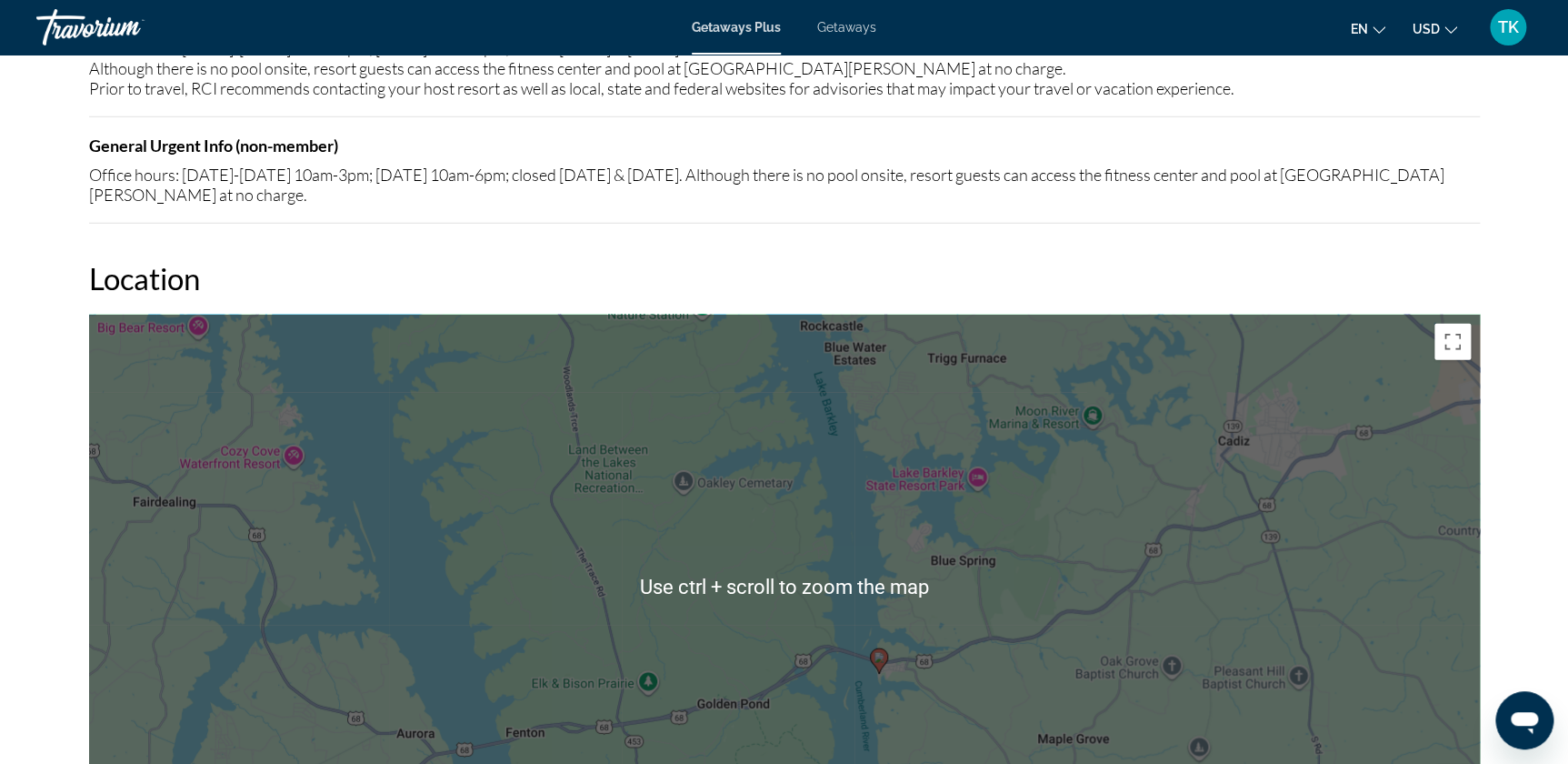
scroll to position [2133, 0]
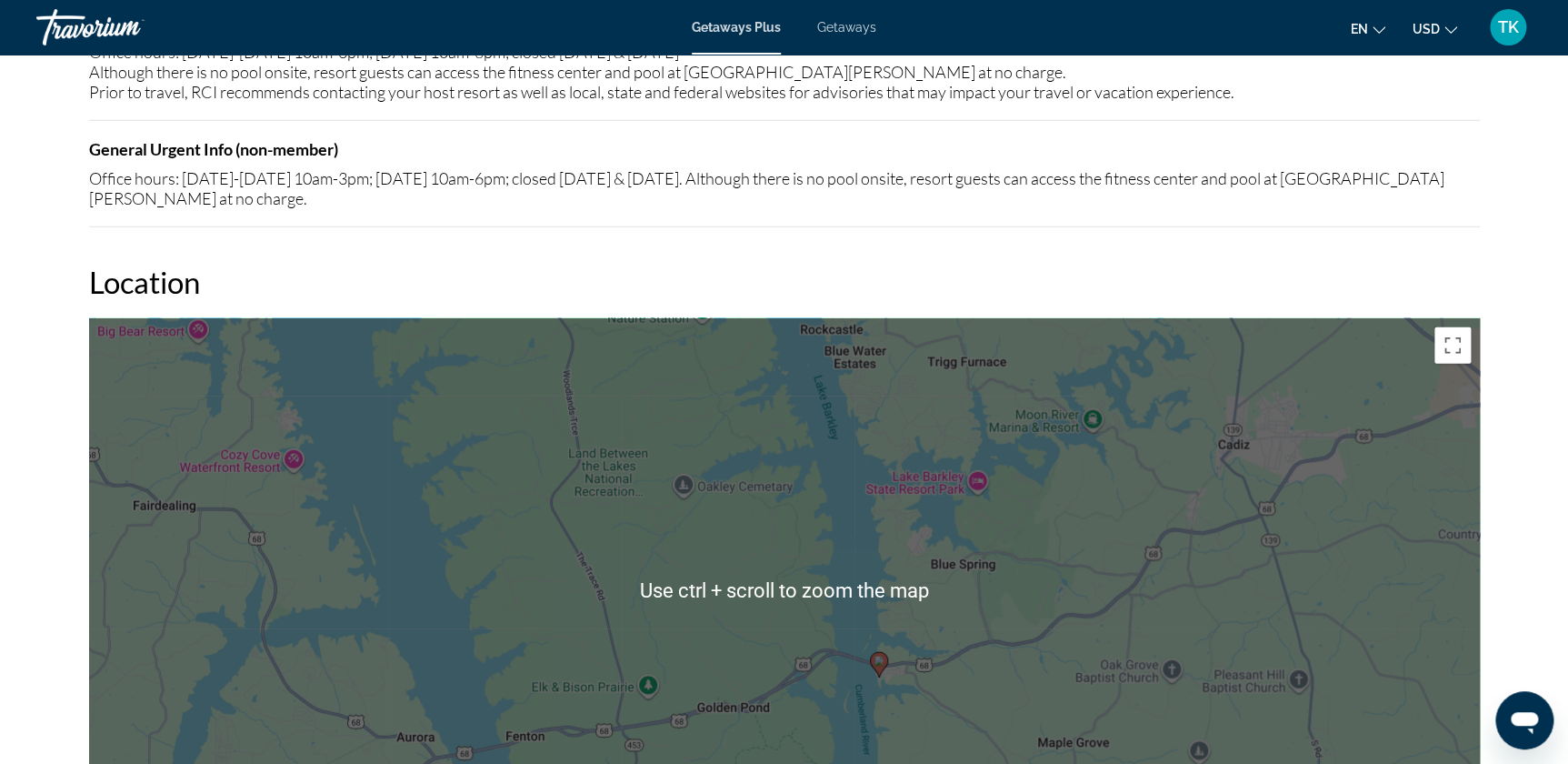
click at [433, 209] on div "To activate drag with keyboard, press Alt + Enter. Once in keyboard drag state,…" at bounding box center [784, 591] width 1391 height 545
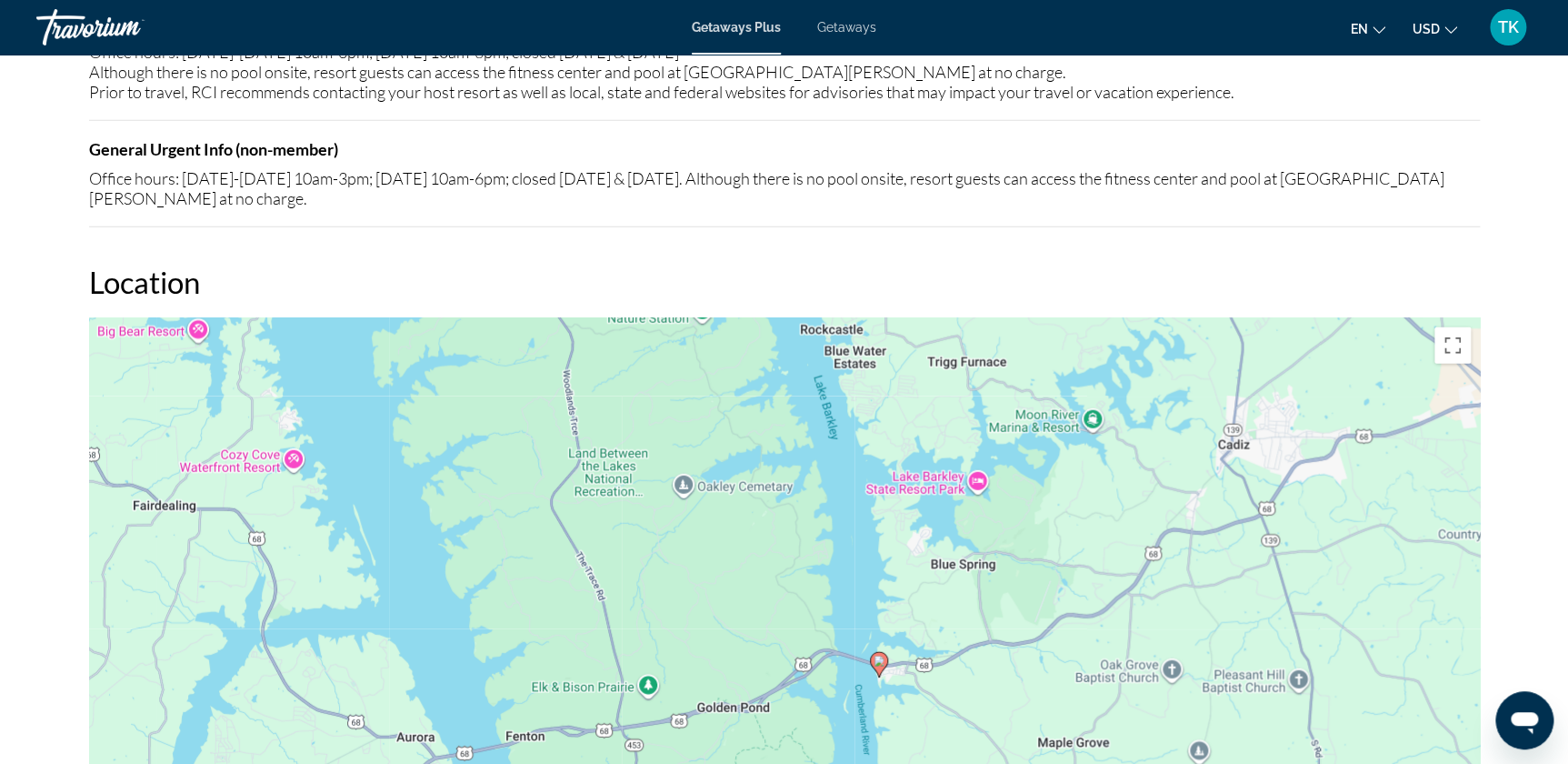
click at [433, 209] on div "To activate drag with keyboard, press Alt + Enter. Once in keyboard drag state,…" at bounding box center [784, 591] width 1391 height 545
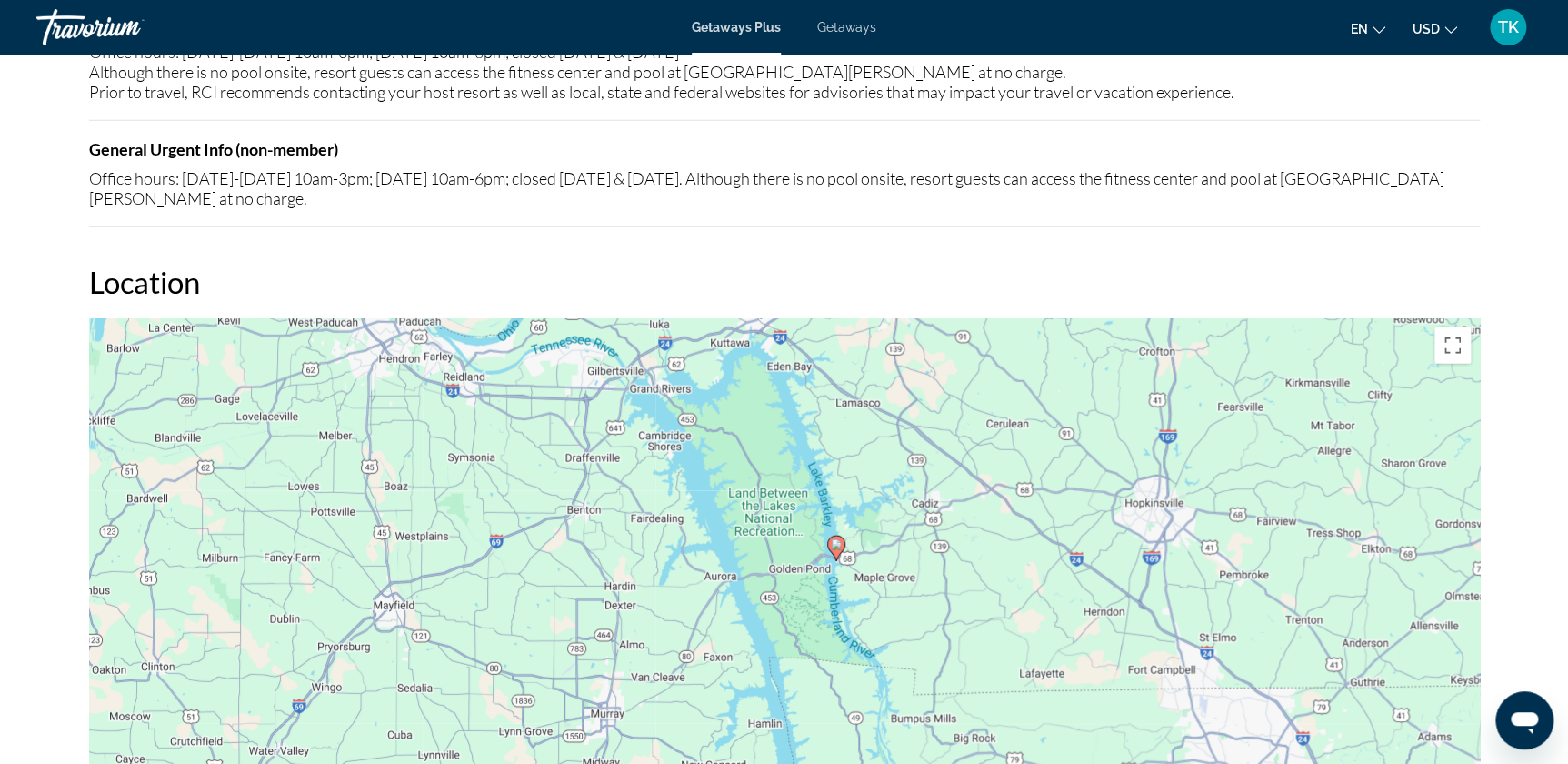
drag, startPoint x: 963, startPoint y: 537, endPoint x: 1012, endPoint y: 526, distance: 50.2
click at [433, 209] on div "To activate drag with keyboard, press Alt + Enter. Once in keyboard drag state,…" at bounding box center [784, 591] width 1391 height 545
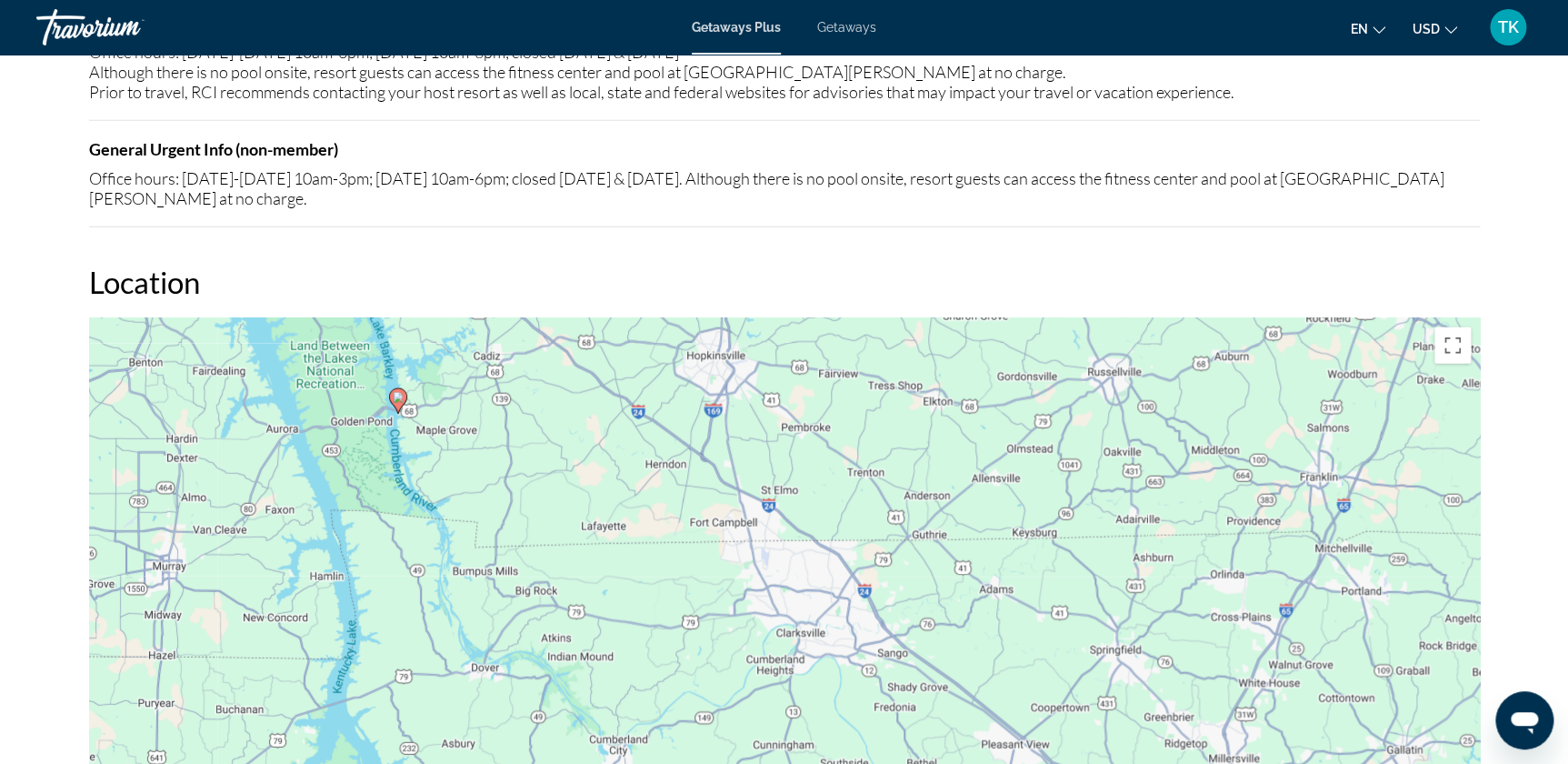
drag, startPoint x: 1098, startPoint y: 521, endPoint x: 682, endPoint y: 356, distance: 447.5
click at [433, 209] on div "To activate drag with keyboard, press Alt + Enter. Once in keyboard drag state,…" at bounding box center [784, 591] width 1391 height 545
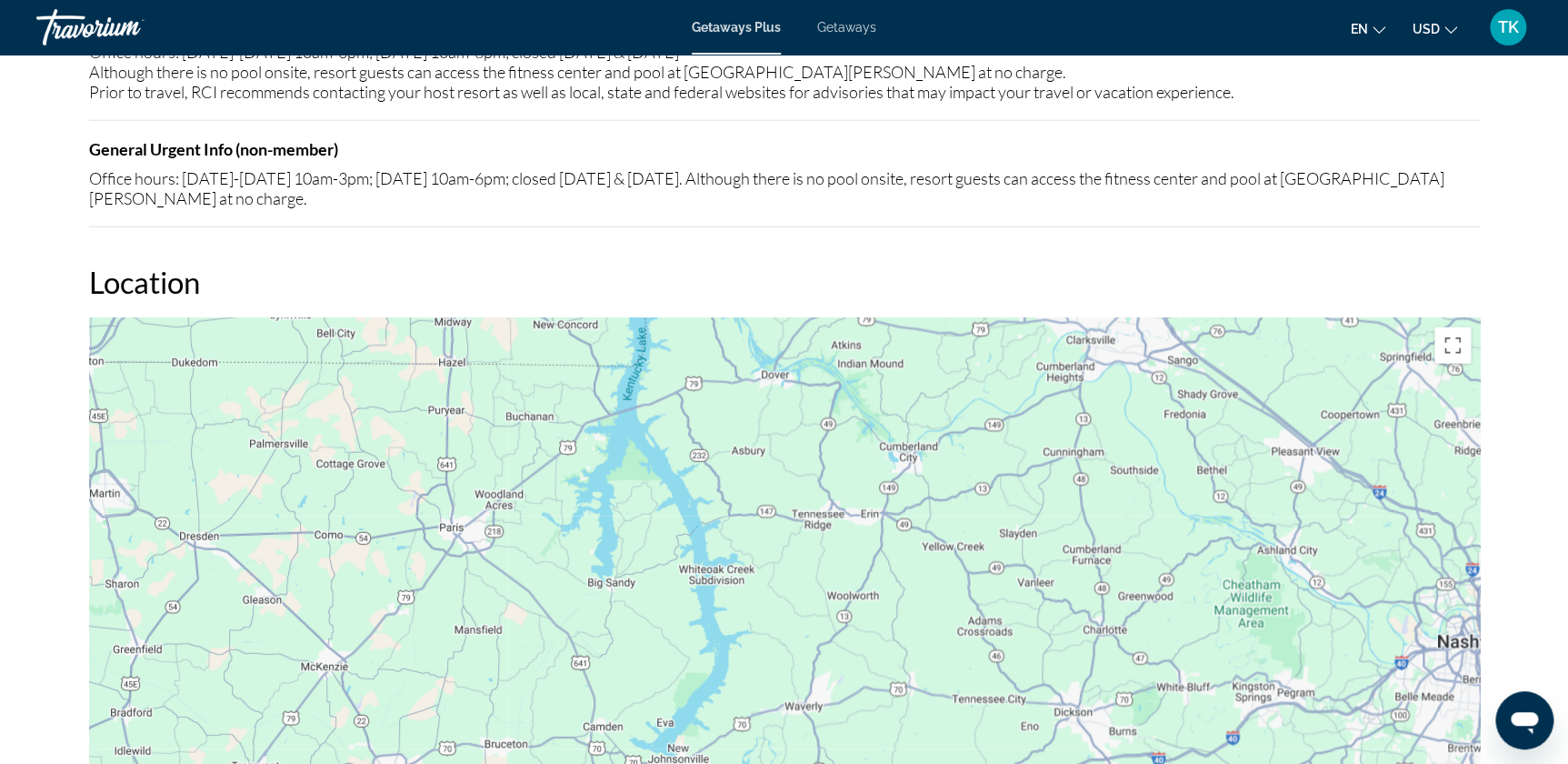
drag, startPoint x: 808, startPoint y: 348, endPoint x: 1176, endPoint y: 386, distance: 370.0
click at [433, 209] on div "To activate drag with keyboard, press Alt + Enter. Once in keyboard drag state,…" at bounding box center [784, 591] width 1391 height 545
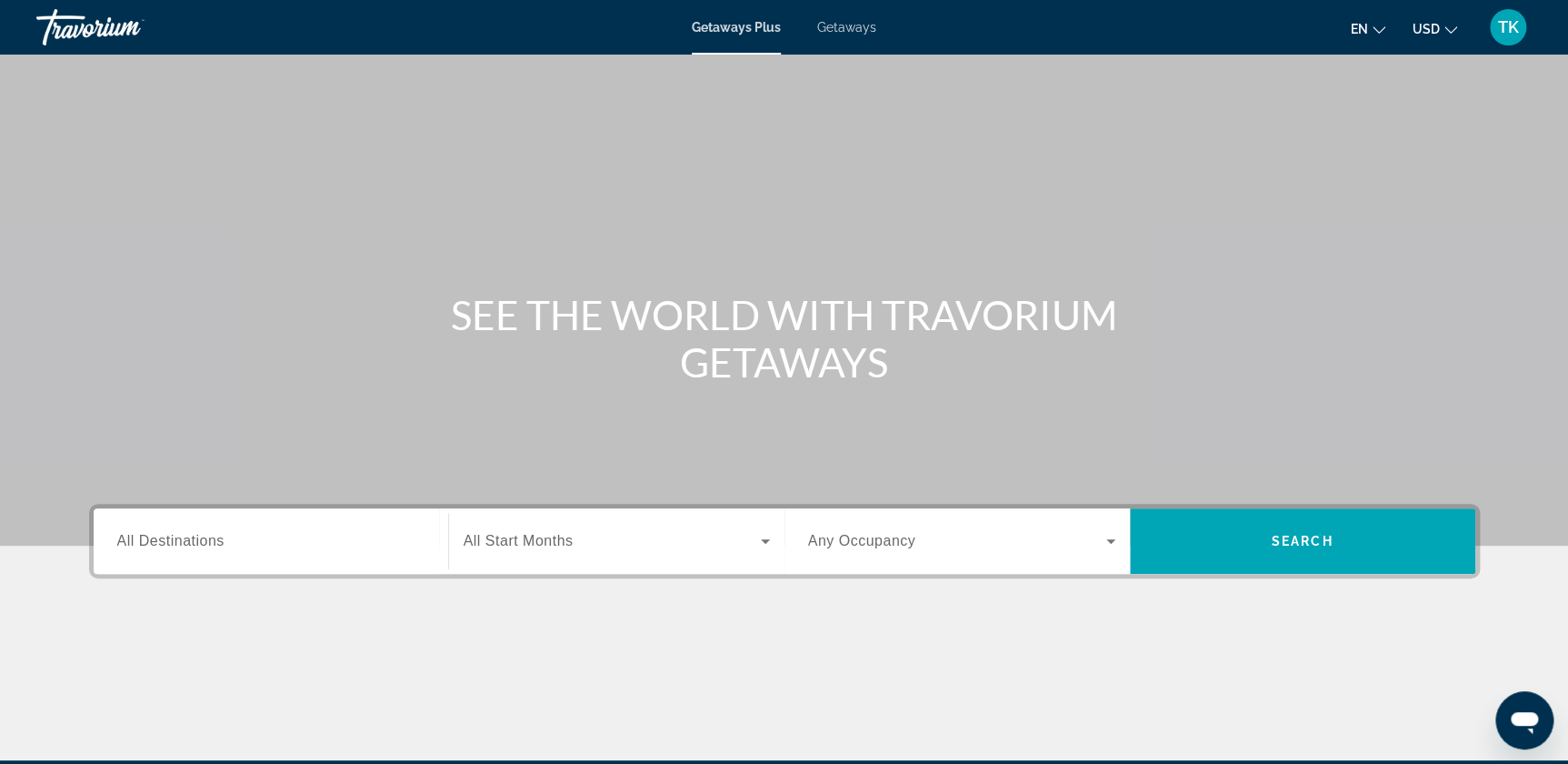
click at [207, 526] on div "Search widget" at bounding box center [271, 541] width 307 height 52
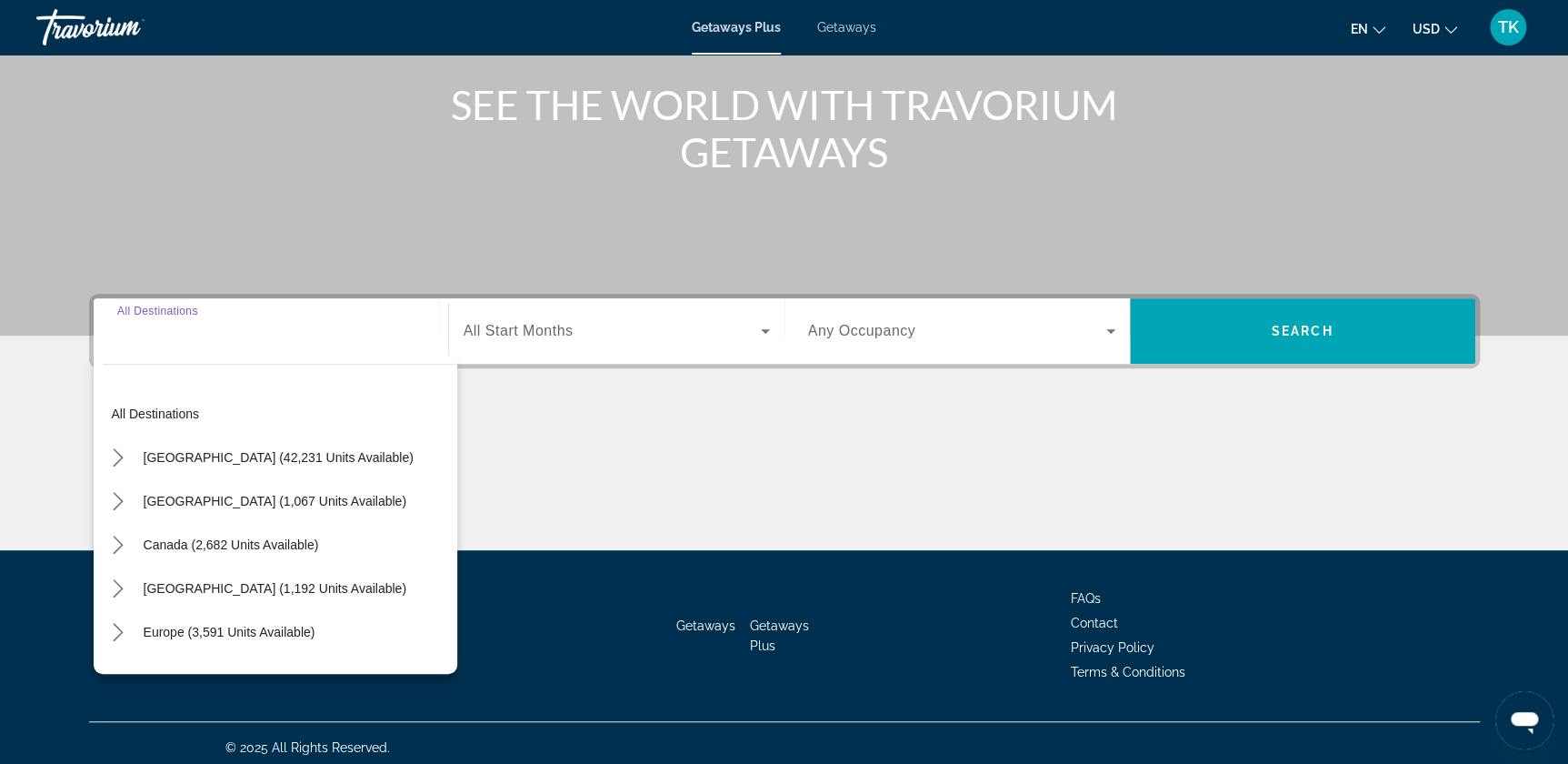
scroll to position [219, 0]
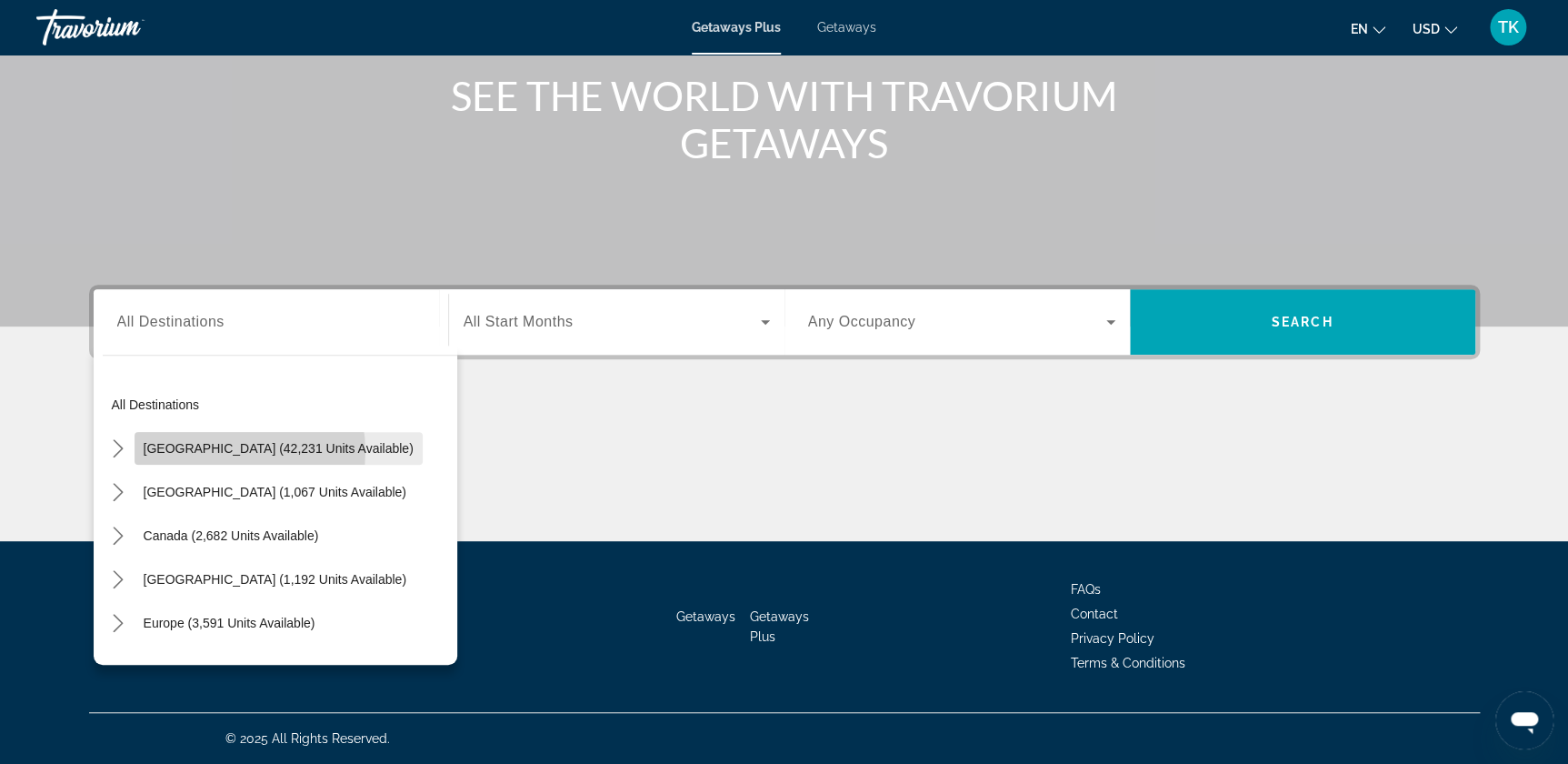
click at [222, 450] on span "[GEOGRAPHIC_DATA] (42,231 units available)" at bounding box center [279, 448] width 270 height 15
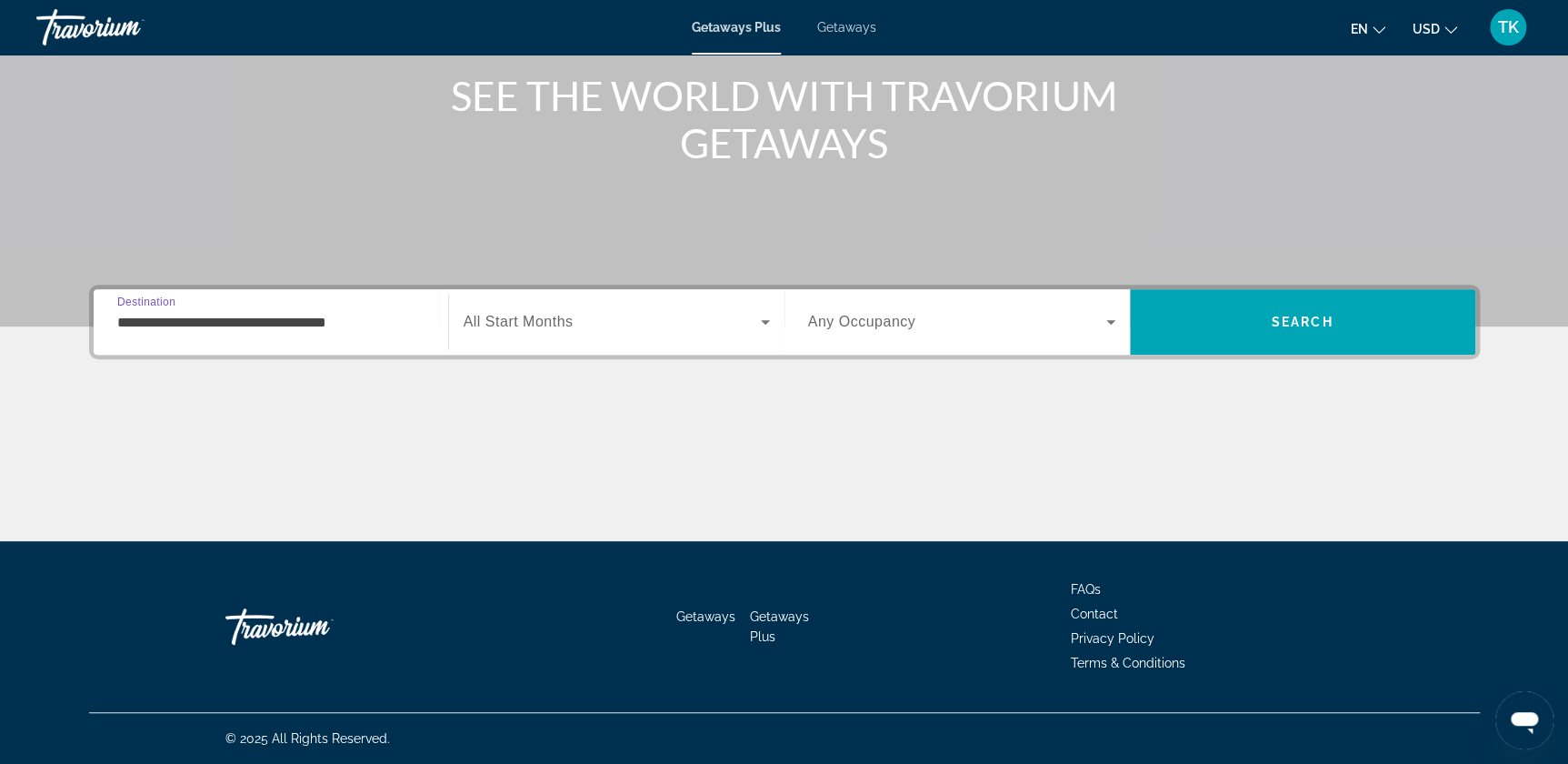
click at [289, 319] on input "**********" at bounding box center [271, 322] width 307 height 21
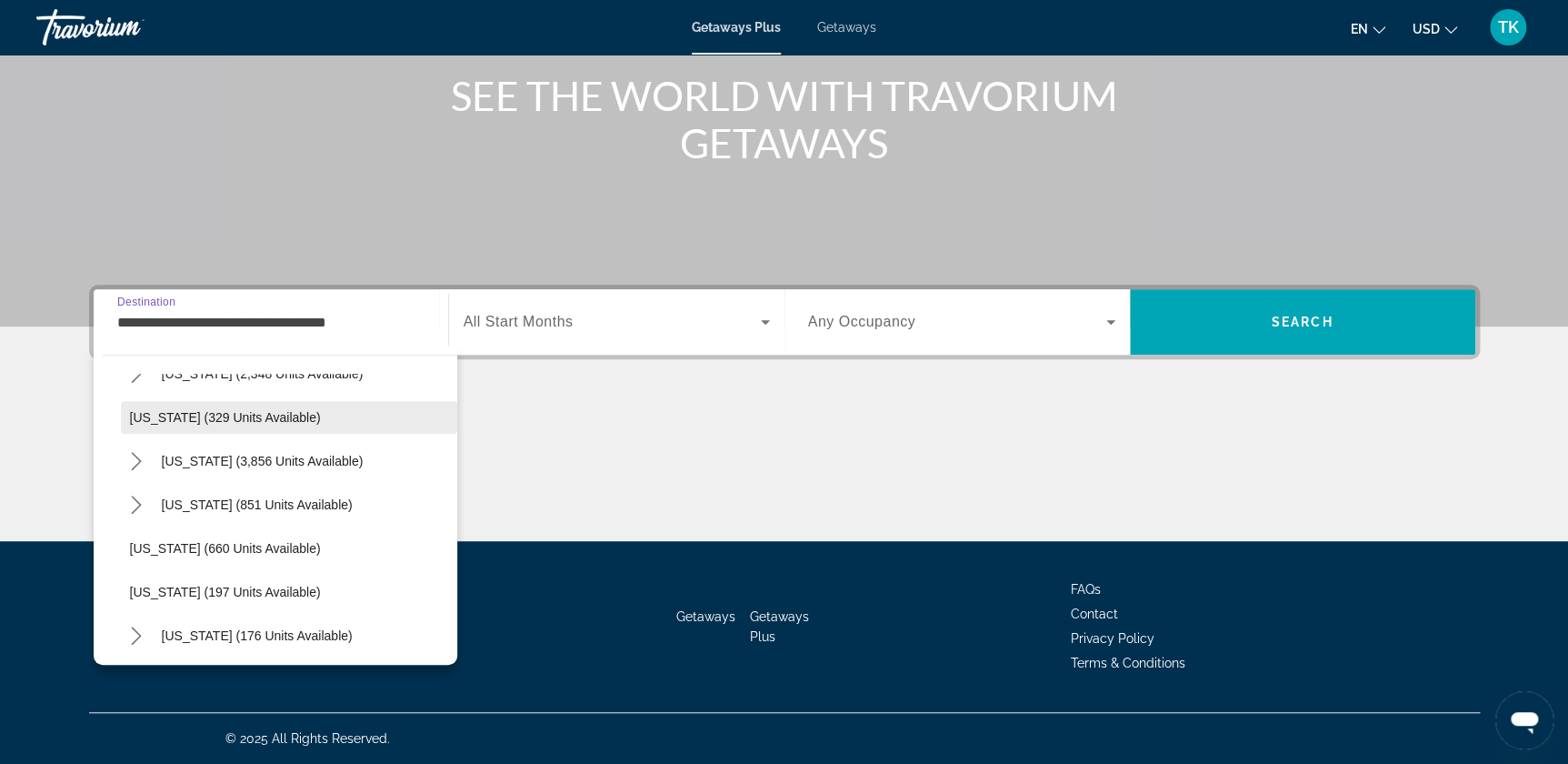
scroll to position [1073, 0]
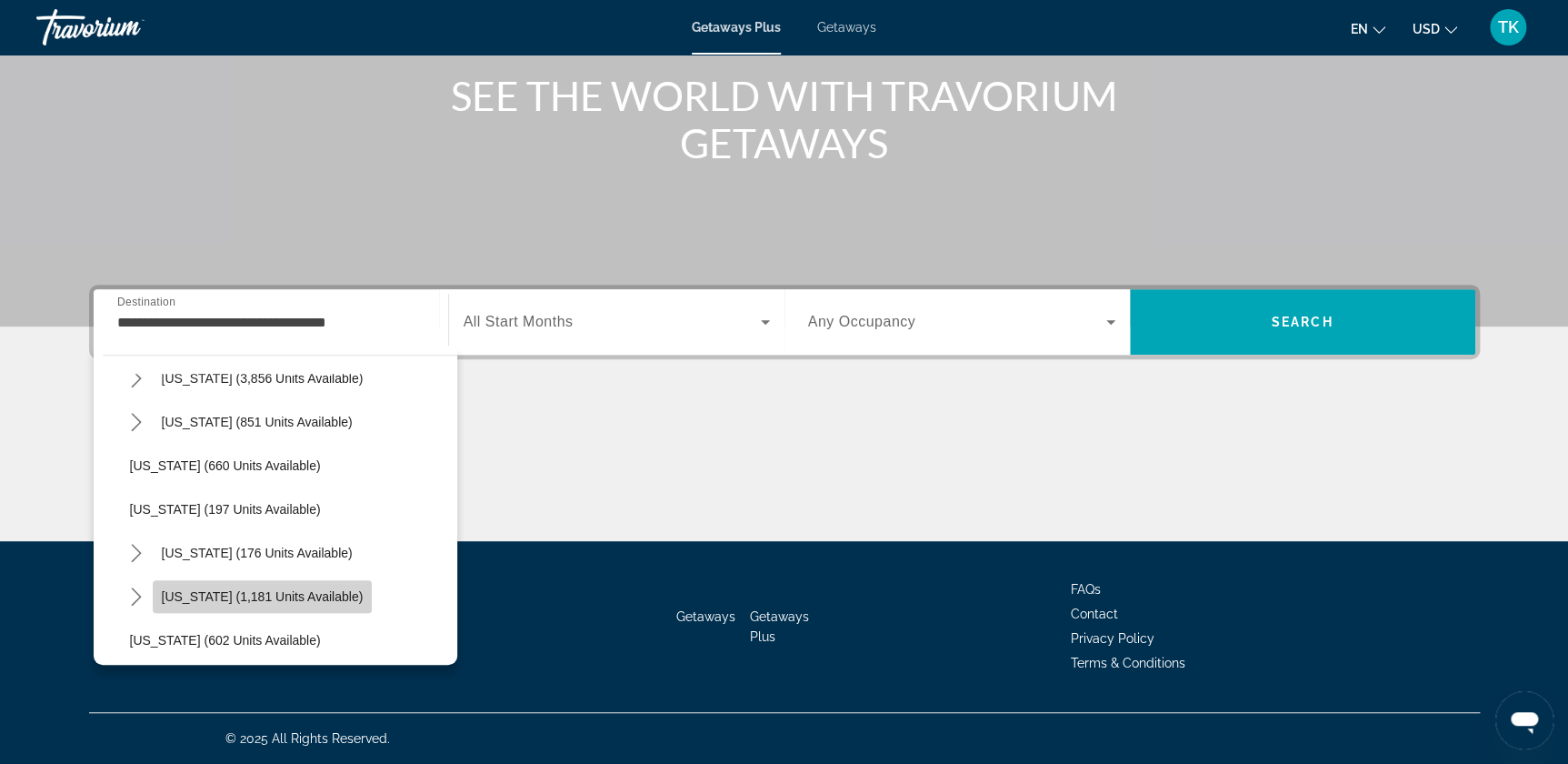
click at [197, 599] on span "[US_STATE] (1,181 units available)" at bounding box center [263, 596] width 202 height 15
type input "**********"
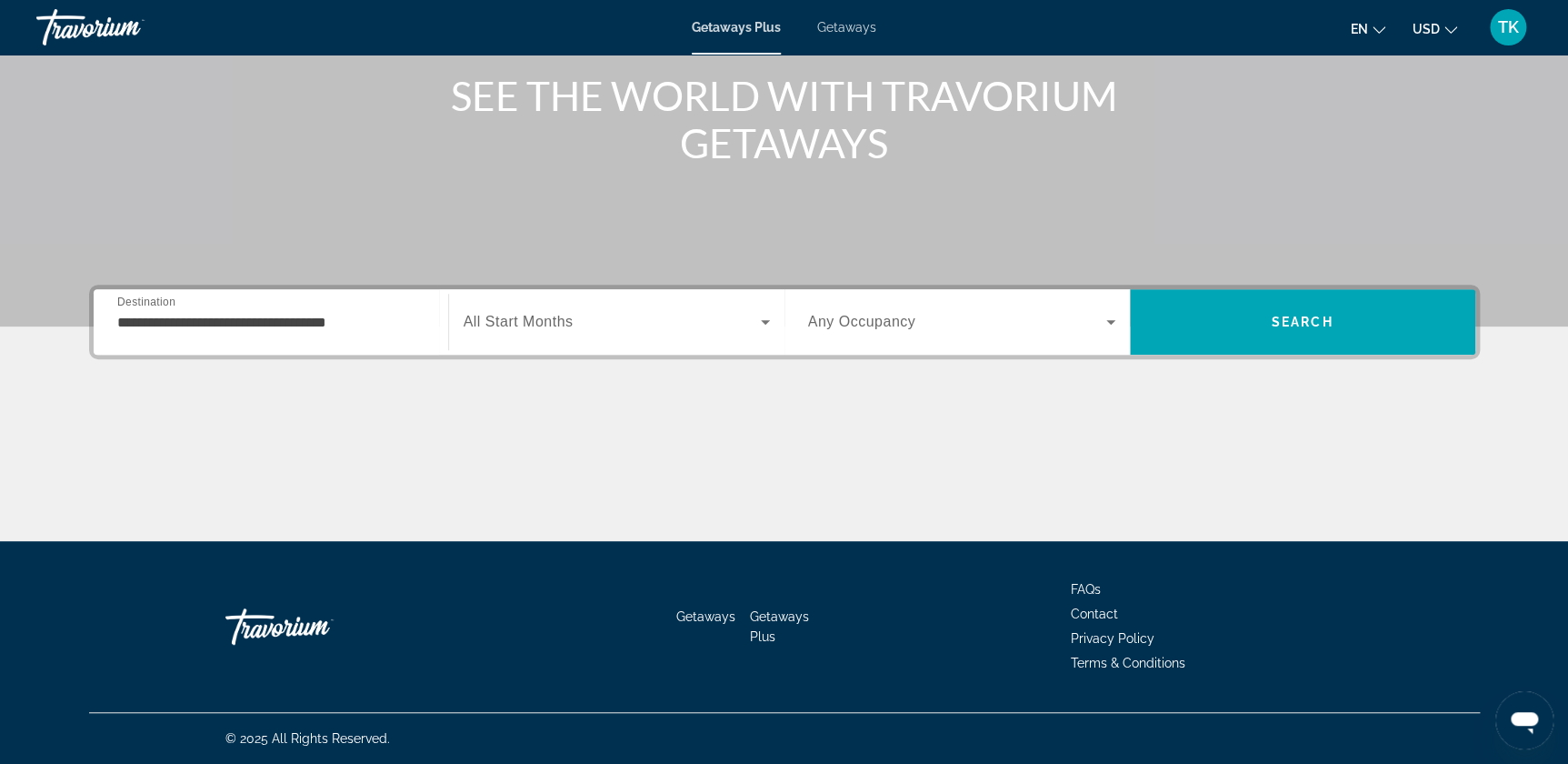
drag, startPoint x: 1288, startPoint y: 319, endPoint x: 785, endPoint y: 340, distance: 503.4
click at [790, 340] on div "Occupancy Any Occupancy Search" at bounding box center [1130, 321] width 691 height 65
click at [709, 319] on span "Search widget" at bounding box center [612, 321] width 297 height 21
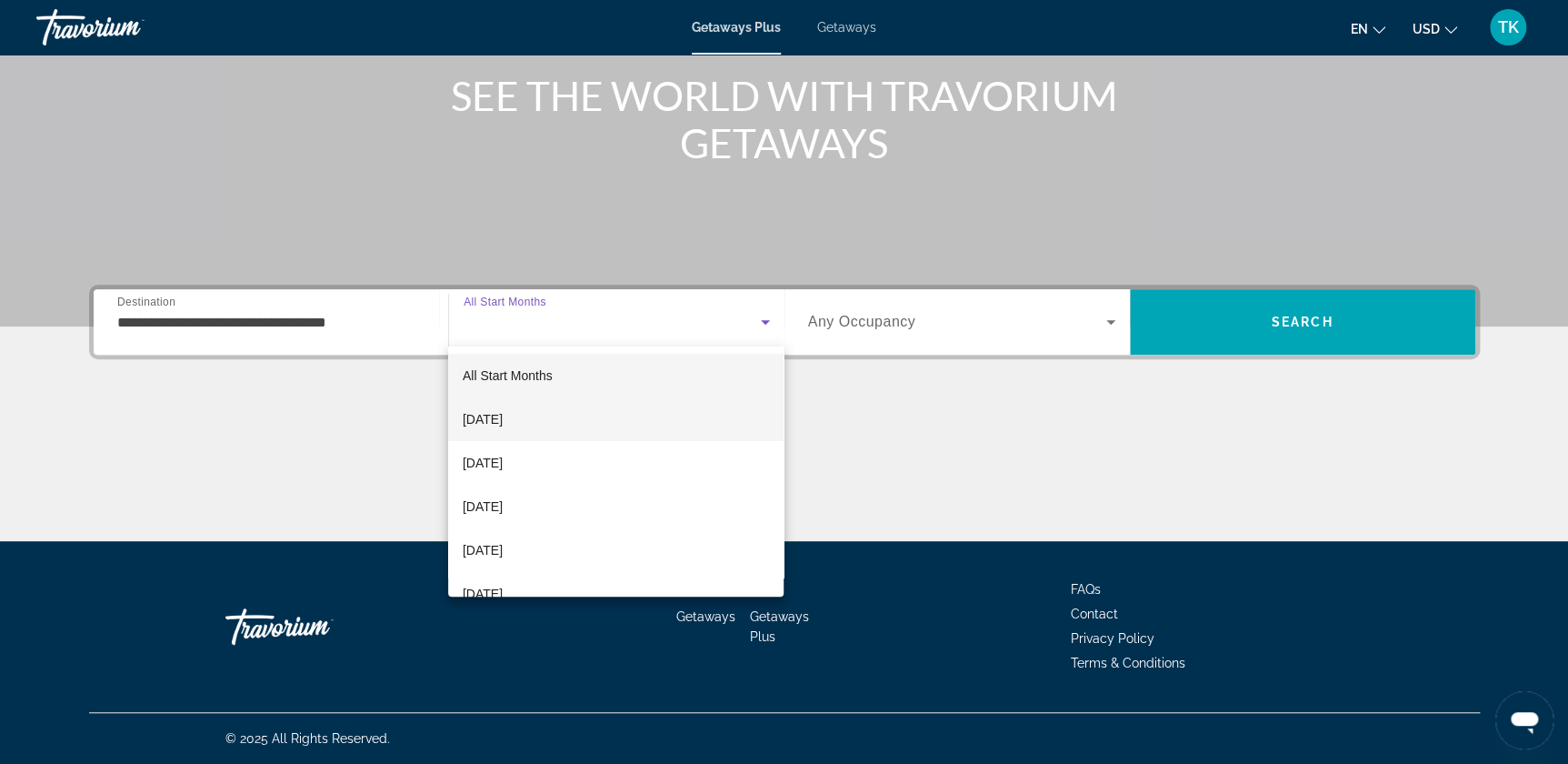
click at [503, 417] on span "October 2025" at bounding box center [483, 418] width 40 height 21
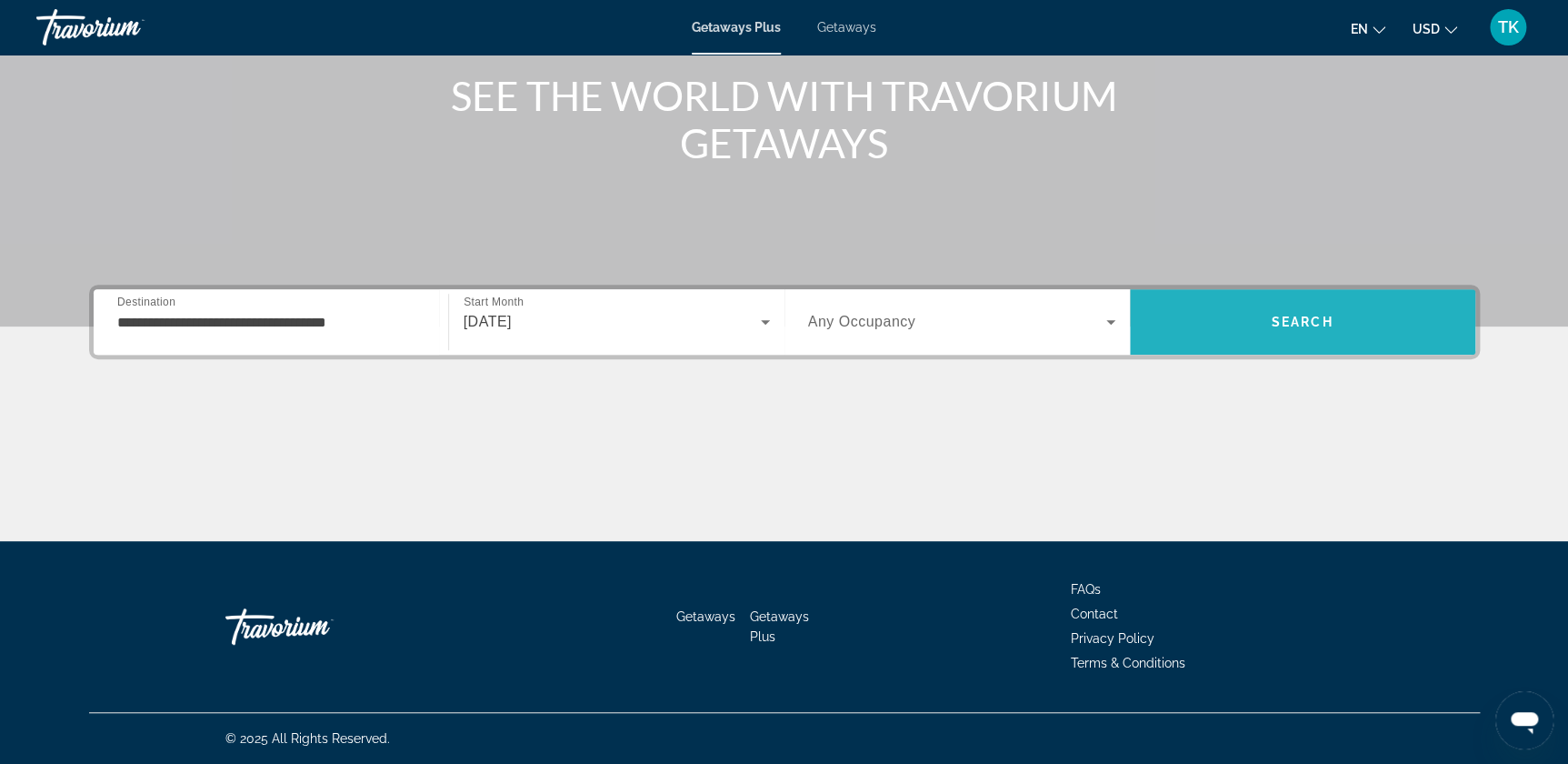
click at [1290, 311] on span "Search" at bounding box center [1302, 321] width 346 height 44
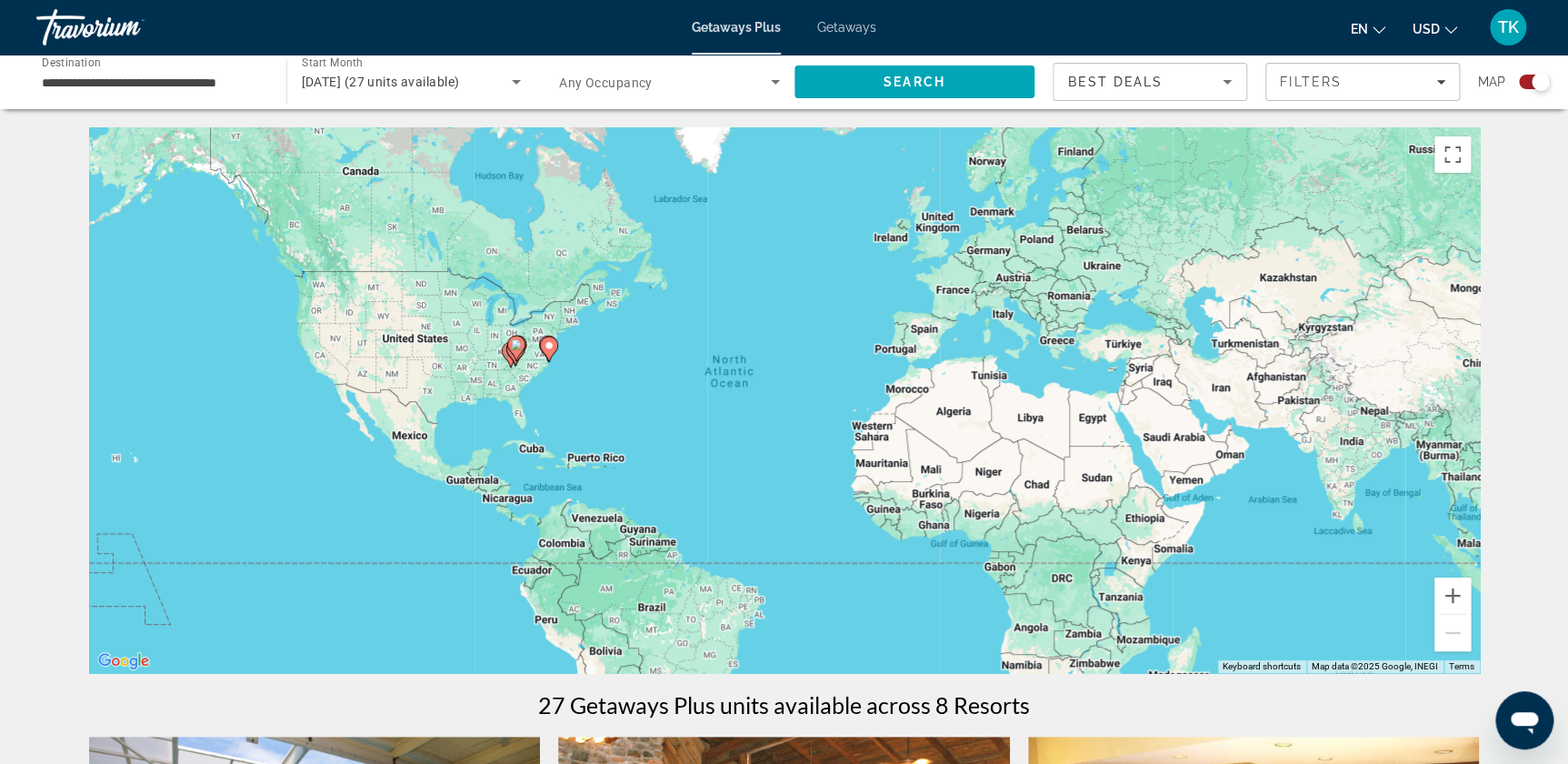
click at [514, 344] on image "Main content" at bounding box center [516, 345] width 11 height 11
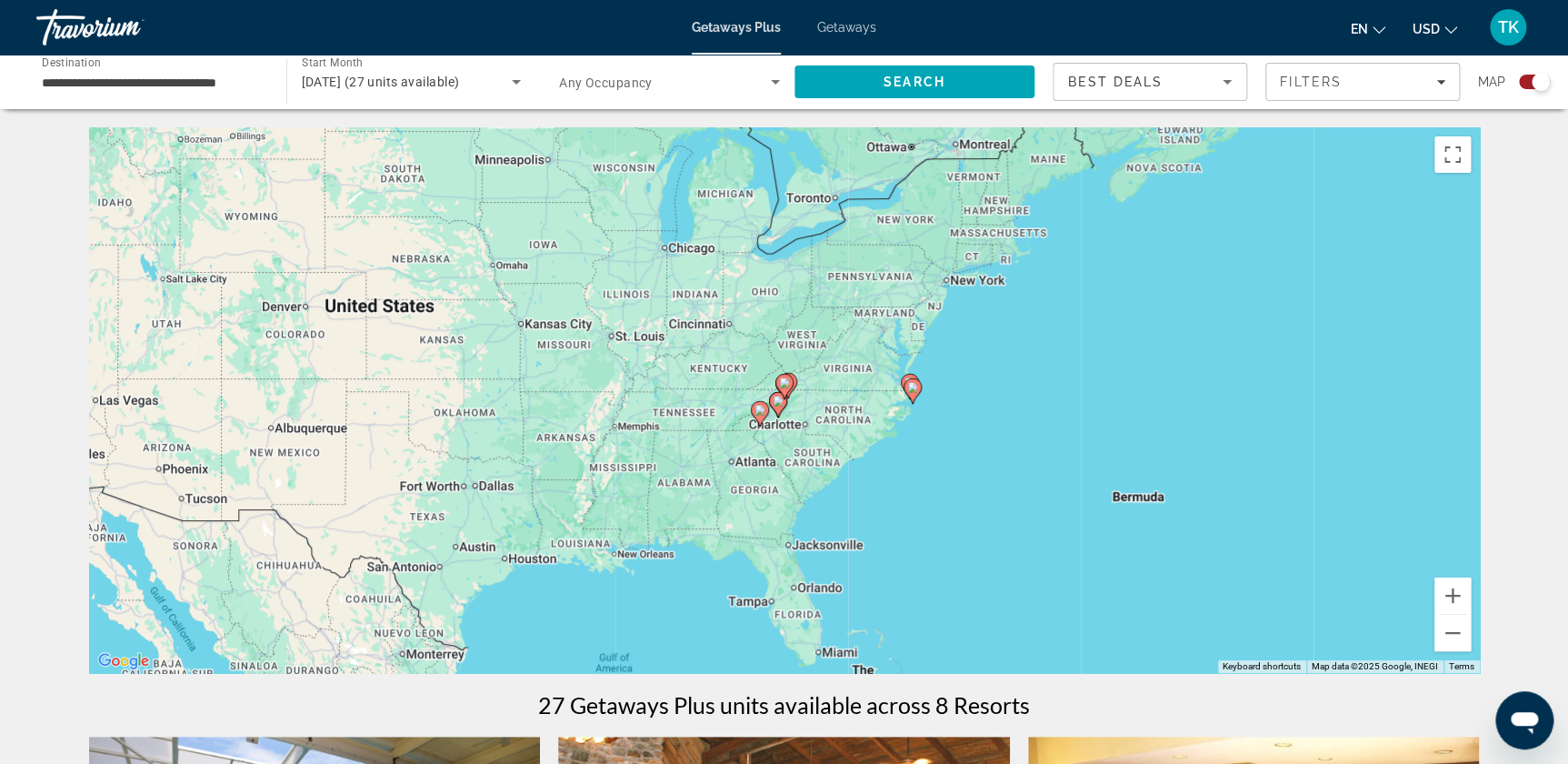
click at [788, 379] on image "Main content" at bounding box center [784, 383] width 11 height 11
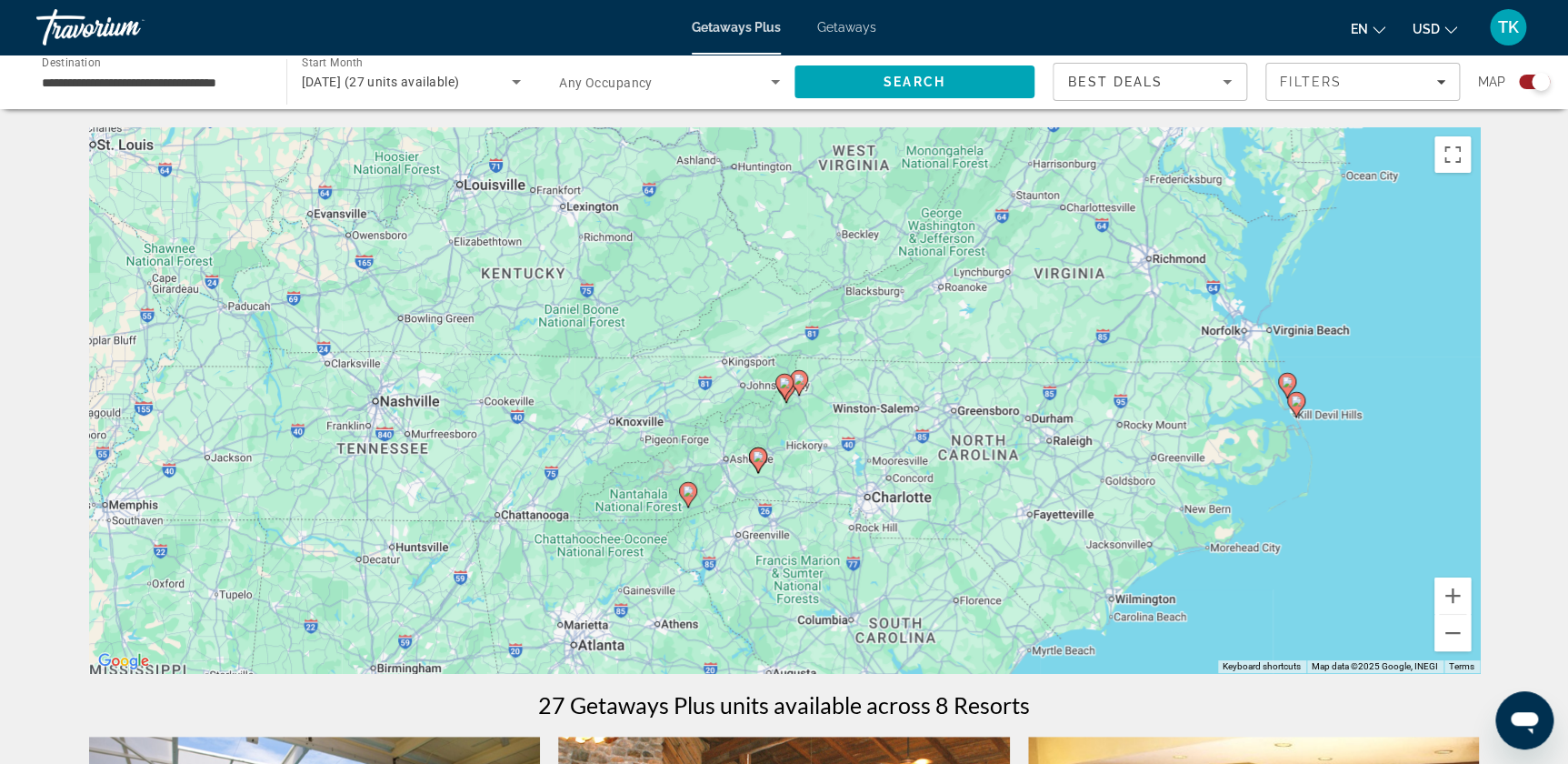
click at [755, 451] on icon "Main content" at bounding box center [757, 459] width 17 height 23
type input "**********"
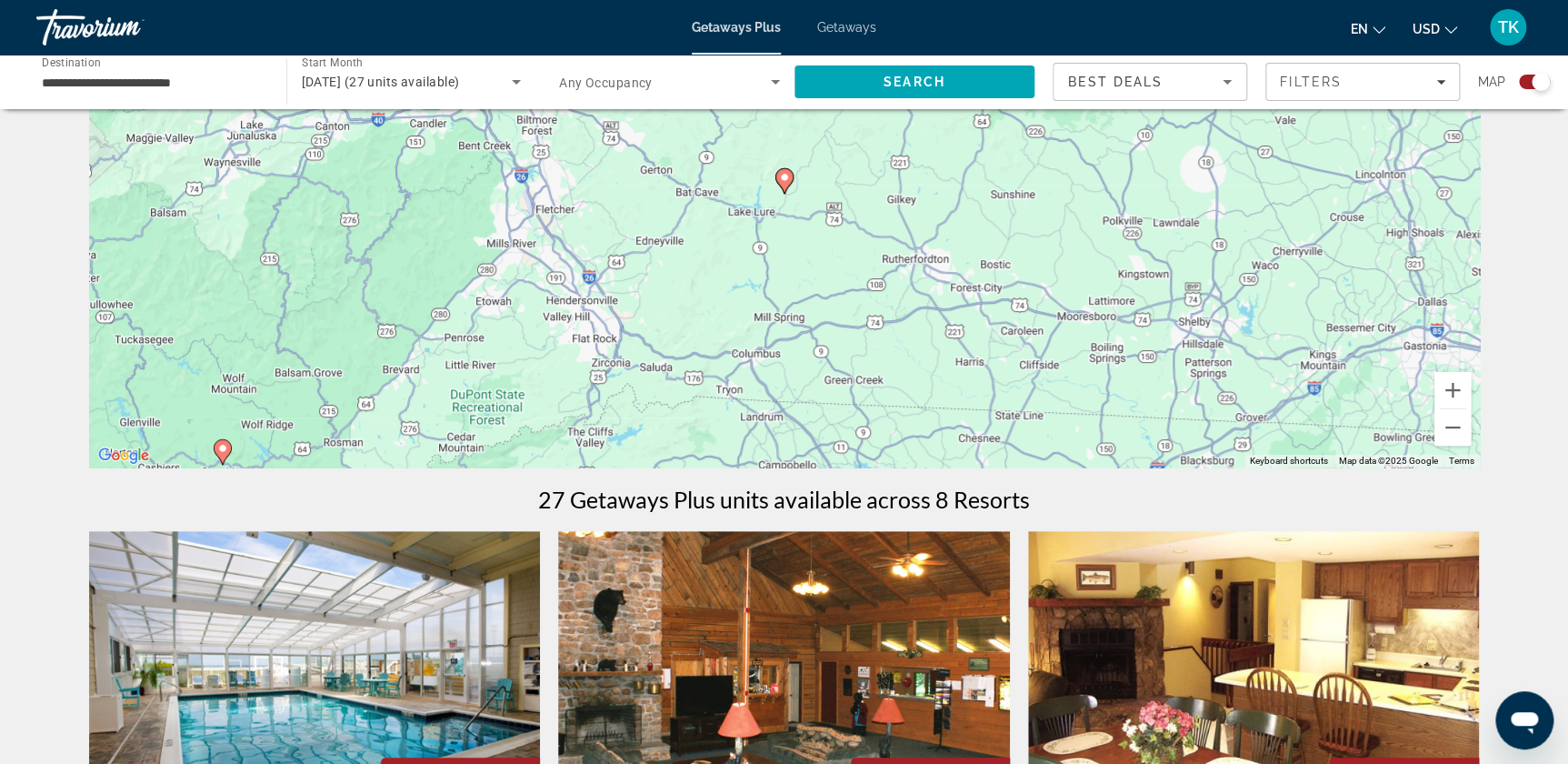
scroll to position [247, 0]
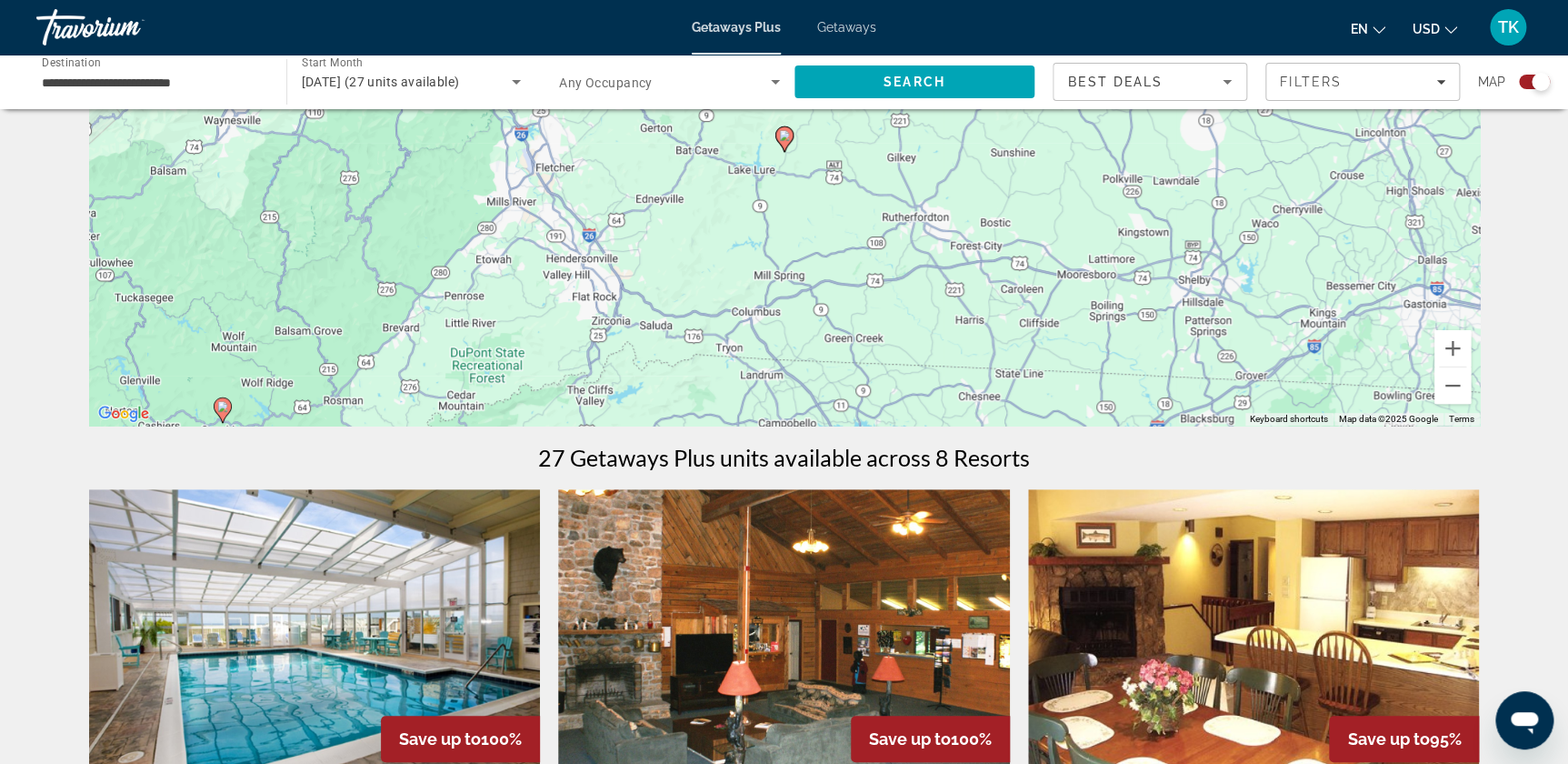
click at [1222, 169] on div "To navigate, press the arrow keys. To activate drag with keyboard, press Alt + …" at bounding box center [784, 152] width 1391 height 545
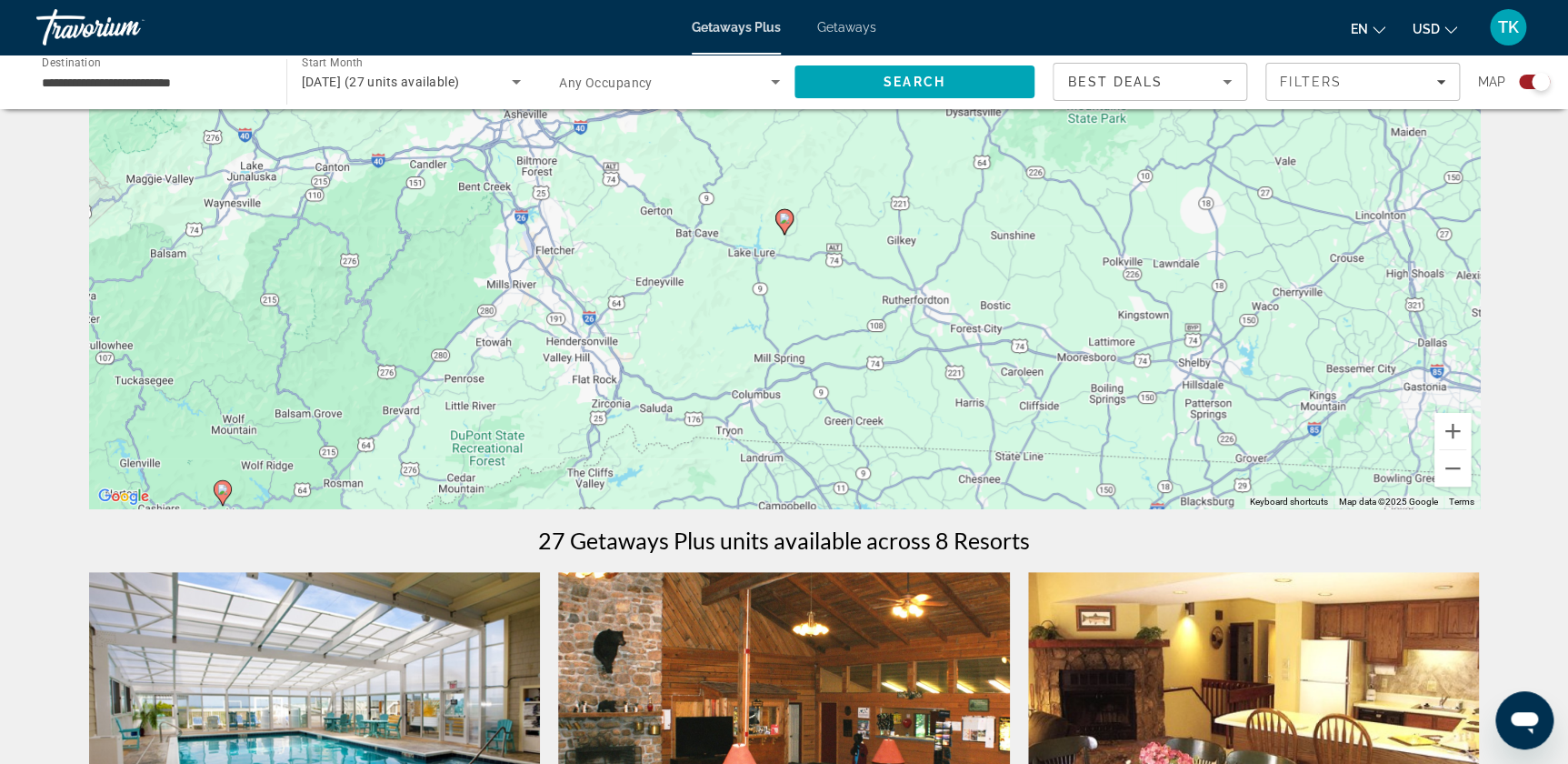
scroll to position [0, 0]
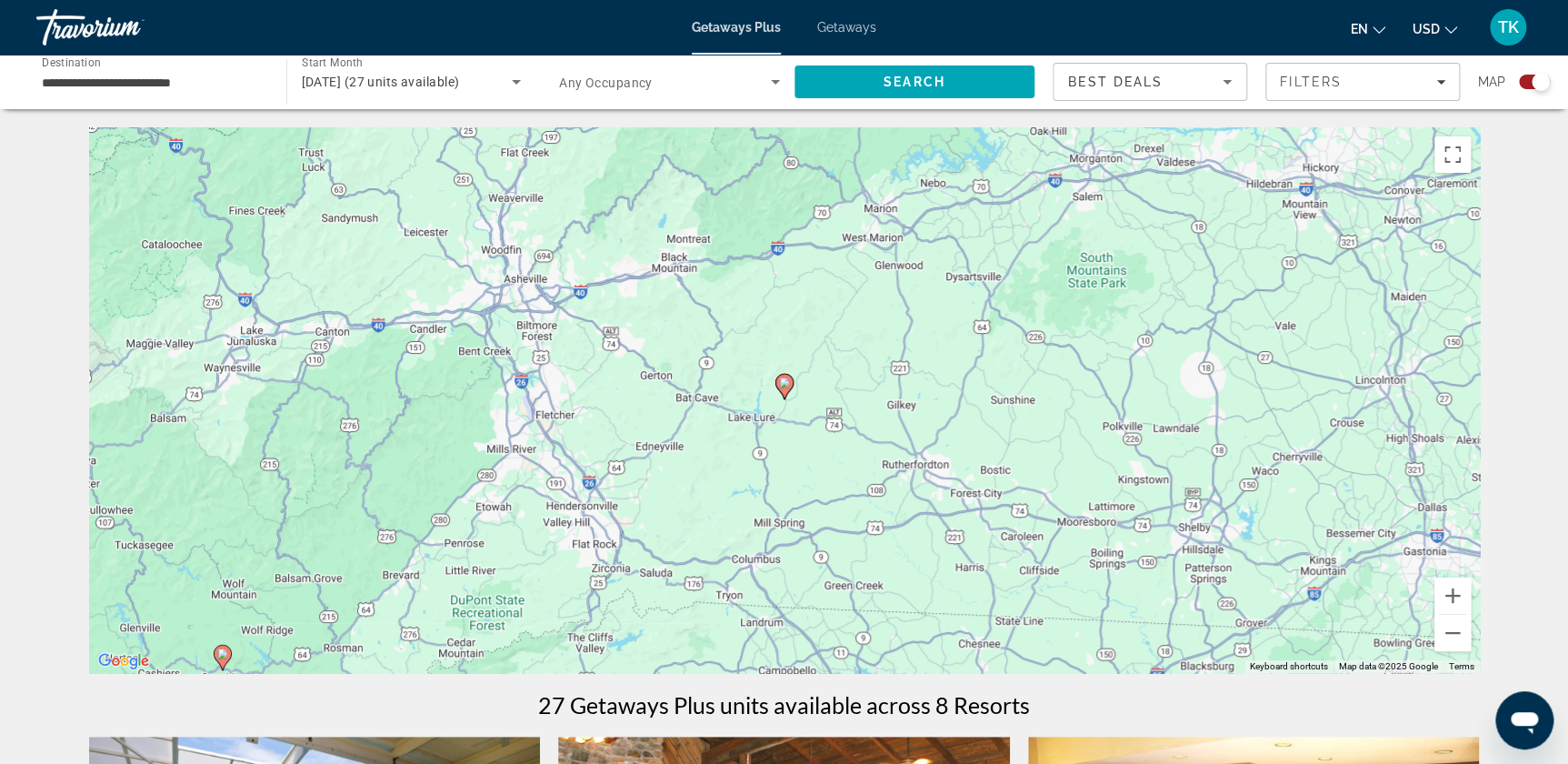
click at [333, 354] on div "To navigate, press the arrow keys. To activate drag with keyboard, press Alt + …" at bounding box center [784, 400] width 1391 height 545
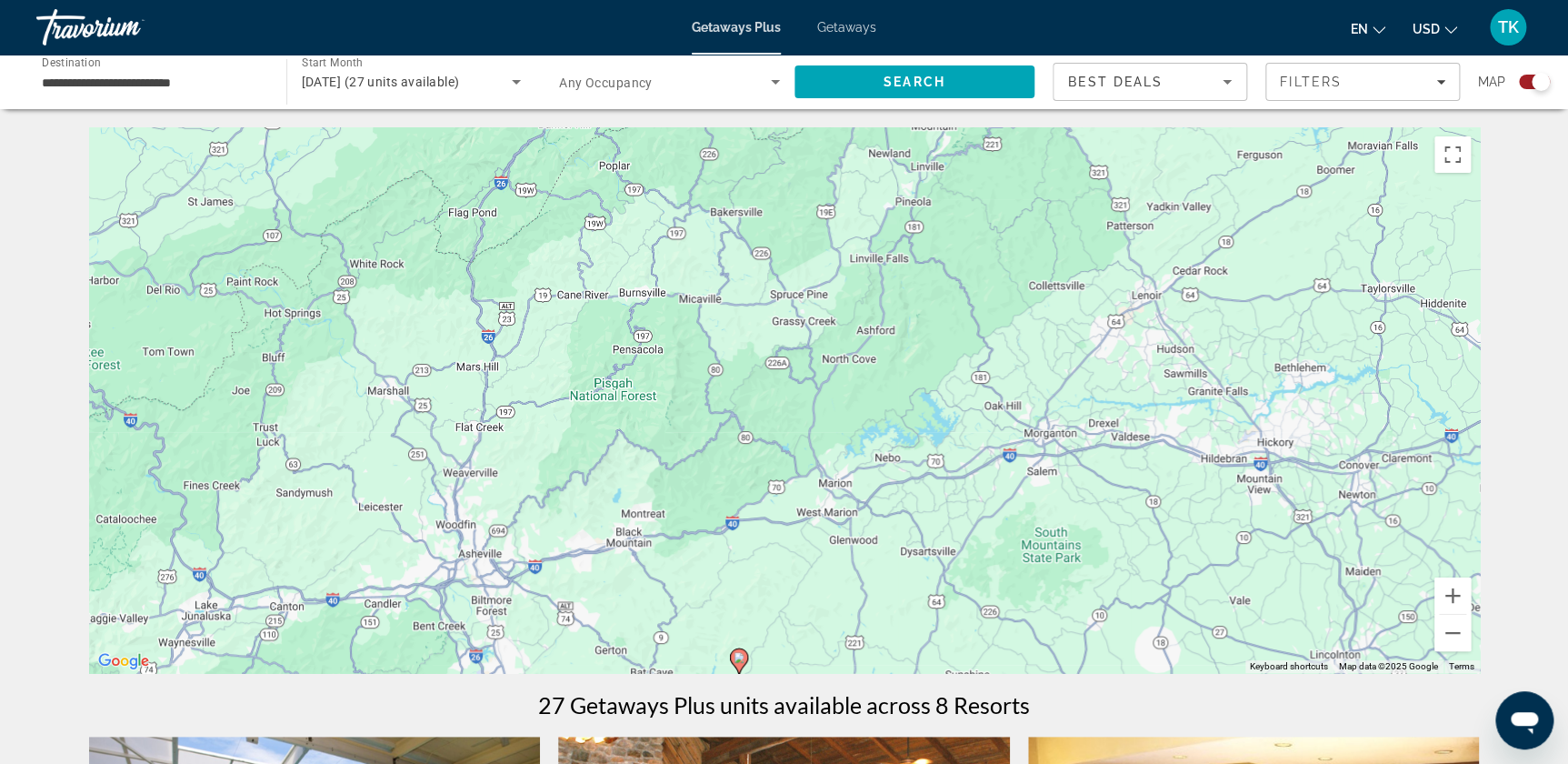
drag, startPoint x: 1008, startPoint y: 240, endPoint x: 915, endPoint y: 399, distance: 184.2
click at [968, 512] on div "To navigate, press the arrow keys. To activate drag with keyboard, press Alt + …" at bounding box center [784, 400] width 1391 height 545
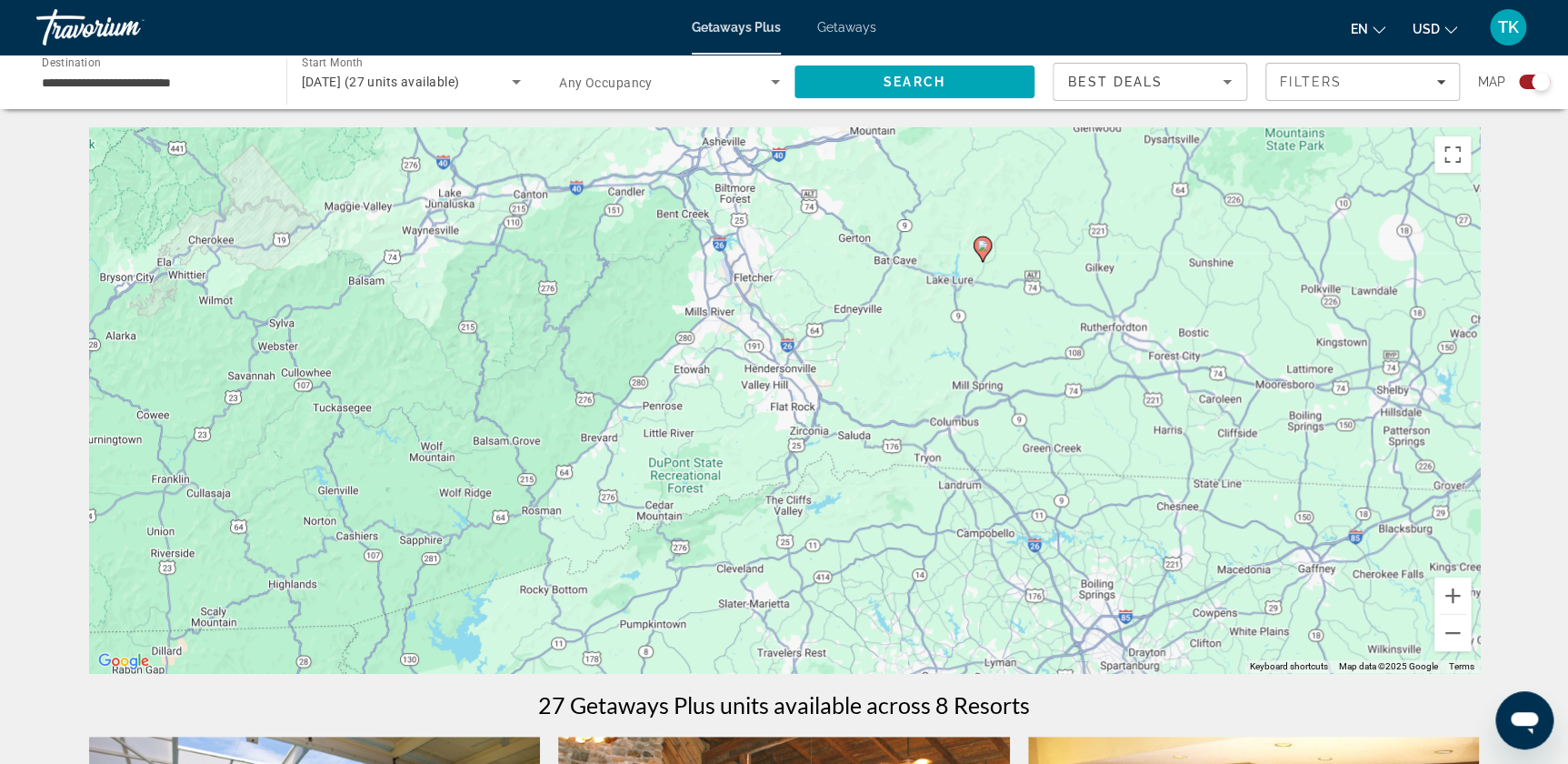
drag, startPoint x: 988, startPoint y: 330, endPoint x: 1242, endPoint y: -87, distance: 488.3
click at [1242, 0] on html "**********" at bounding box center [784, 382] width 1568 height 764
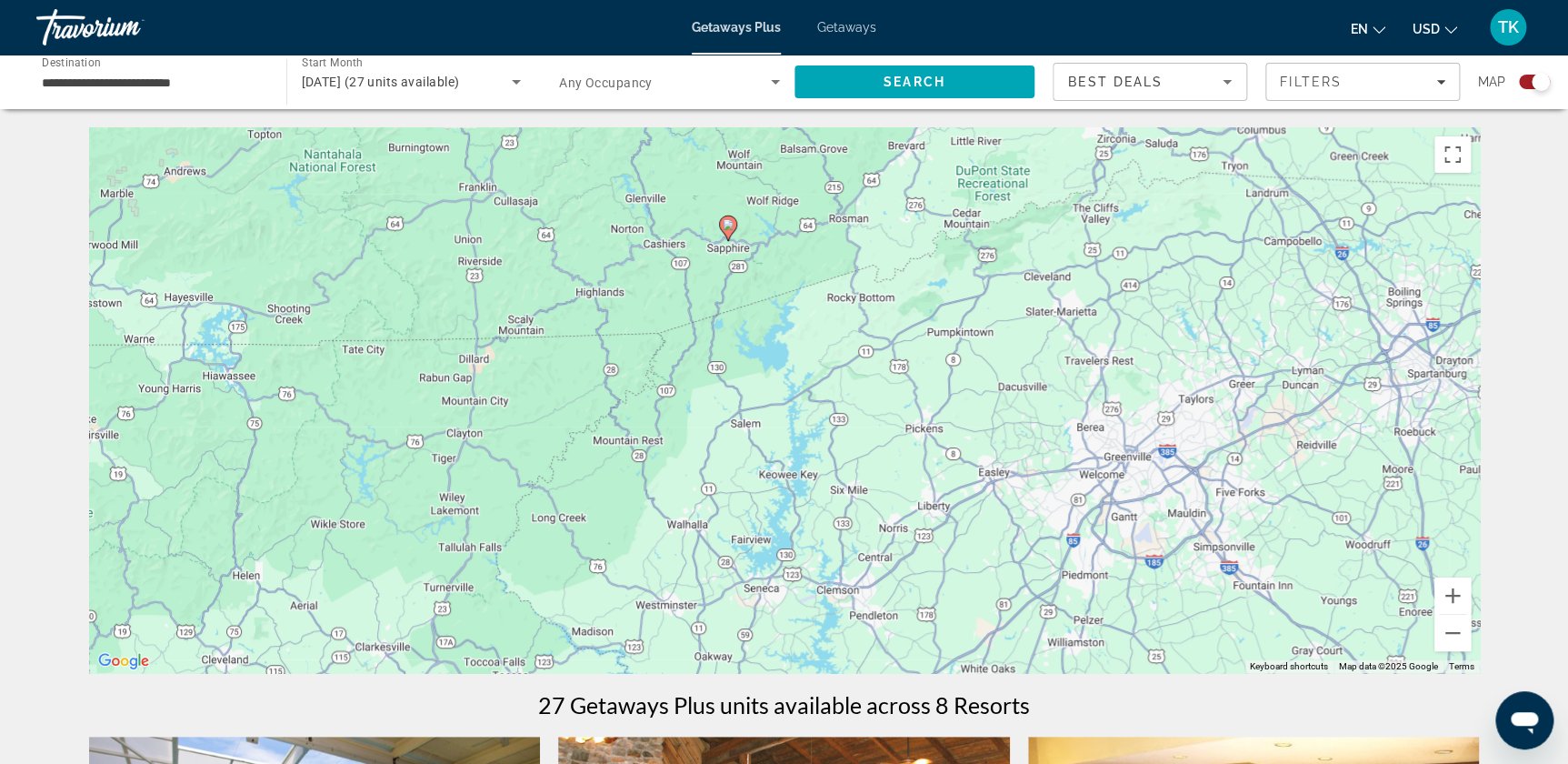
drag, startPoint x: 697, startPoint y: 346, endPoint x: 990, endPoint y: 54, distance: 413.7
click at [990, 54] on div "**********" at bounding box center [784, 382] width 1568 height 764
click at [990, 54] on mat-toolbar "Getaways Plus Getaways en English Español Français Italiano Português русский U…" at bounding box center [784, 27] width 1568 height 55
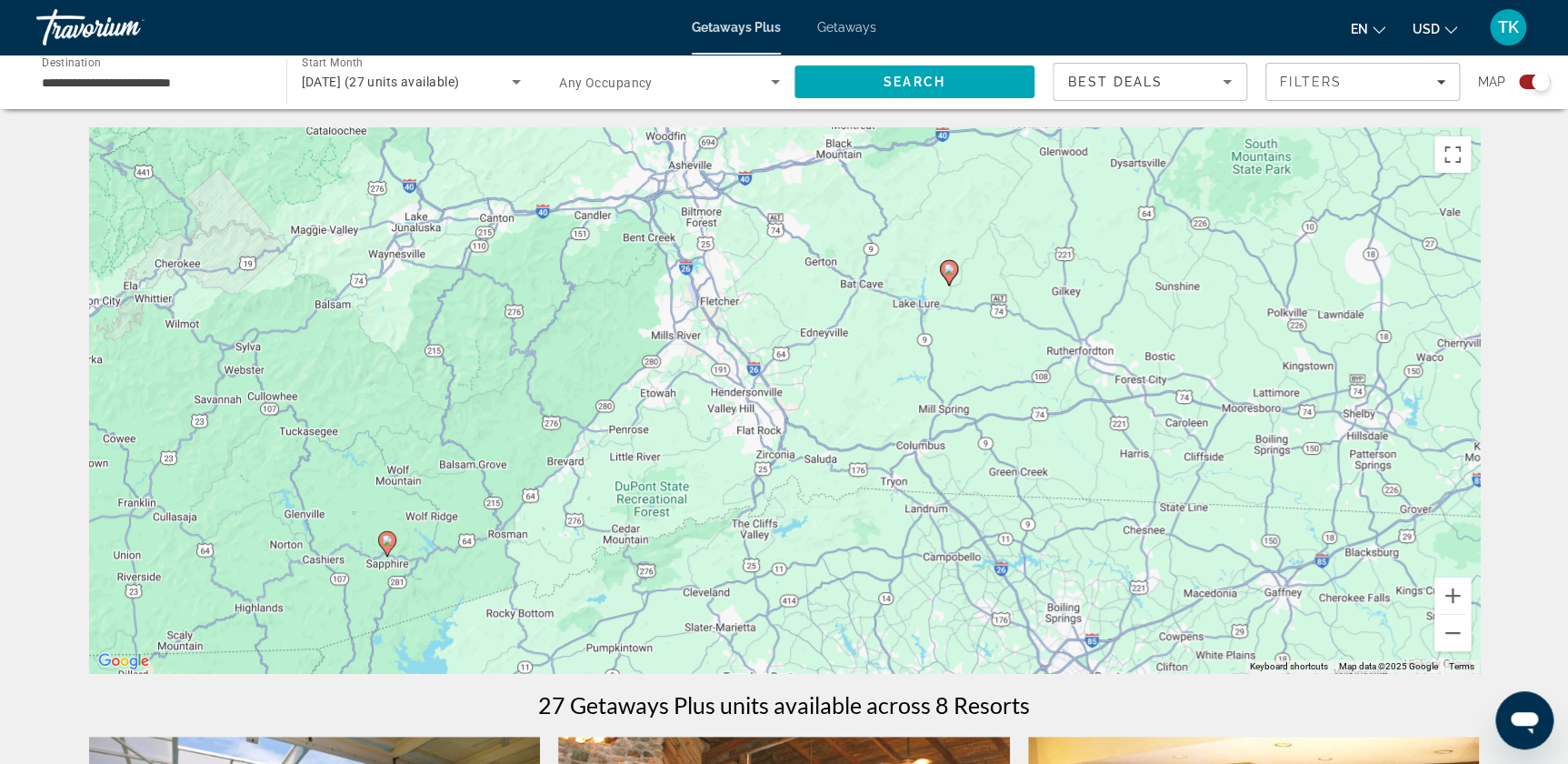
drag, startPoint x: 853, startPoint y: 492, endPoint x: 512, endPoint y: 806, distance: 463.5
click at [512, 763] on html "**********" at bounding box center [784, 382] width 1568 height 764
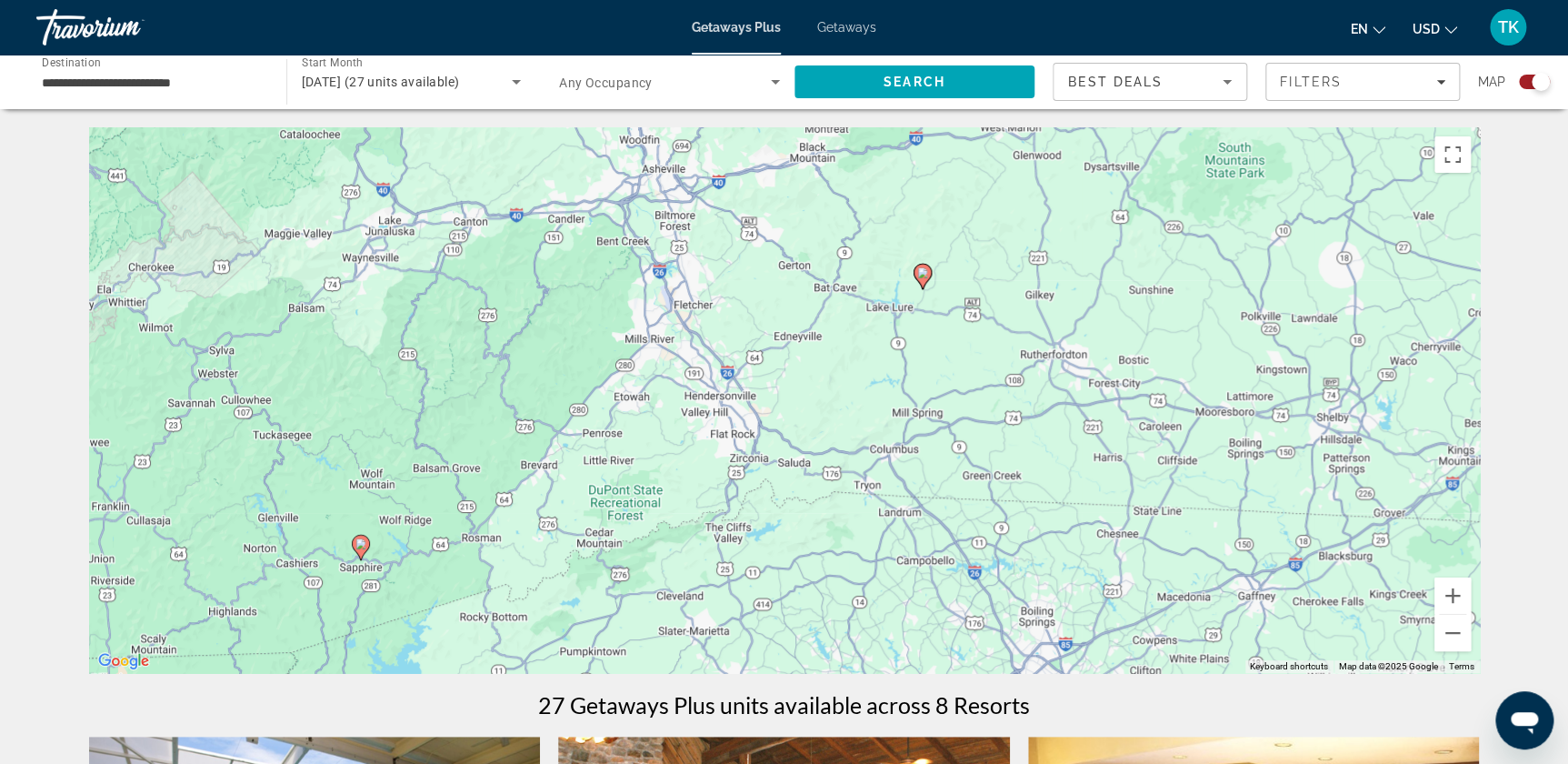
drag, startPoint x: 912, startPoint y: 484, endPoint x: 884, endPoint y: 490, distance: 28.6
click at [884, 490] on div "To navigate, press the arrow keys. To activate drag with keyboard, press Alt + …" at bounding box center [784, 400] width 1391 height 545
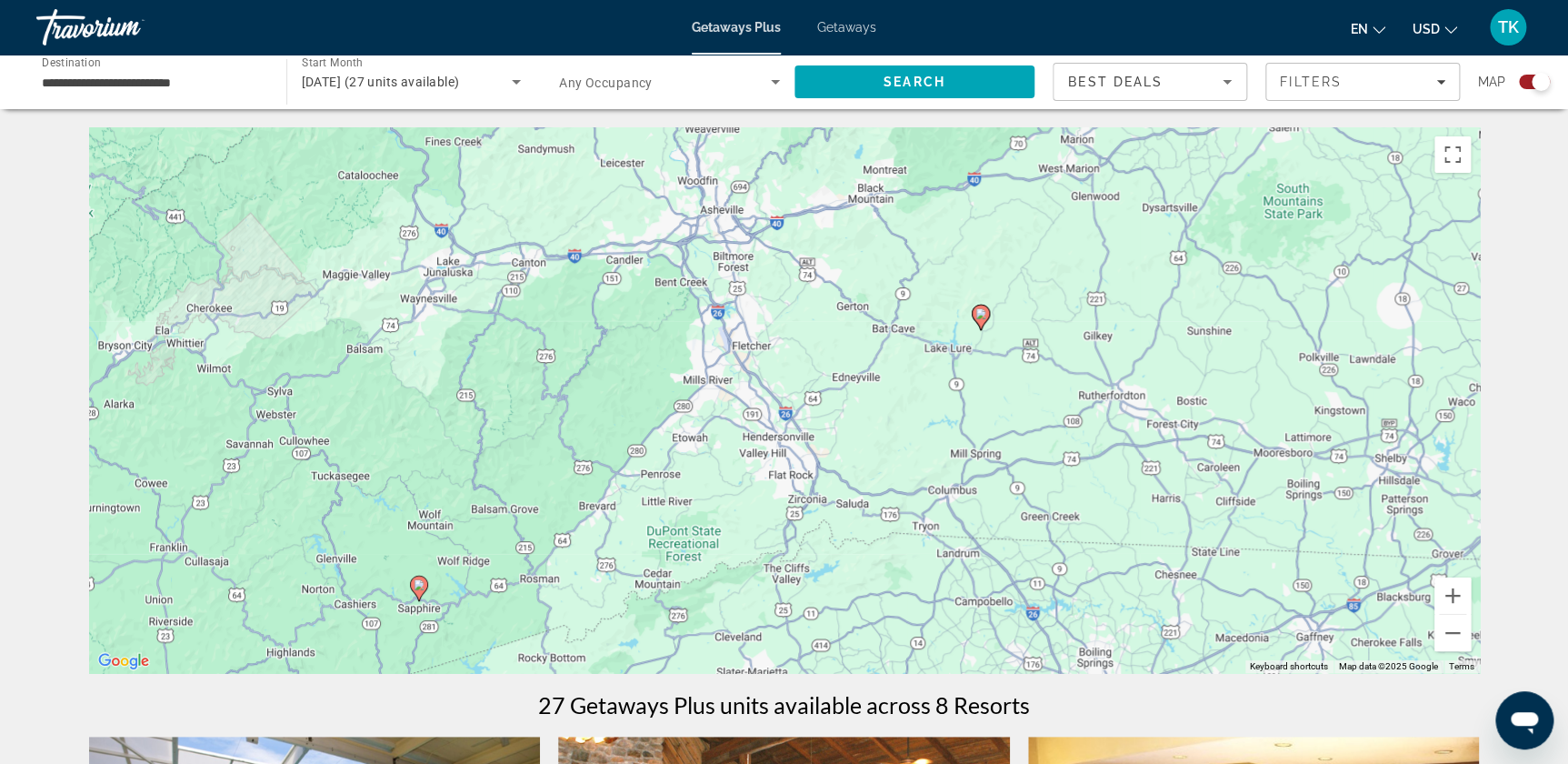
drag, startPoint x: 1071, startPoint y: 511, endPoint x: 1127, endPoint y: 552, distance: 69.4
click at [1127, 552] on div "To navigate, press the arrow keys. To activate drag with keyboard, press Alt + …" at bounding box center [784, 400] width 1391 height 545
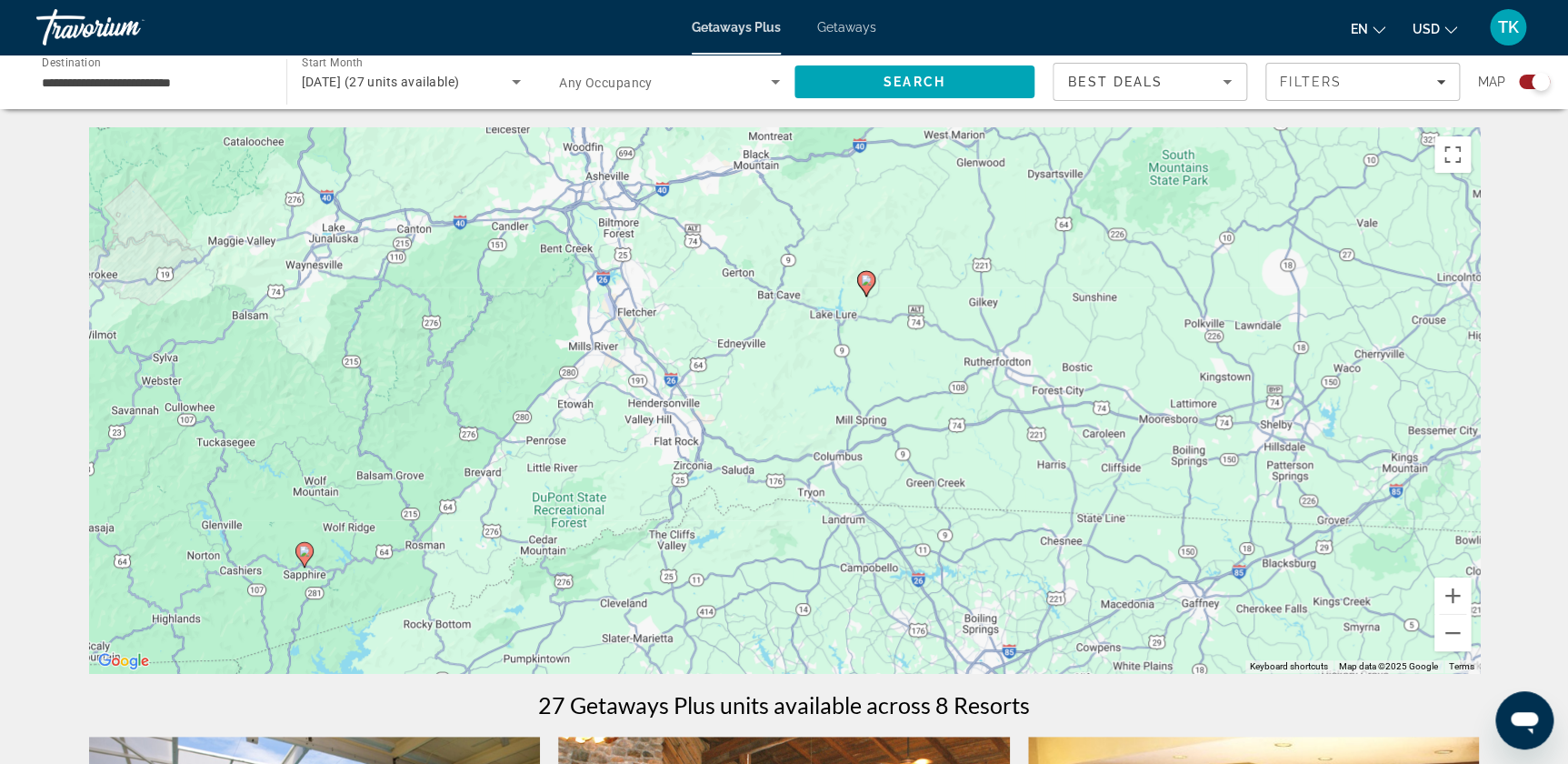
drag, startPoint x: 1211, startPoint y: 562, endPoint x: 1095, endPoint y: 528, distance: 120.9
click at [1095, 528] on div "To navigate, press the arrow keys. To activate drag with keyboard, press Alt + …" at bounding box center [784, 400] width 1391 height 545
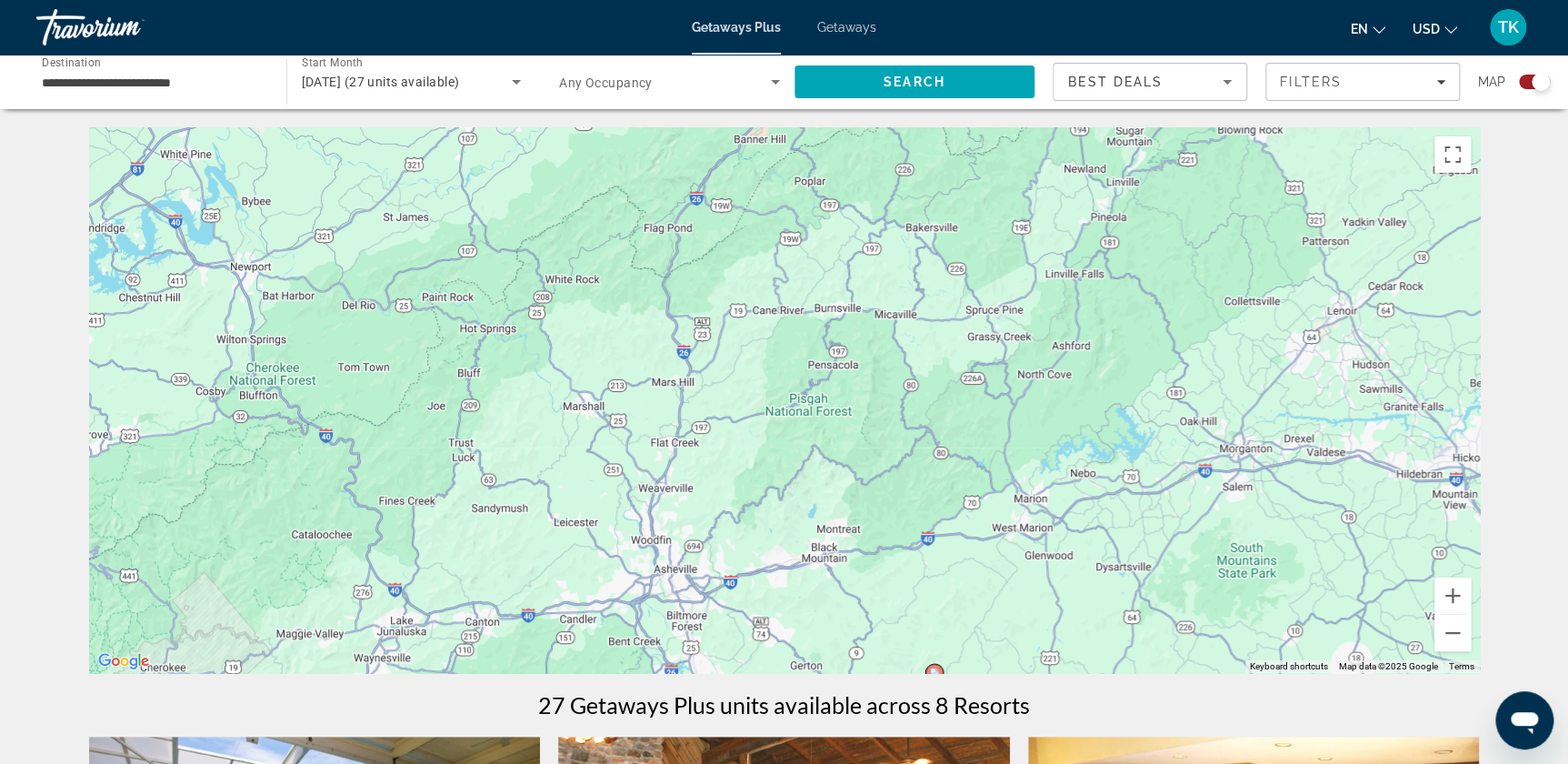
drag, startPoint x: 689, startPoint y: 197, endPoint x: 772, endPoint y: 562, distance: 374.3
click at [761, 592] on div "To navigate, press the arrow keys. To activate drag with keyboard, press Alt + …" at bounding box center [784, 400] width 1391 height 545
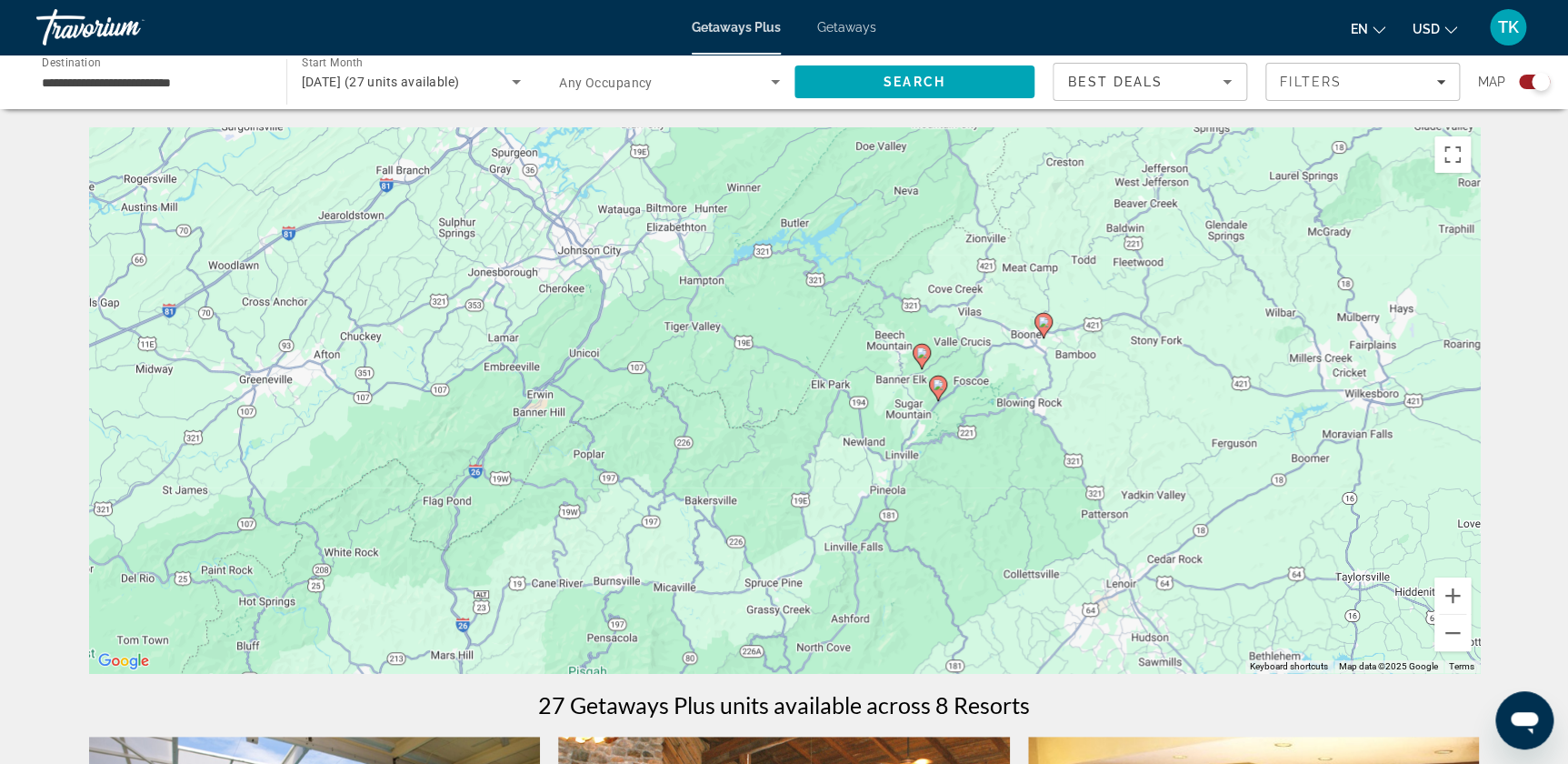
drag, startPoint x: 918, startPoint y: 247, endPoint x: 692, endPoint y: 522, distance: 356.0
click at [692, 522] on div "To navigate, press the arrow keys. To activate drag with keyboard, press Alt + …" at bounding box center [784, 400] width 1391 height 545
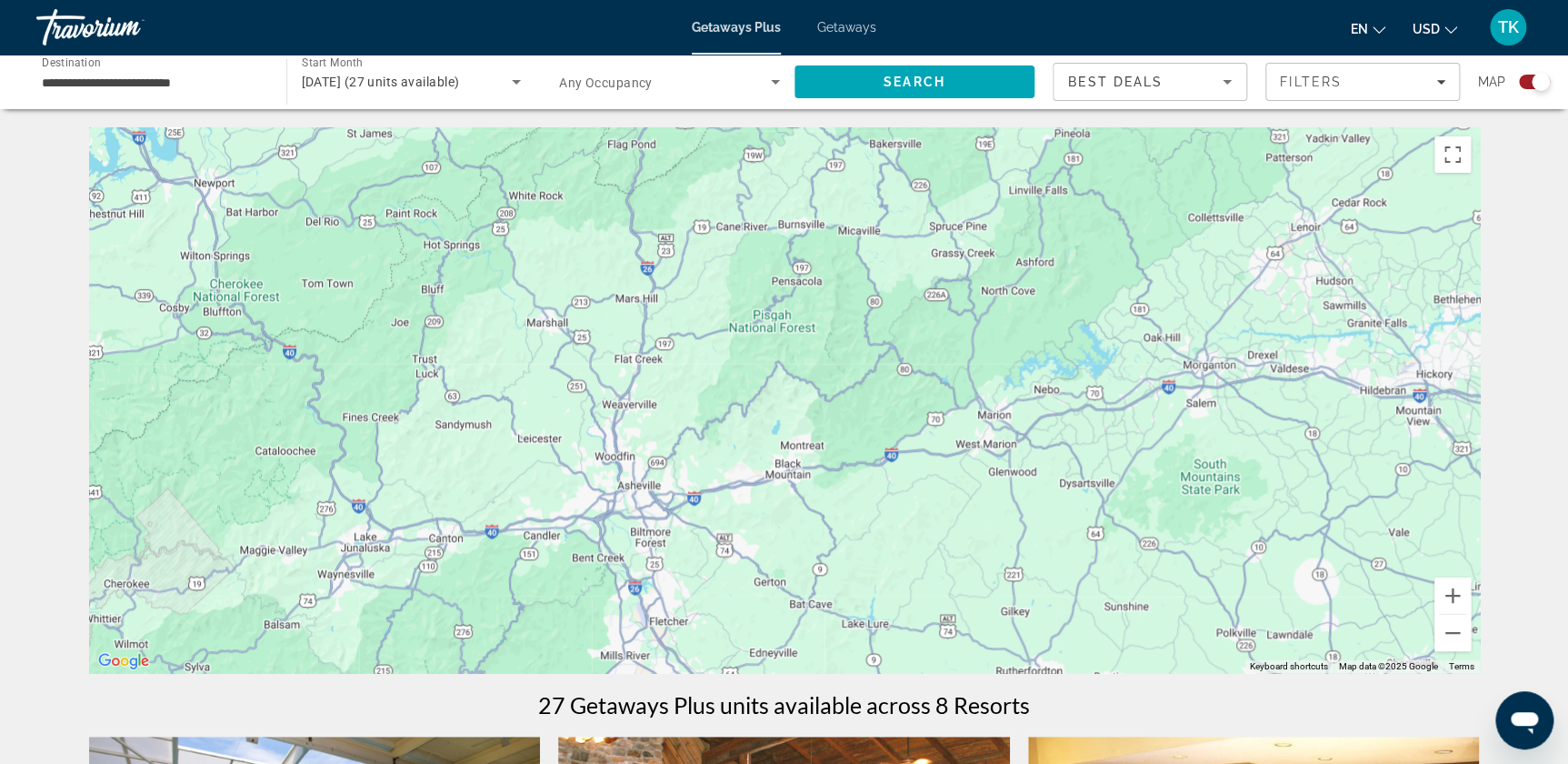
drag, startPoint x: 754, startPoint y: 606, endPoint x: 938, endPoint y: 237, distance: 412.3
click at [938, 237] on div "To navigate, press the arrow keys. To activate drag with keyboard, press Alt + …" at bounding box center [784, 400] width 1391 height 545
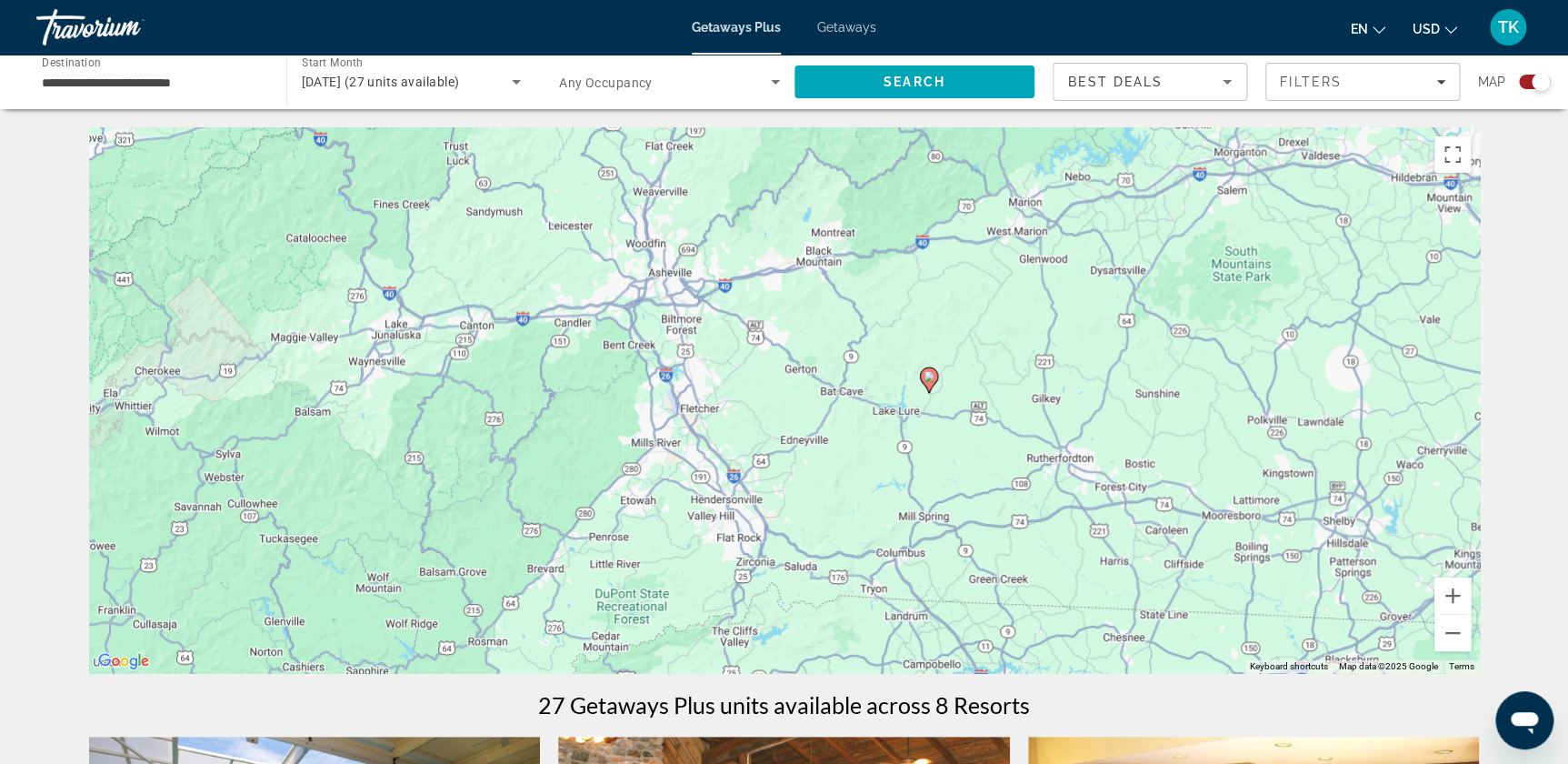
drag, startPoint x: 969, startPoint y: 456, endPoint x: 1001, endPoint y: 239, distance: 219.3
click at [1001, 240] on div "To navigate, press the arrow keys. To activate drag with keyboard, press Alt + …" at bounding box center [784, 400] width 1391 height 545
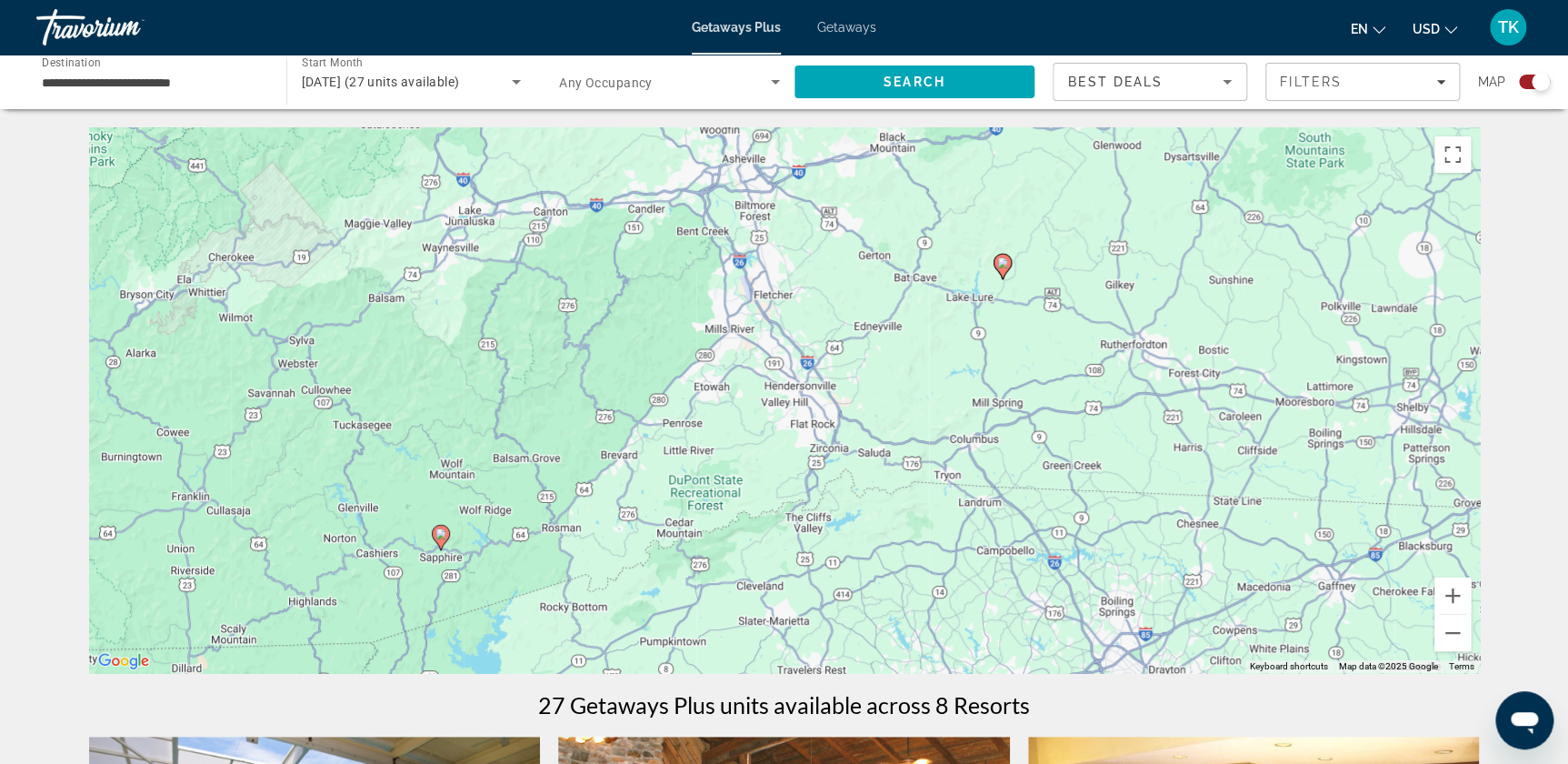
drag, startPoint x: 1006, startPoint y: 515, endPoint x: 1075, endPoint y: 448, distance: 96.2
click at [1075, 447] on div "To navigate, press the arrow keys. To activate drag with keyboard, press Alt + …" at bounding box center [784, 400] width 1391 height 545
